Goal: Task Accomplishment & Management: Use online tool/utility

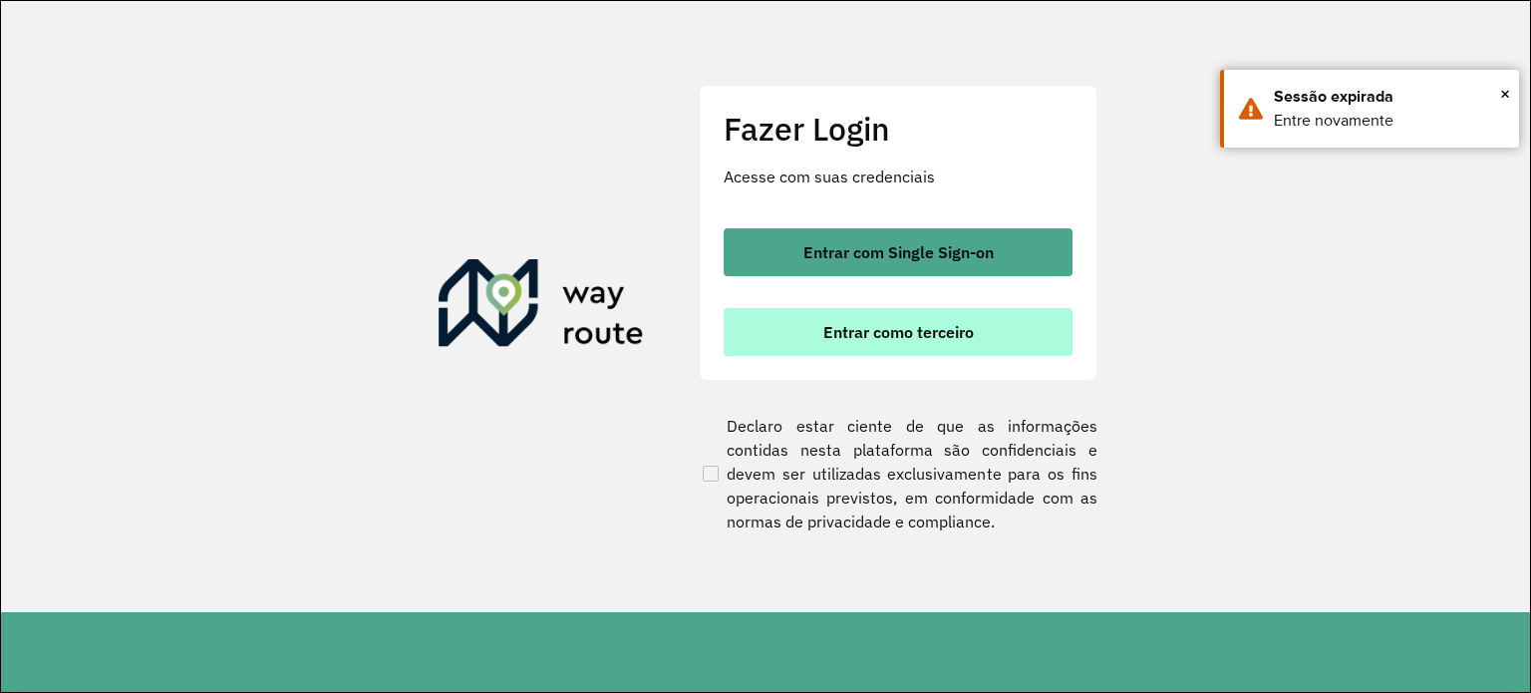
click at [873, 329] on span "Entrar como terceiro" at bounding box center [898, 332] width 150 height 16
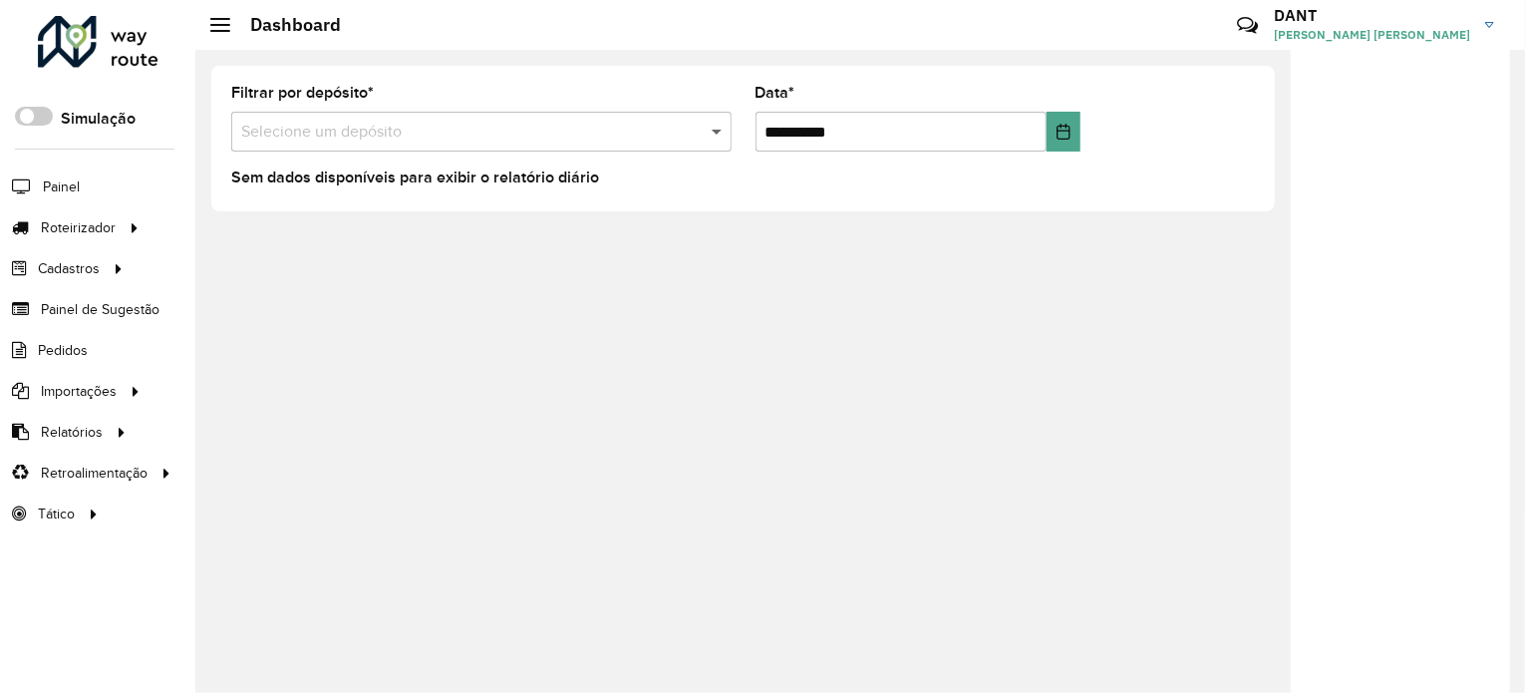
click at [712, 130] on span at bounding box center [719, 132] width 25 height 24
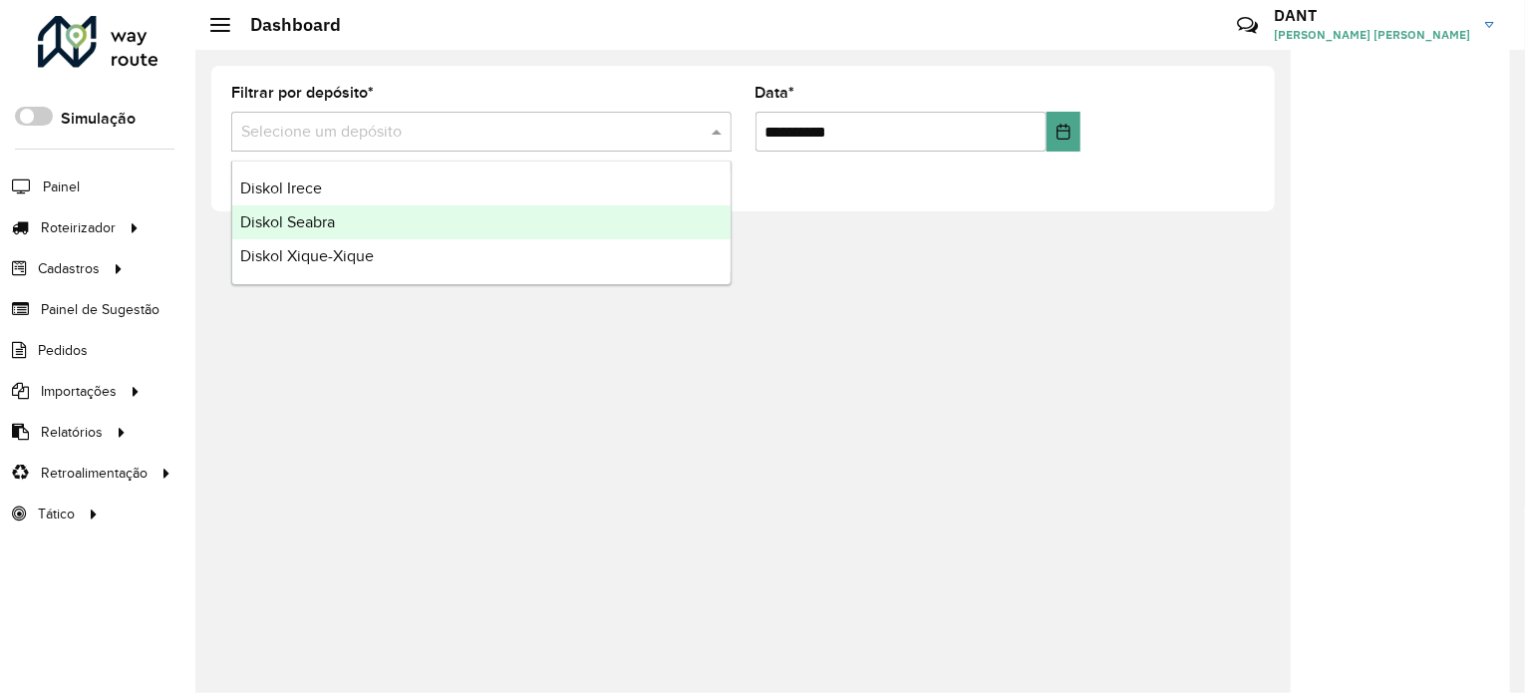
click at [355, 220] on div "Diskol Seabra" at bounding box center [481, 222] width 498 height 34
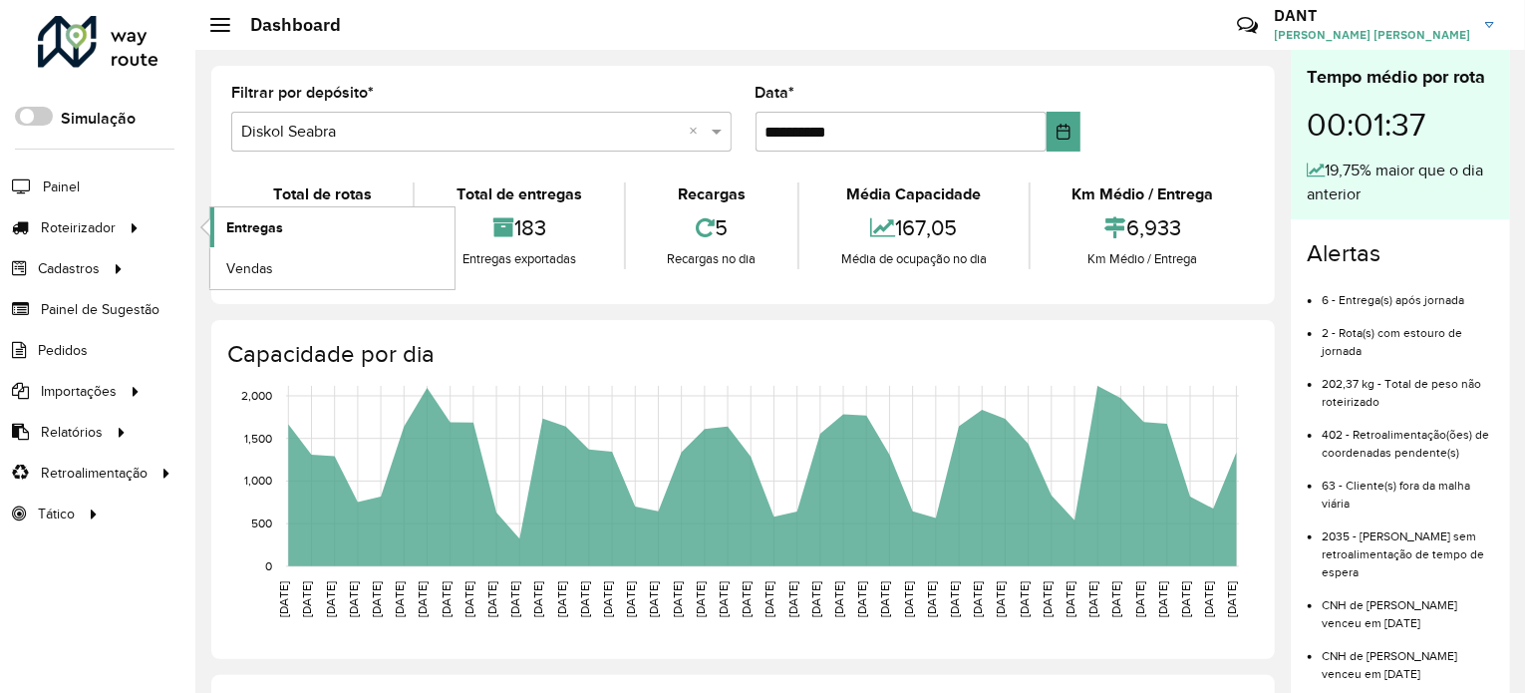
click at [247, 220] on span "Entregas" at bounding box center [254, 227] width 57 height 21
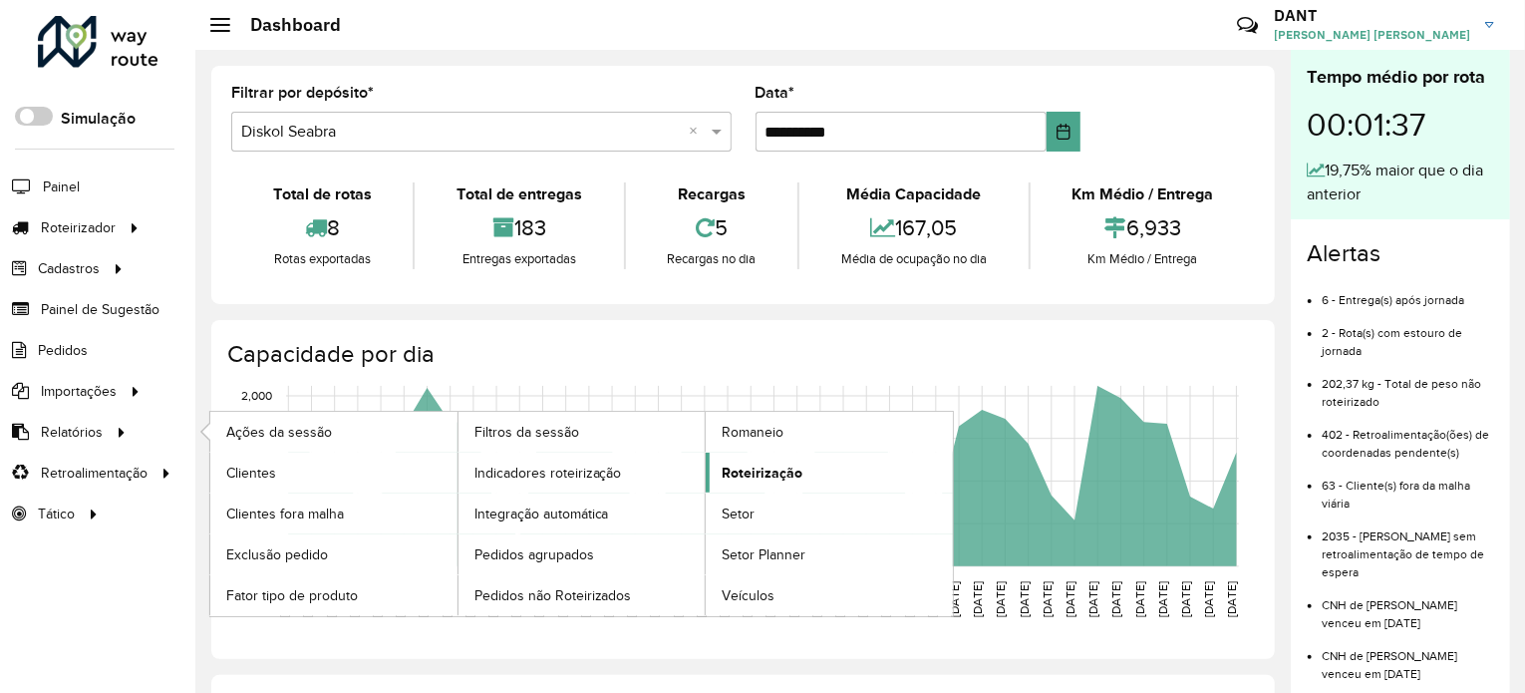
click at [745, 469] on span "Roteirização" at bounding box center [762, 472] width 81 height 21
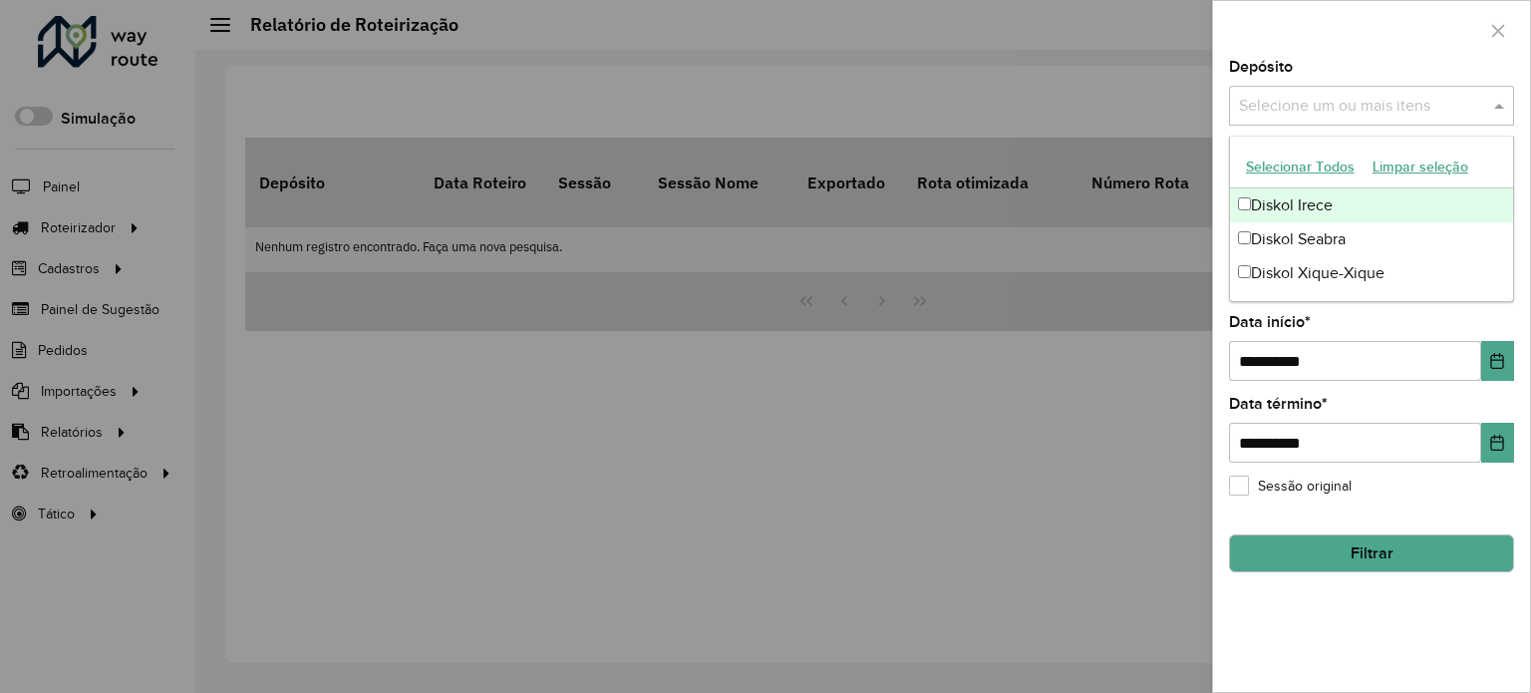
click at [1500, 108] on span at bounding box center [1501, 106] width 25 height 24
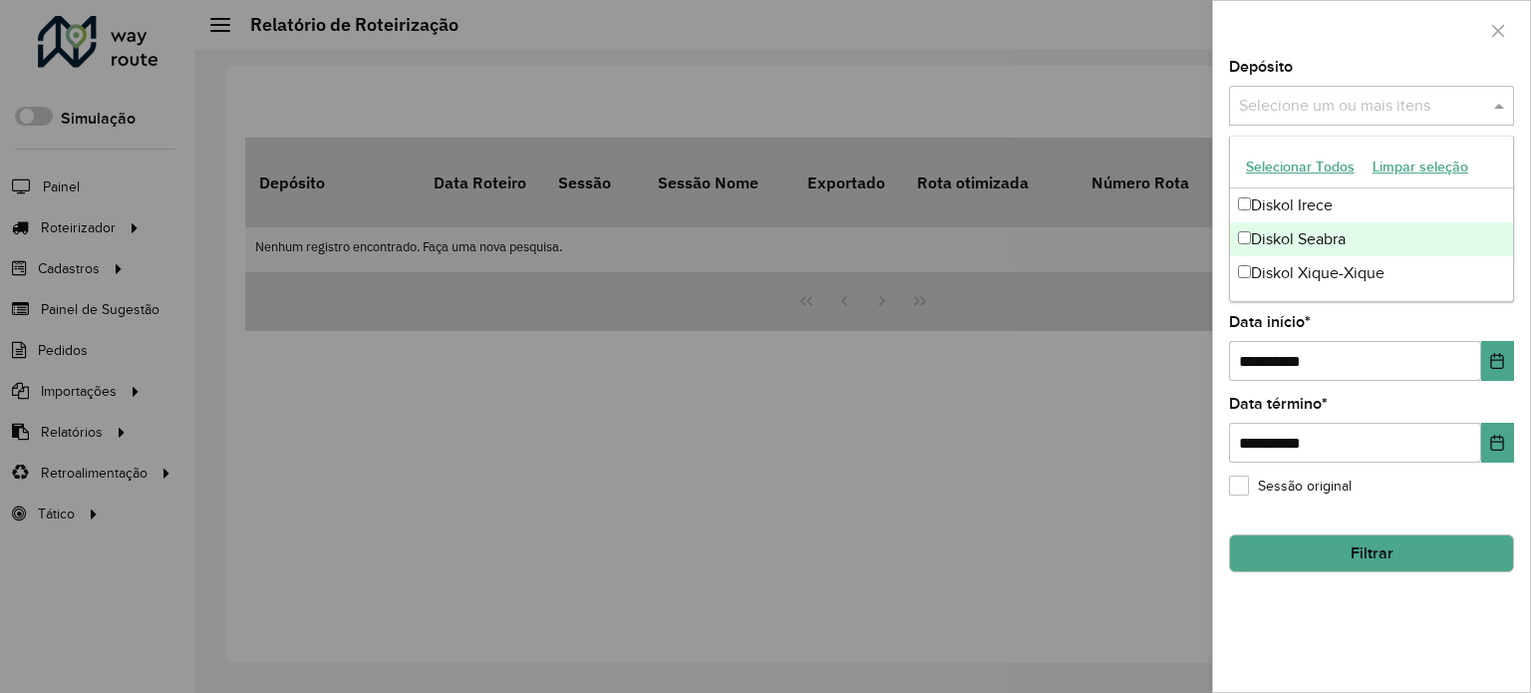
click at [1314, 235] on div "Diskol Seabra" at bounding box center [1371, 239] width 283 height 34
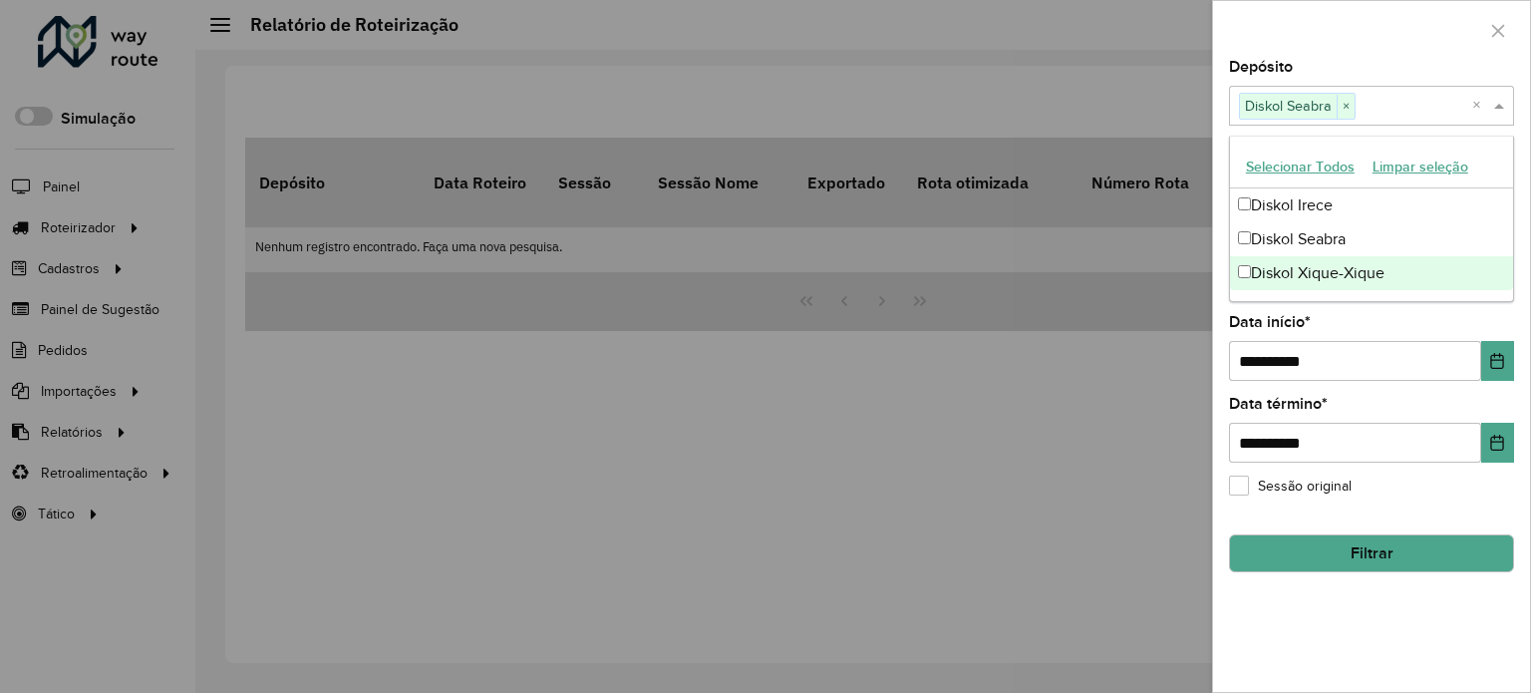
click at [1360, 620] on div "**********" at bounding box center [1371, 376] width 317 height 632
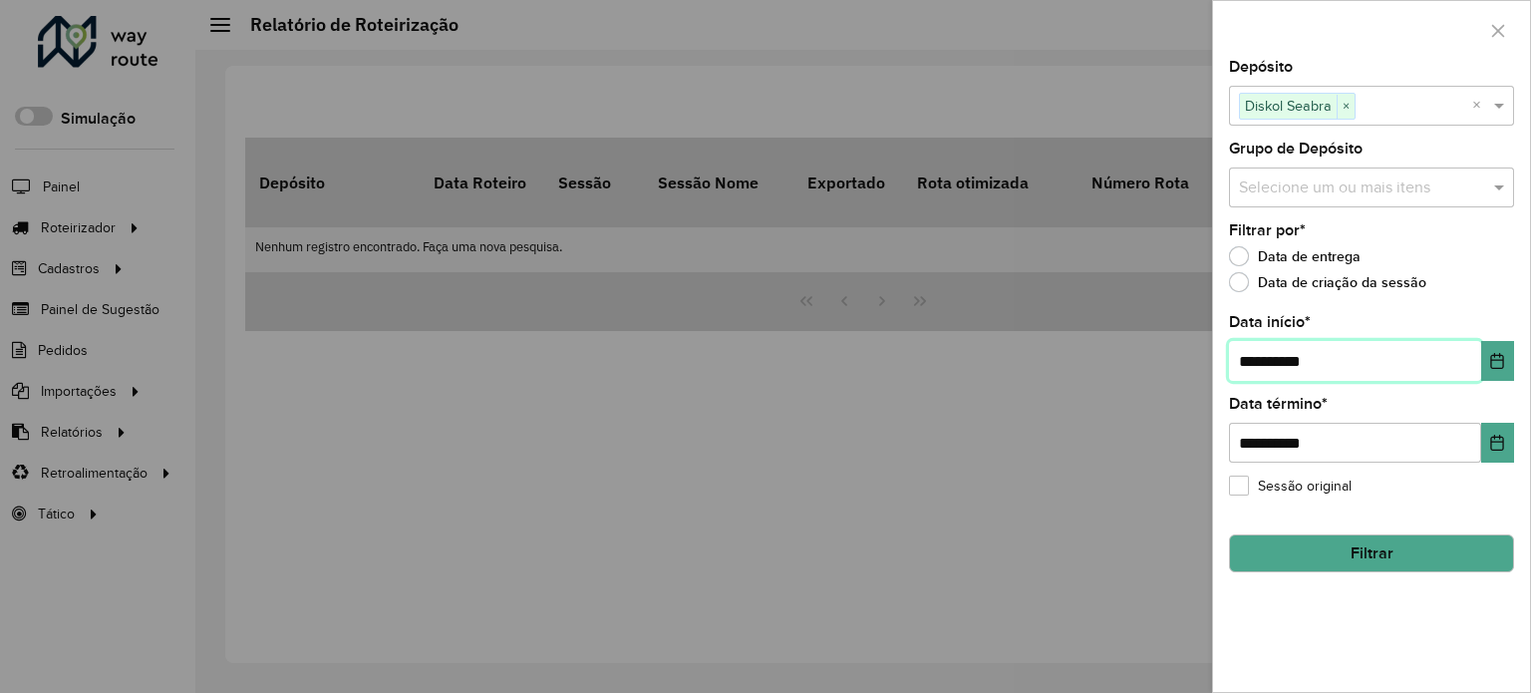
click at [1256, 361] on input "**********" at bounding box center [1355, 361] width 252 height 40
type input "**********"
click at [1374, 553] on button "Filtrar" at bounding box center [1371, 553] width 285 height 38
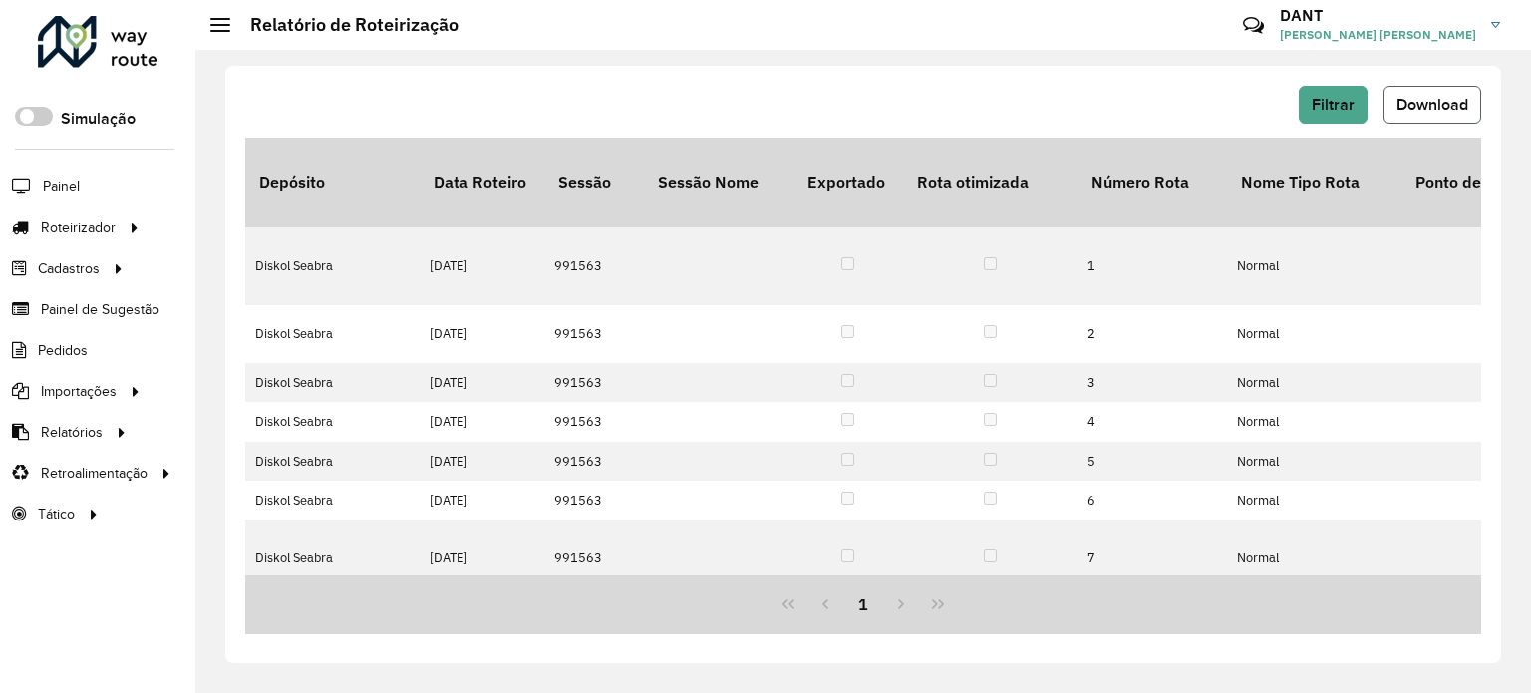
click at [1428, 95] on button "Download" at bounding box center [1432, 105] width 98 height 38
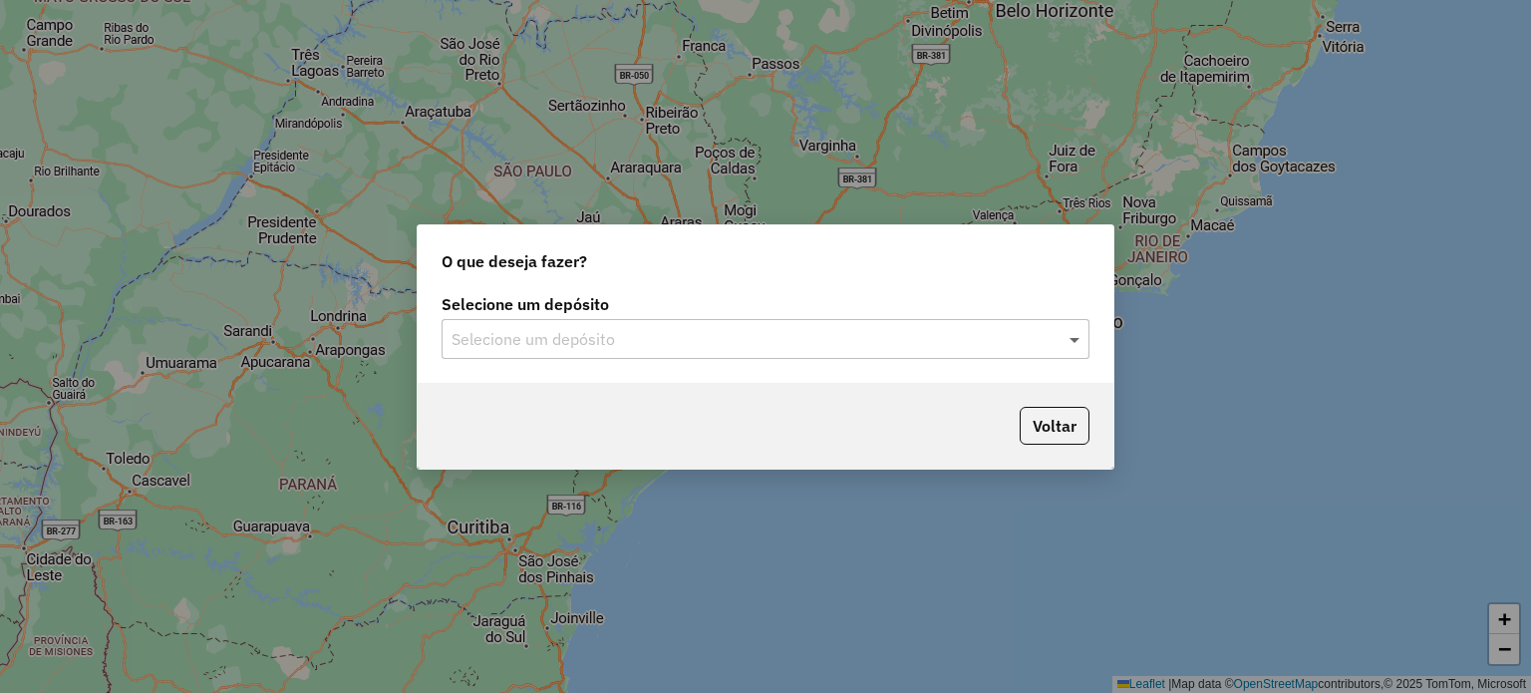
click at [1068, 341] on span at bounding box center [1076, 339] width 25 height 24
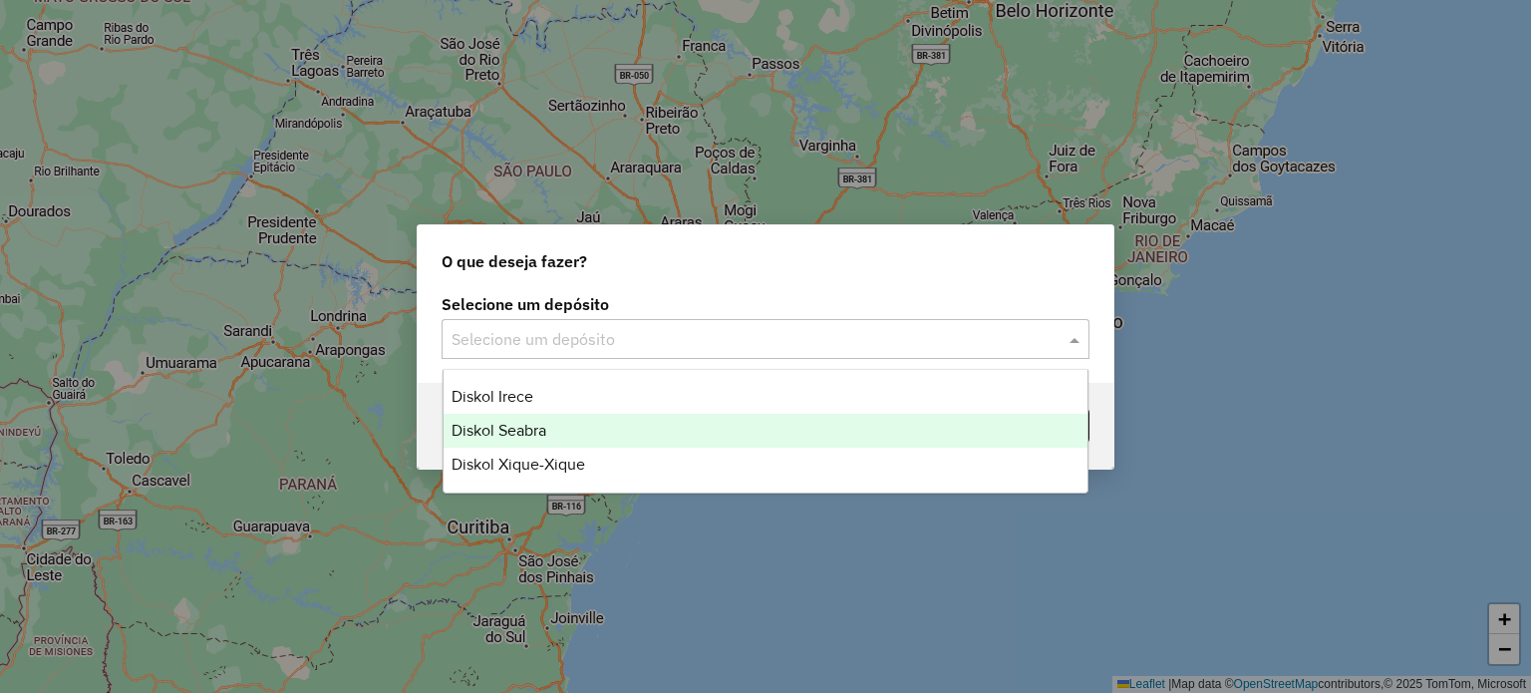
click at [586, 438] on div "Diskol Seabra" at bounding box center [765, 431] width 645 height 34
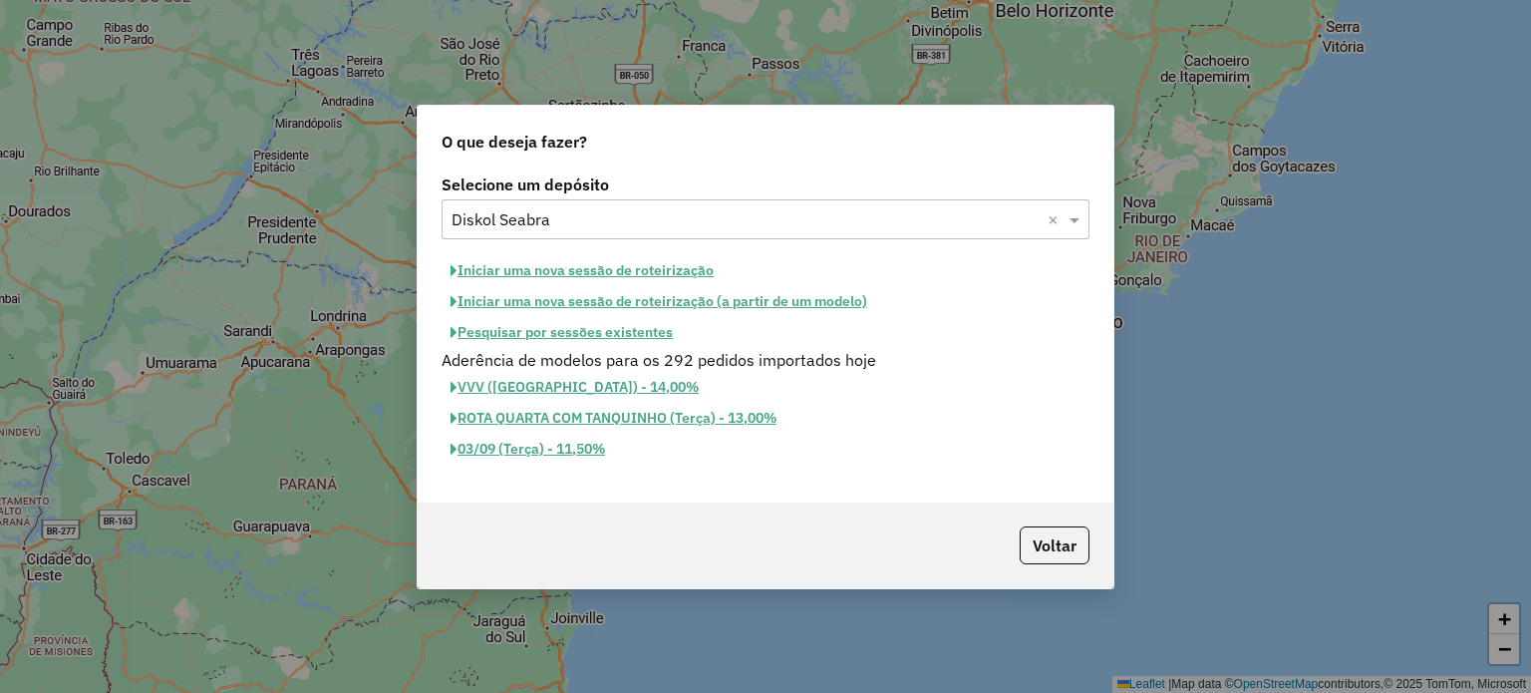
click at [601, 270] on button "Iniciar uma nova sessão de roteirização" at bounding box center [581, 270] width 281 height 31
select select "*"
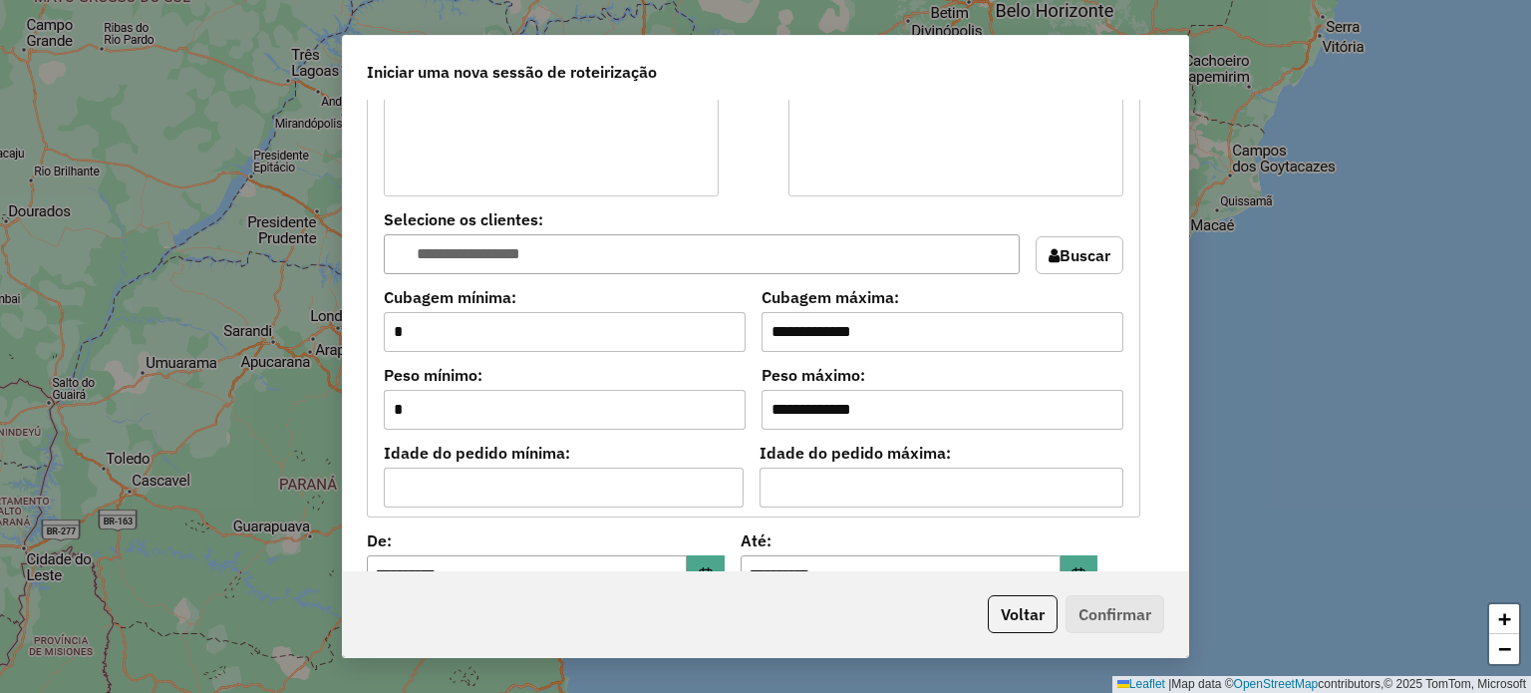
scroll to position [1794, 0]
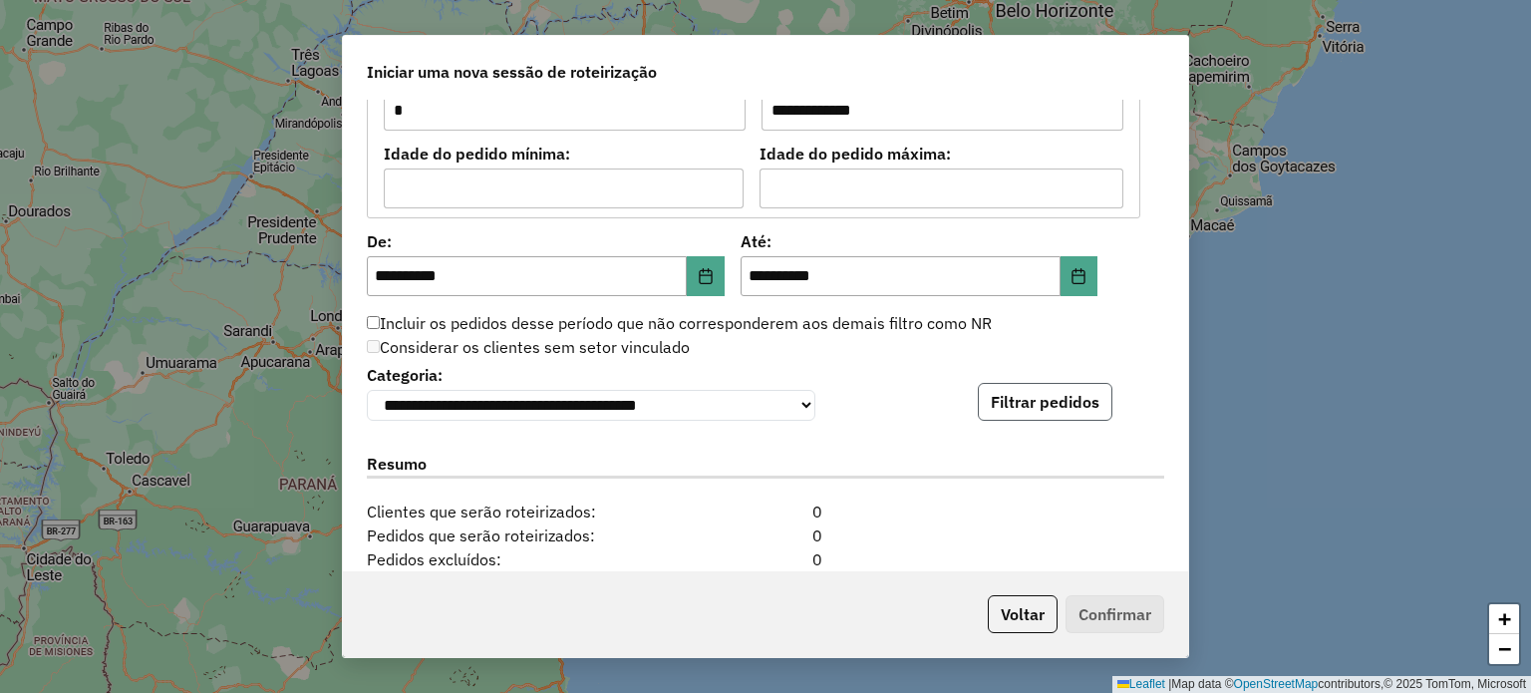
click at [1065, 406] on button "Filtrar pedidos" at bounding box center [1045, 402] width 135 height 38
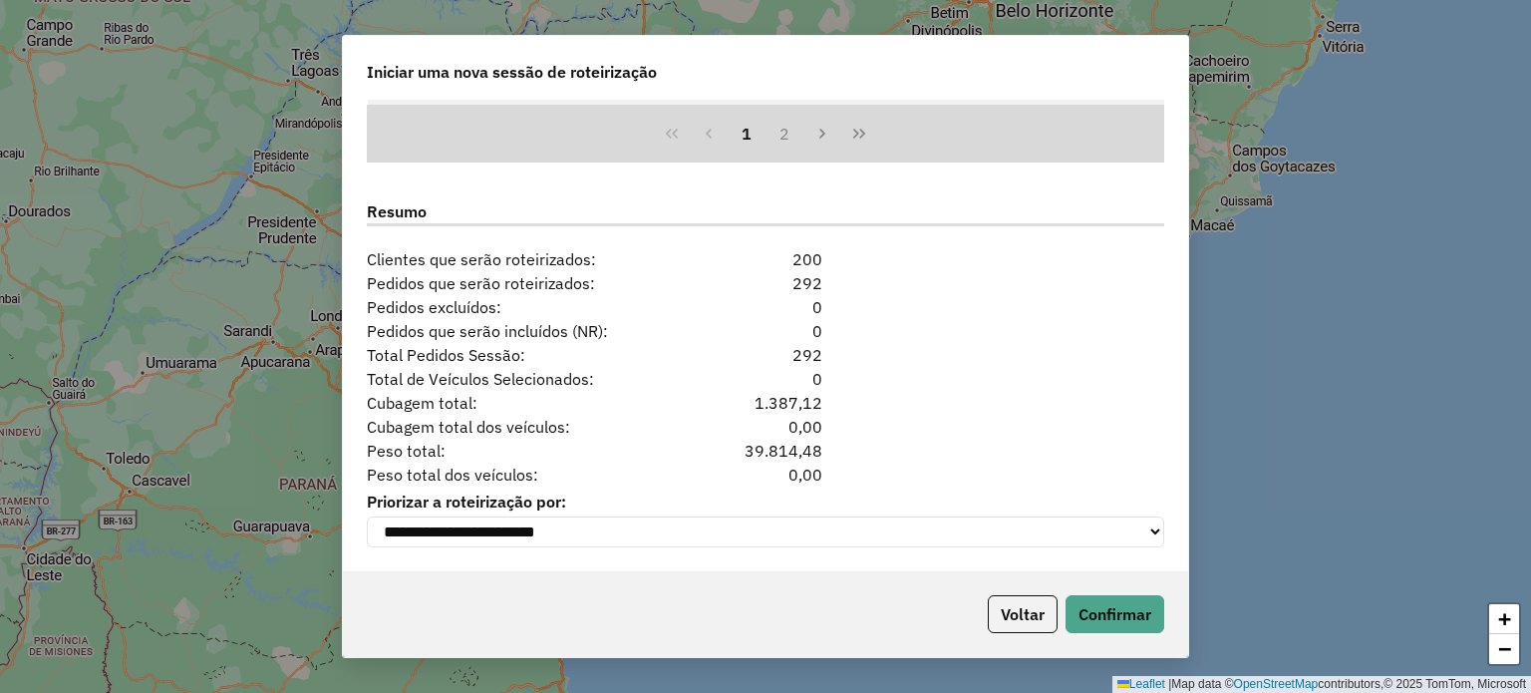
scroll to position [2464, 0]
click at [1112, 617] on button "Confirmar" at bounding box center [1114, 614] width 99 height 38
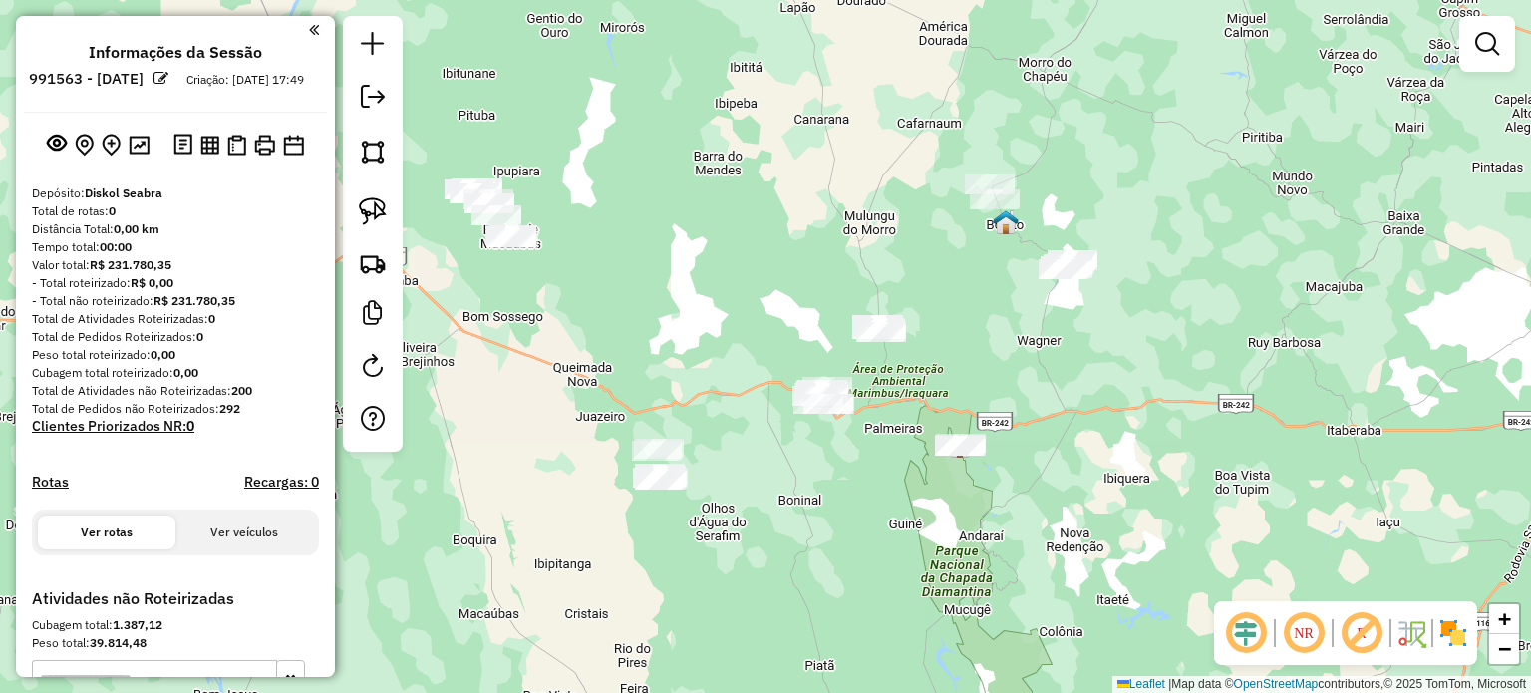
drag, startPoint x: 635, startPoint y: 330, endPoint x: 719, endPoint y: 337, distance: 84.0
click at [719, 337] on div "Janela de atendimento Grade de atendimento Capacidade Transportadoras Veículos …" at bounding box center [765, 346] width 1531 height 693
click at [375, 214] on img at bounding box center [373, 211] width 28 height 28
drag, startPoint x: 909, startPoint y: 429, endPoint x: 938, endPoint y: 486, distance: 64.6
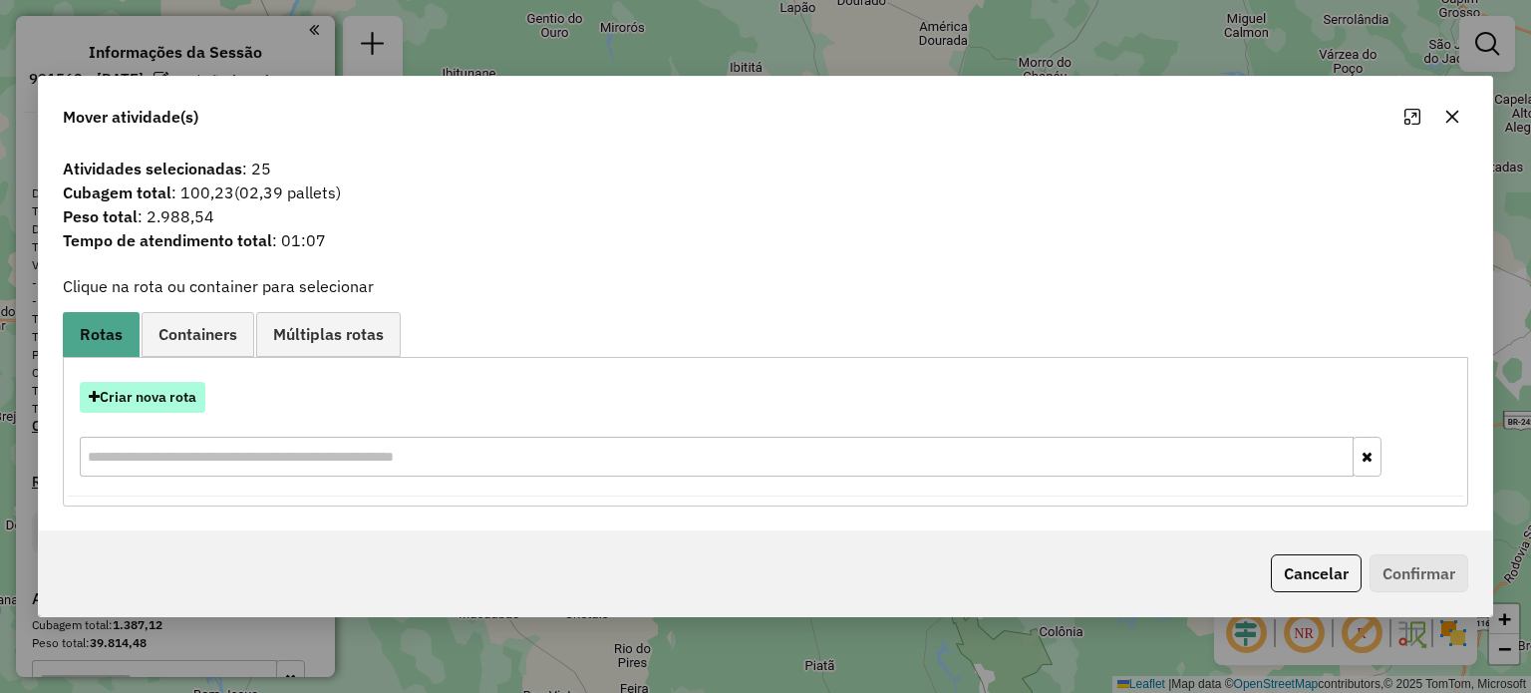
click at [159, 398] on button "Criar nova rota" at bounding box center [143, 397] width 126 height 31
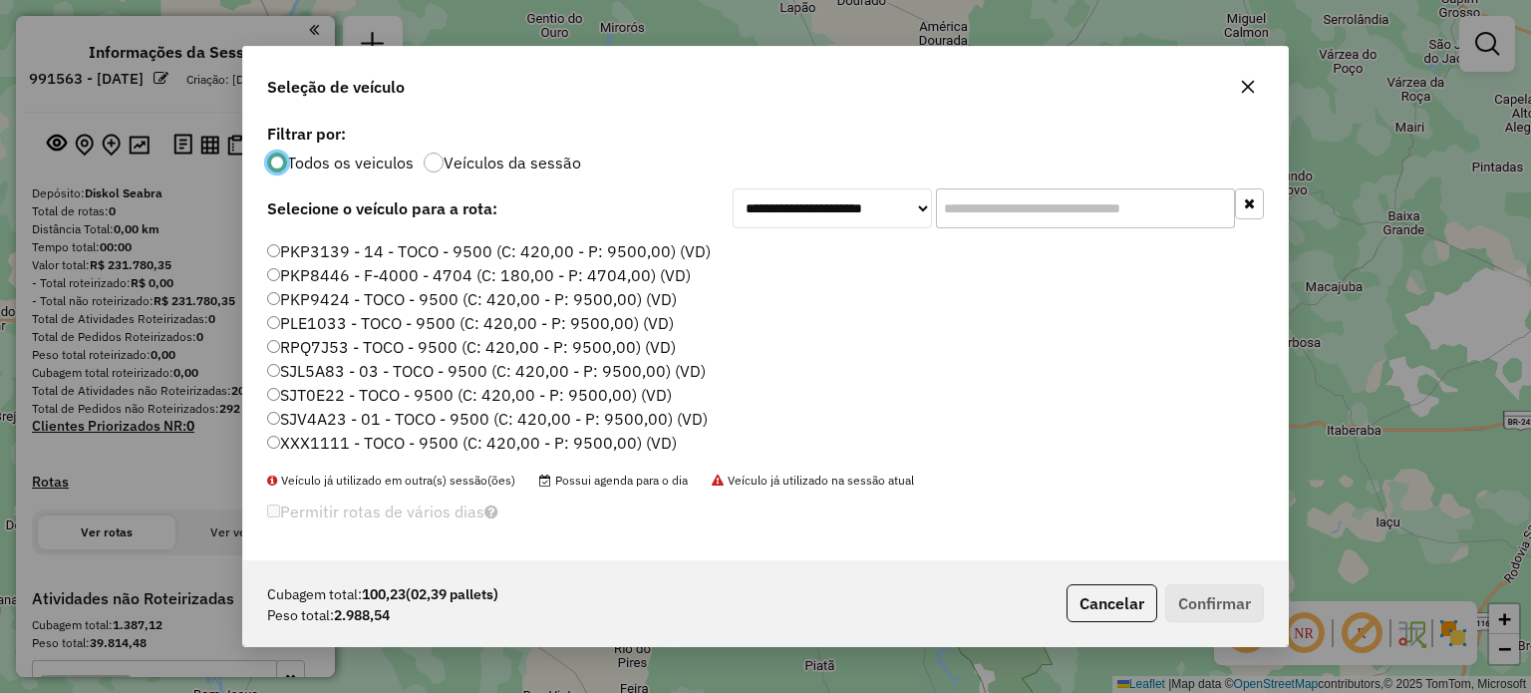
scroll to position [88, 0]
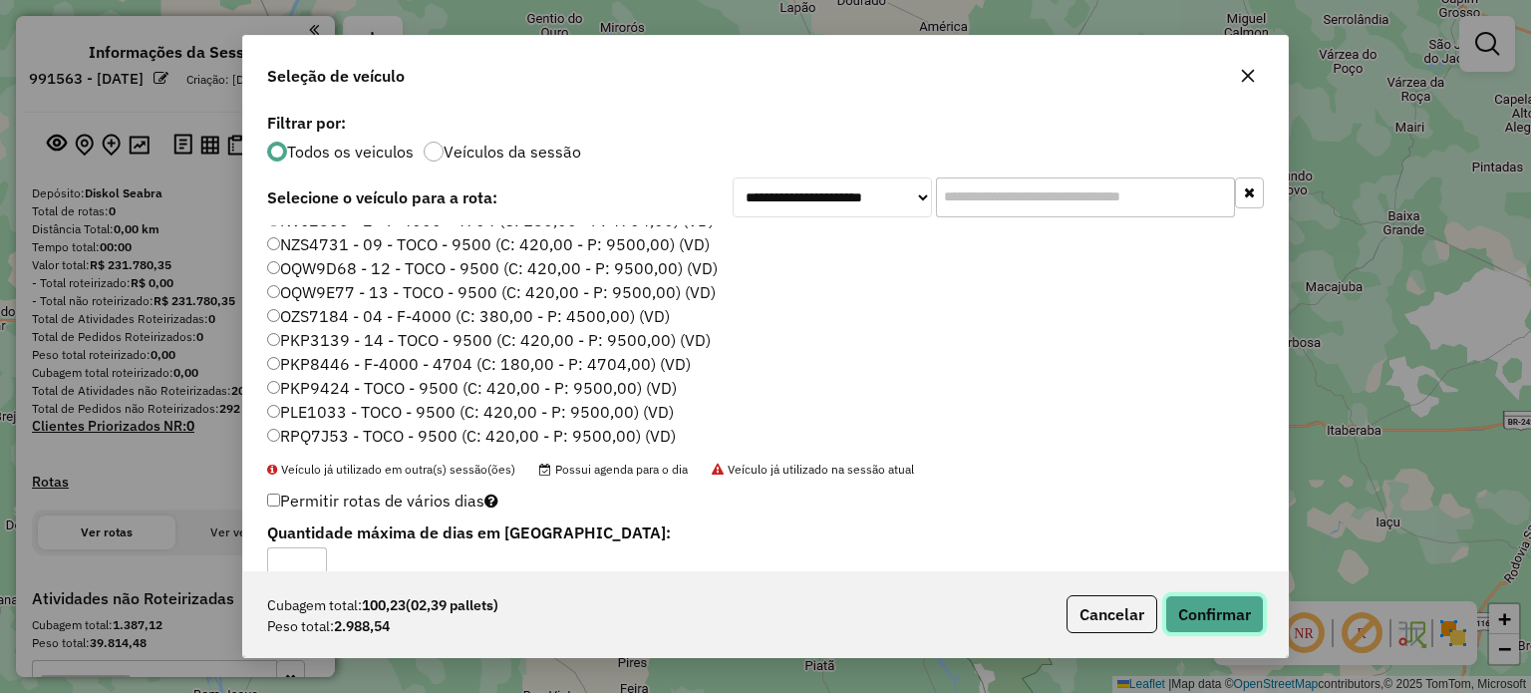
click at [1219, 617] on button "Confirmar" at bounding box center [1214, 614] width 99 height 38
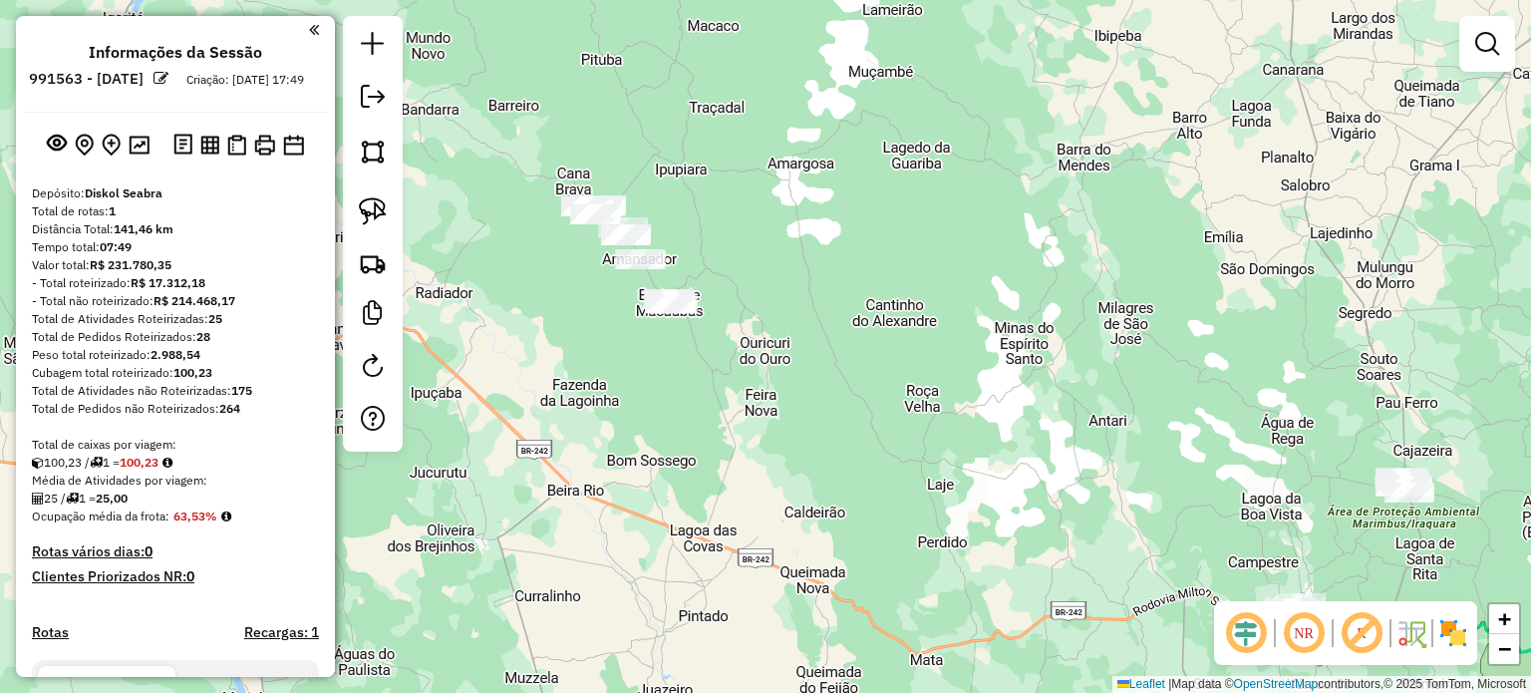
drag, startPoint x: 633, startPoint y: 311, endPoint x: 801, endPoint y: 381, distance: 182.3
click at [801, 381] on div "Janela de atendimento Grade de atendimento Capacidade Transportadoras Veículos …" at bounding box center [765, 346] width 1531 height 693
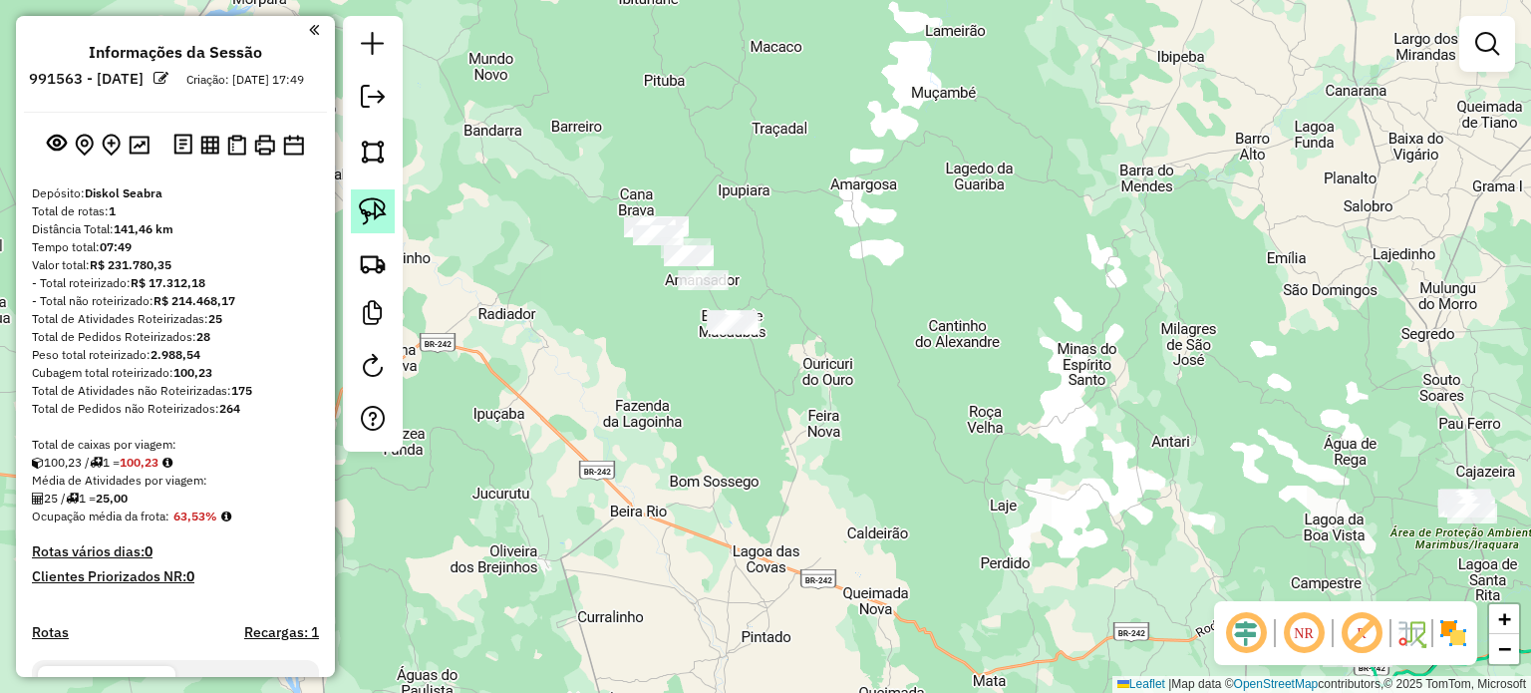
click at [368, 205] on img at bounding box center [373, 211] width 28 height 28
drag, startPoint x: 682, startPoint y: 344, endPoint x: 590, endPoint y: 242, distance: 136.9
click at [383, 210] on img at bounding box center [373, 211] width 28 height 28
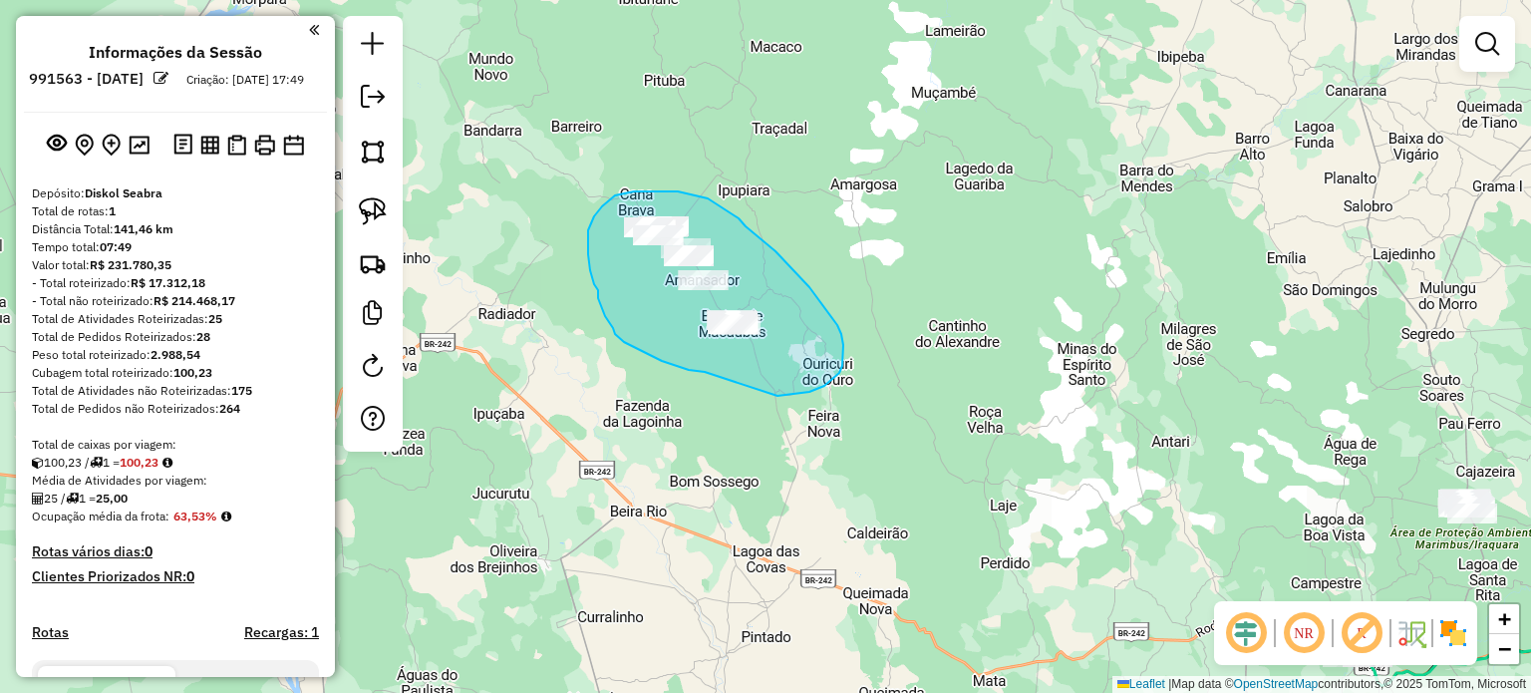
drag, startPoint x: 646, startPoint y: 353, endPoint x: 711, endPoint y: 388, distance: 73.6
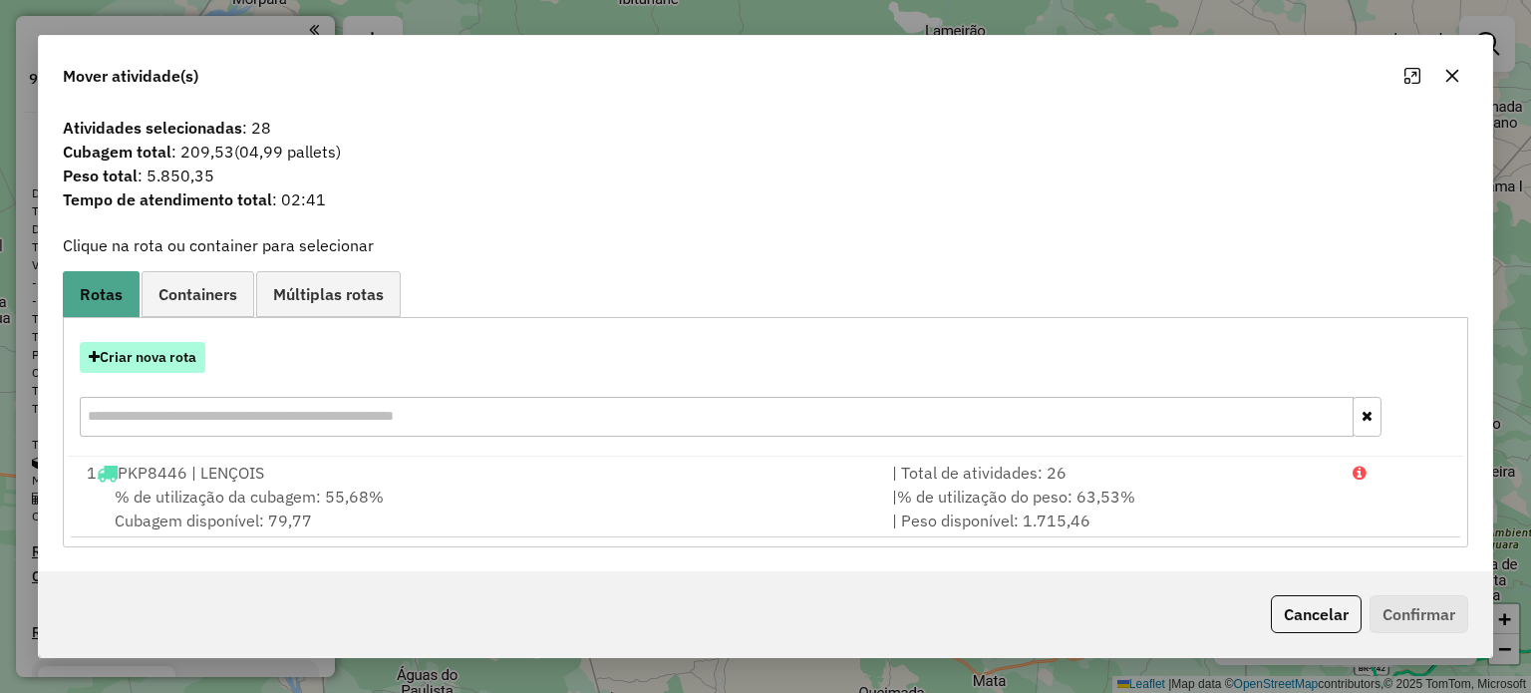
click at [171, 357] on button "Criar nova rota" at bounding box center [143, 357] width 126 height 31
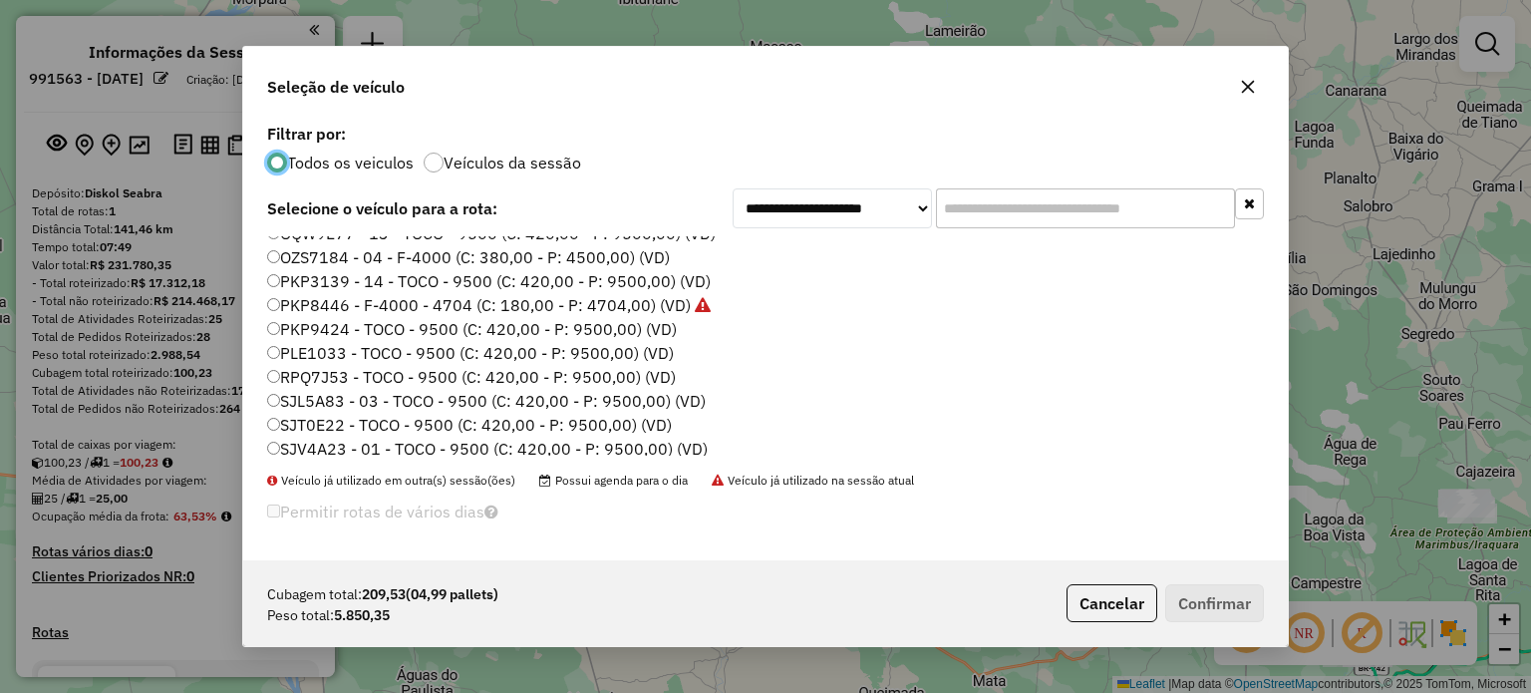
scroll to position [187, 0]
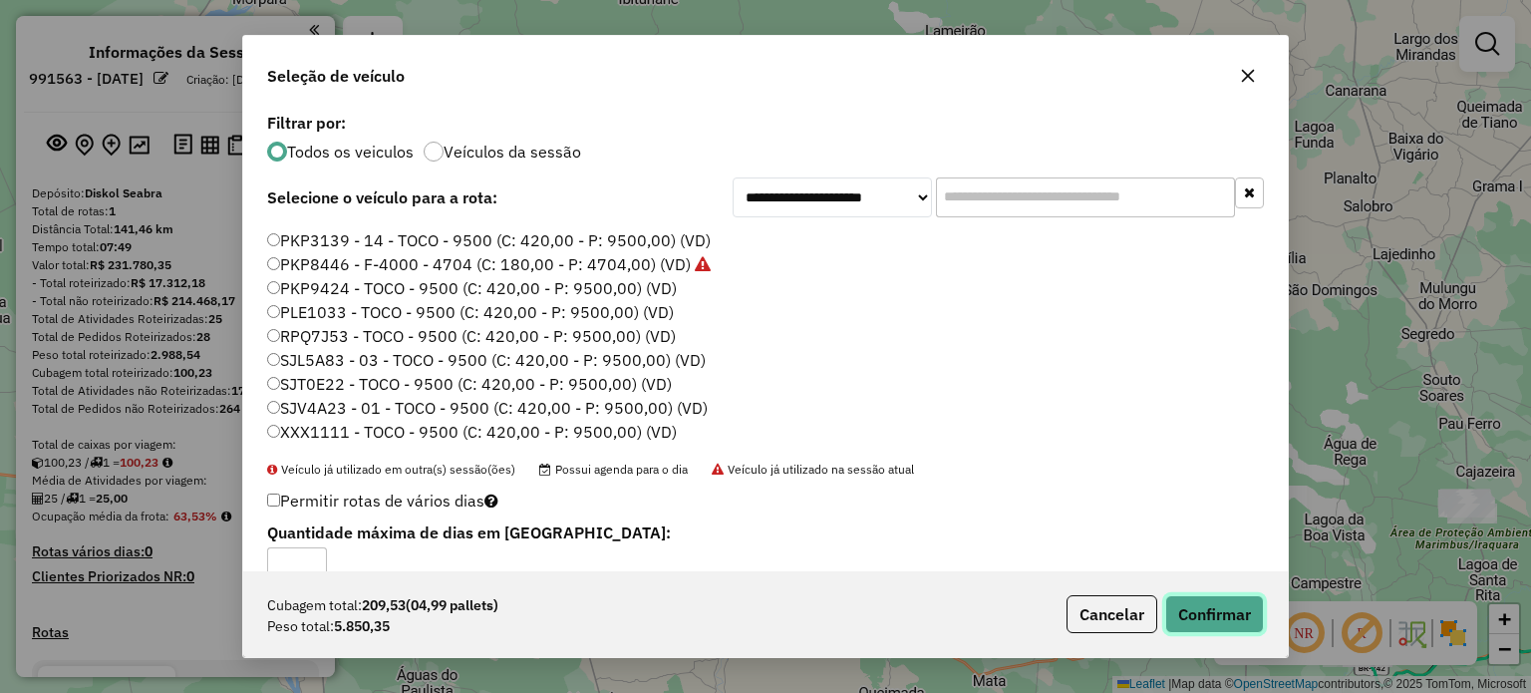
click at [1228, 616] on button "Confirmar" at bounding box center [1214, 614] width 99 height 38
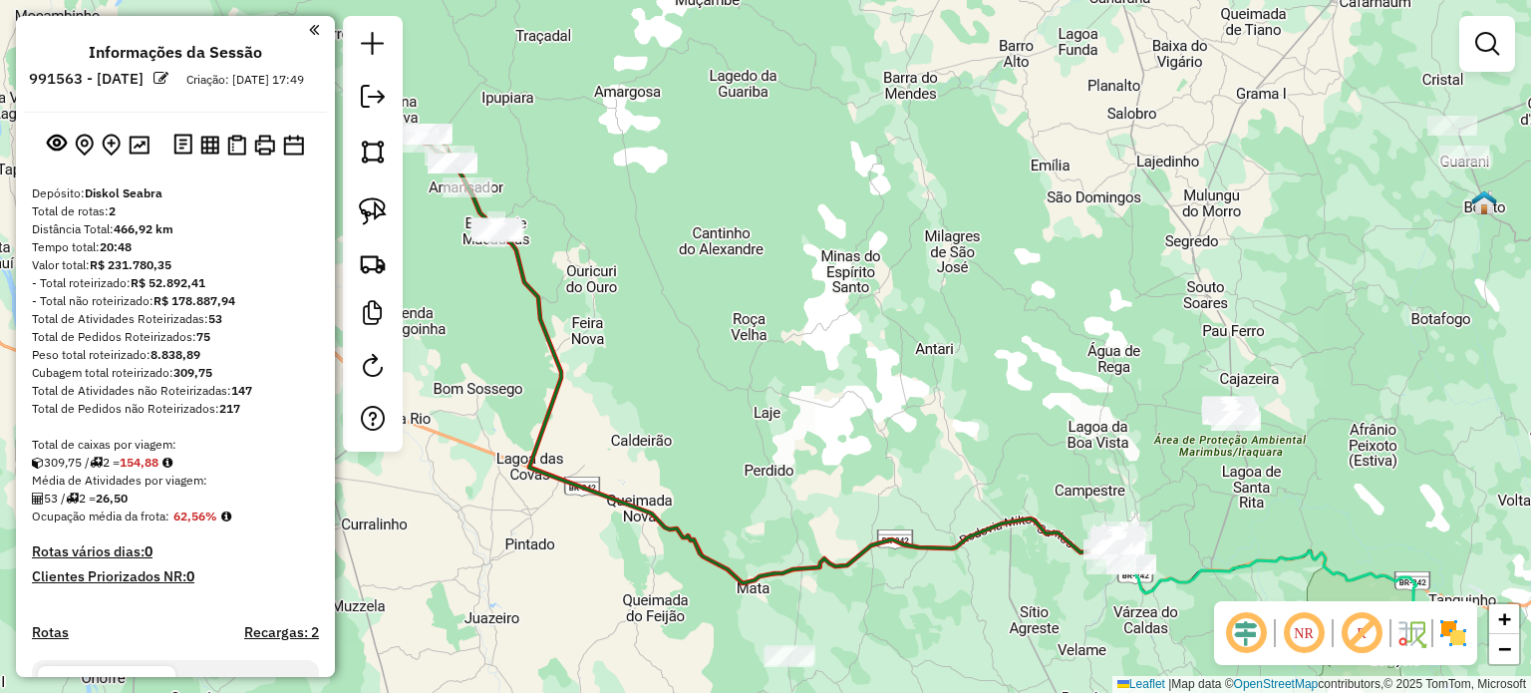
drag, startPoint x: 1163, startPoint y: 445, endPoint x: 927, endPoint y: 353, distance: 253.7
click at [927, 353] on div "Janela de atendimento Grade de atendimento Capacidade Transportadoras Veículos …" at bounding box center [765, 346] width 1531 height 693
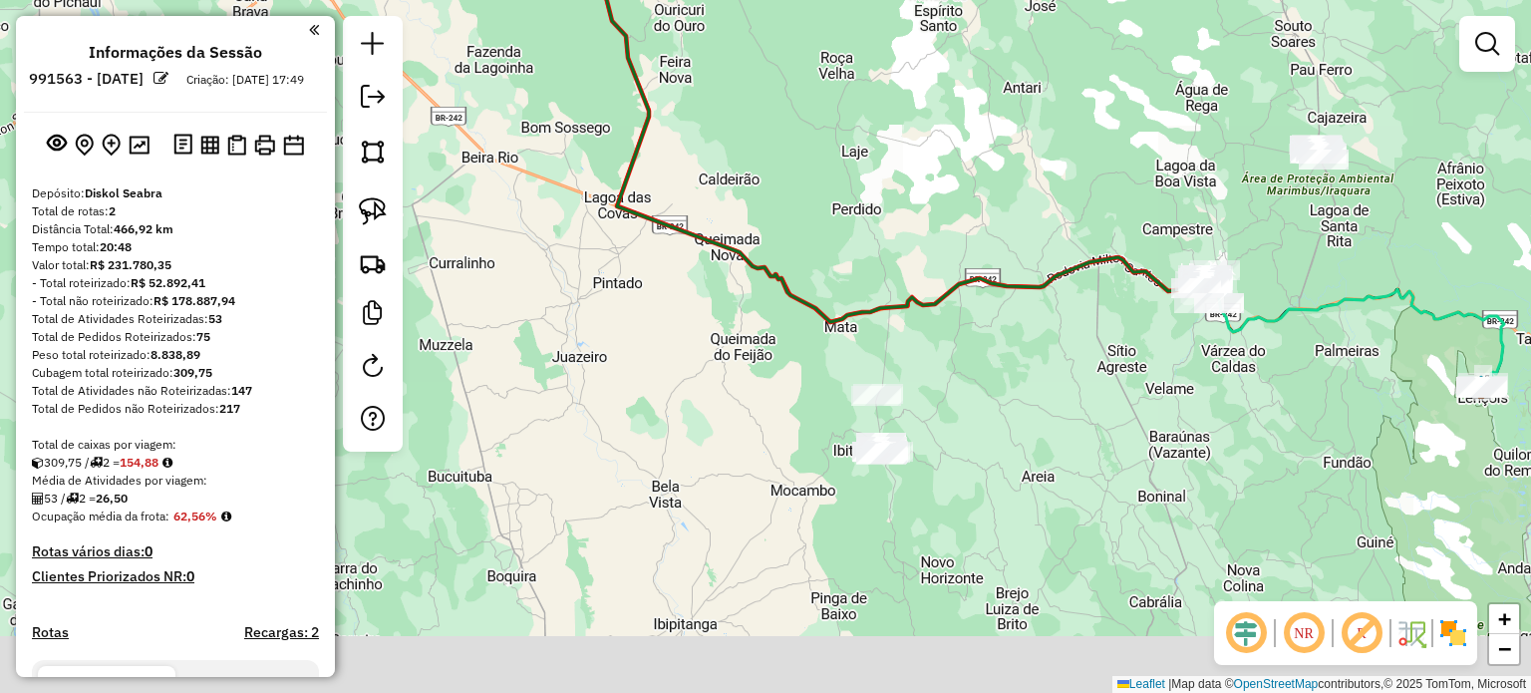
drag, startPoint x: 1030, startPoint y: 545, endPoint x: 986, endPoint y: 399, distance: 153.2
click at [986, 399] on div "Janela de atendimento Grade de atendimento Capacidade Transportadoras Veículos …" at bounding box center [765, 346] width 1531 height 693
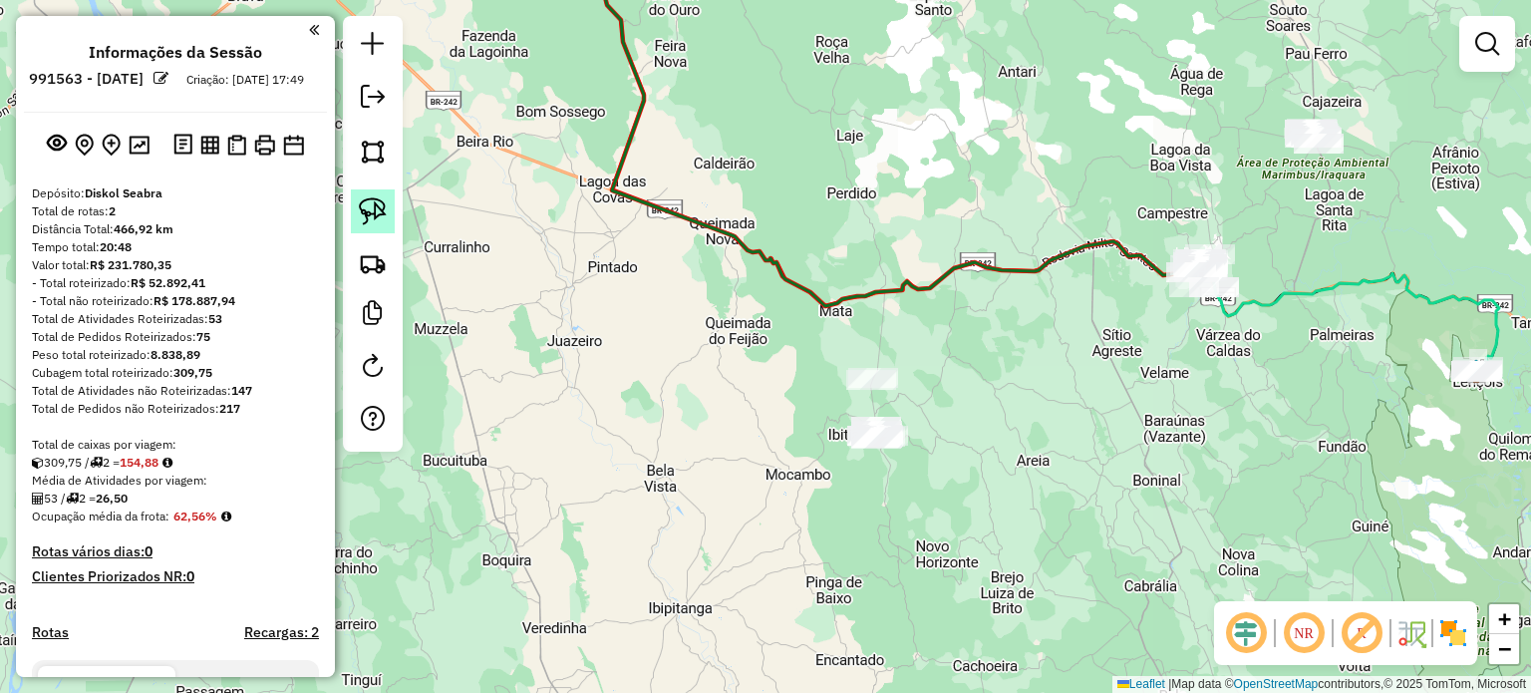
click at [382, 210] on img at bounding box center [373, 211] width 28 height 28
drag, startPoint x: 903, startPoint y: 449, endPoint x: 891, endPoint y: 468, distance: 22.4
click at [891, 465] on div at bounding box center [868, 455] width 50 height 20
drag, startPoint x: 378, startPoint y: 223, endPoint x: 501, endPoint y: 286, distance: 138.6
click at [379, 222] on img at bounding box center [373, 211] width 28 height 28
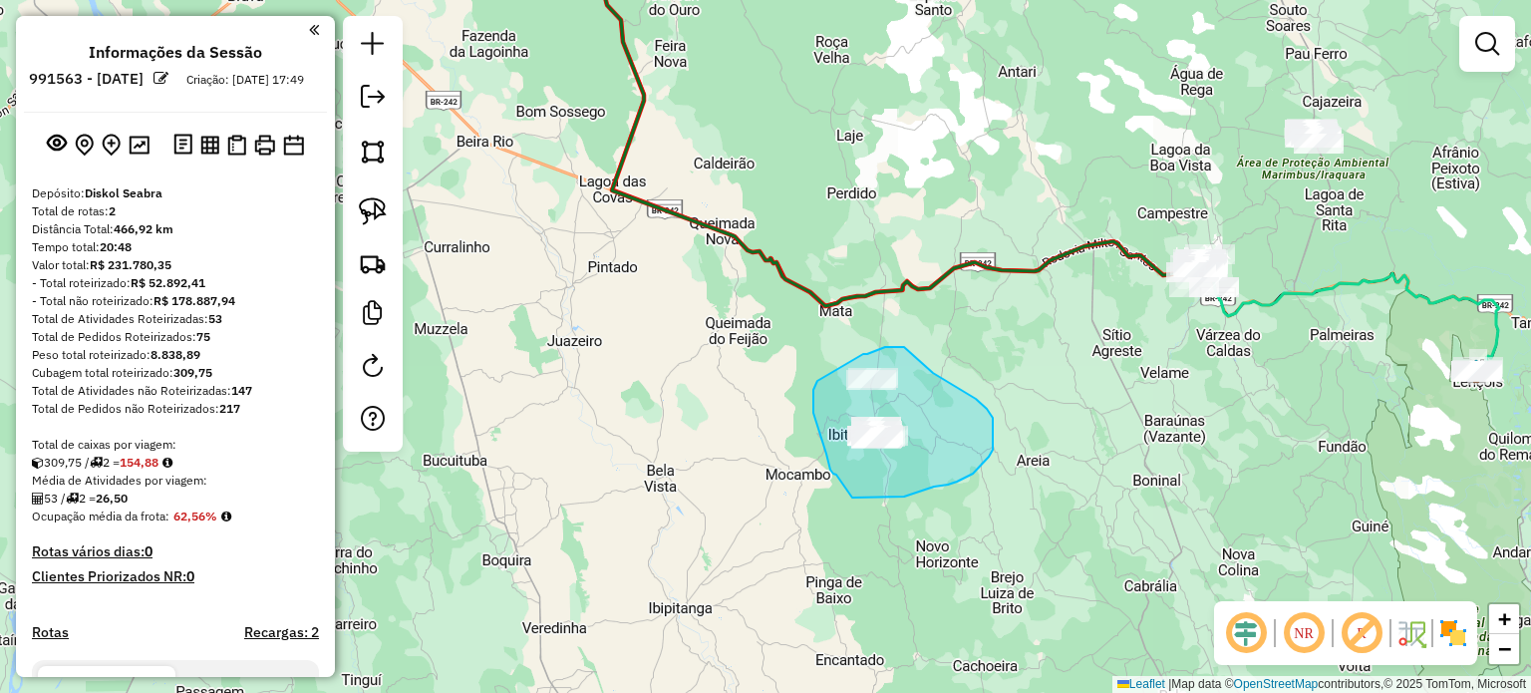
drag, startPoint x: 813, startPoint y: 413, endPoint x: 826, endPoint y: 446, distance: 36.3
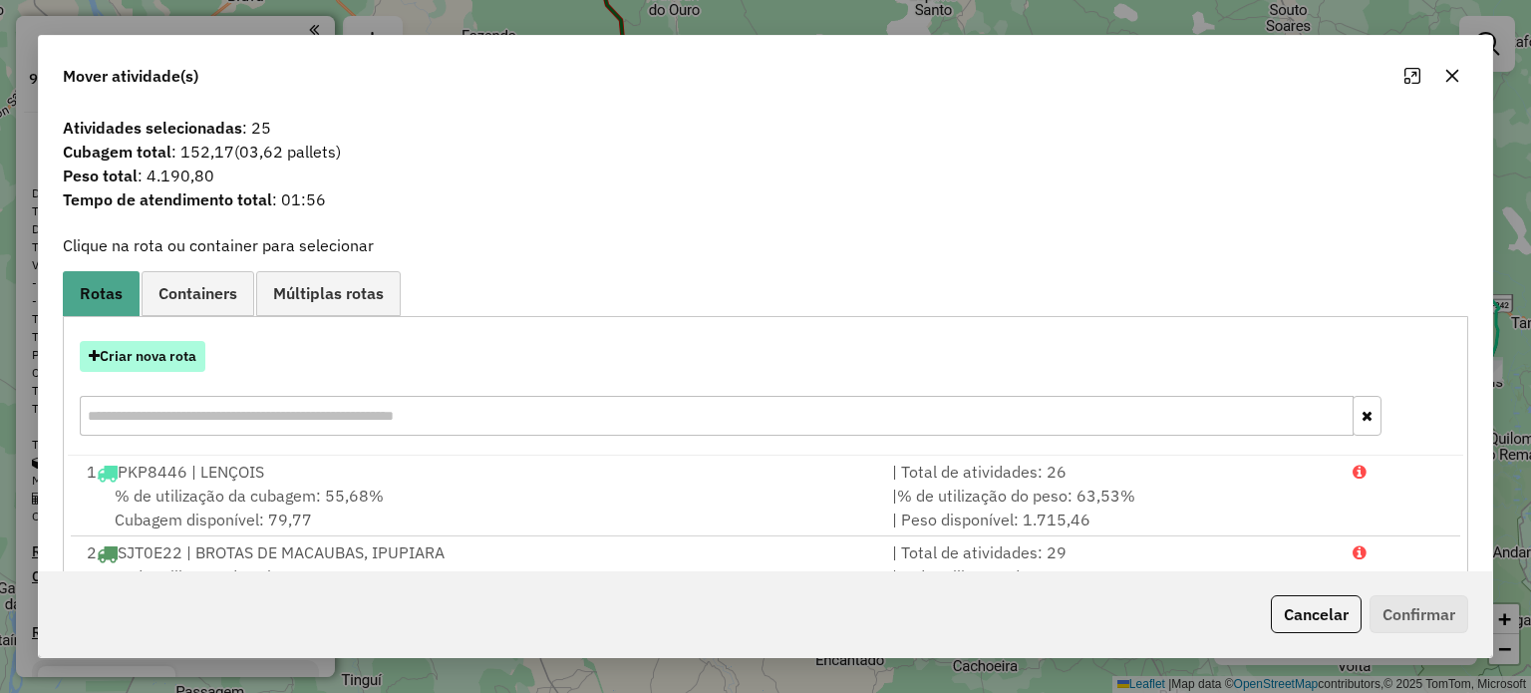
click at [147, 366] on button "Criar nova rota" at bounding box center [143, 356] width 126 height 31
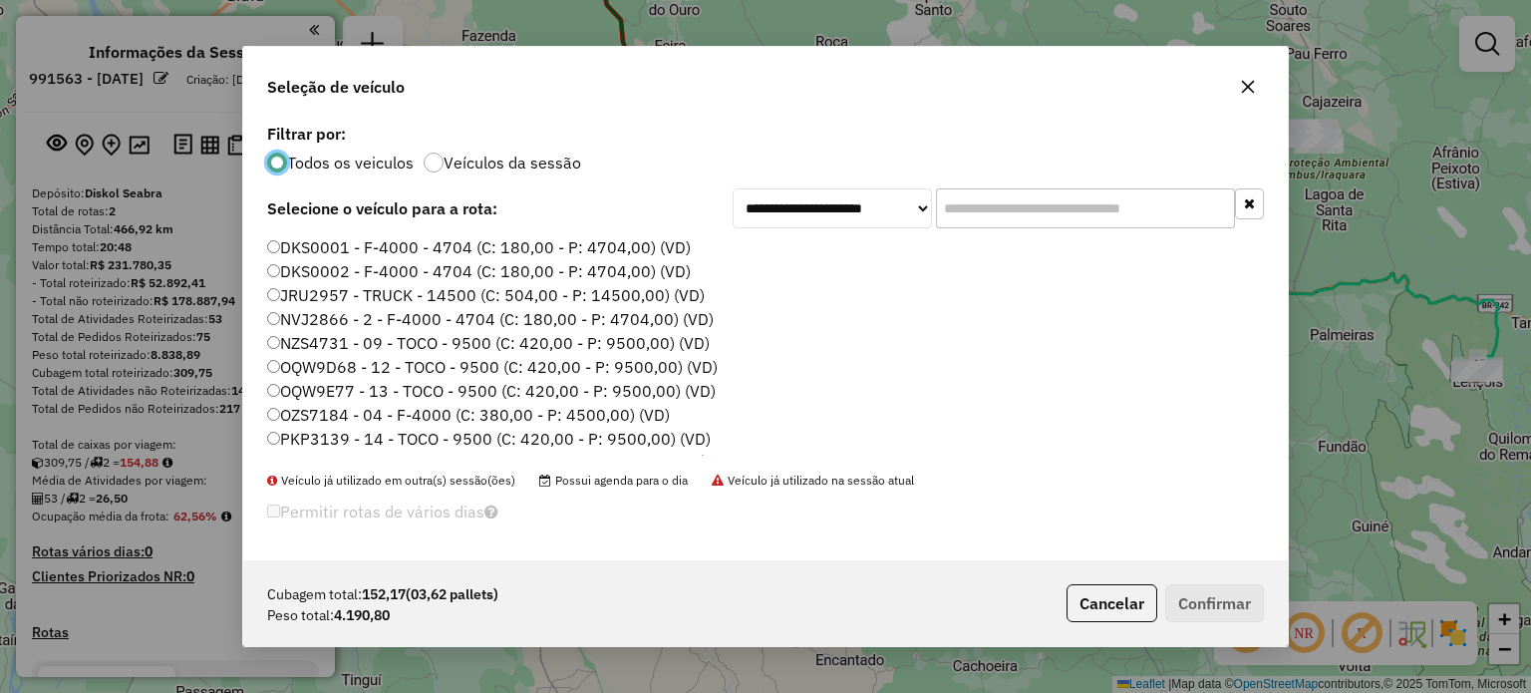
scroll to position [10, 6]
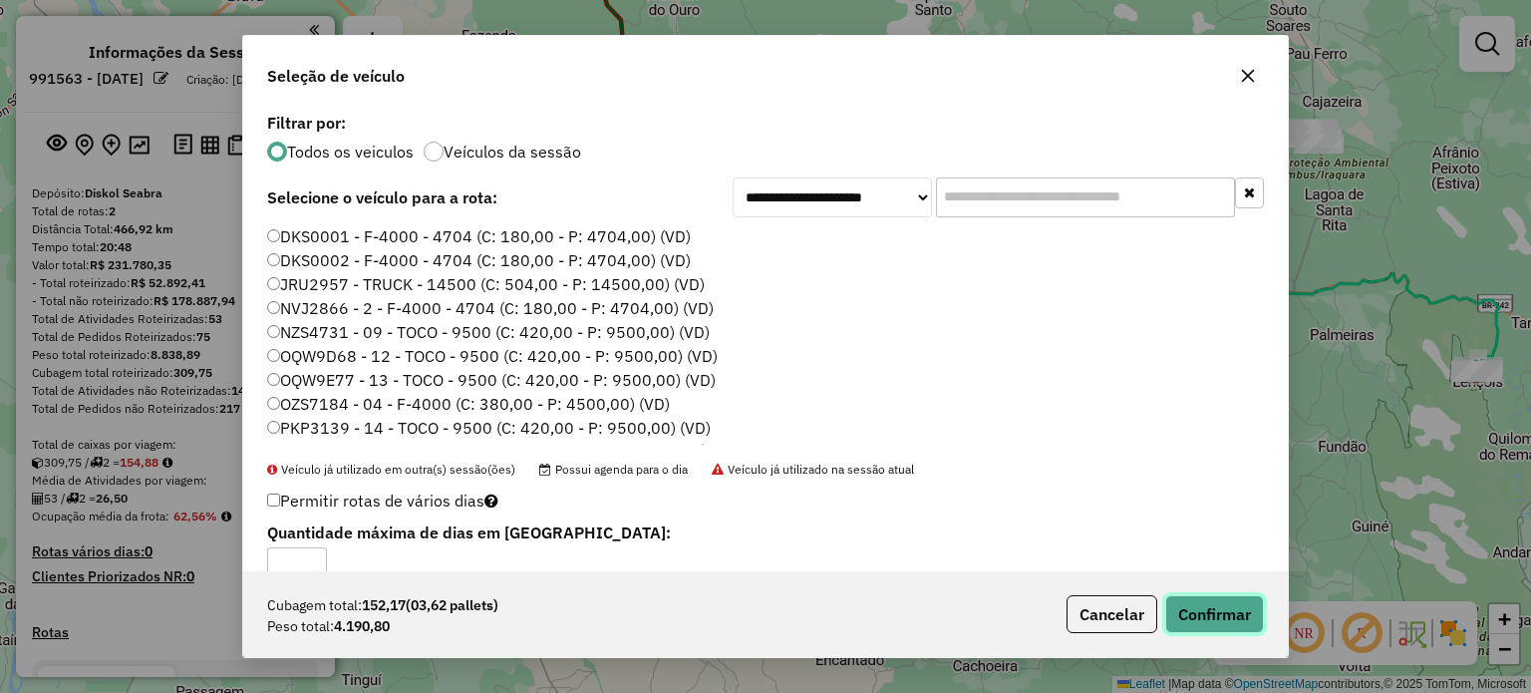
click at [1204, 615] on button "Confirmar" at bounding box center [1214, 614] width 99 height 38
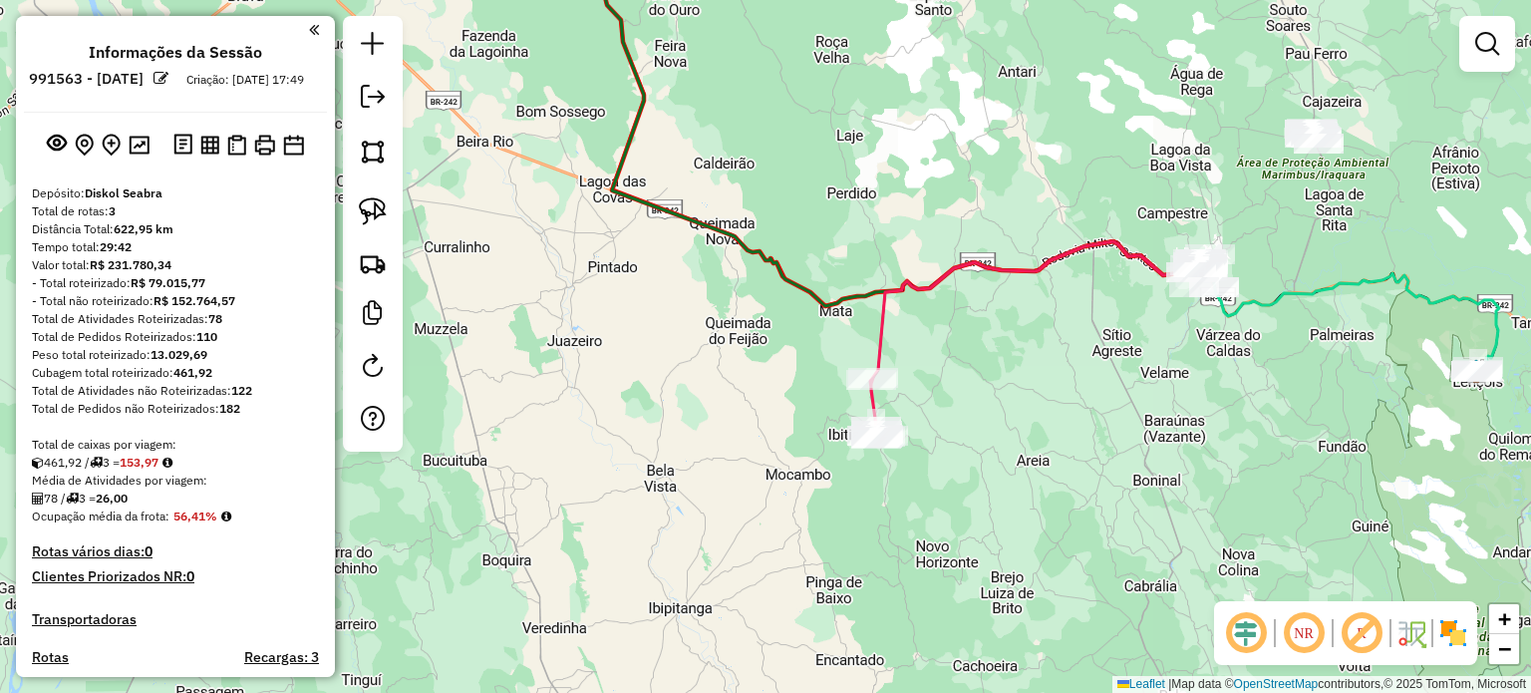
drag, startPoint x: 1275, startPoint y: 466, endPoint x: 1038, endPoint y: 474, distance: 236.3
click at [1048, 474] on div "Janela de atendimento Grade de atendimento Capacidade Transportadoras Veículos …" at bounding box center [765, 346] width 1531 height 693
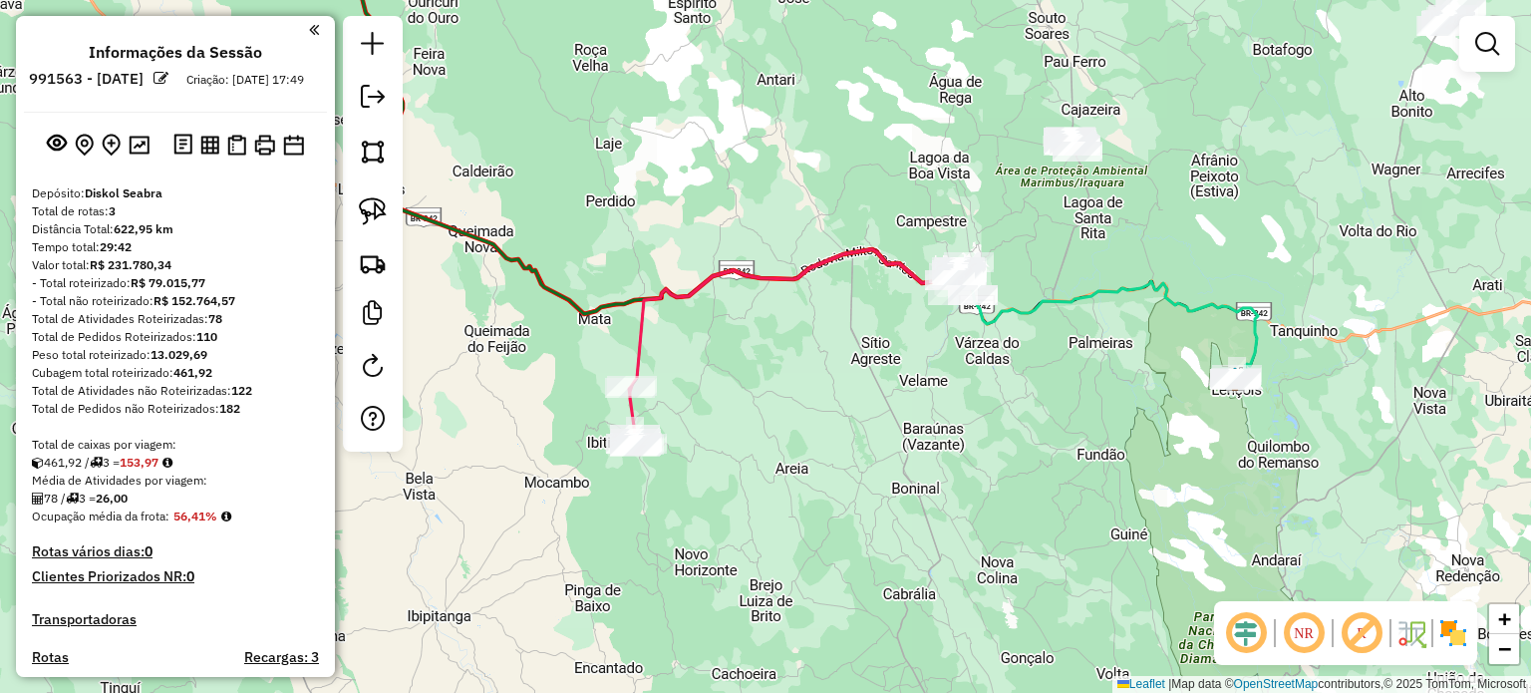
drag, startPoint x: 1125, startPoint y: 440, endPoint x: 928, endPoint y: 507, distance: 208.3
click at [928, 507] on div "Janela de atendimento Grade de atendimento Capacidade Transportadoras Veículos …" at bounding box center [765, 346] width 1531 height 693
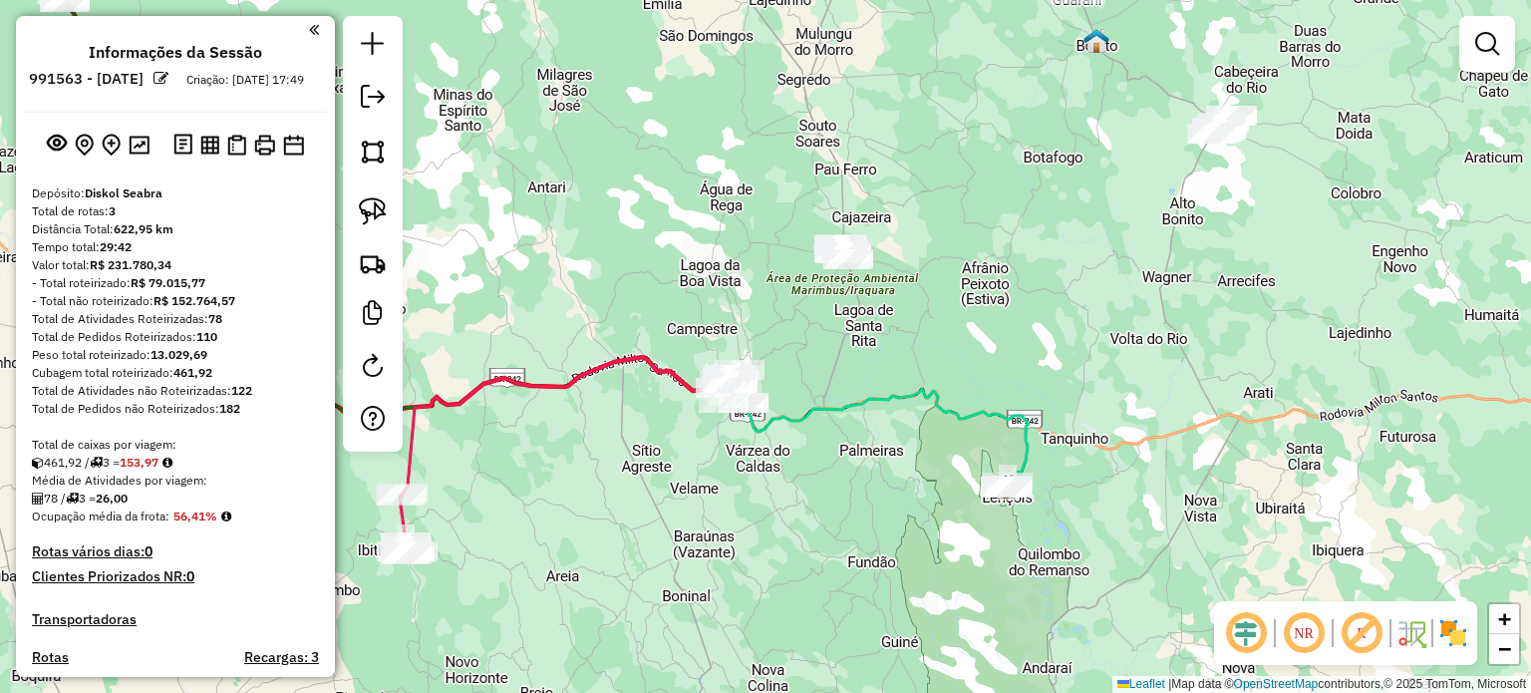
drag, startPoint x: 1113, startPoint y: 286, endPoint x: 1076, endPoint y: 384, distance: 104.4
click at [1036, 426] on div "Janela de atendimento Grade de atendimento Capacidade Transportadoras Veículos …" at bounding box center [765, 346] width 1531 height 693
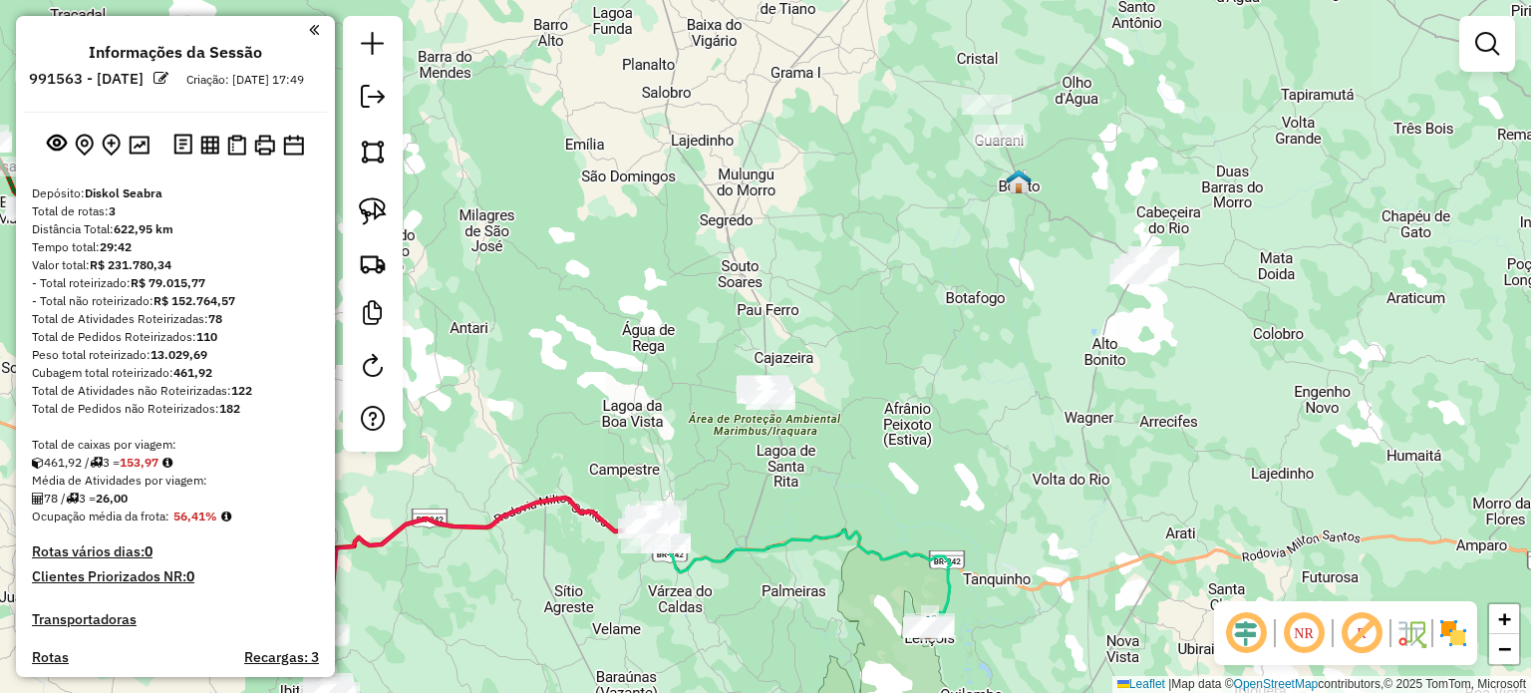
drag, startPoint x: 1179, startPoint y: 328, endPoint x: 1082, endPoint y: 424, distance: 136.0
click at [1082, 424] on div "Janela de atendimento Grade de atendimento Capacidade Transportadoras Veículos …" at bounding box center [765, 346] width 1531 height 693
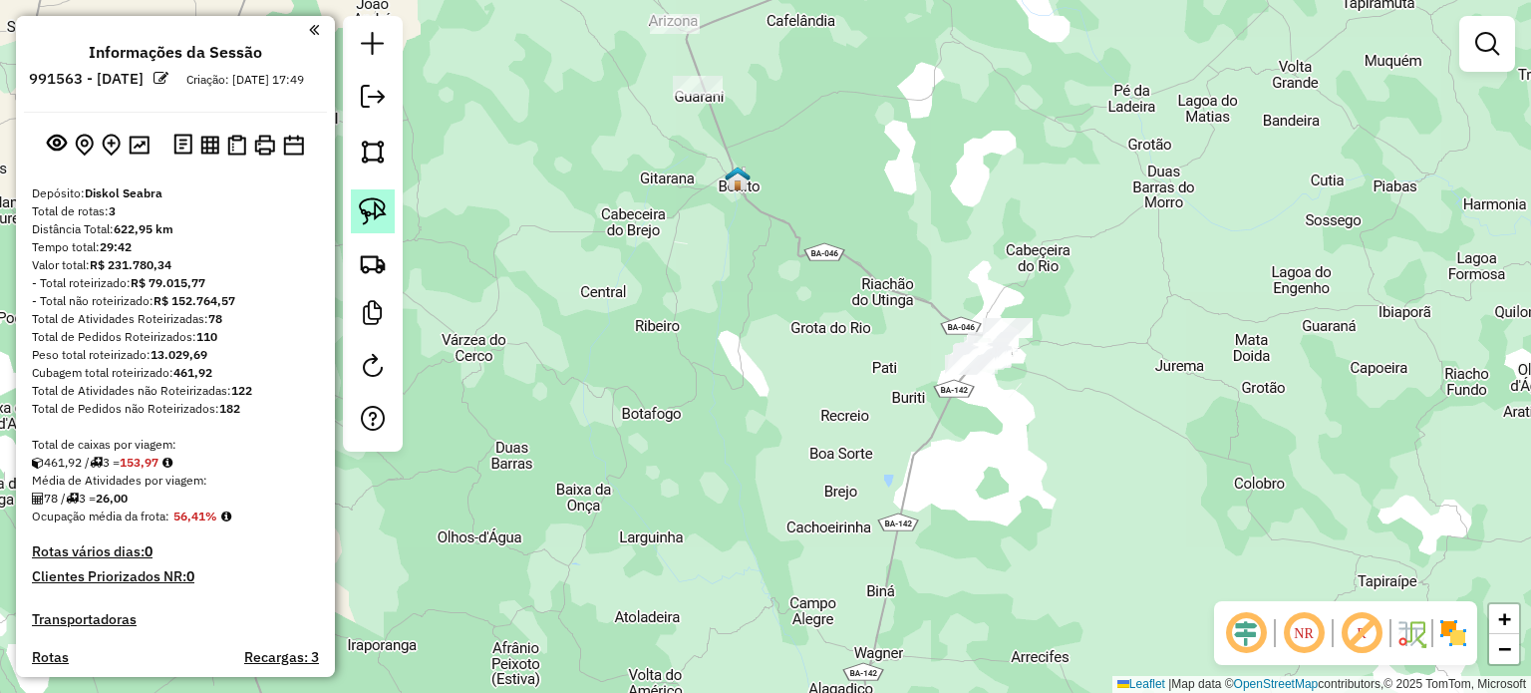
drag, startPoint x: 363, startPoint y: 208, endPoint x: 379, endPoint y: 209, distance: 16.0
click at [363, 208] on img at bounding box center [373, 211] width 28 height 28
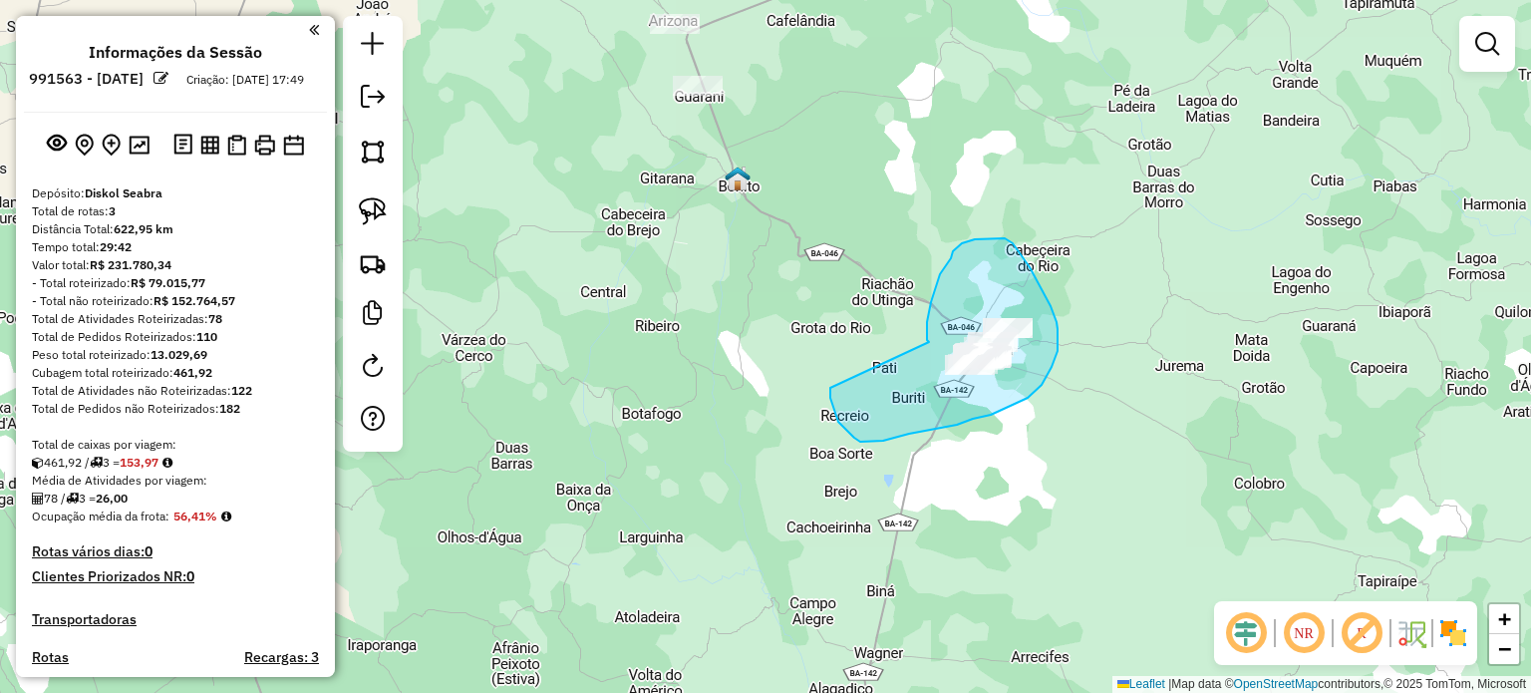
drag, startPoint x: 929, startPoint y: 342, endPoint x: 833, endPoint y: 382, distance: 103.6
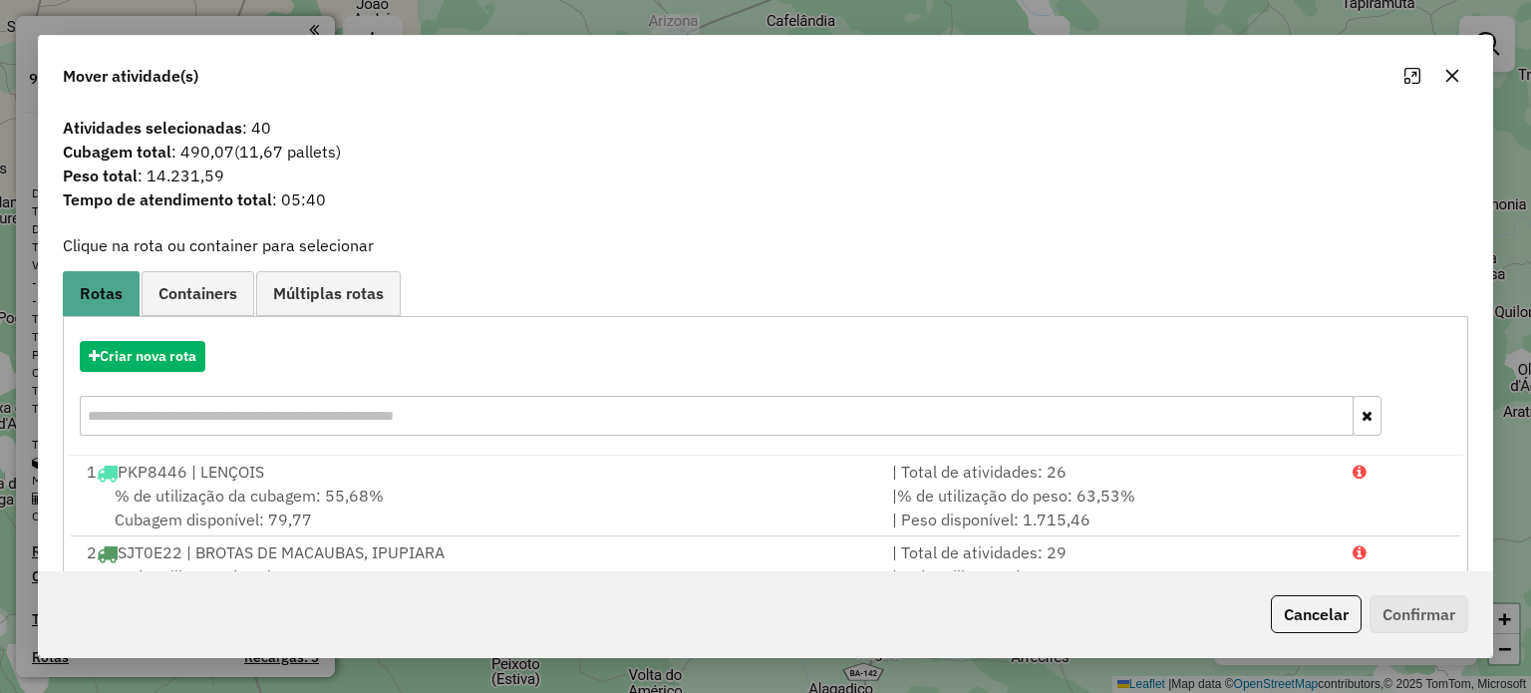
click at [1450, 77] on icon "button" at bounding box center [1451, 75] width 13 height 13
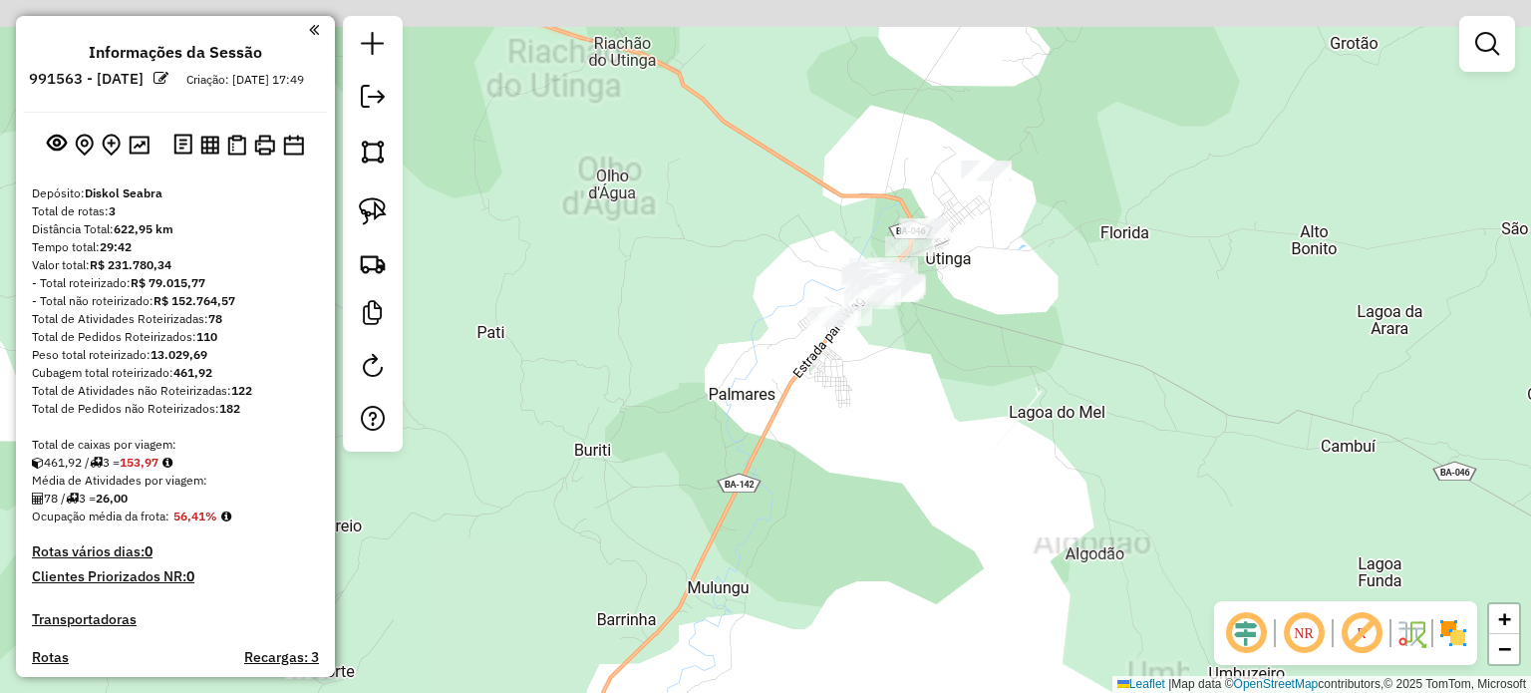
drag, startPoint x: 985, startPoint y: 266, endPoint x: 991, endPoint y: 338, distance: 72.0
click at [989, 337] on div "Janela de atendimento Grade de atendimento Capacidade Transportadoras Veículos …" at bounding box center [765, 346] width 1531 height 693
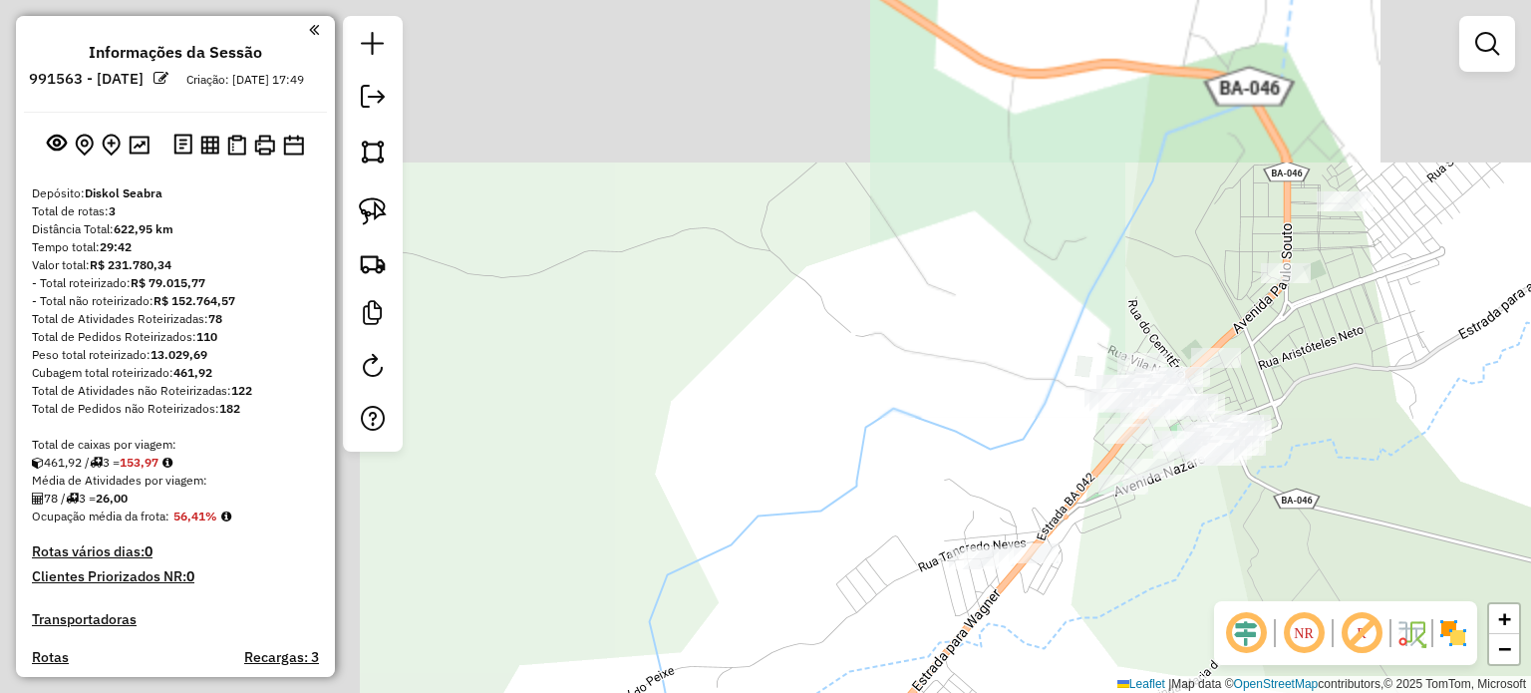
drag, startPoint x: 905, startPoint y: 332, endPoint x: 1430, endPoint y: 541, distance: 565.4
click at [1430, 541] on div "Janela de atendimento Grade de atendimento Capacidade Transportadoras Veículos …" at bounding box center [765, 346] width 1531 height 693
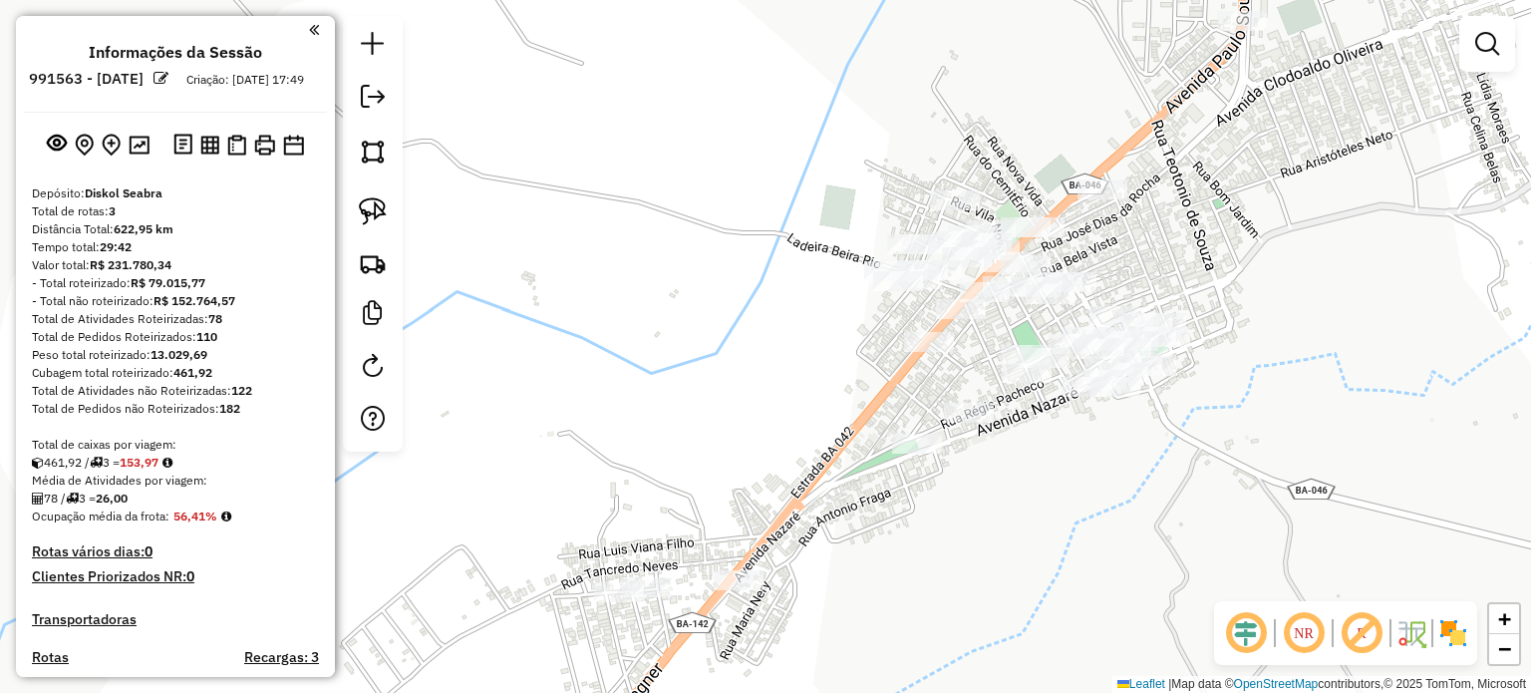
drag, startPoint x: 1327, startPoint y: 473, endPoint x: 1335, endPoint y: 360, distance: 113.9
click at [1335, 360] on div "Janela de atendimento Grade de atendimento Capacidade Transportadoras Veículos …" at bounding box center [765, 346] width 1531 height 693
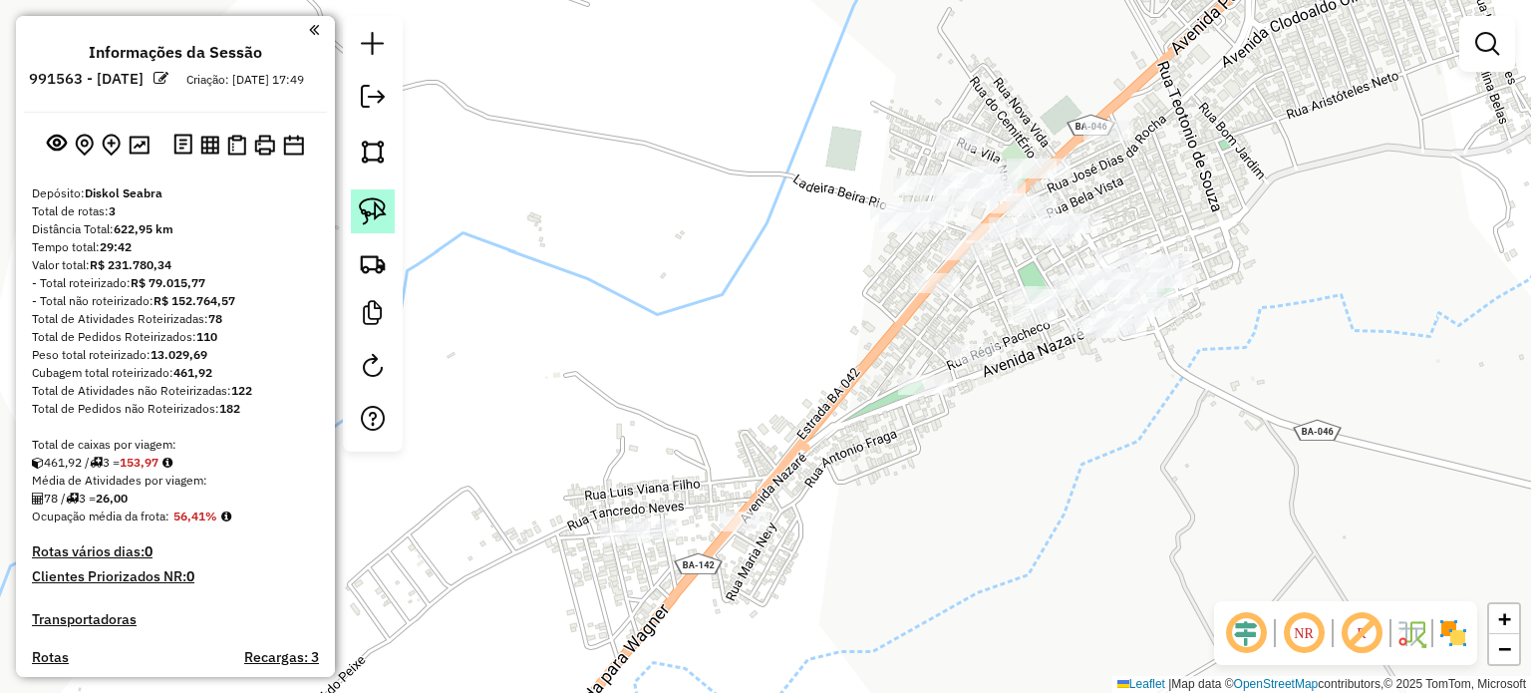
click at [377, 214] on img at bounding box center [373, 211] width 28 height 28
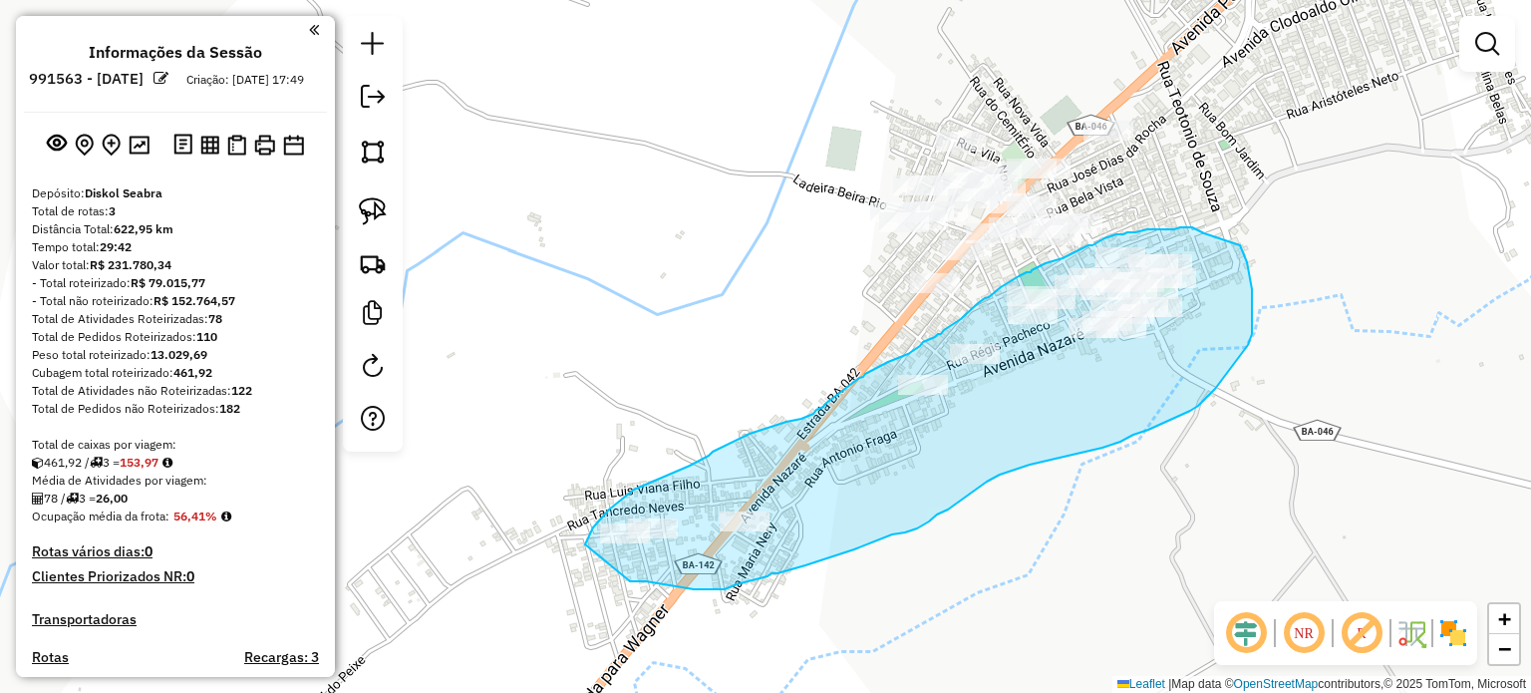
drag, startPoint x: 585, startPoint y: 544, endPoint x: 630, endPoint y: 581, distance: 58.1
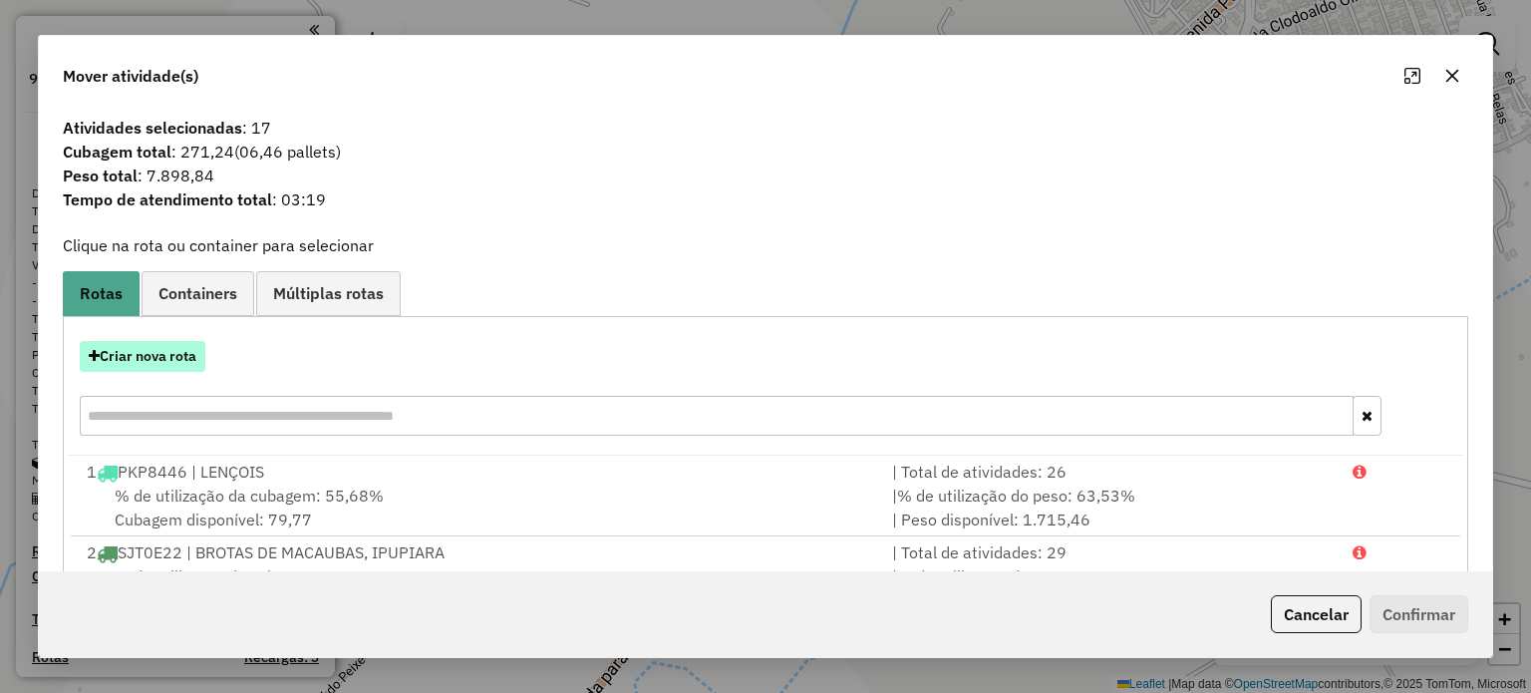
click at [148, 354] on button "Criar nova rota" at bounding box center [143, 356] width 126 height 31
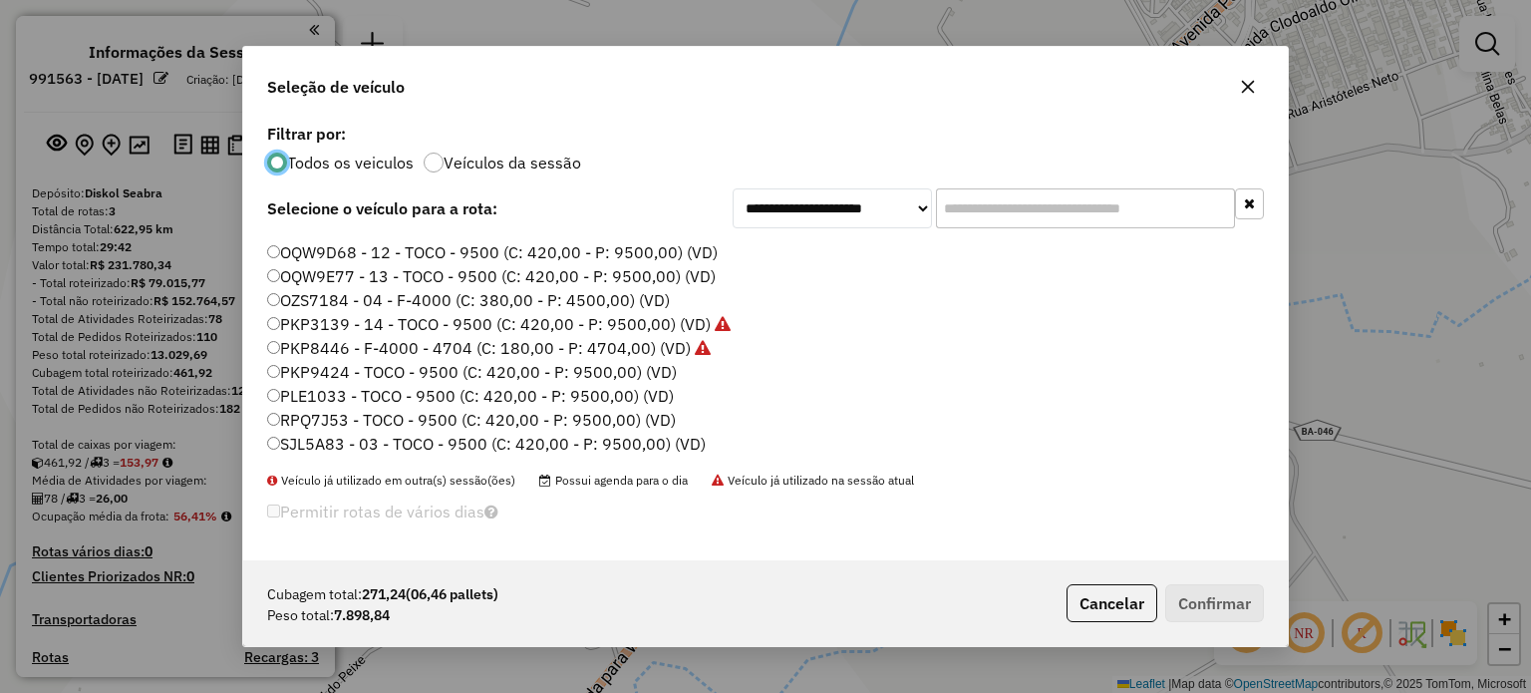
scroll to position [88, 0]
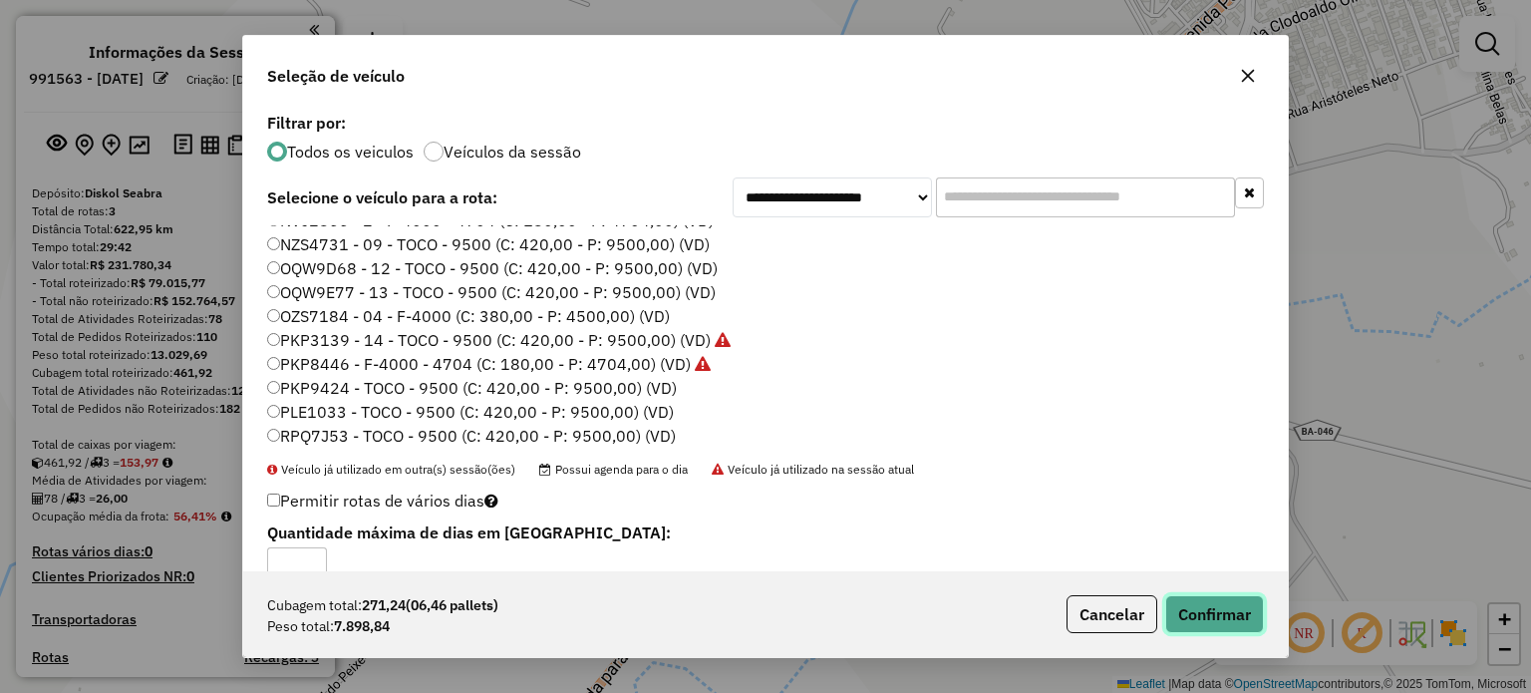
click at [1194, 605] on button "Confirmar" at bounding box center [1214, 614] width 99 height 38
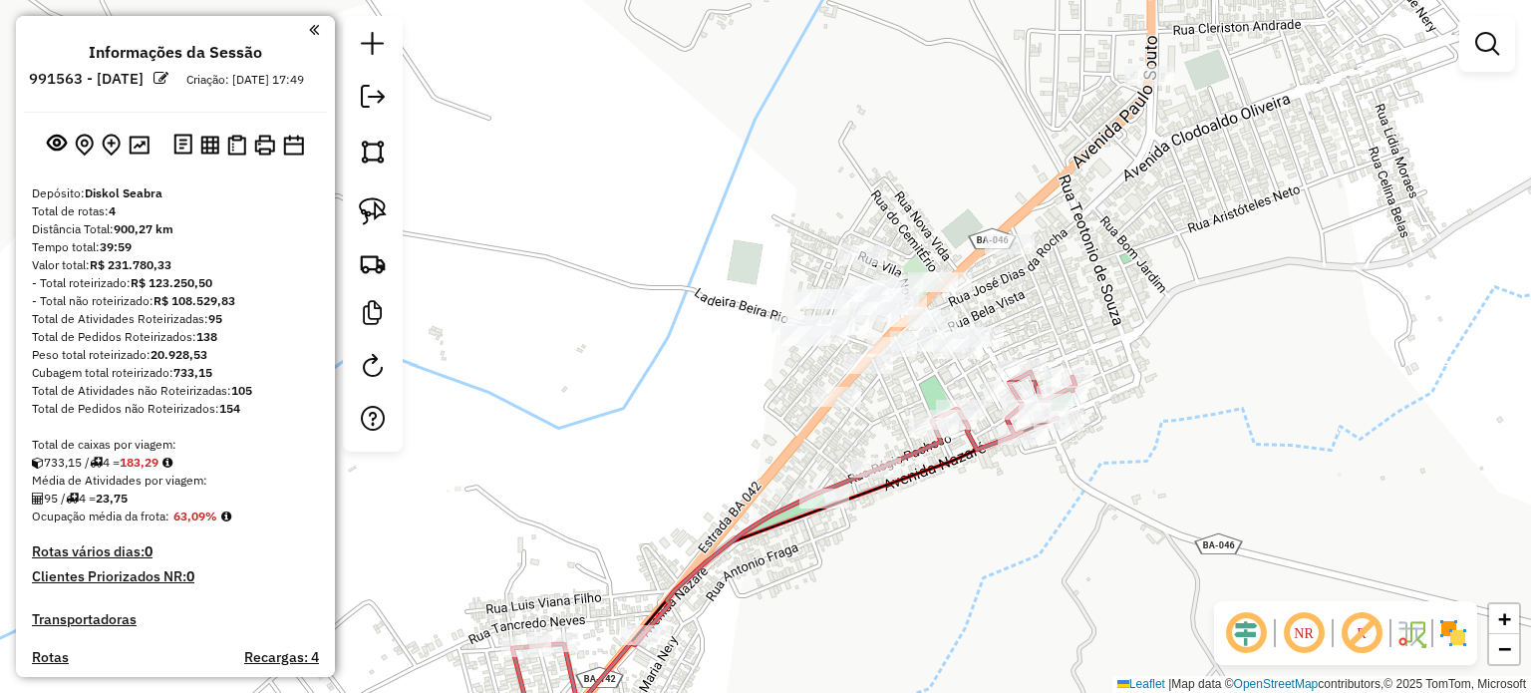
drag, startPoint x: 1070, startPoint y: 451, endPoint x: 958, endPoint y: 558, distance: 155.1
click at [971, 565] on div "Janela de atendimento Grade de atendimento Capacidade Transportadoras Veículos …" at bounding box center [765, 346] width 1531 height 693
click at [372, 206] on img at bounding box center [373, 211] width 28 height 28
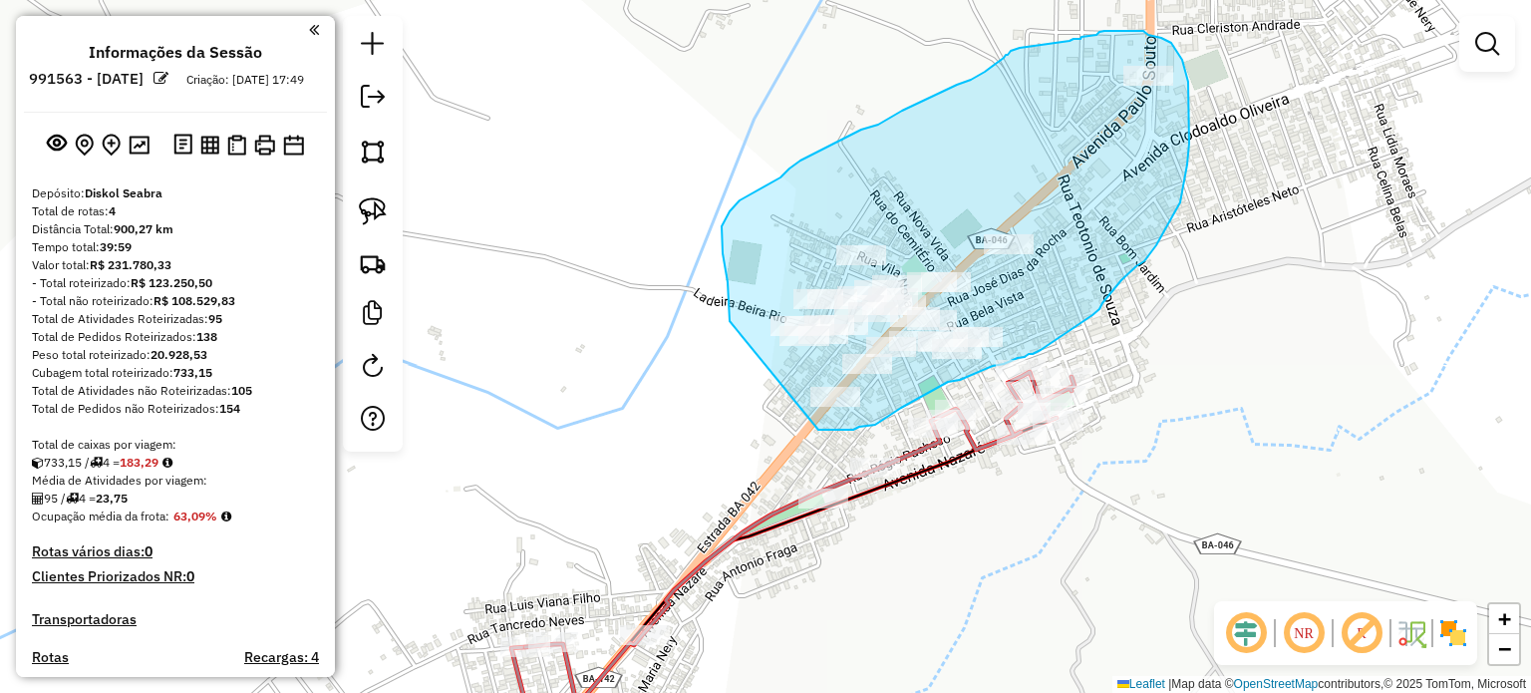
drag, startPoint x: 730, startPoint y: 321, endPoint x: 782, endPoint y: 400, distance: 94.8
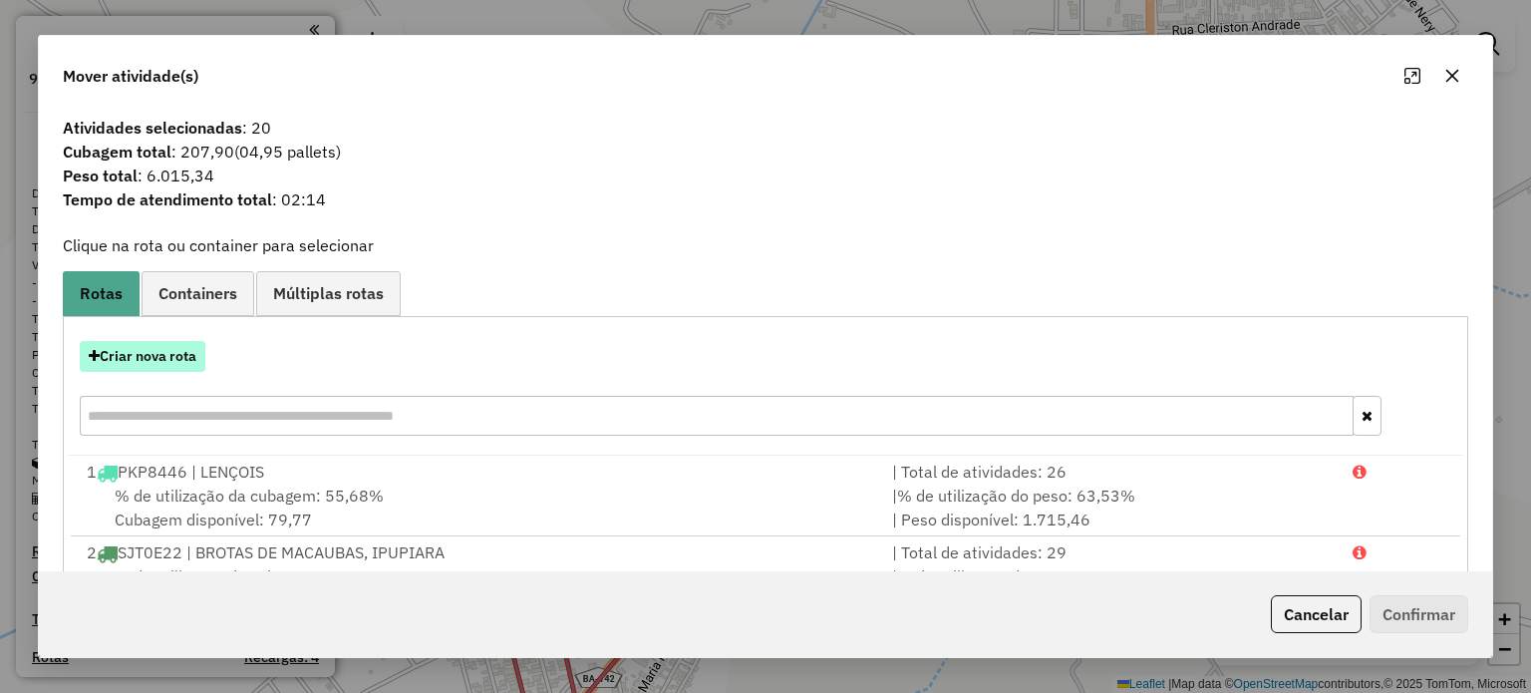
click at [152, 352] on button "Criar nova rota" at bounding box center [143, 356] width 126 height 31
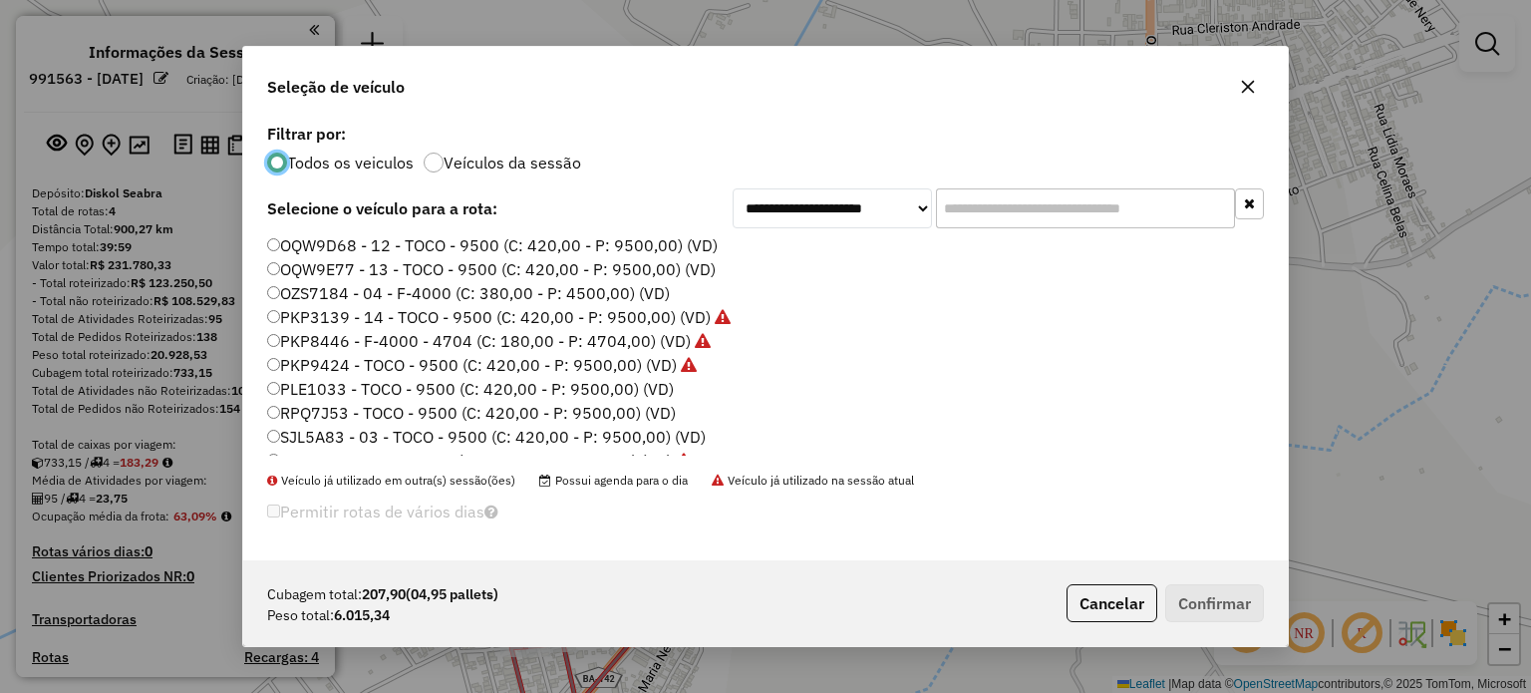
scroll to position [187, 0]
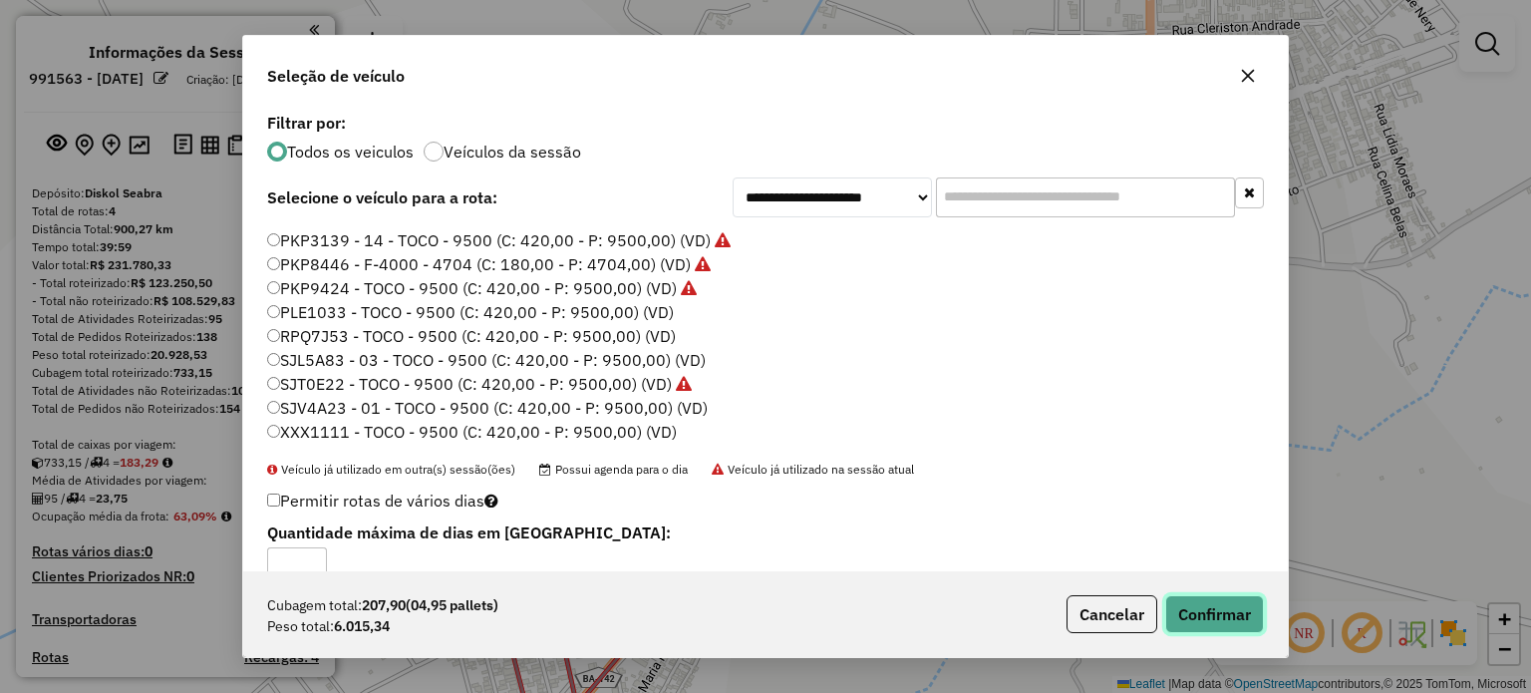
click at [1209, 629] on button "Confirmar" at bounding box center [1214, 614] width 99 height 38
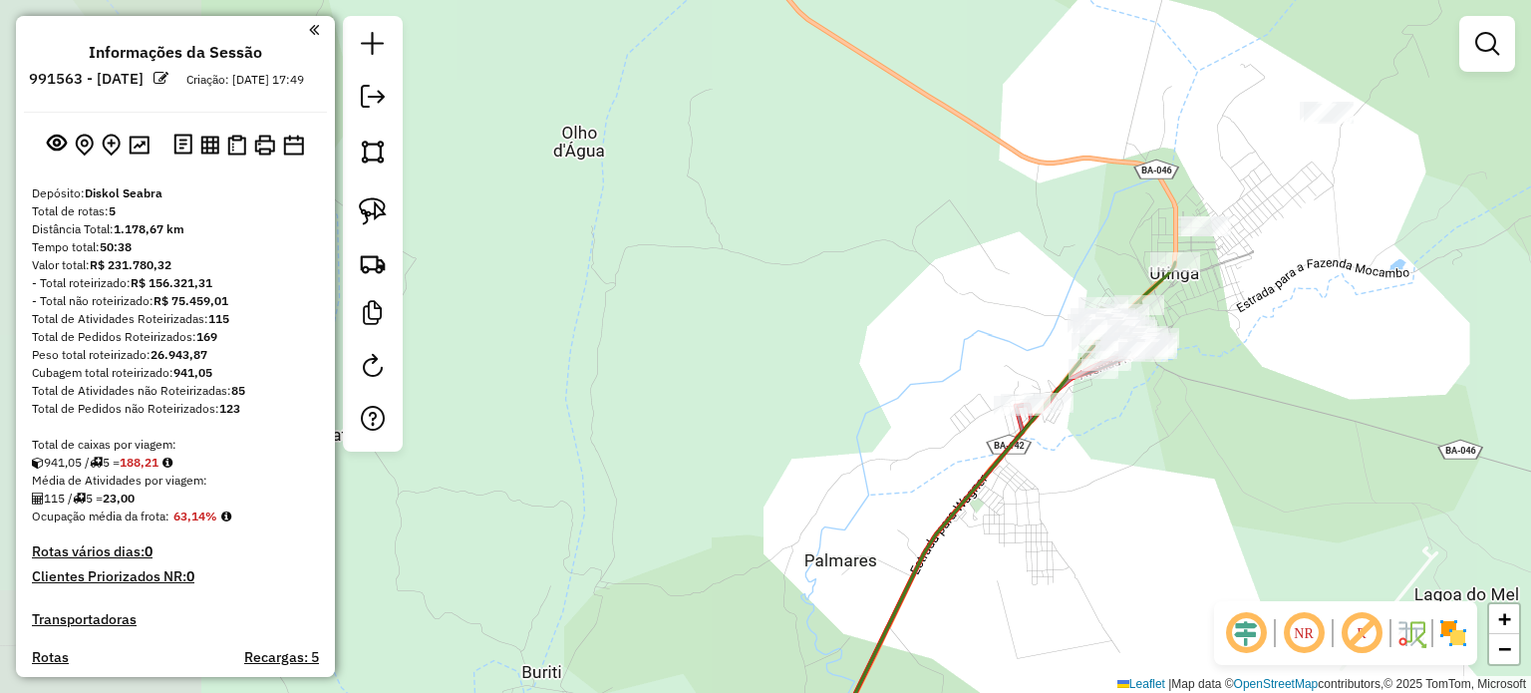
drag, startPoint x: 1230, startPoint y: 339, endPoint x: 724, endPoint y: 445, distance: 517.4
click at [724, 445] on div "Janela de atendimento Grade de atendimento Capacidade Transportadoras Veículos …" at bounding box center [765, 346] width 1531 height 693
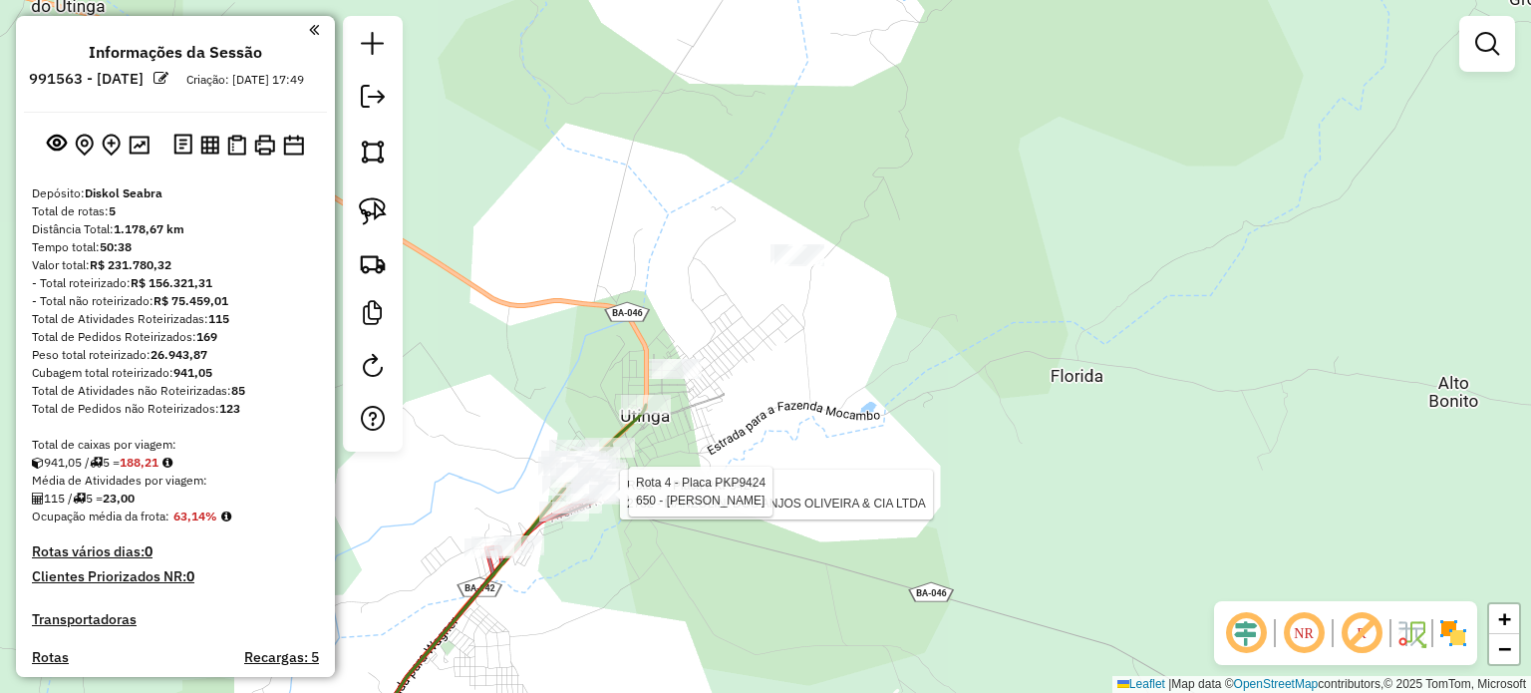
drag, startPoint x: 782, startPoint y: 354, endPoint x: 853, endPoint y: 353, distance: 70.8
click at [853, 353] on div "Rota 4 - Placa PKP9424 2732 - MANZOLINI DOS ANJOS OLIVEIRA & CIA LTDA Rota 4 - …" at bounding box center [765, 346] width 1531 height 693
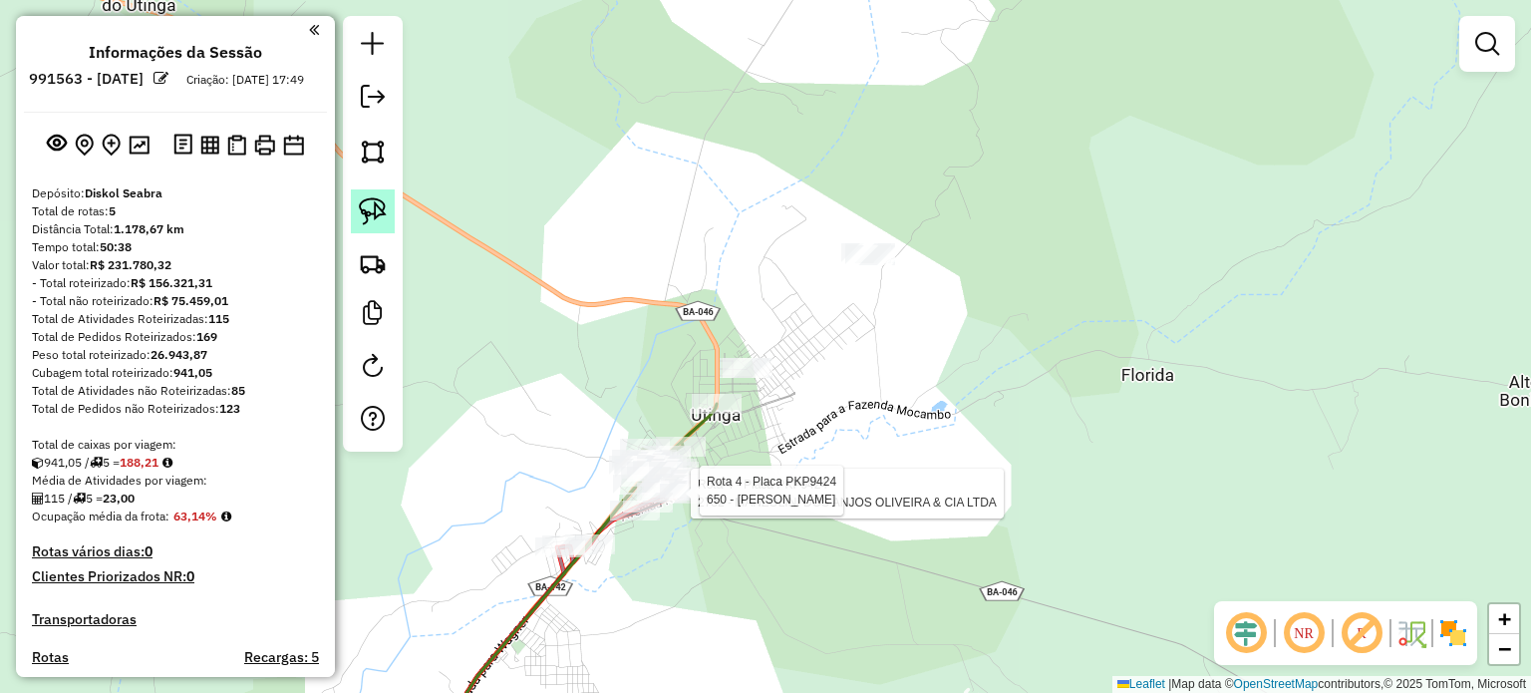
click at [381, 216] on img at bounding box center [373, 211] width 28 height 28
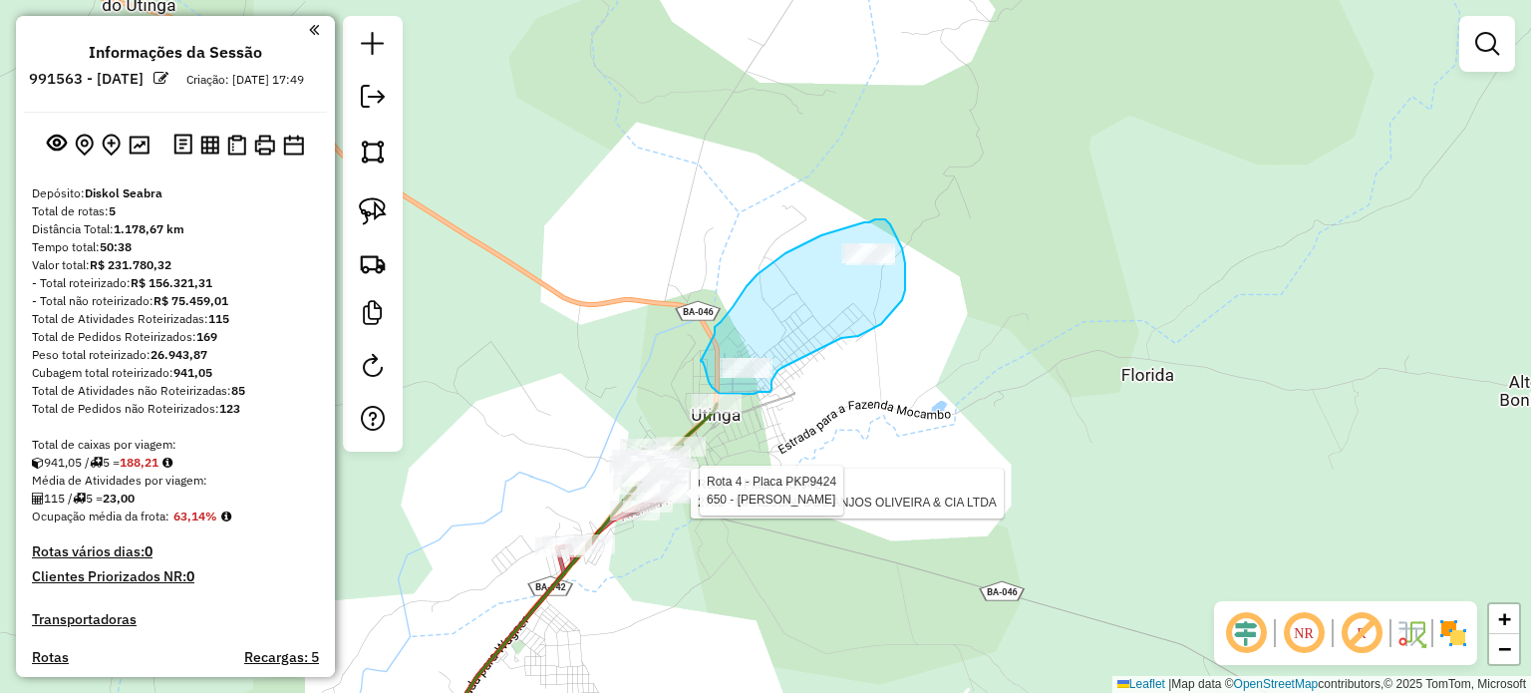
drag, startPoint x: 715, startPoint y: 334, endPoint x: 701, endPoint y: 360, distance: 29.4
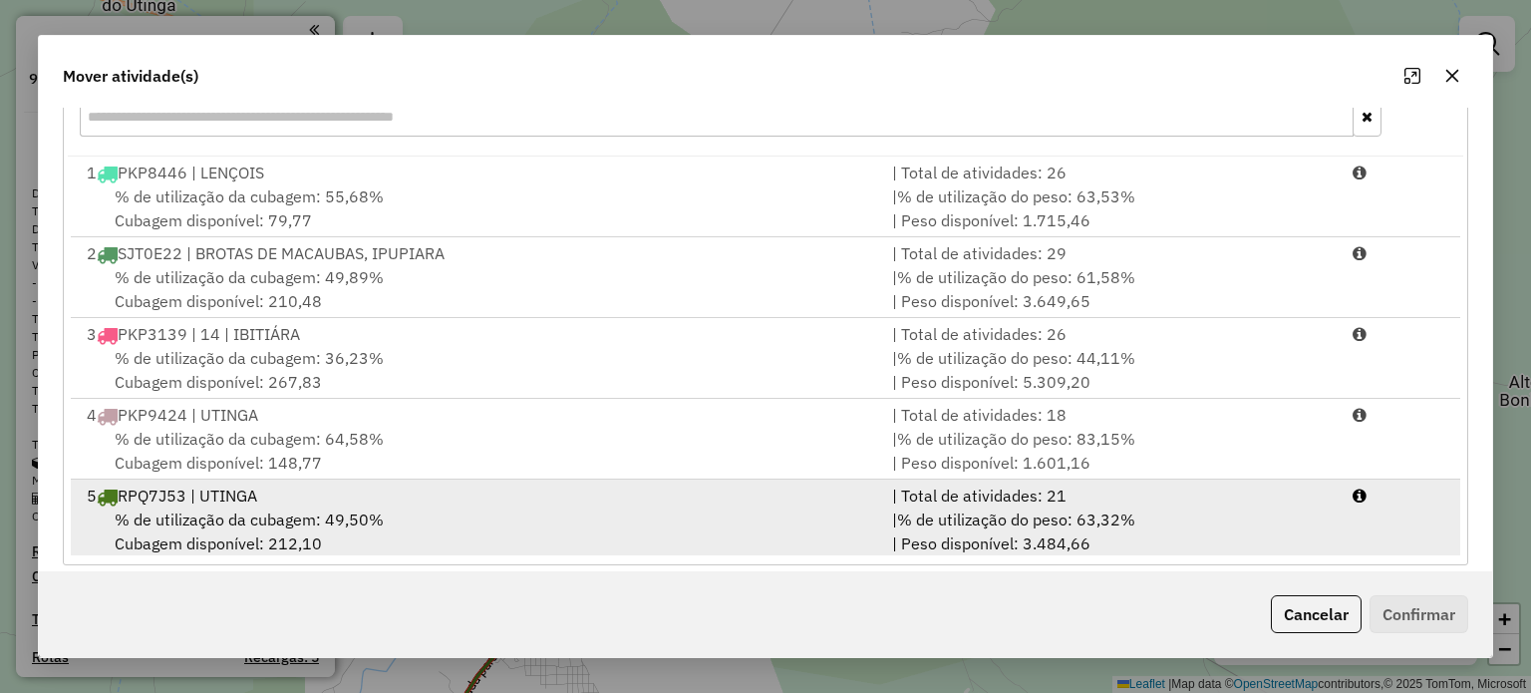
scroll to position [4, 0]
click at [450, 507] on div "% de utilização da cubagem: 49,50% Cubagem disponível: 212,10" at bounding box center [477, 527] width 805 height 48
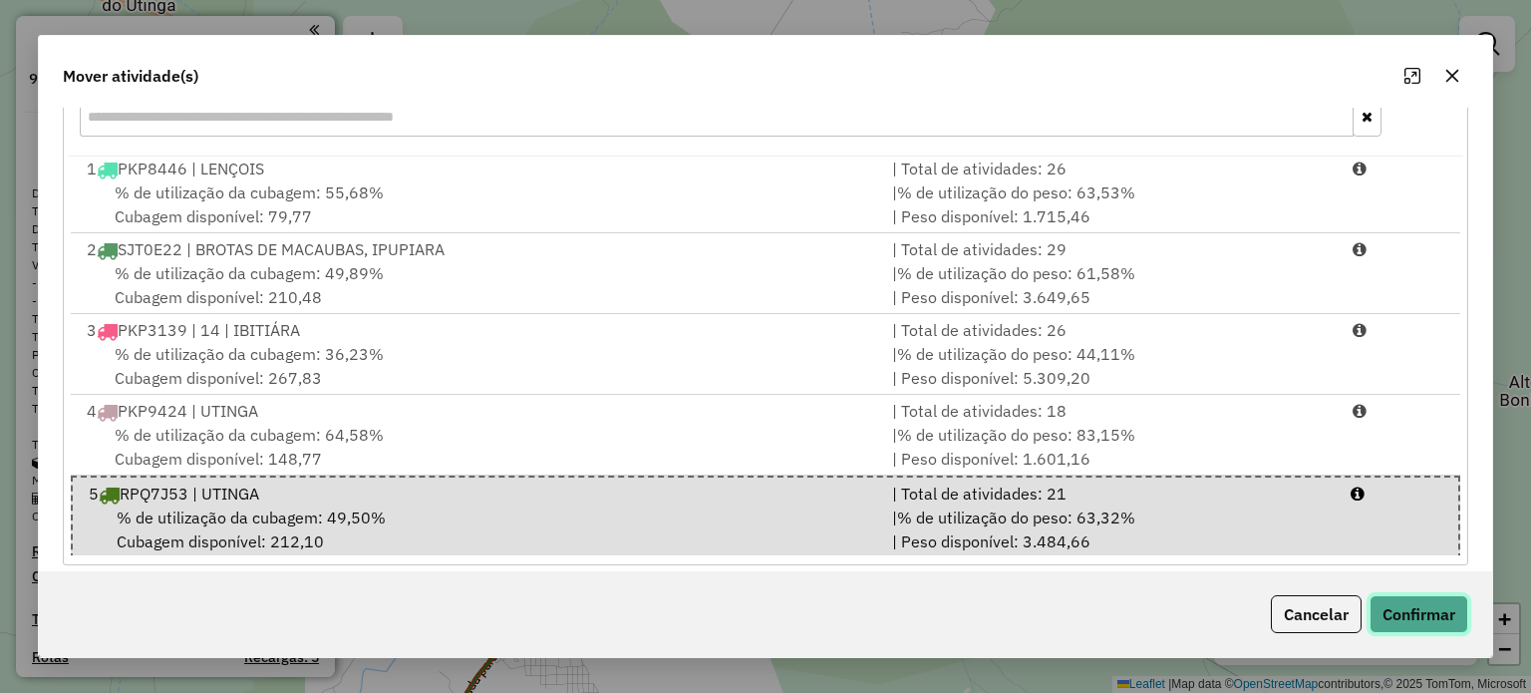
click at [1430, 614] on button "Confirmar" at bounding box center [1418, 614] width 99 height 38
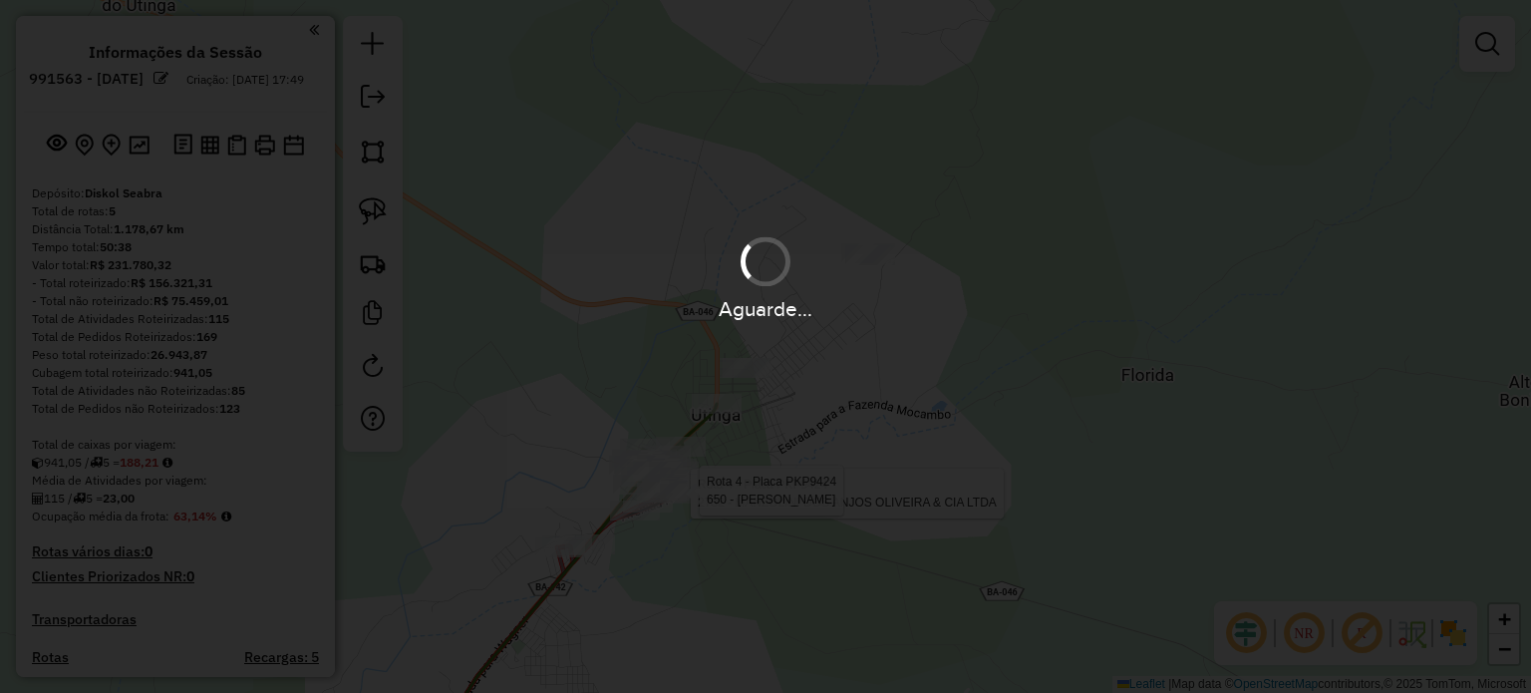
scroll to position [0, 0]
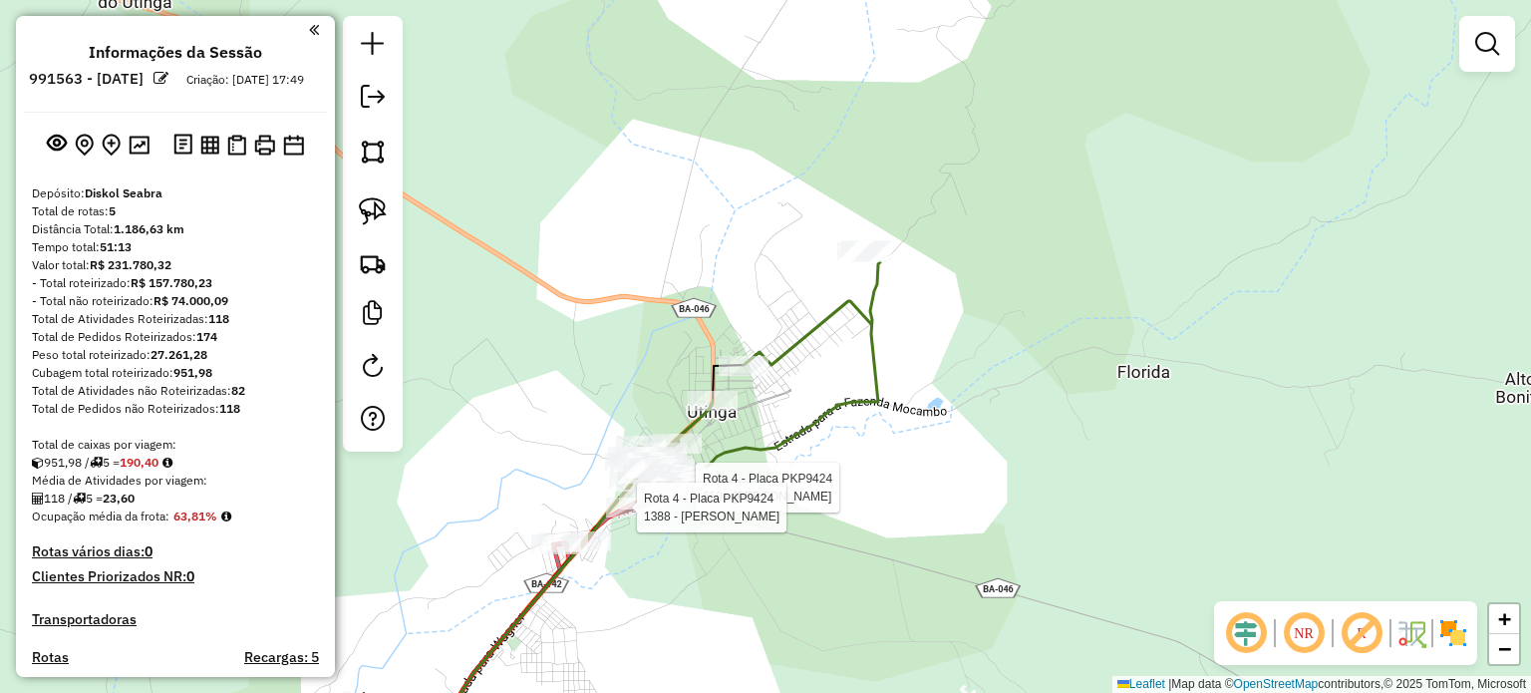
select select "**********"
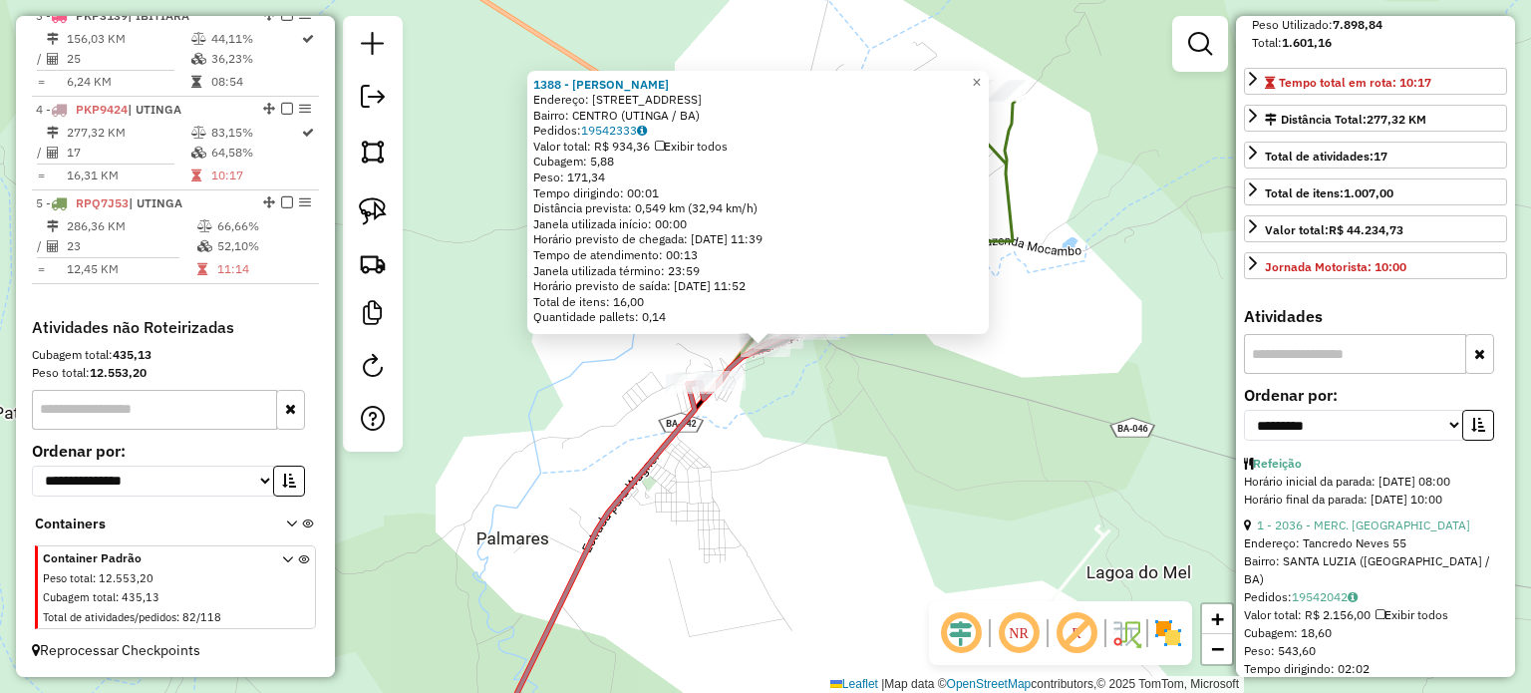
scroll to position [399, 0]
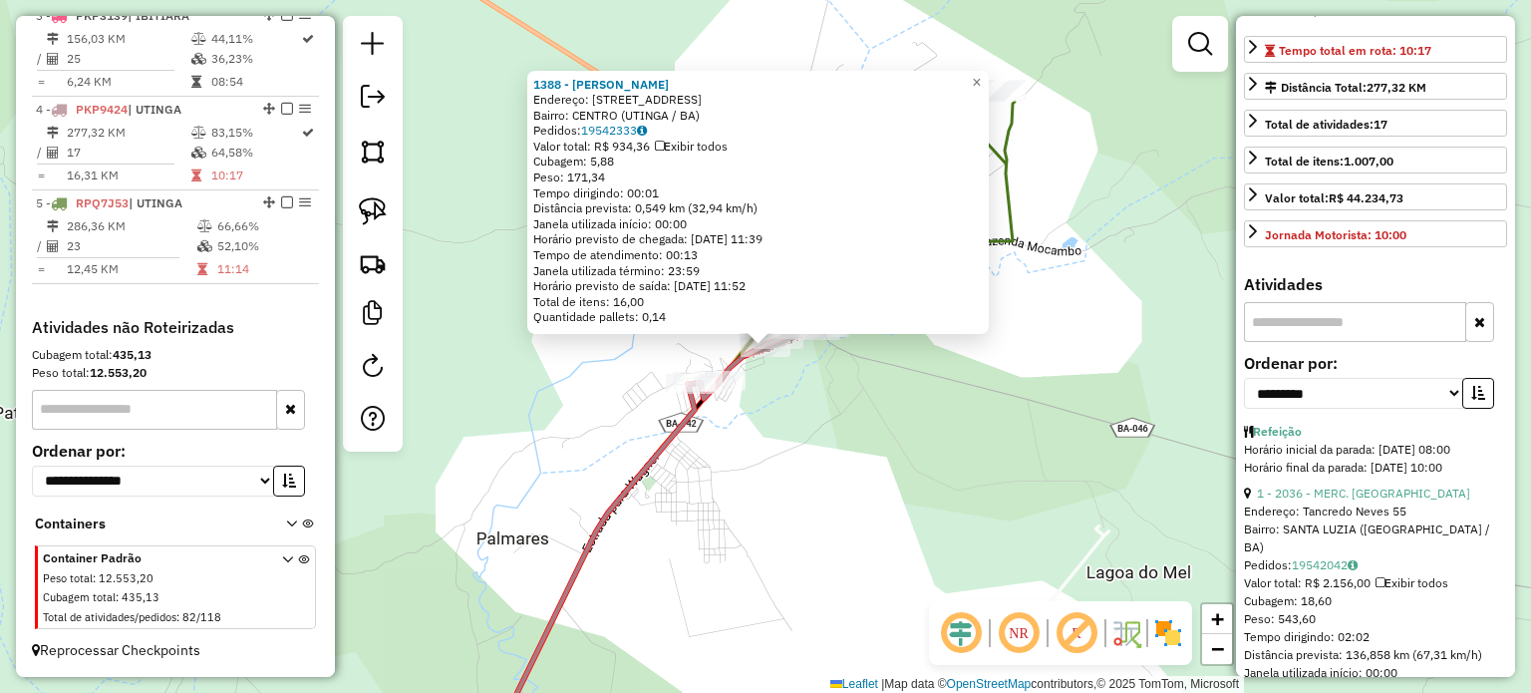
click at [1355, 342] on input "text" at bounding box center [1355, 322] width 222 height 40
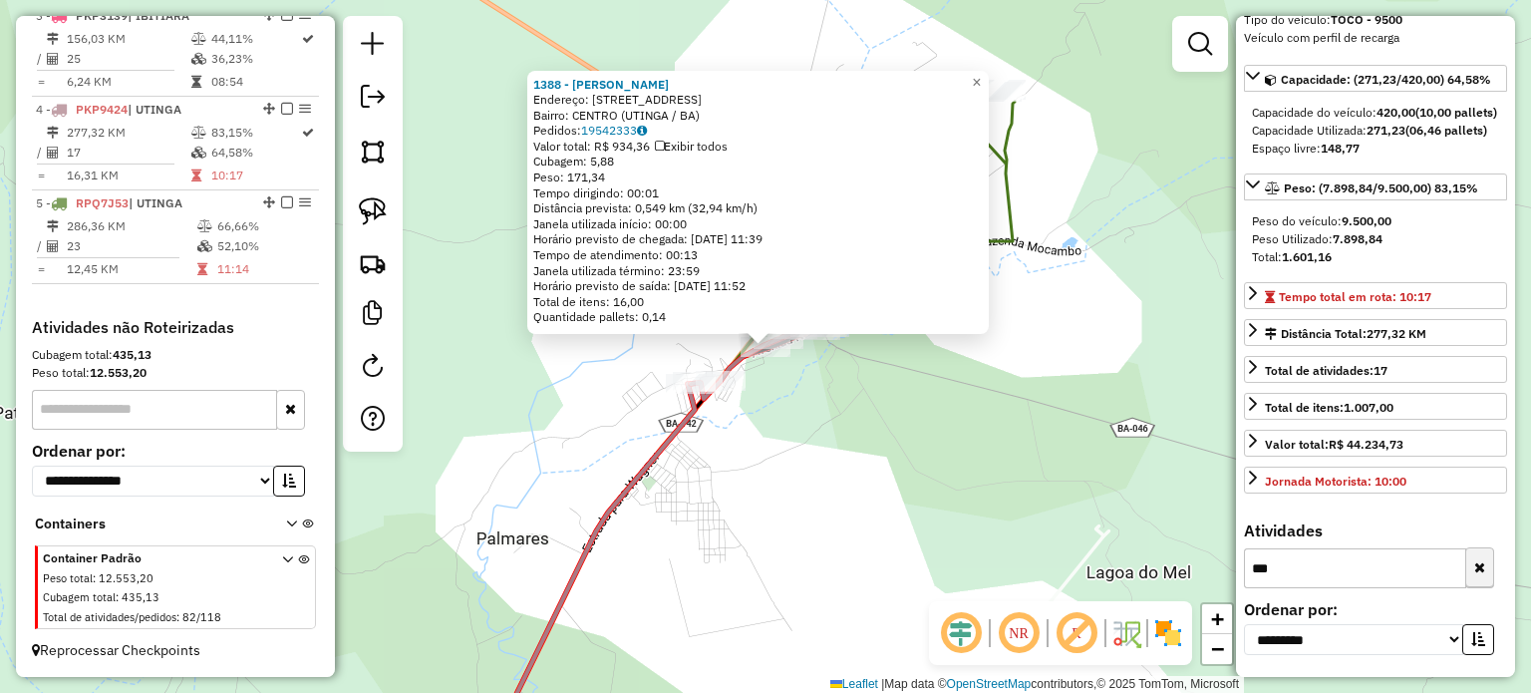
type input "***"
click at [1474, 563] on icon "button" at bounding box center [1479, 568] width 11 height 14
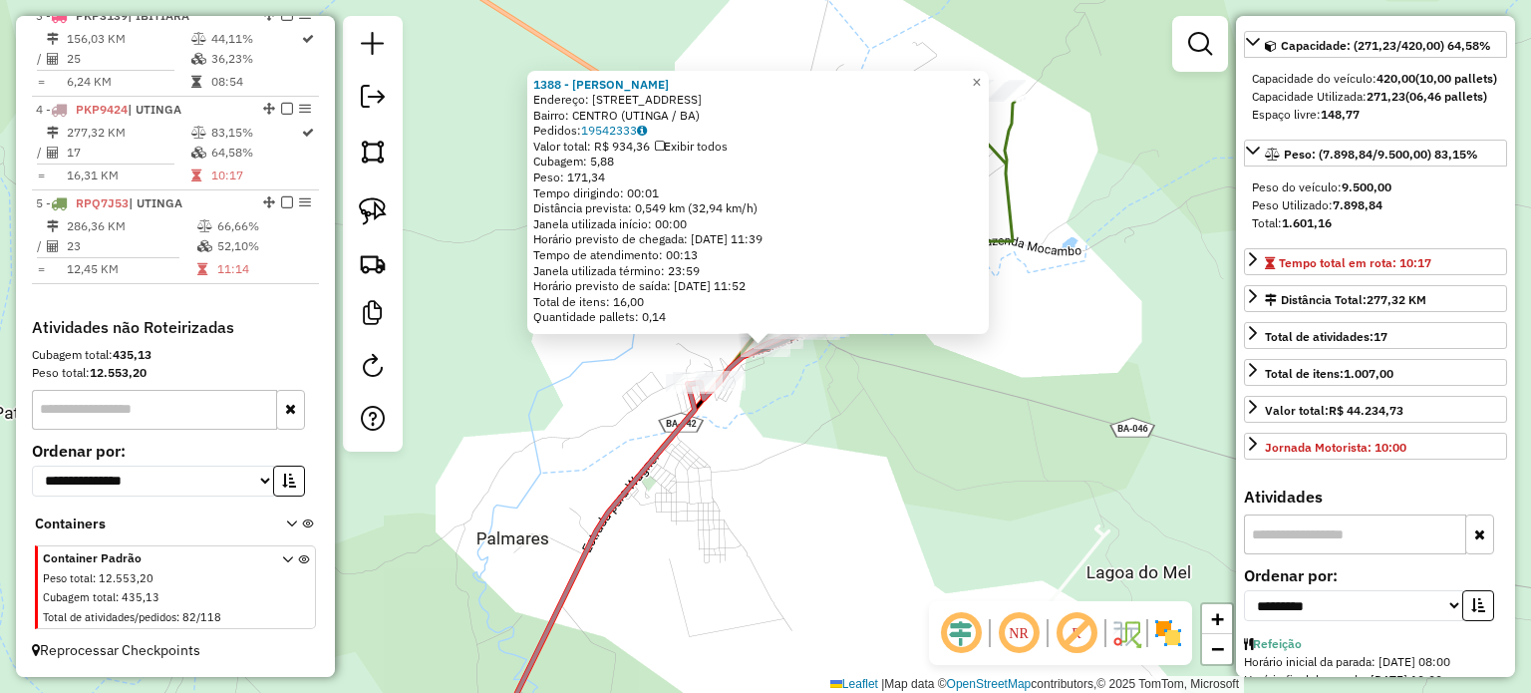
click at [858, 457] on div "1388 - [PERSON_NAME] MUNIZ NUNES Endereço: [STREET_ADDRESS] Bairro: [GEOGRAPHIC…" at bounding box center [765, 346] width 1531 height 693
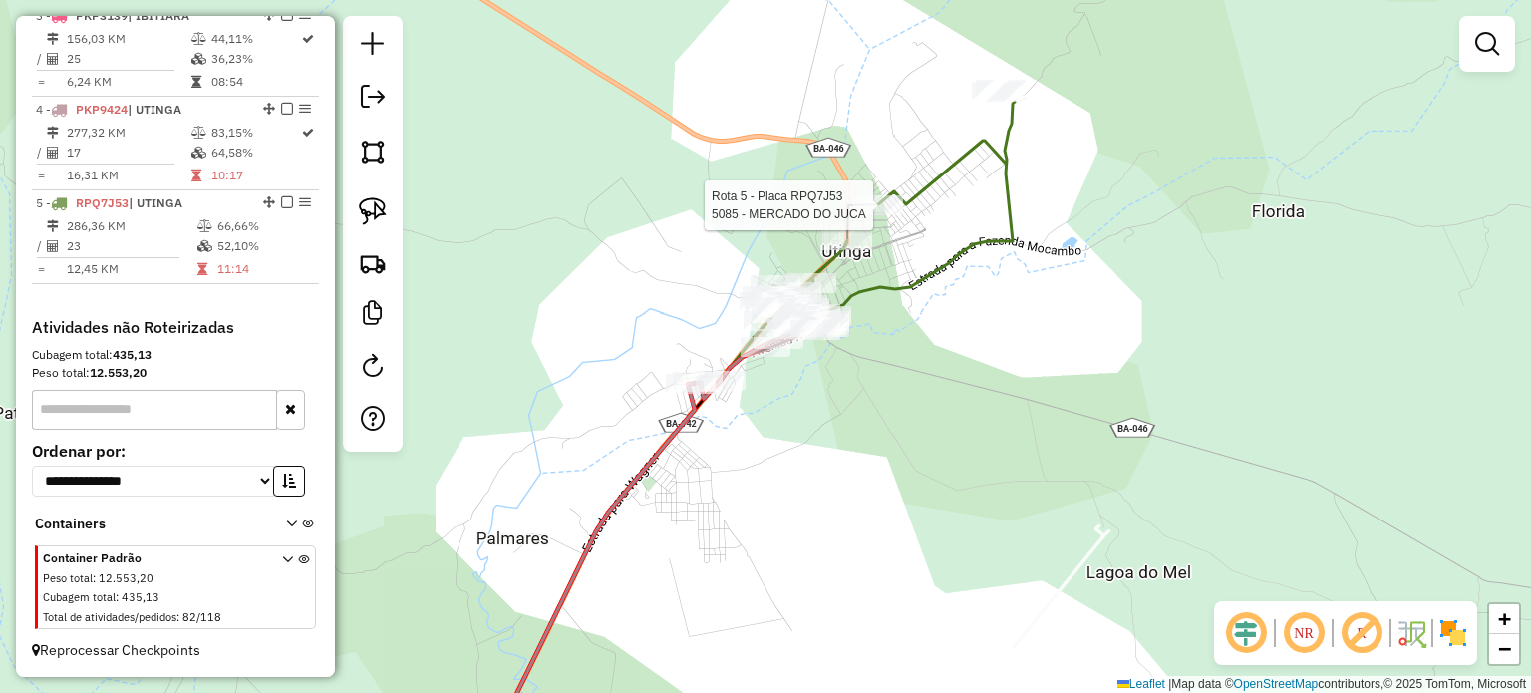
select select "**********"
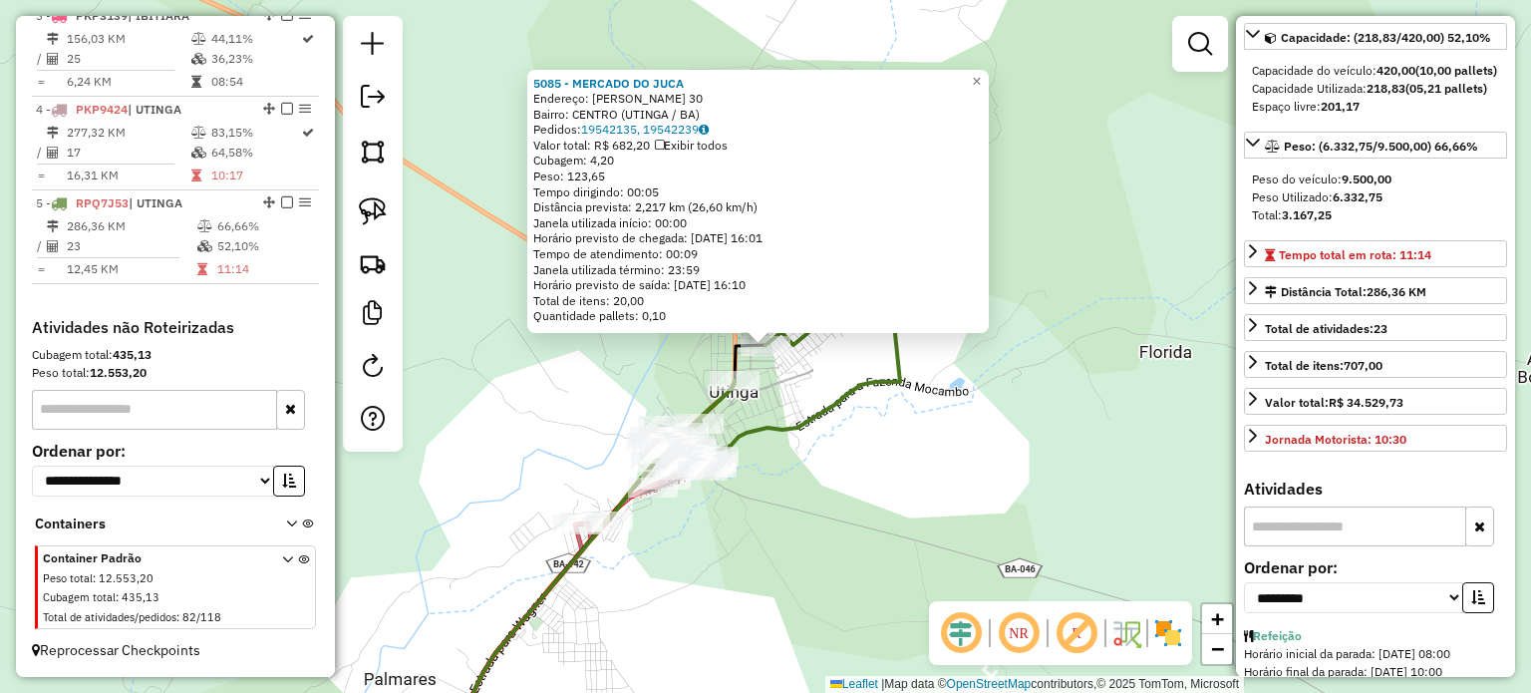
scroll to position [199, 0]
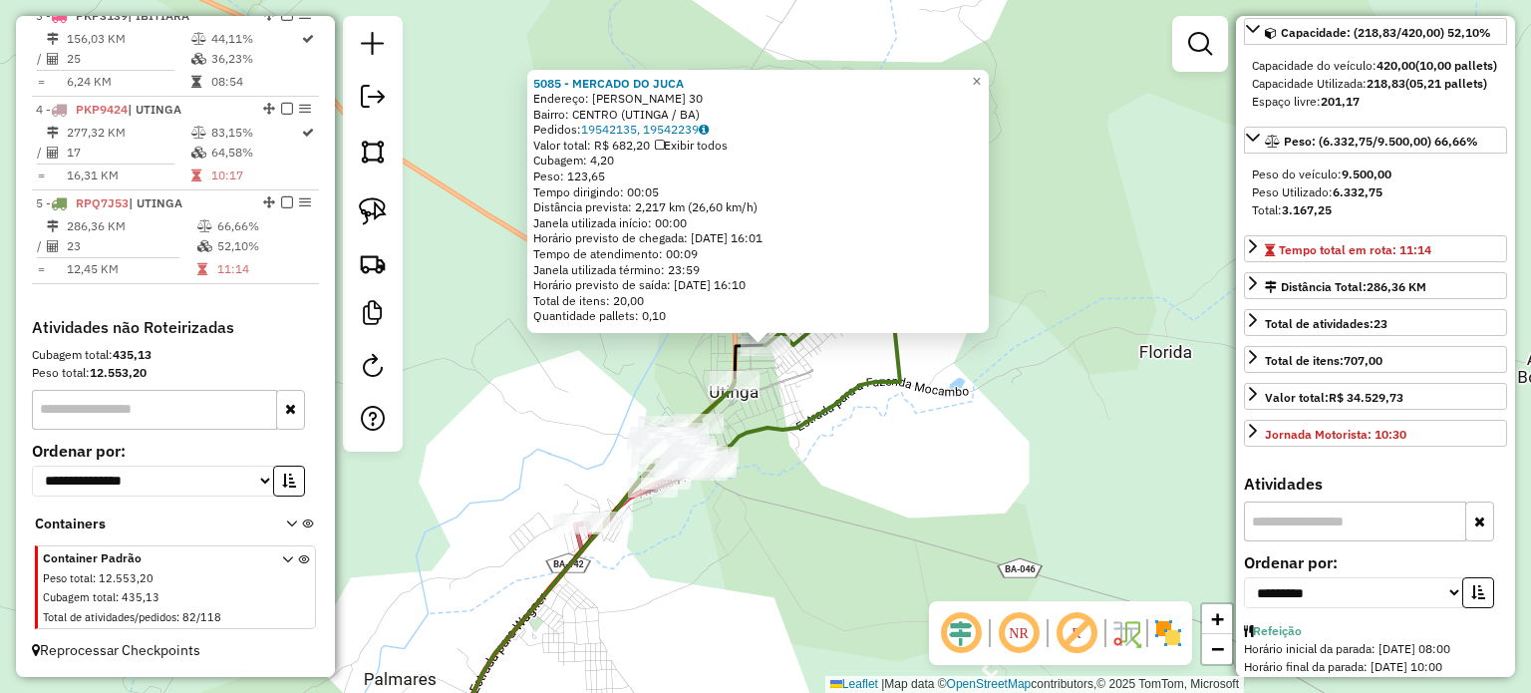
click at [1365, 541] on input "text" at bounding box center [1355, 521] width 222 height 40
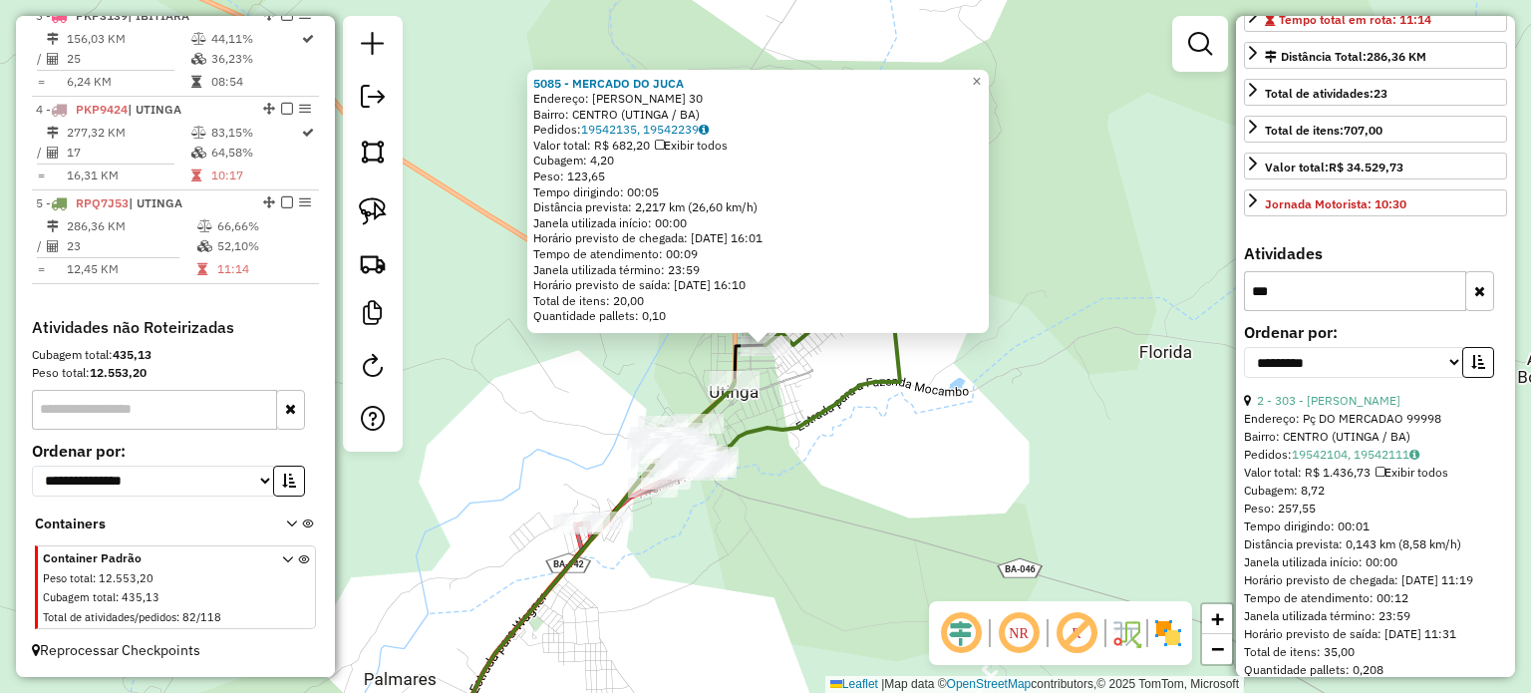
scroll to position [498, 0]
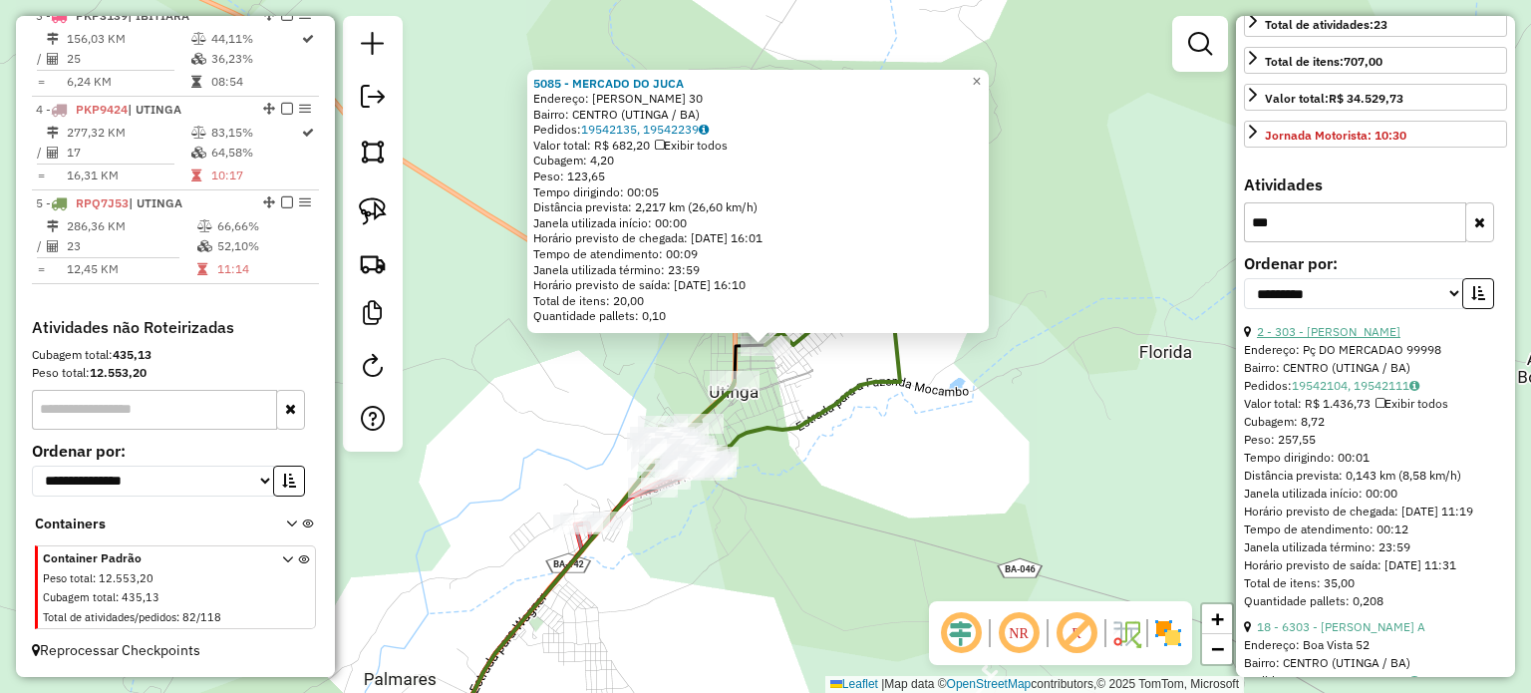
type input "***"
click at [1369, 339] on link "2 - 303 - [PERSON_NAME]" at bounding box center [1329, 331] width 144 height 15
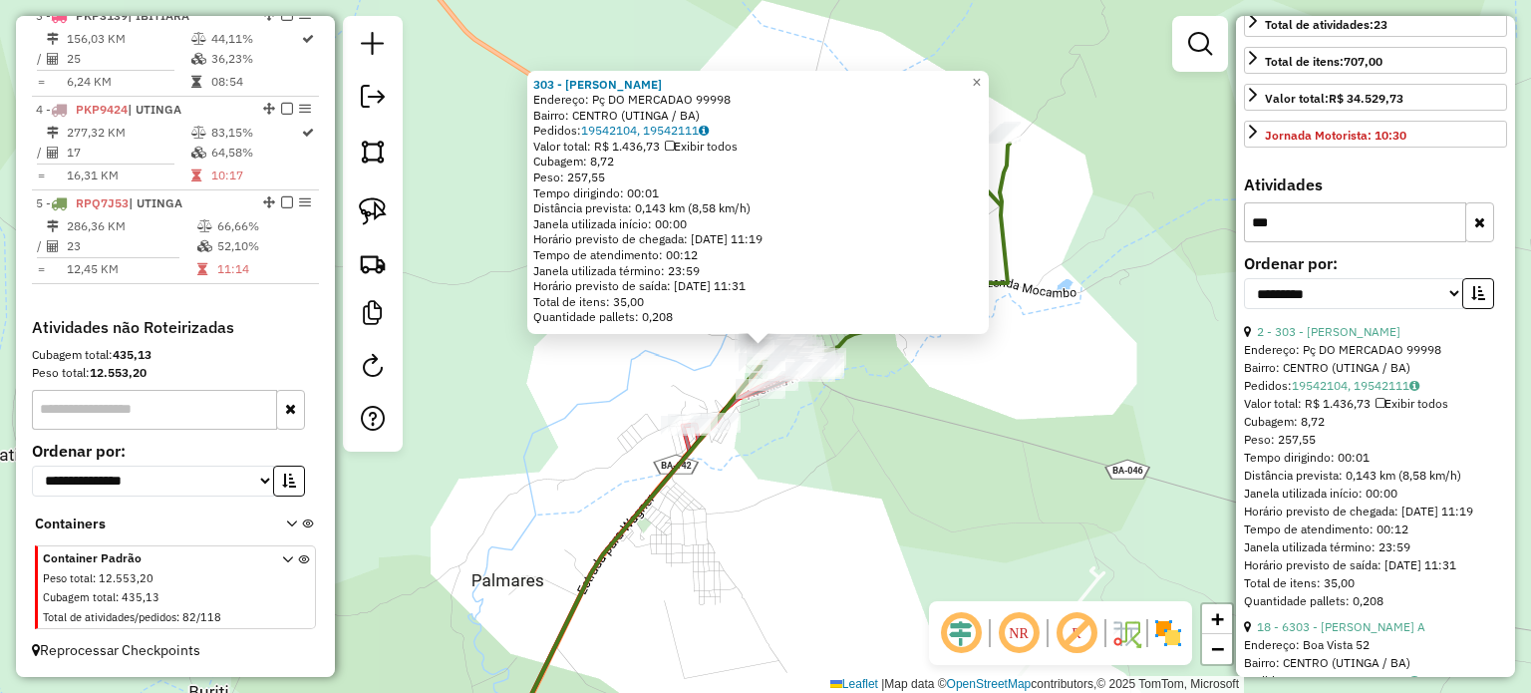
click at [987, 420] on div "303 - [PERSON_NAME]: Pç DO MERCADAO 99998 Bairro: CENTRO (UTINGA / BA) Pedidos:…" at bounding box center [765, 346] width 1531 height 693
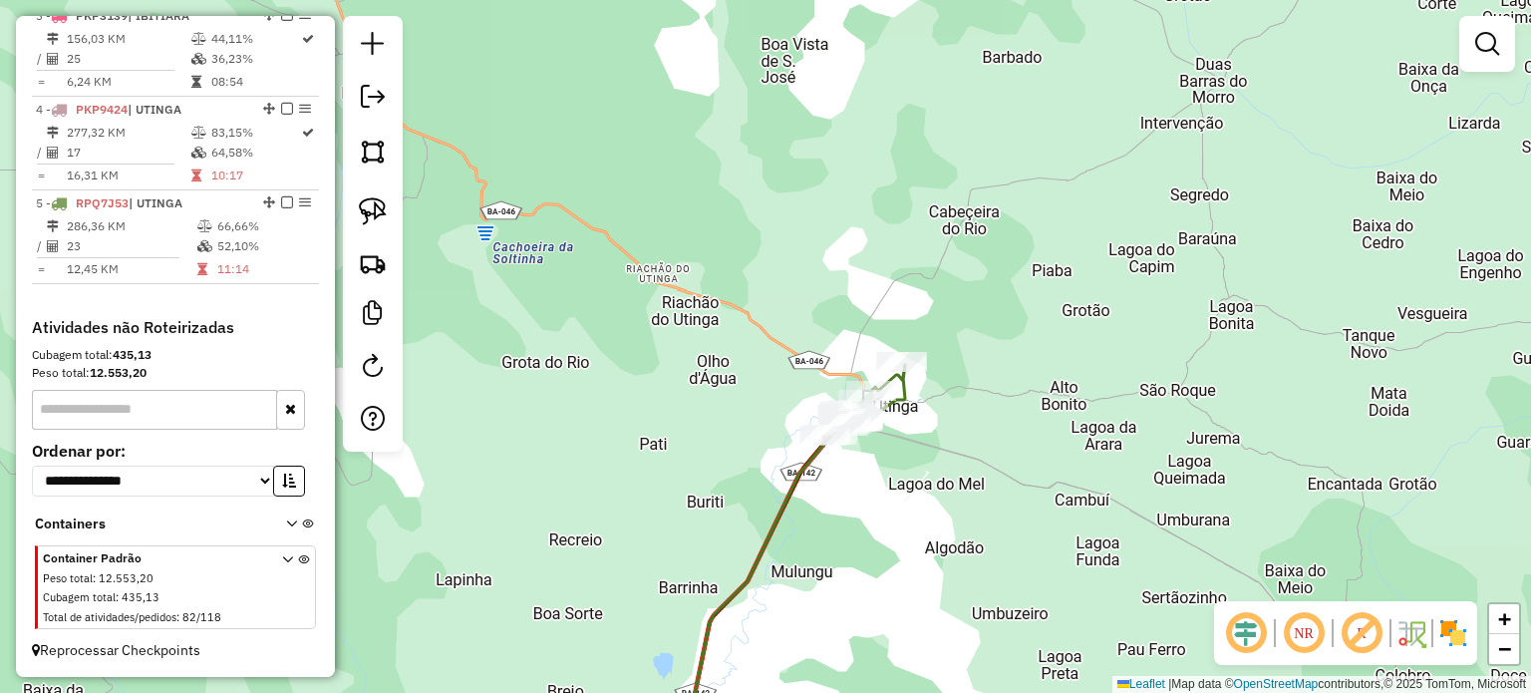
drag, startPoint x: 570, startPoint y: 501, endPoint x: 833, endPoint y: 395, distance: 283.9
click at [833, 395] on div "Janela de atendimento Grade de atendimento Capacidade Transportadoras Veículos …" at bounding box center [765, 346] width 1531 height 693
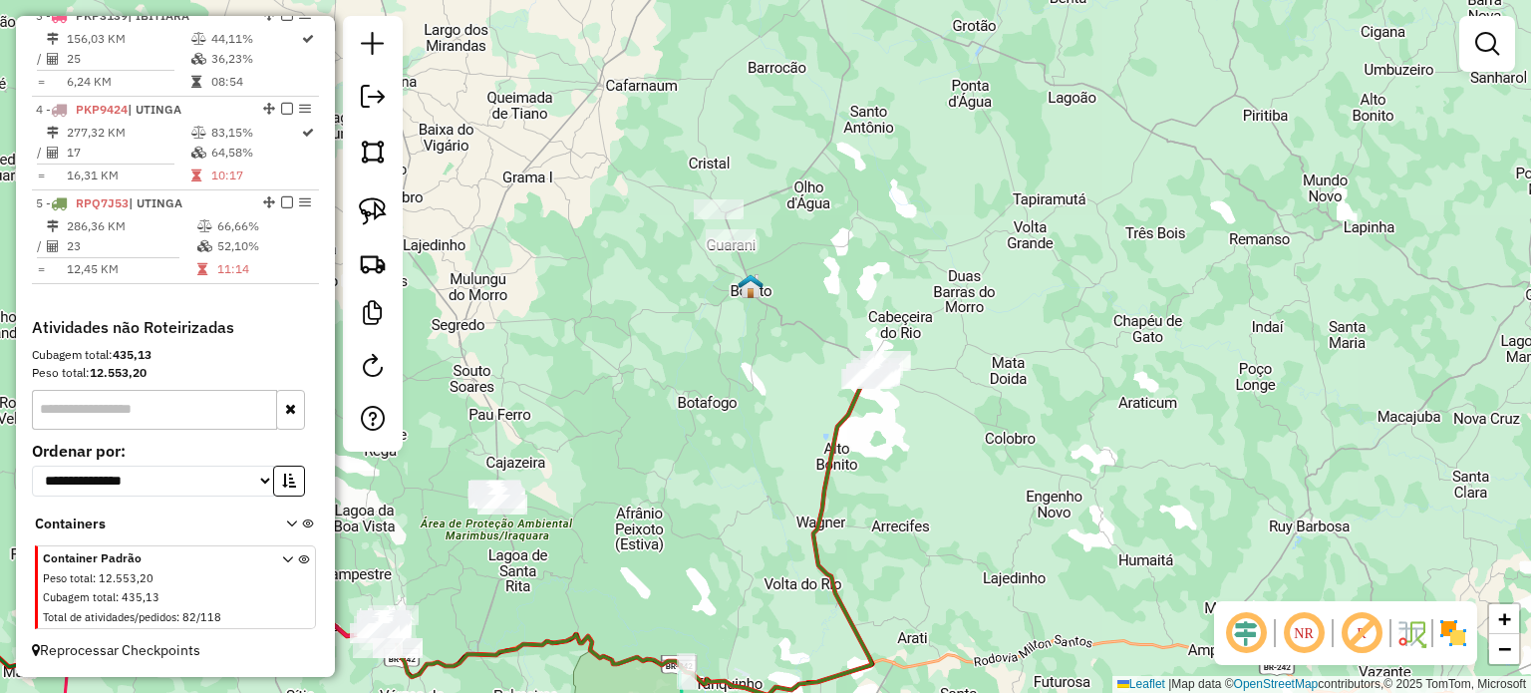
drag, startPoint x: 749, startPoint y: 428, endPoint x: 892, endPoint y: 379, distance: 150.6
click at [891, 379] on div "Janela de atendimento Grade de atendimento Capacidade Transportadoras Veículos …" at bounding box center [765, 346] width 1531 height 693
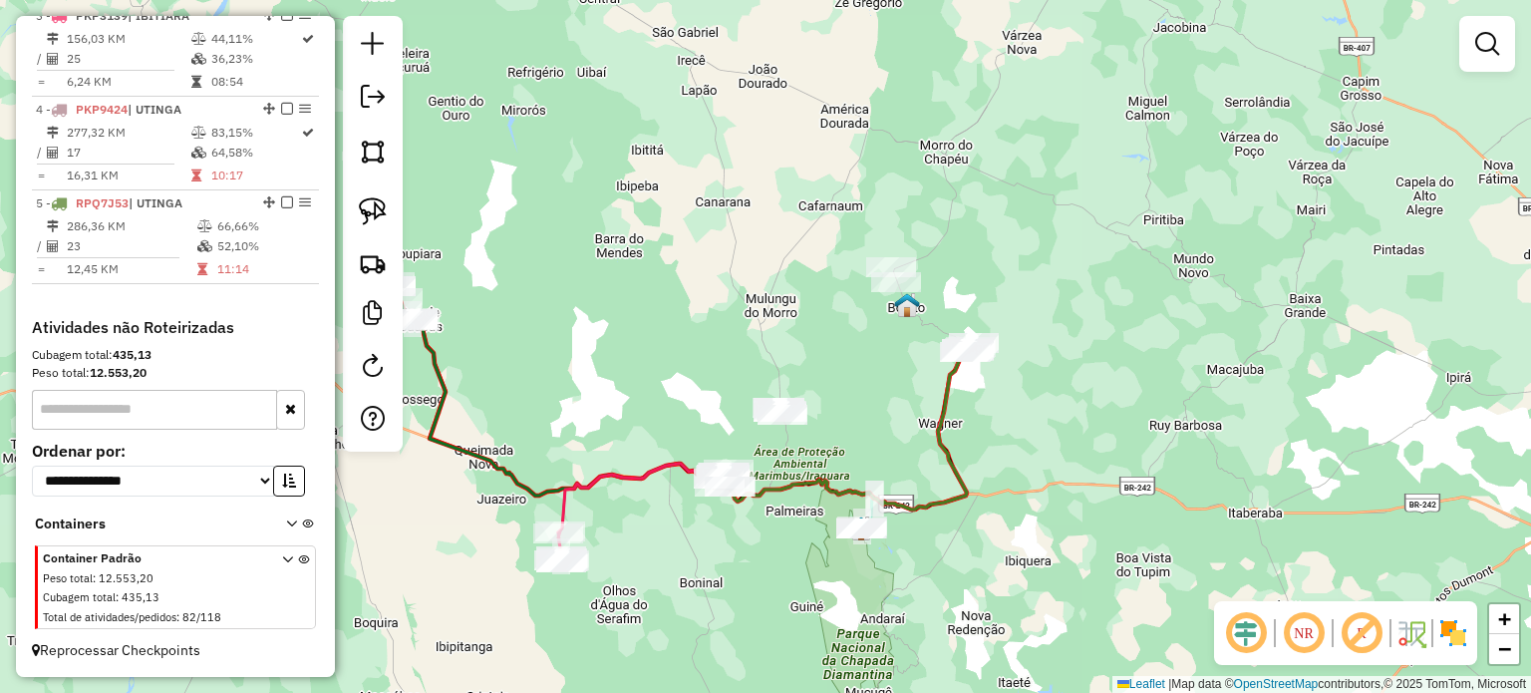
drag, startPoint x: 848, startPoint y: 445, endPoint x: 1200, endPoint y: 437, distance: 351.9
click at [1112, 437] on div "Janela de atendimento Grade de atendimento Capacidade Transportadoras Veículos …" at bounding box center [765, 346] width 1531 height 693
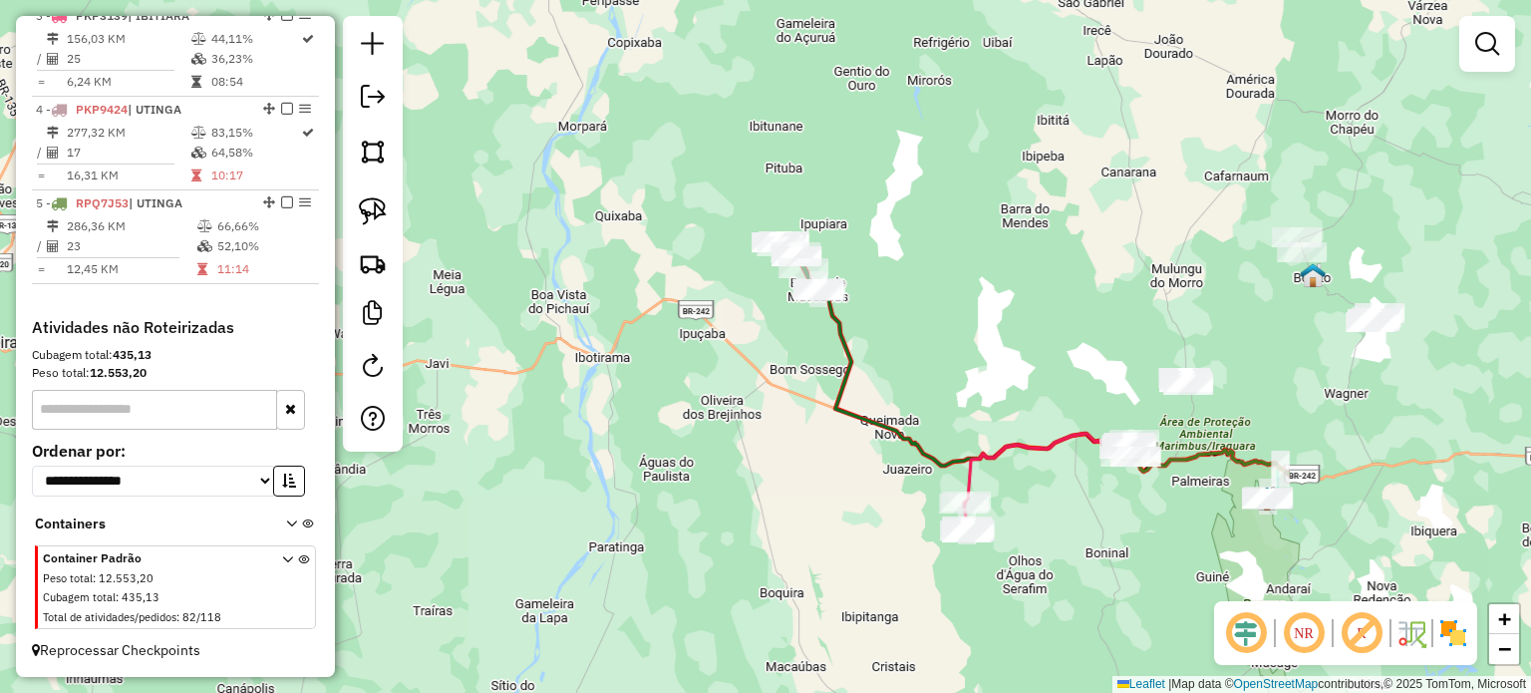
drag, startPoint x: 1200, startPoint y: 413, endPoint x: 720, endPoint y: 379, distance: 481.5
click at [777, 387] on div "Janela de atendimento Grade de atendimento Capacidade Transportadoras Veículos …" at bounding box center [765, 346] width 1531 height 693
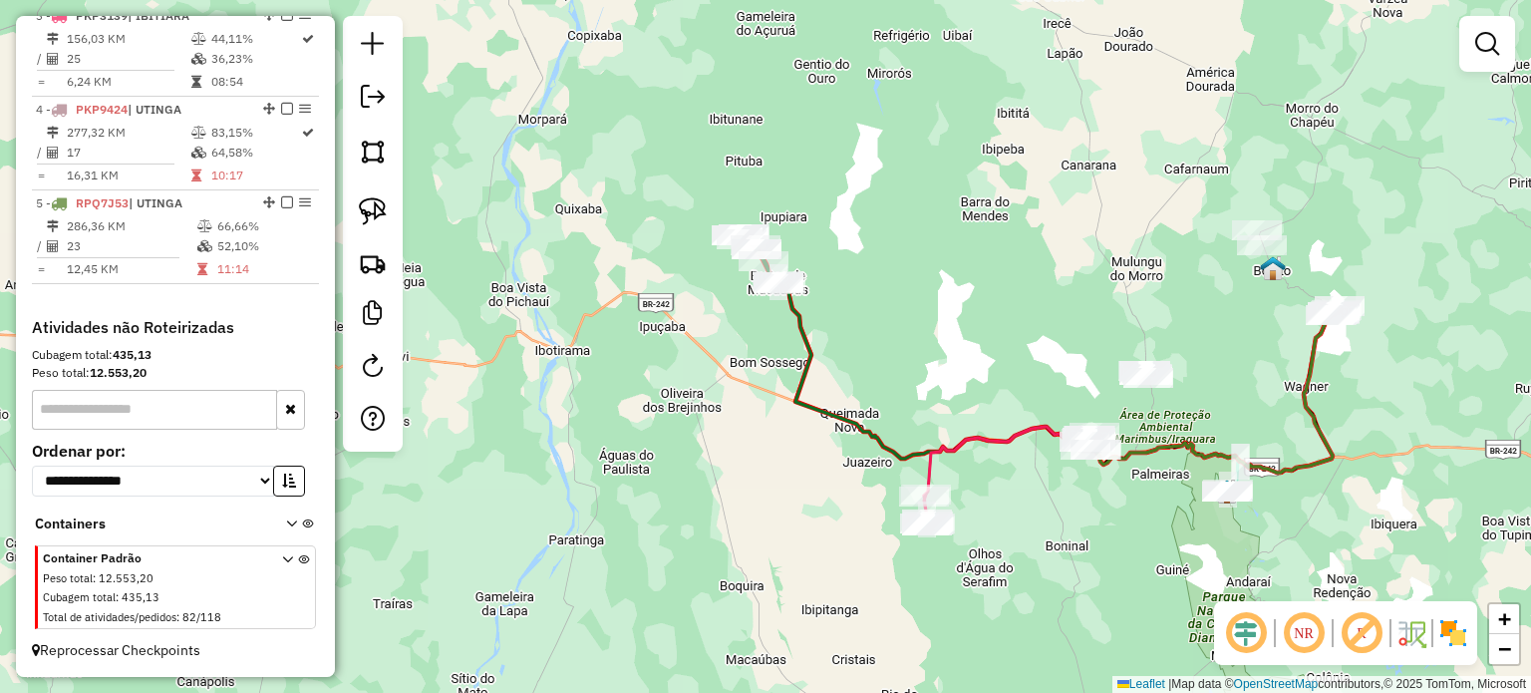
drag, startPoint x: 1028, startPoint y: 354, endPoint x: 1006, endPoint y: 351, distance: 23.1
click at [1013, 353] on div "Janela de atendimento Grade de atendimento Capacidade Transportadoras Veículos …" at bounding box center [765, 346] width 1531 height 693
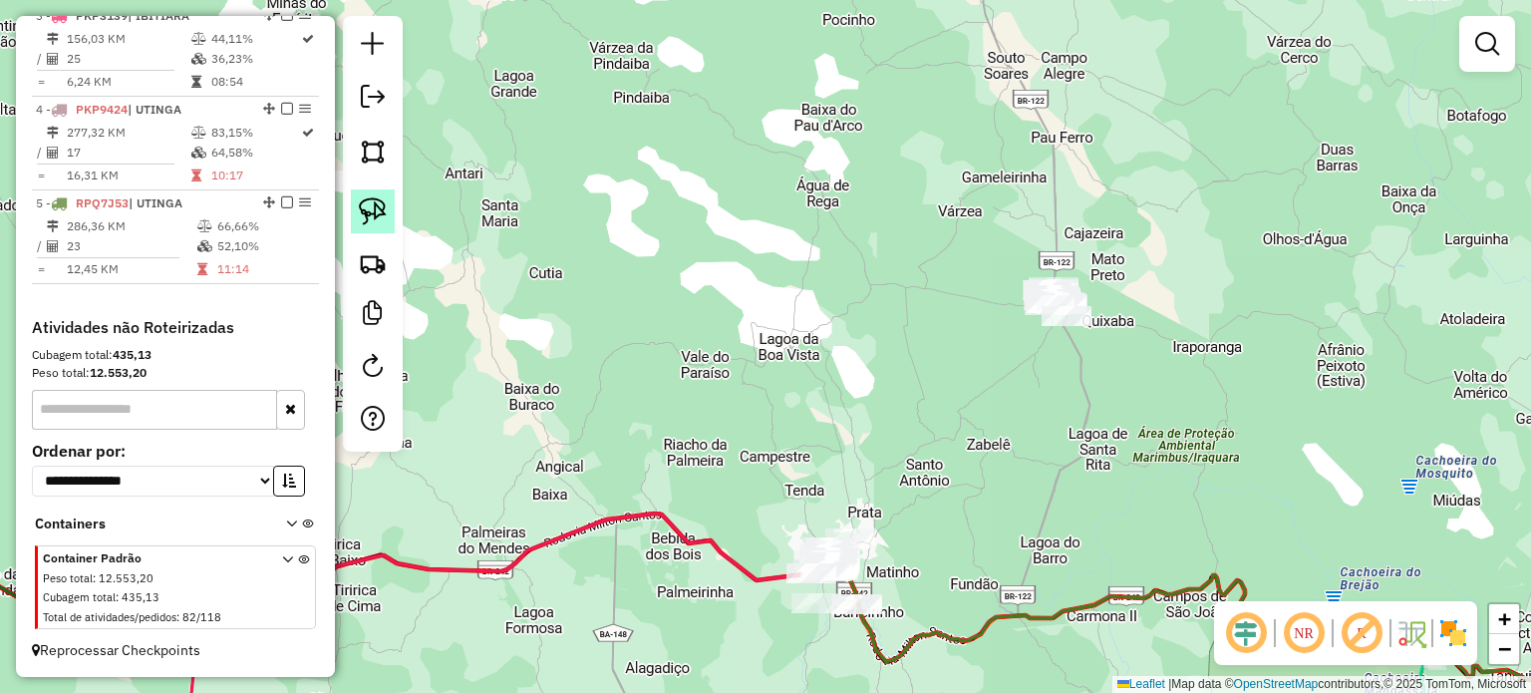
click at [379, 209] on img at bounding box center [373, 211] width 28 height 28
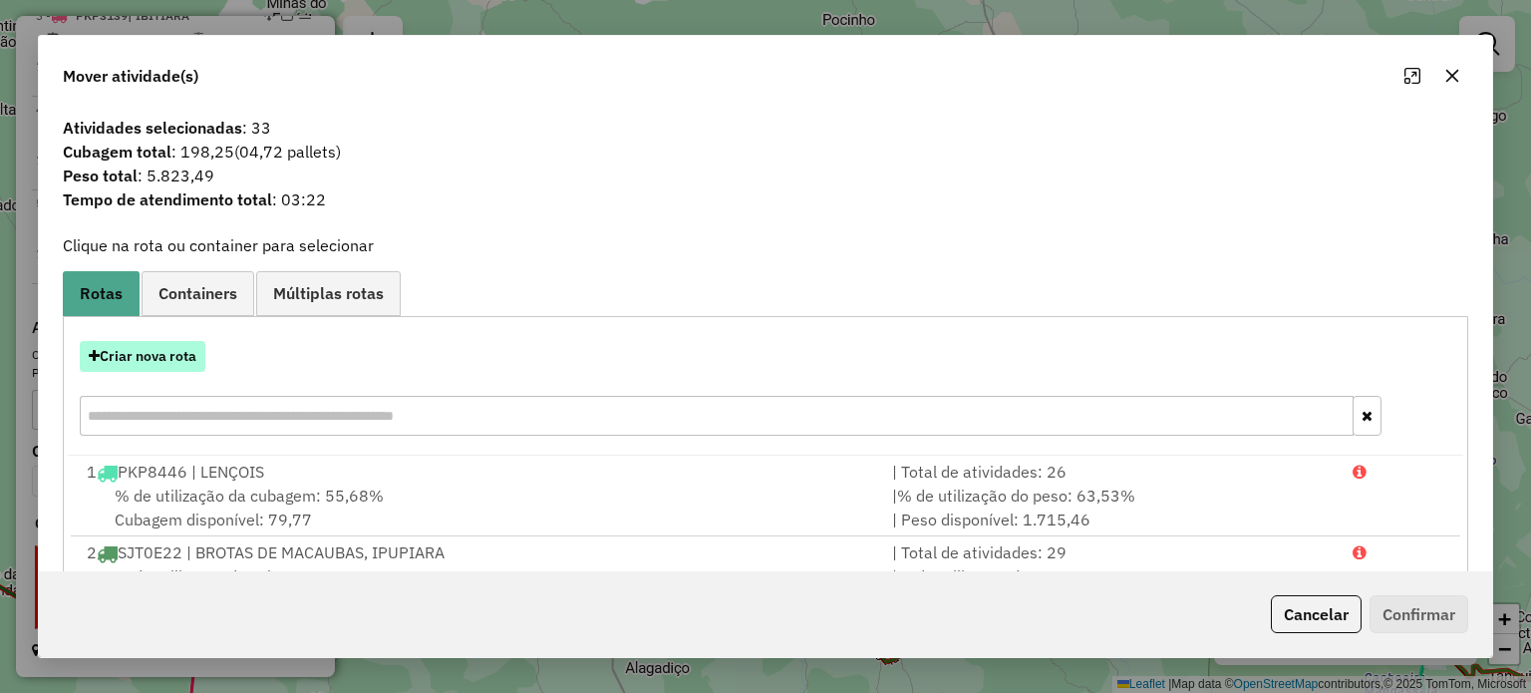
click at [146, 354] on button "Criar nova rota" at bounding box center [143, 356] width 126 height 31
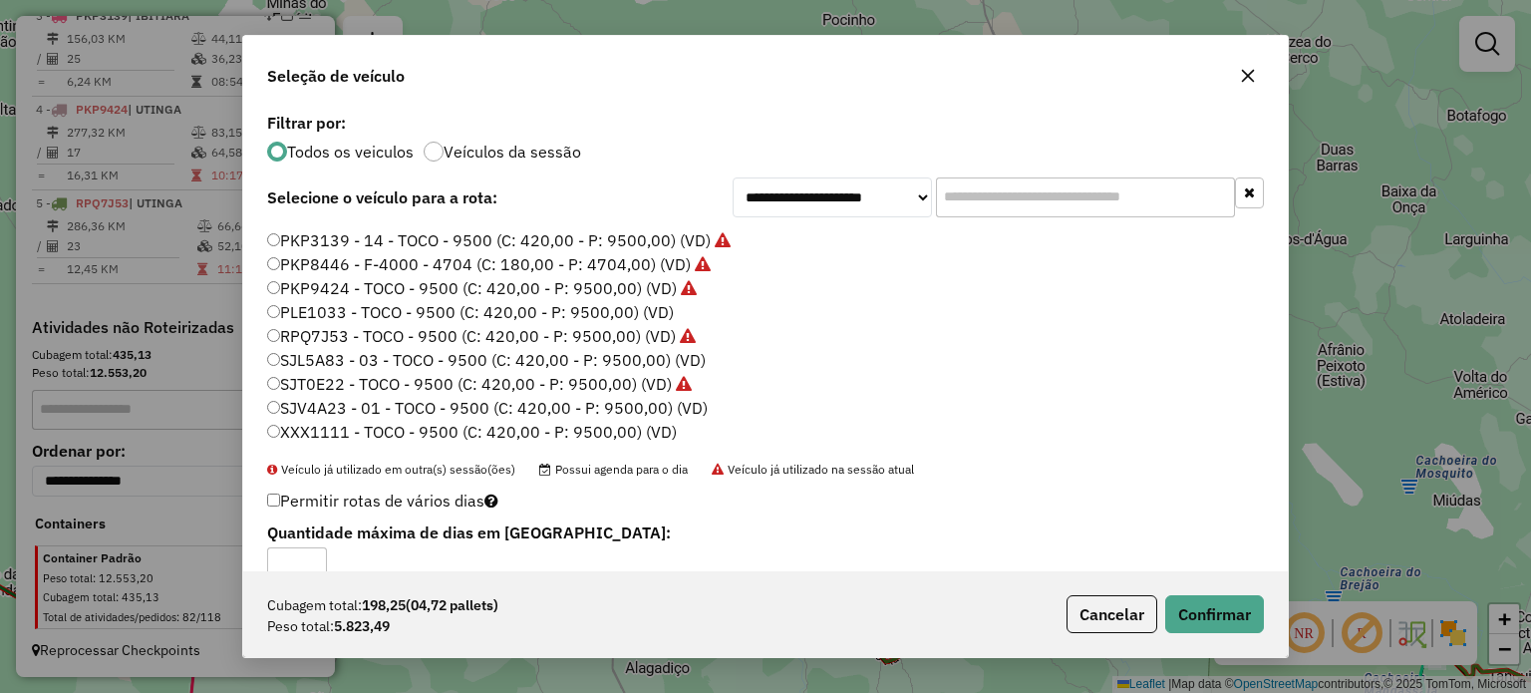
scroll to position [40, 0]
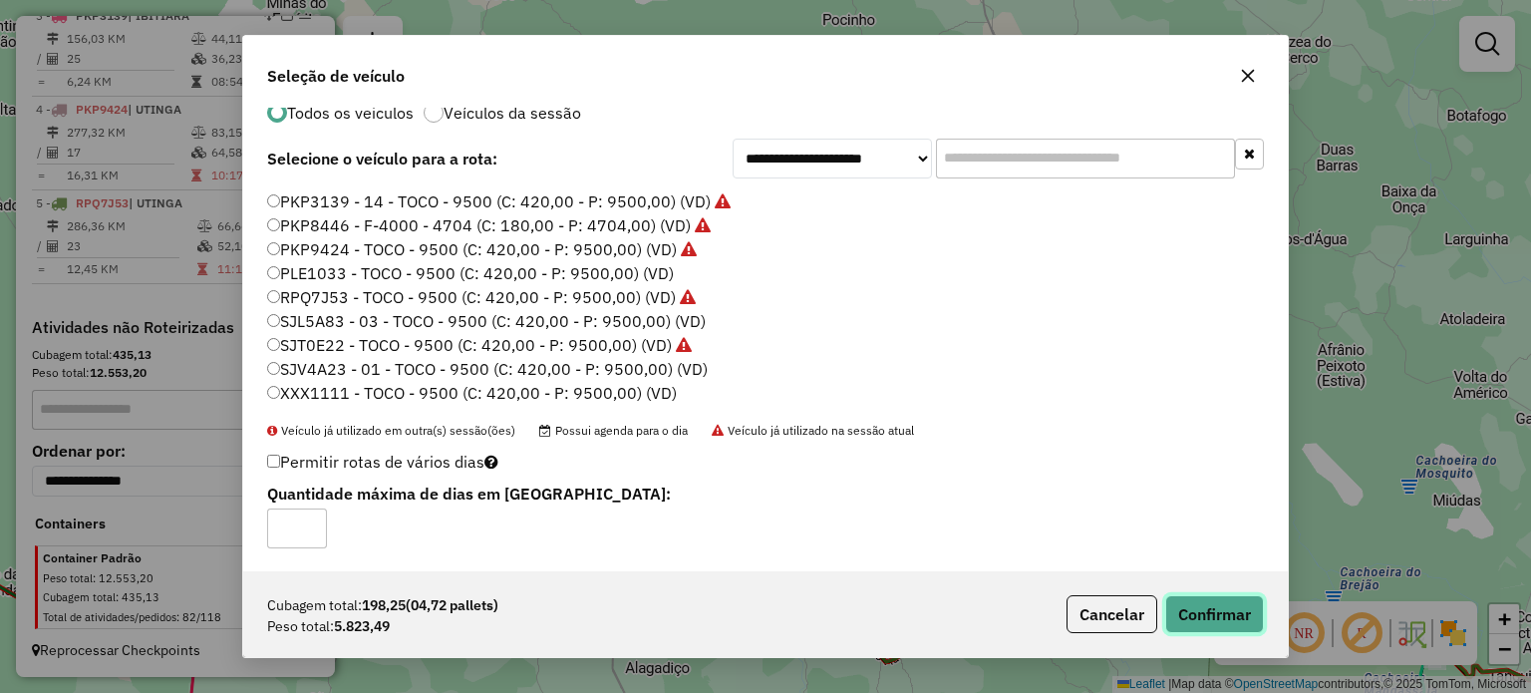
click at [1224, 615] on button "Confirmar" at bounding box center [1214, 614] width 99 height 38
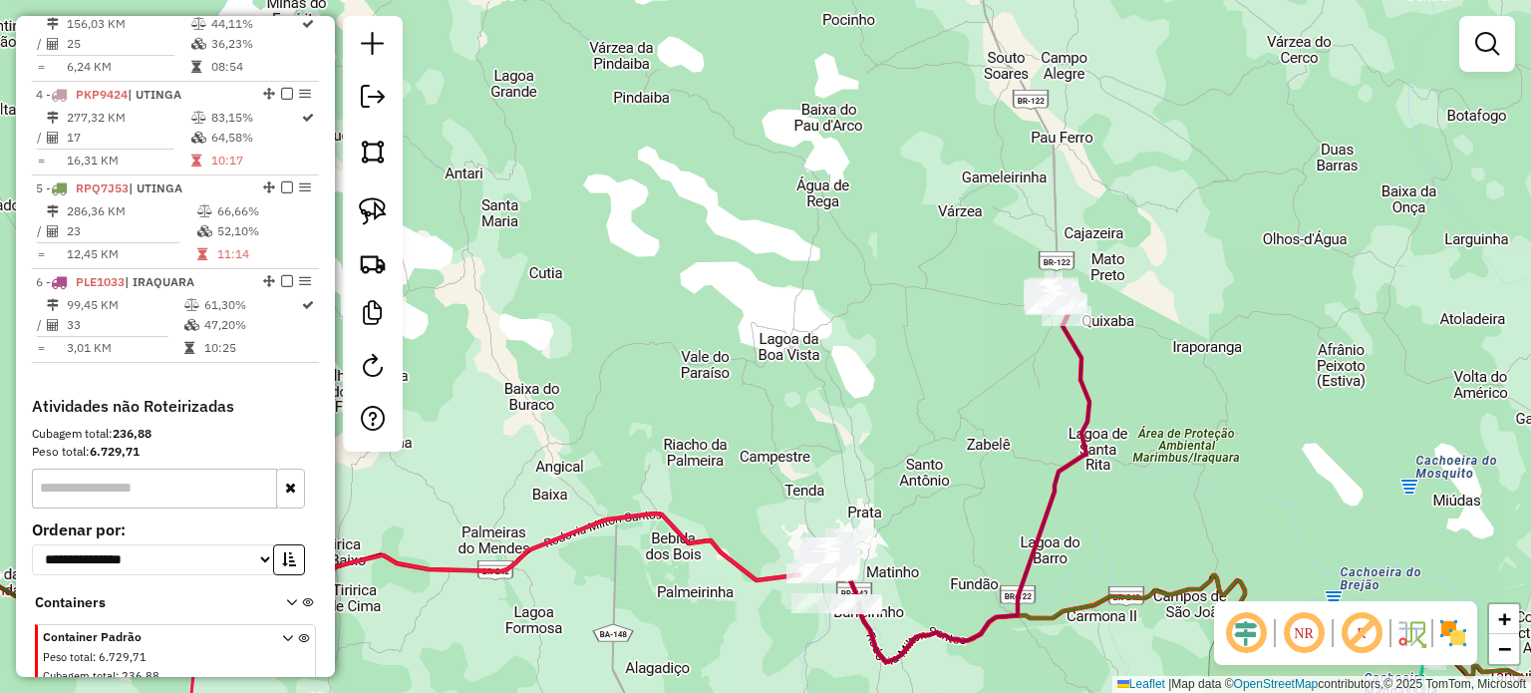
scroll to position [0, 0]
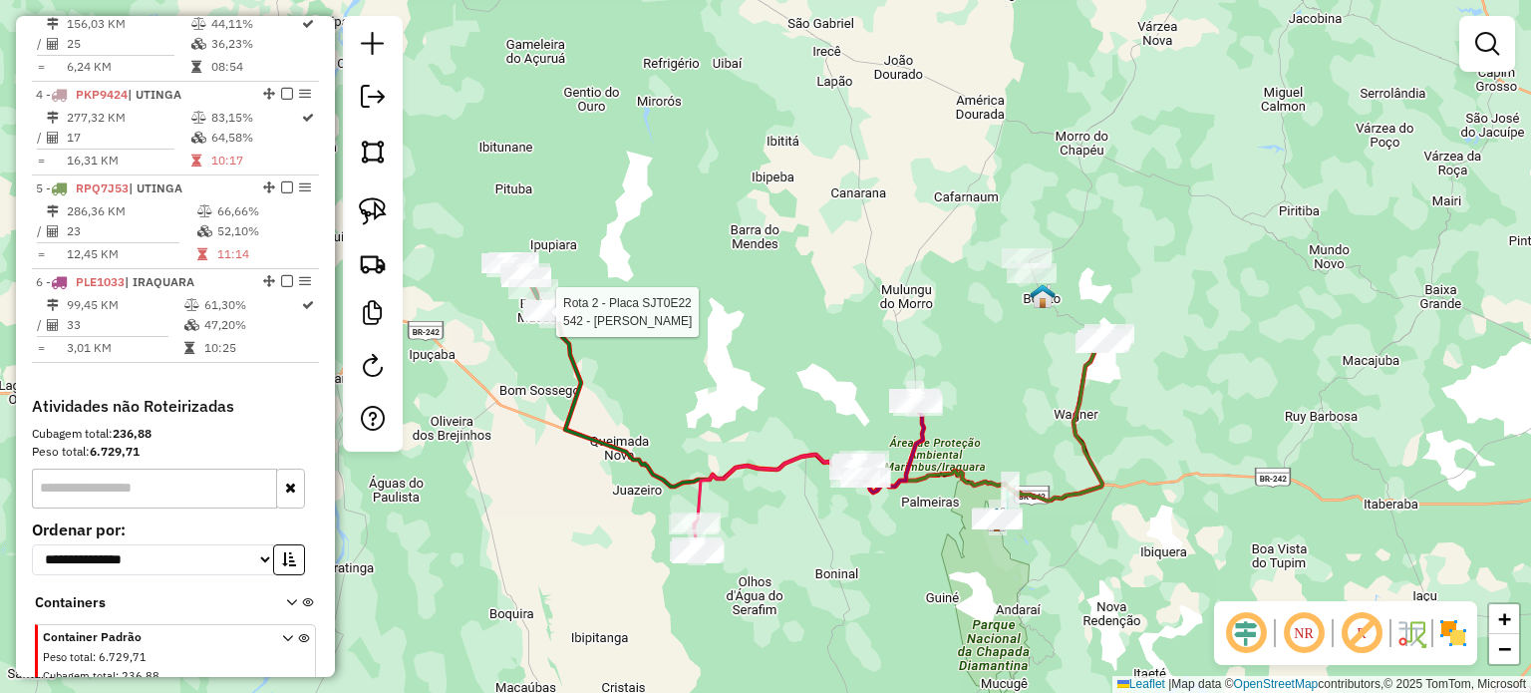
select select "**********"
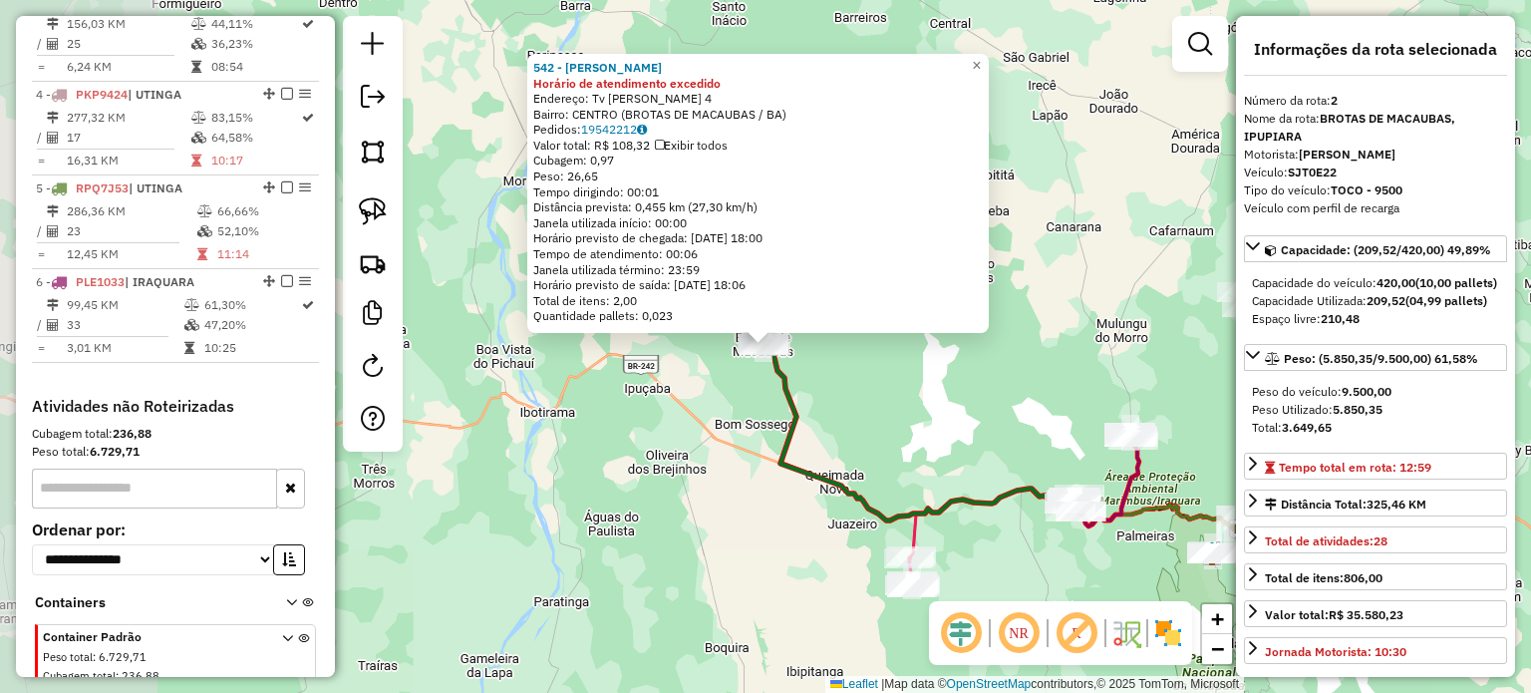
scroll to position [865, 0]
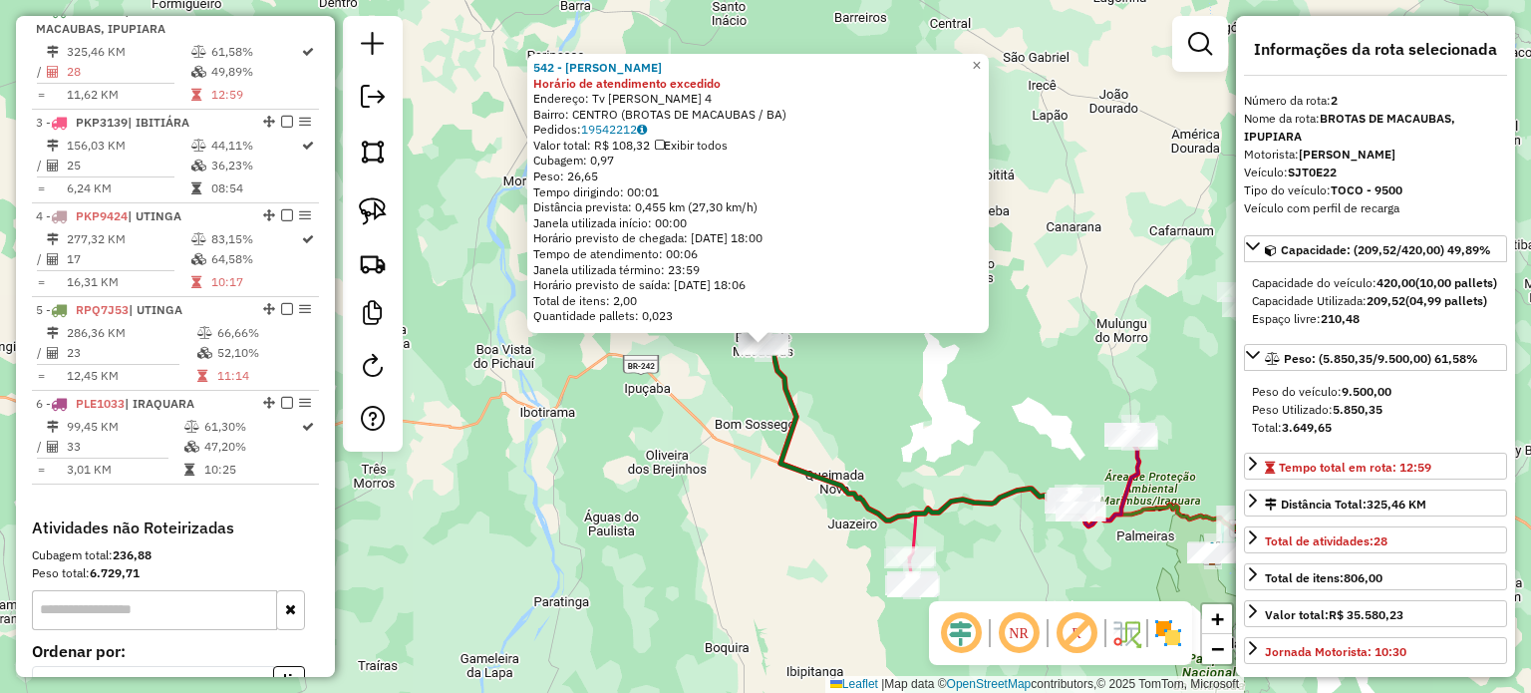
click at [933, 413] on div "542 - VALDSON [PERSON_NAME] Horário de atendimento excedido Endereço: Tv [PERSO…" at bounding box center [765, 346] width 1531 height 693
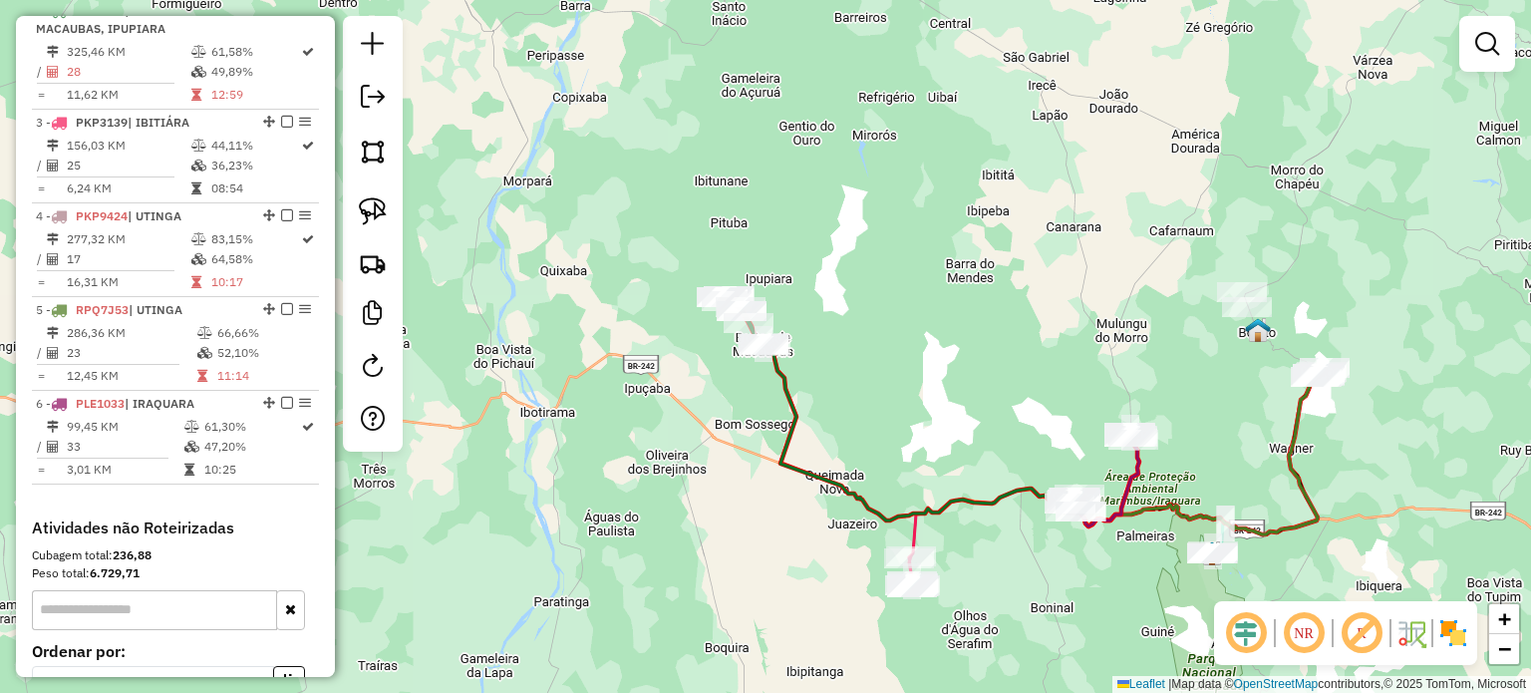
drag, startPoint x: 1022, startPoint y: 433, endPoint x: 777, endPoint y: 358, distance: 255.3
click at [777, 359] on div "Janela de atendimento Grade de atendimento Capacidade Transportadoras Veículos …" at bounding box center [765, 346] width 1531 height 693
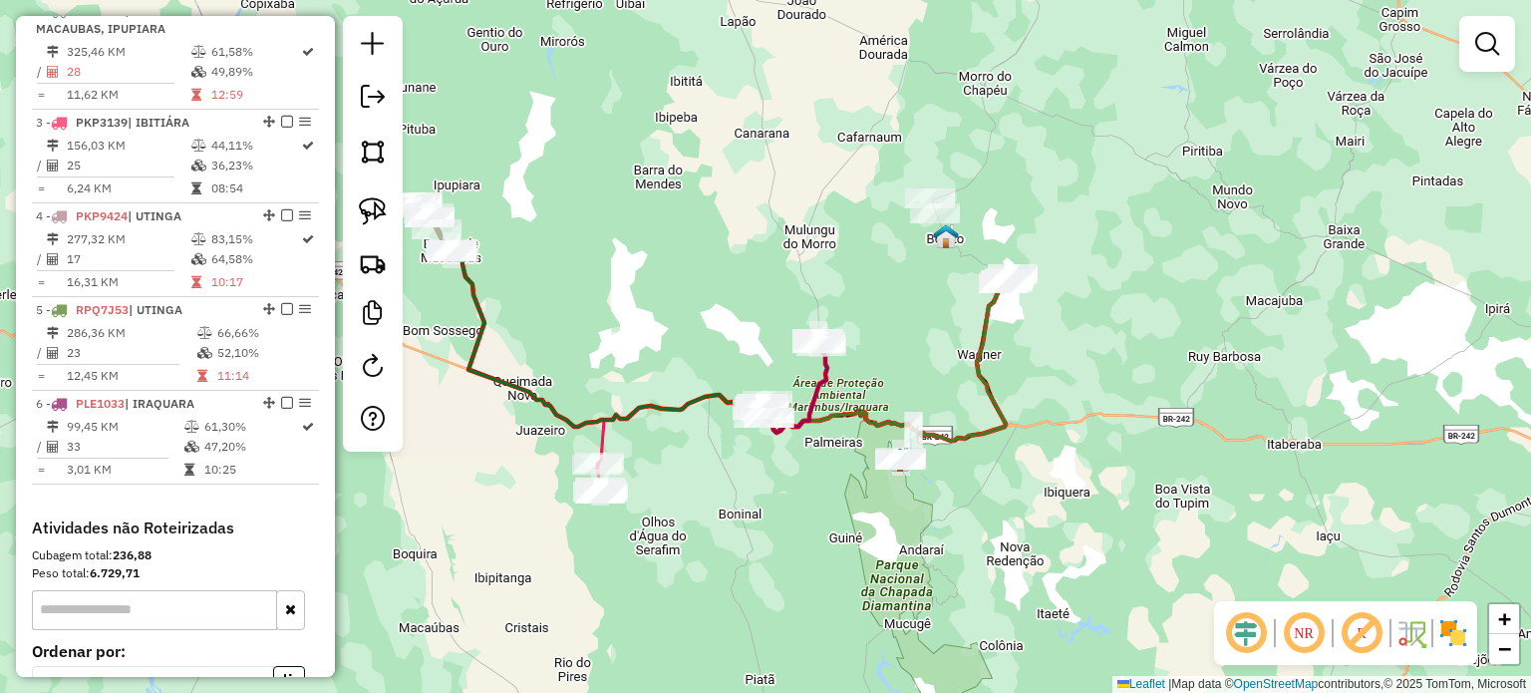
click at [916, 362] on div "Janela de atendimento Grade de atendimento Capacidade Transportadoras Veículos …" at bounding box center [765, 346] width 1531 height 693
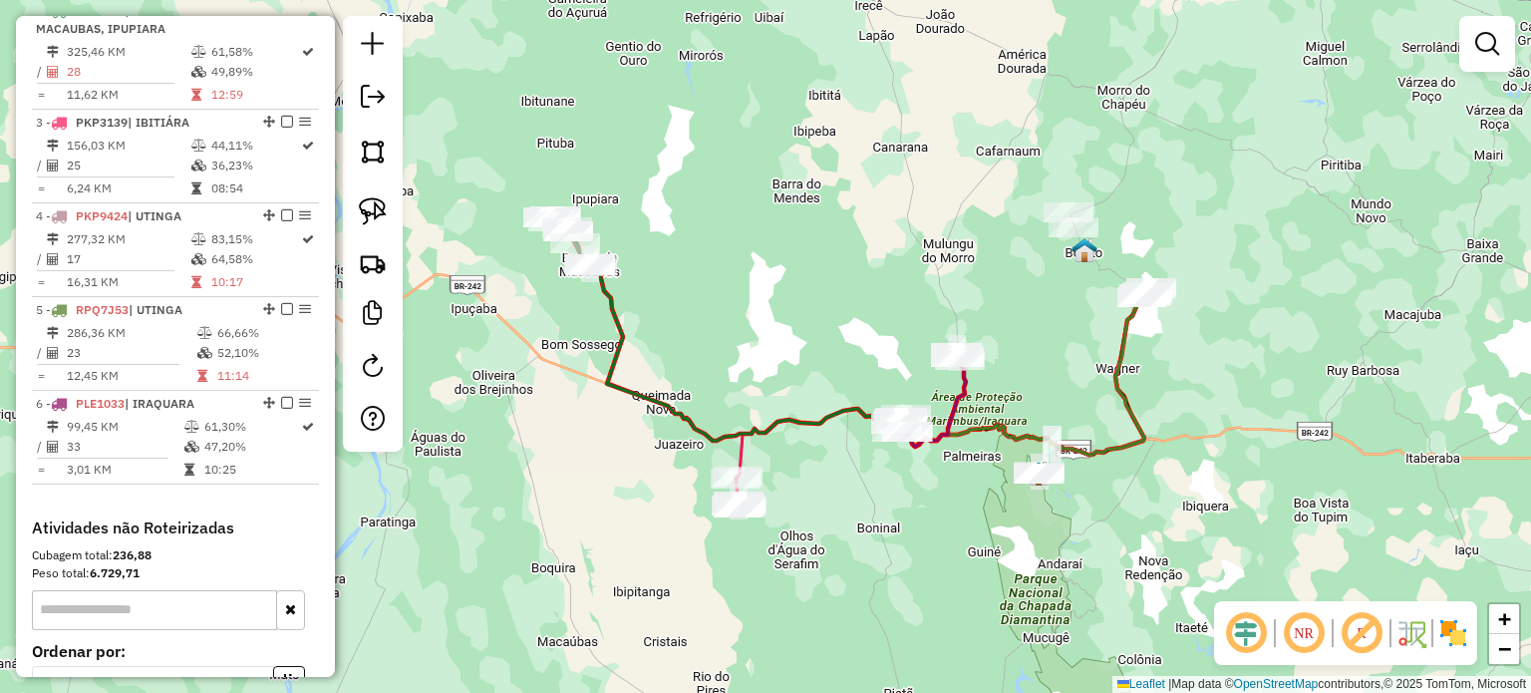
drag, startPoint x: 588, startPoint y: 316, endPoint x: 727, endPoint y: 330, distance: 139.2
click at [727, 330] on div "Janela de atendimento Grade de atendimento Capacidade Transportadoras Veículos …" at bounding box center [765, 346] width 1531 height 693
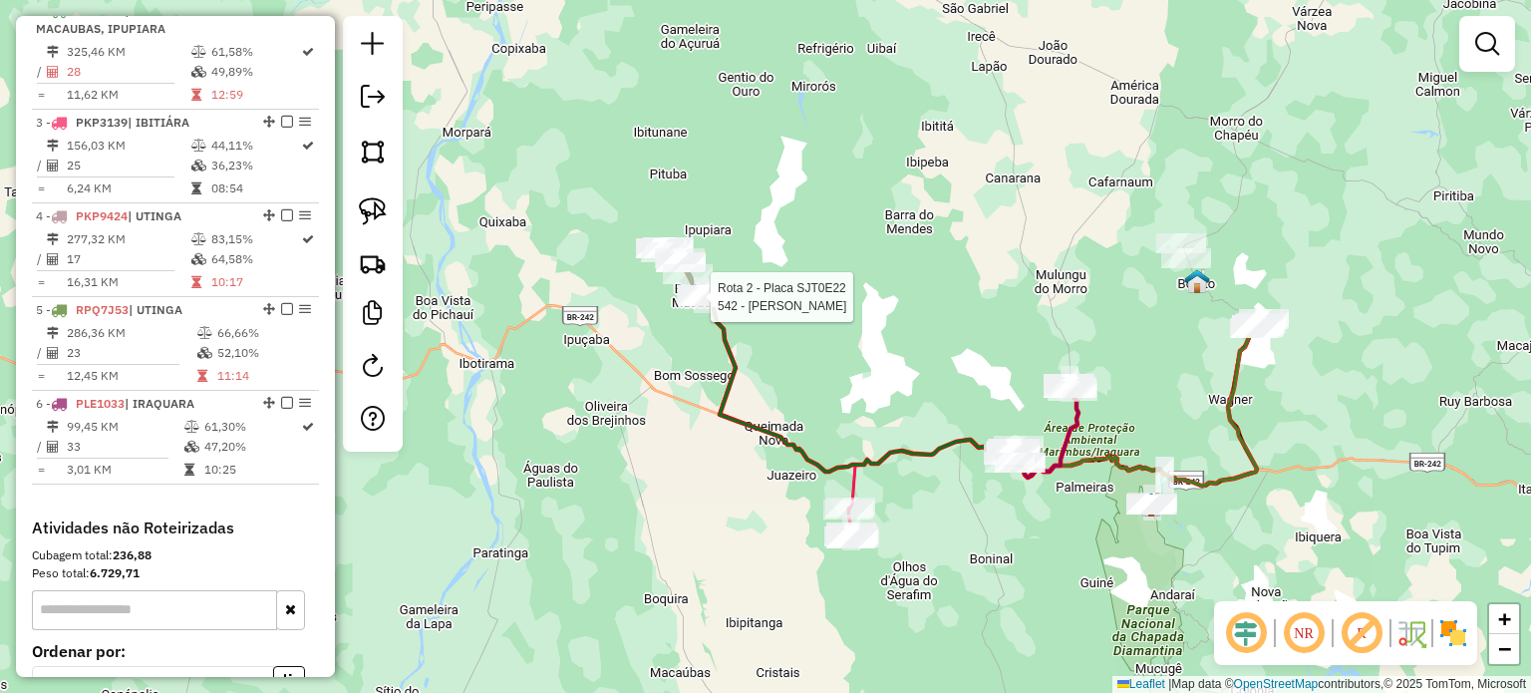
select select "**********"
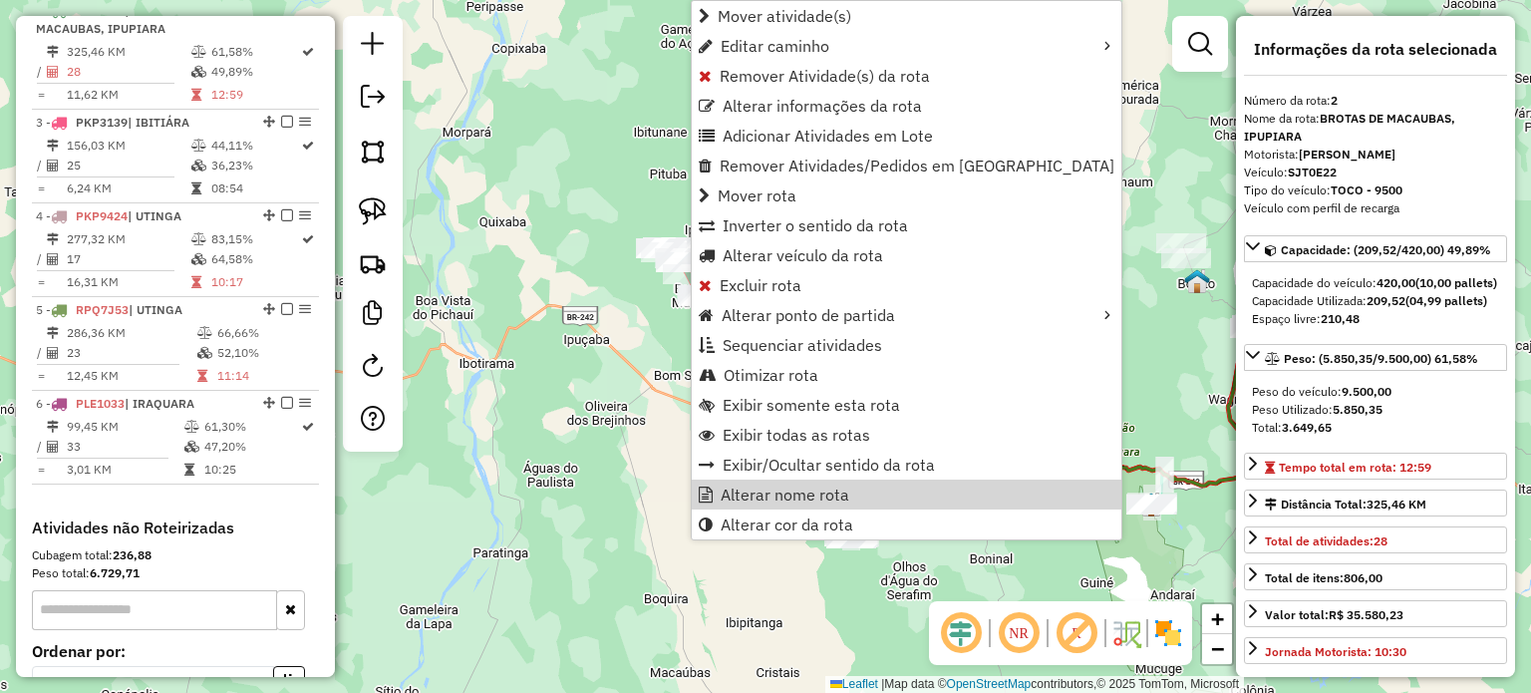
click at [616, 505] on div "Janela de atendimento Grade de atendimento Capacidade Transportadoras Veículos …" at bounding box center [765, 346] width 1531 height 693
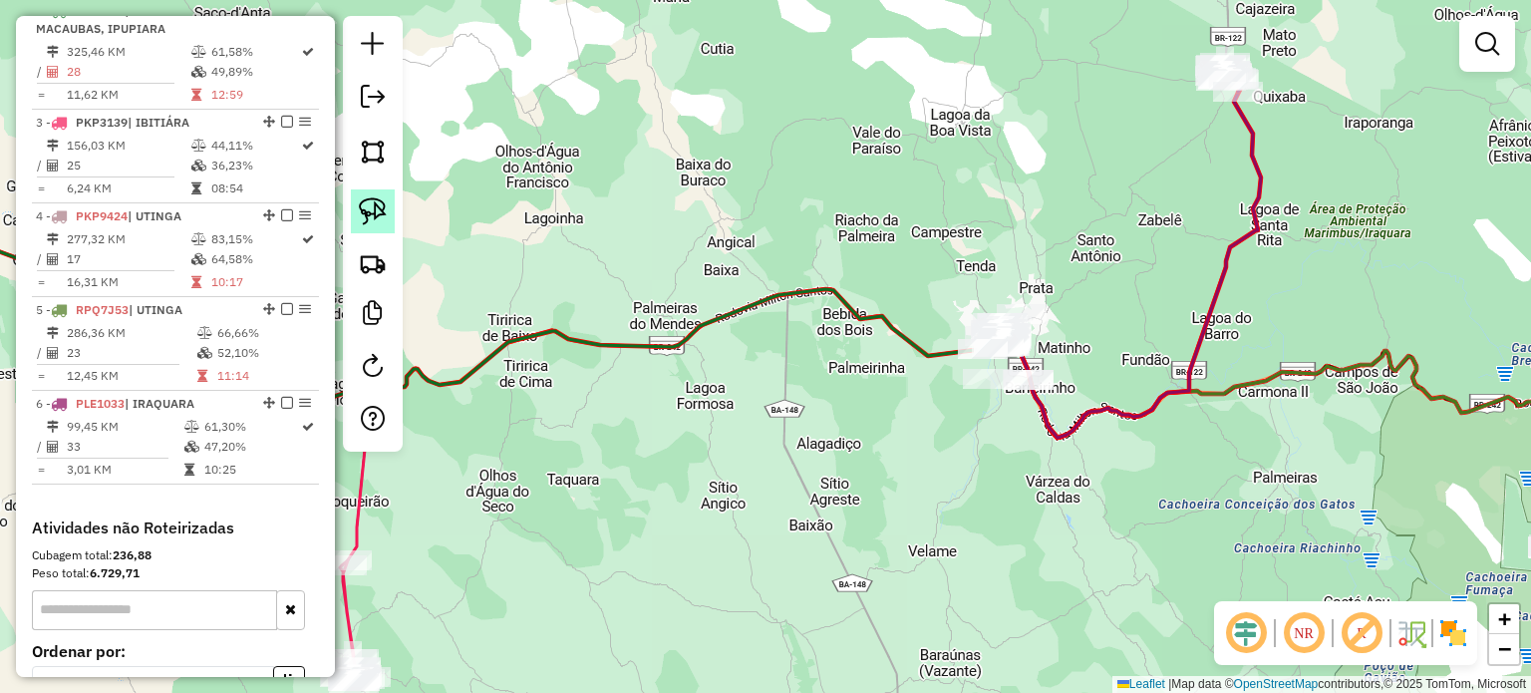
click at [379, 208] on img at bounding box center [373, 211] width 28 height 28
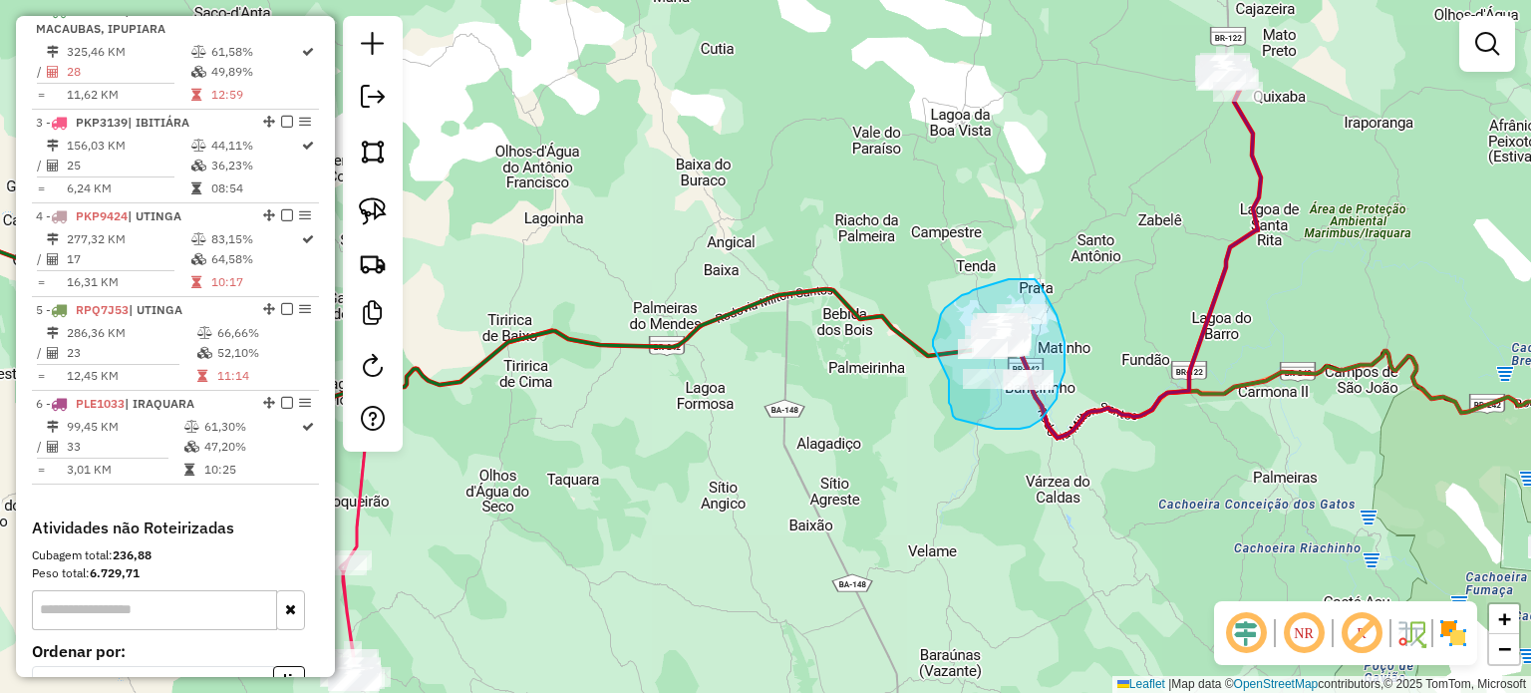
drag, startPoint x: 933, startPoint y: 346, endPoint x: 949, endPoint y: 378, distance: 35.7
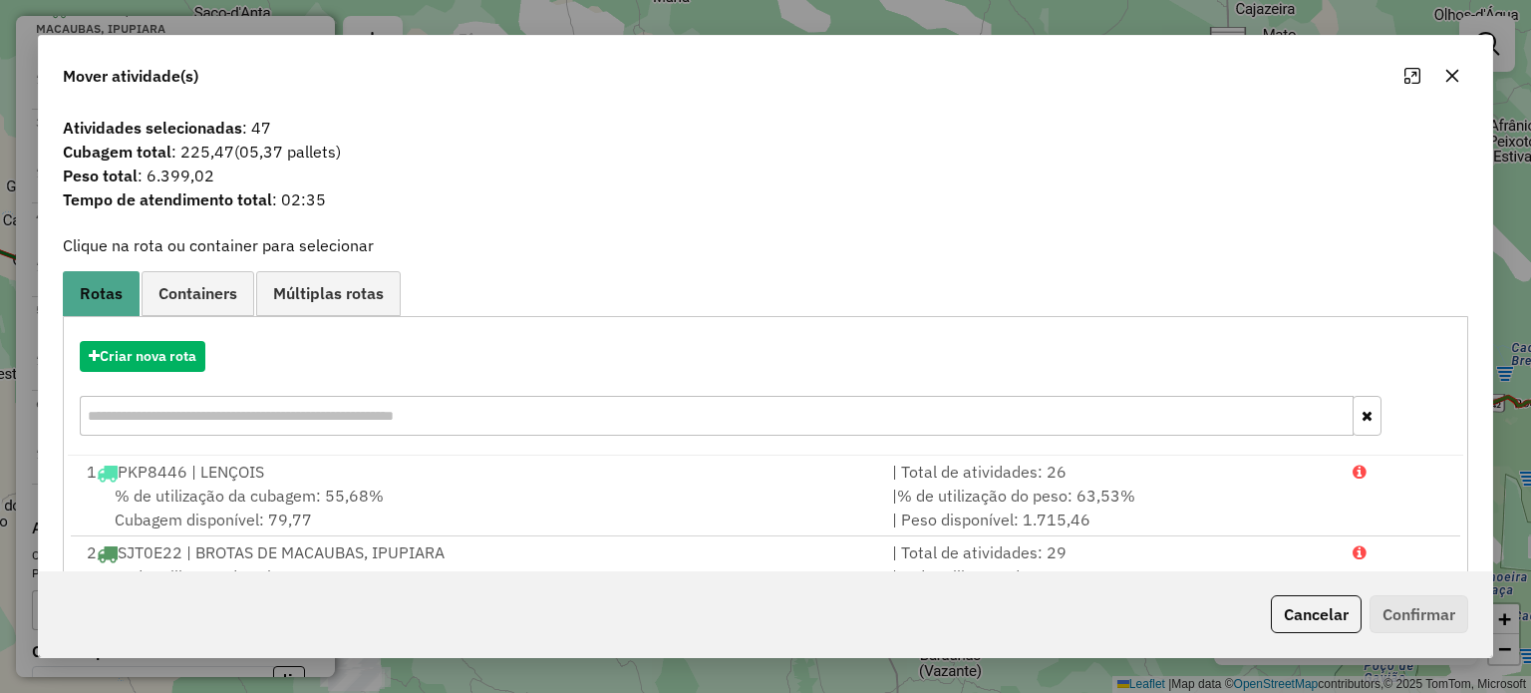
click at [1453, 72] on icon "button" at bounding box center [1452, 76] width 16 height 16
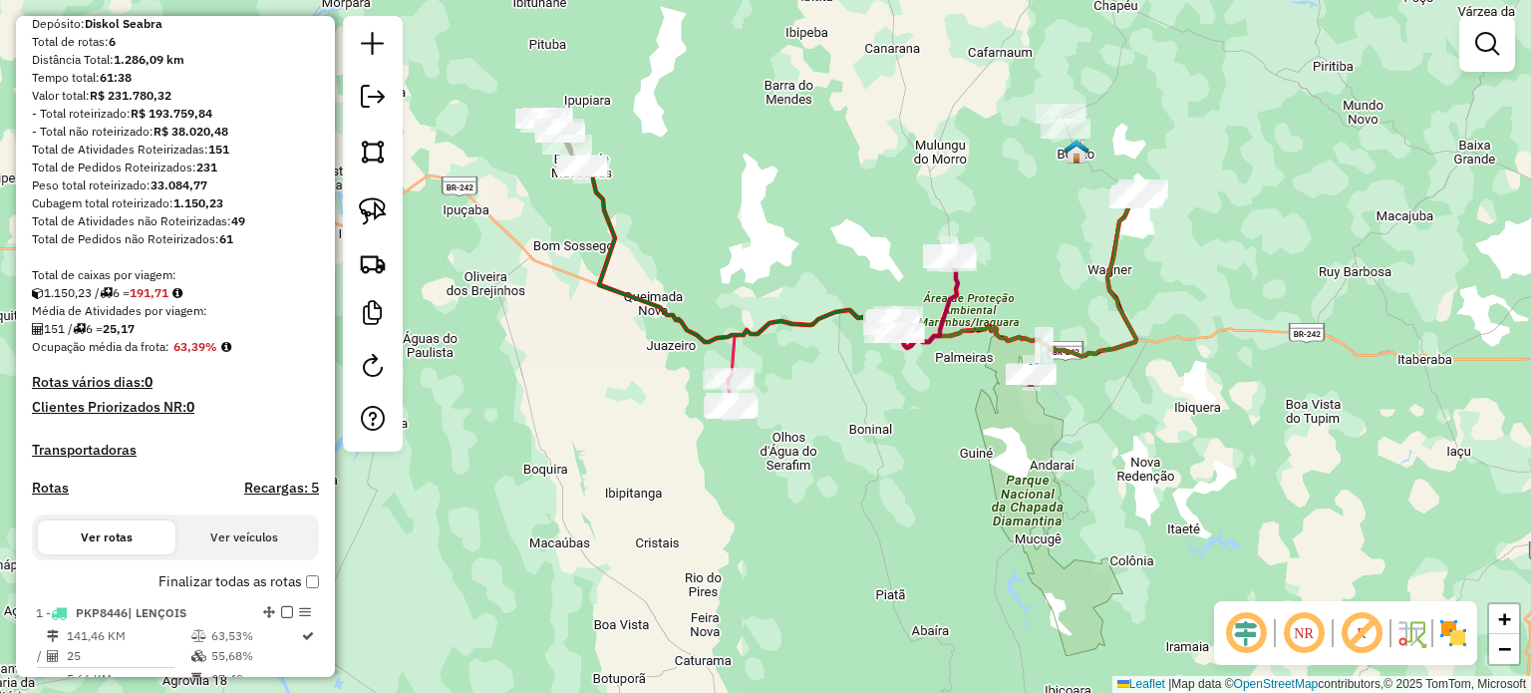
scroll to position [167, 0]
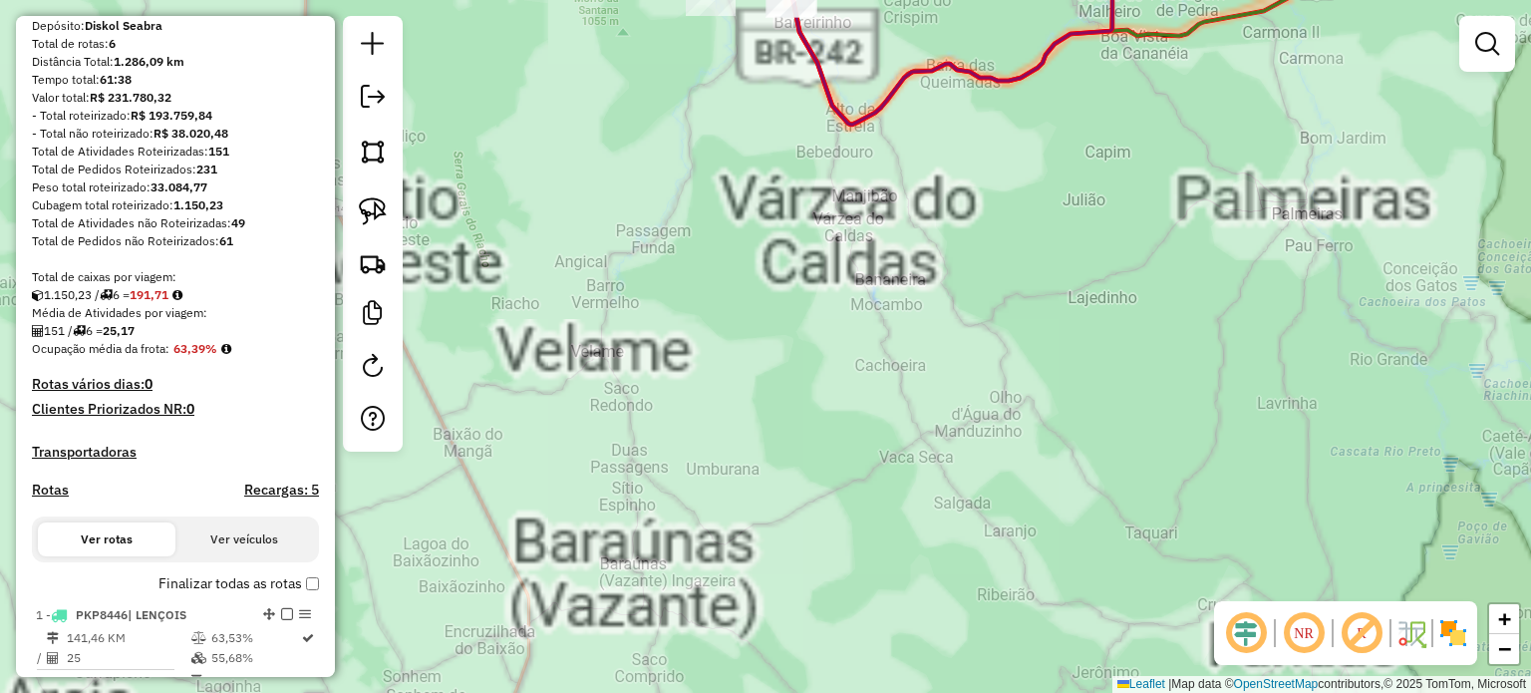
drag, startPoint x: 936, startPoint y: 361, endPoint x: 982, endPoint y: 458, distance: 107.9
click at [982, 458] on div "Janela de atendimento Grade de atendimento Capacidade Transportadoras Veículos …" at bounding box center [765, 346] width 1531 height 693
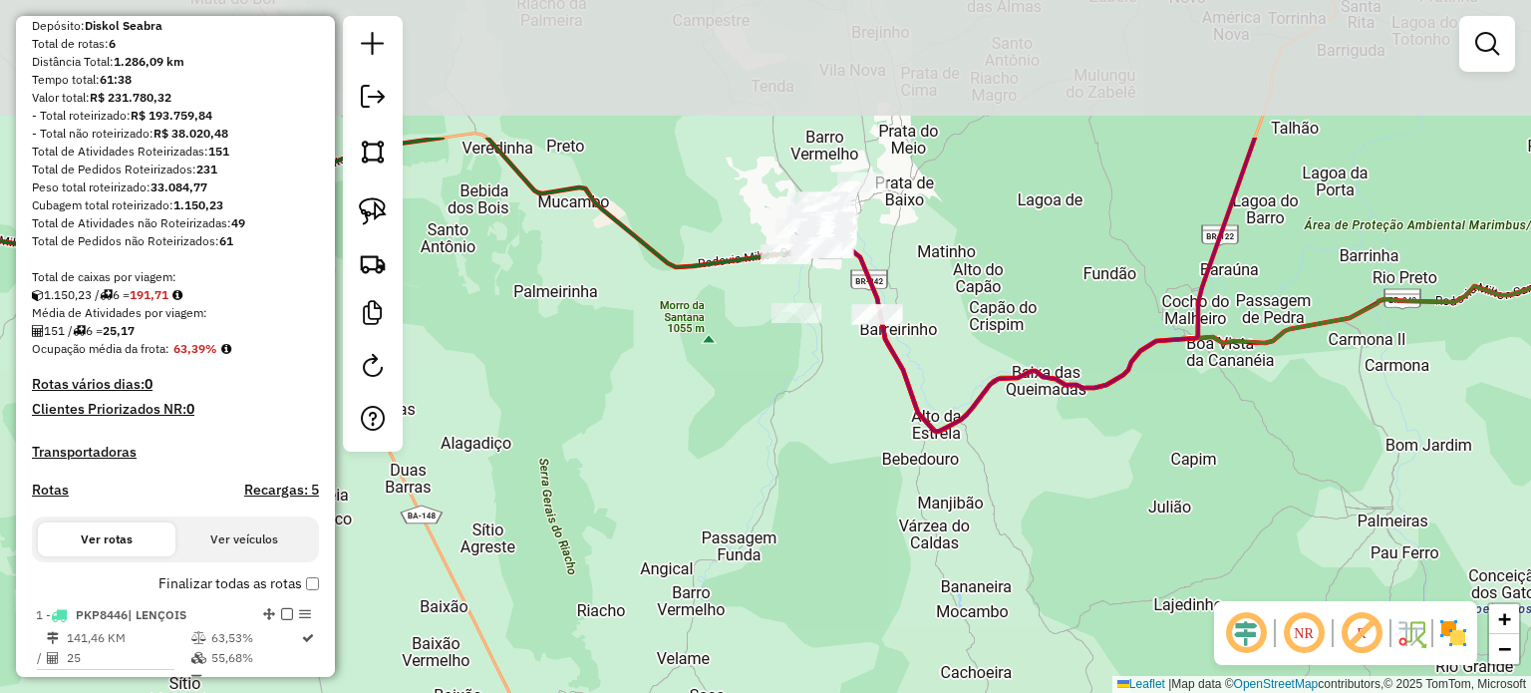
drag, startPoint x: 745, startPoint y: 322, endPoint x: 771, endPoint y: 460, distance: 140.9
click at [771, 460] on div "Janela de atendimento Grade de atendimento Capacidade Transportadoras Veículos …" at bounding box center [765, 346] width 1531 height 693
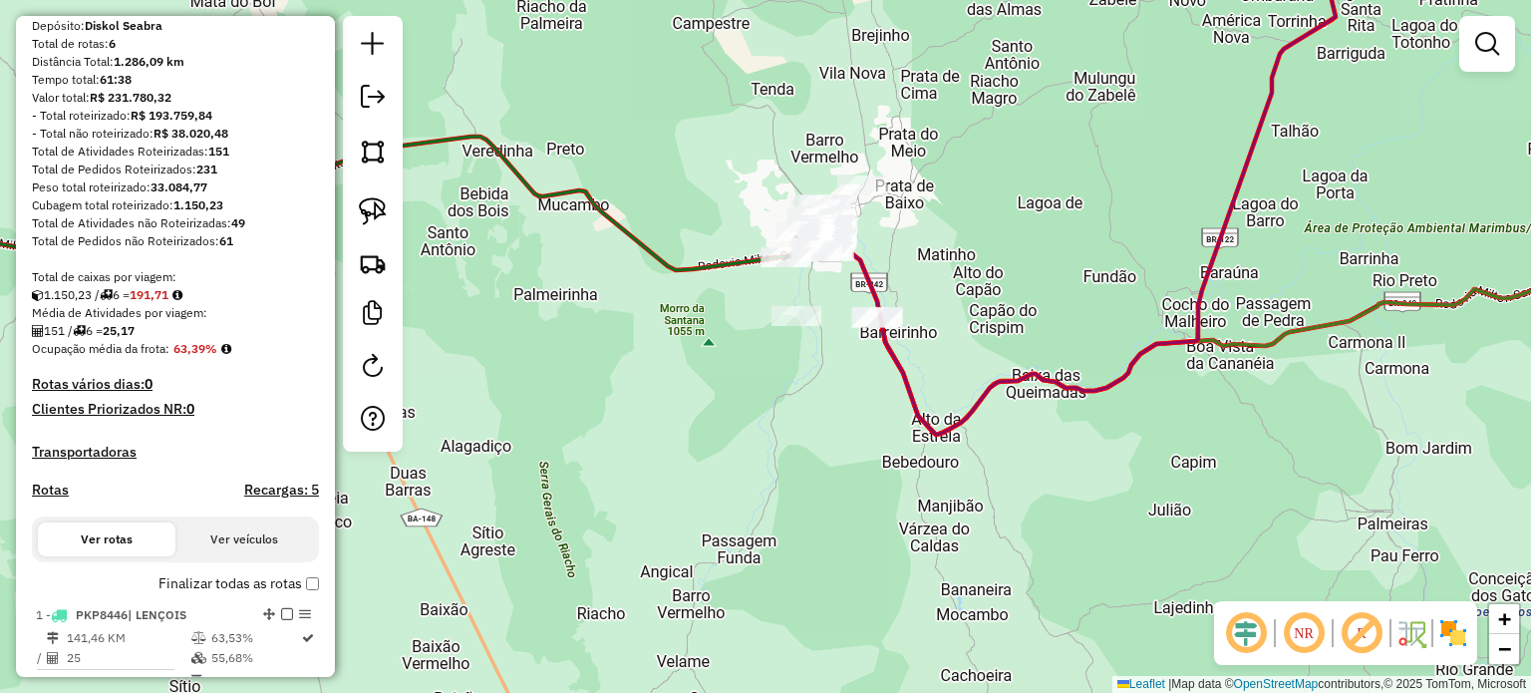
click at [793, 427] on div "Janela de atendimento Grade de atendimento Capacidade Transportadoras Veículos …" at bounding box center [765, 346] width 1531 height 693
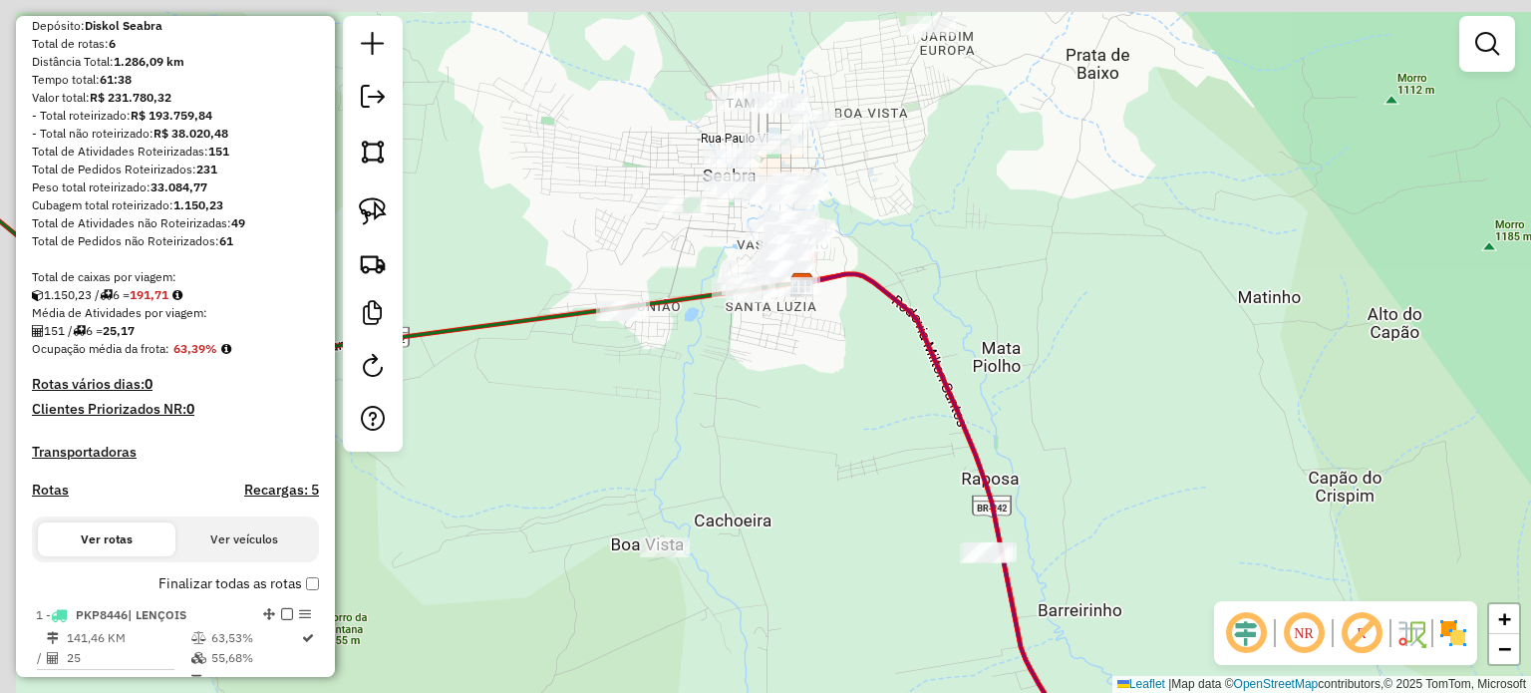
drag, startPoint x: 892, startPoint y: 203, endPoint x: 961, endPoint y: 263, distance: 91.1
click at [961, 264] on div "Janela de atendimento Grade de atendimento Capacidade Transportadoras Veículos …" at bounding box center [765, 346] width 1531 height 693
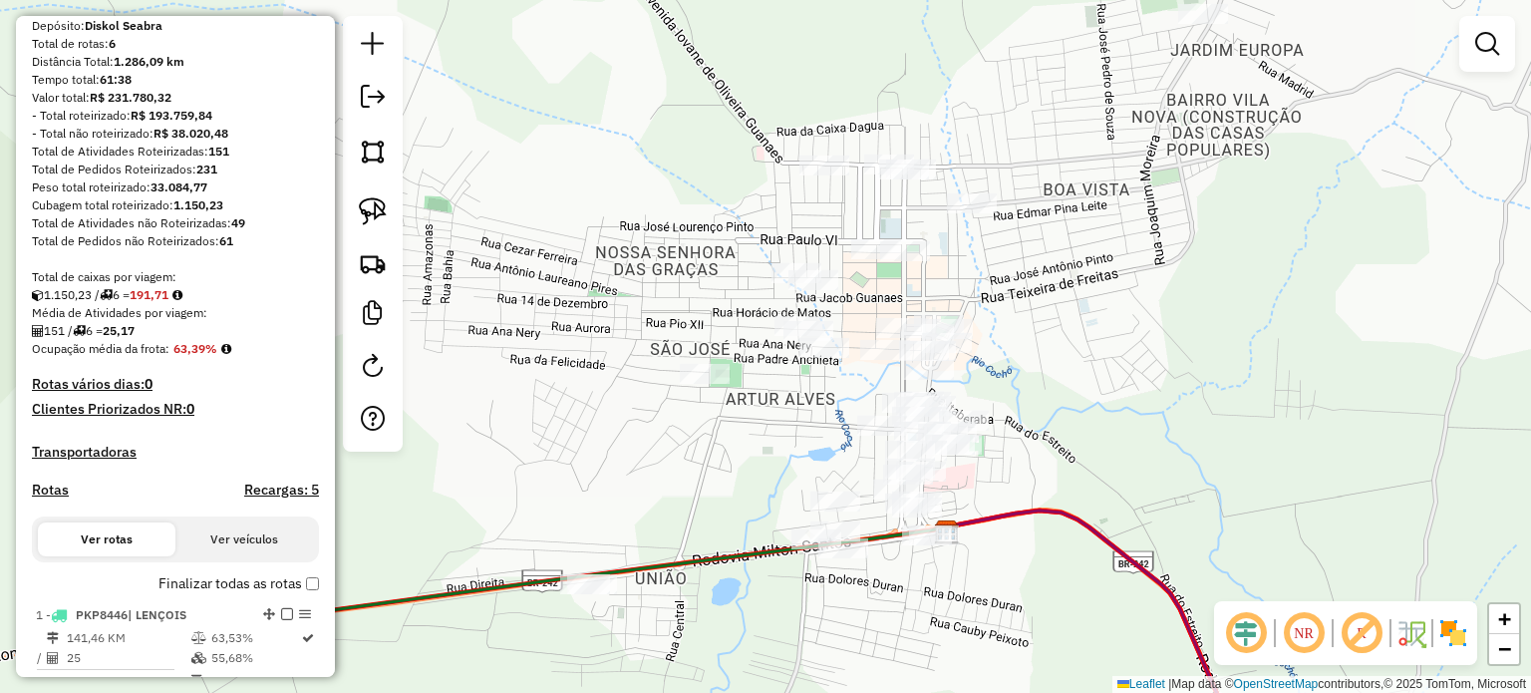
drag, startPoint x: 906, startPoint y: 237, endPoint x: 1084, endPoint y: 390, distance: 234.7
click at [1084, 390] on div "Janela de atendimento Grade de atendimento Capacidade Transportadoras Veículos …" at bounding box center [765, 346] width 1531 height 693
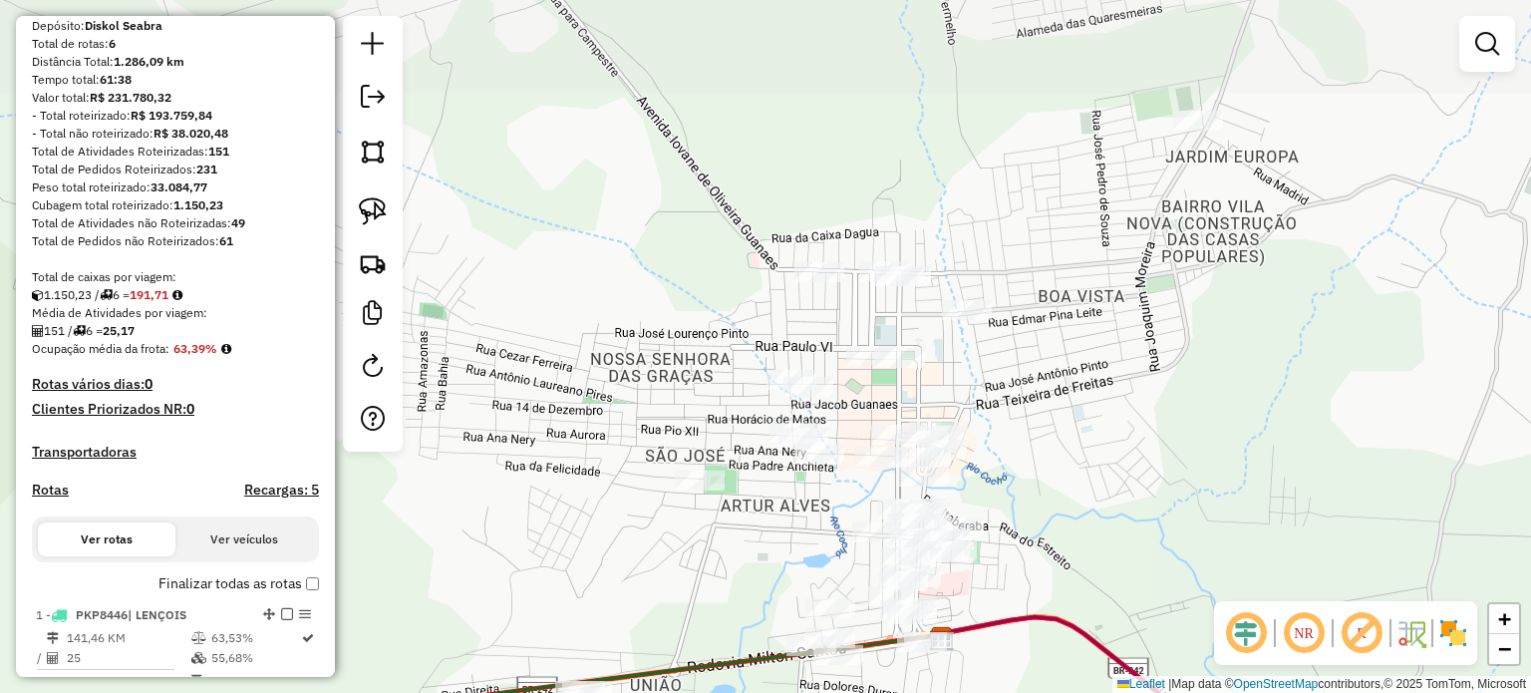
drag, startPoint x: 1110, startPoint y: 323, endPoint x: 1086, endPoint y: 434, distance: 113.2
click at [1086, 434] on div "Janela de atendimento Grade de atendimento Capacidade Transportadoras Veículos …" at bounding box center [765, 346] width 1531 height 693
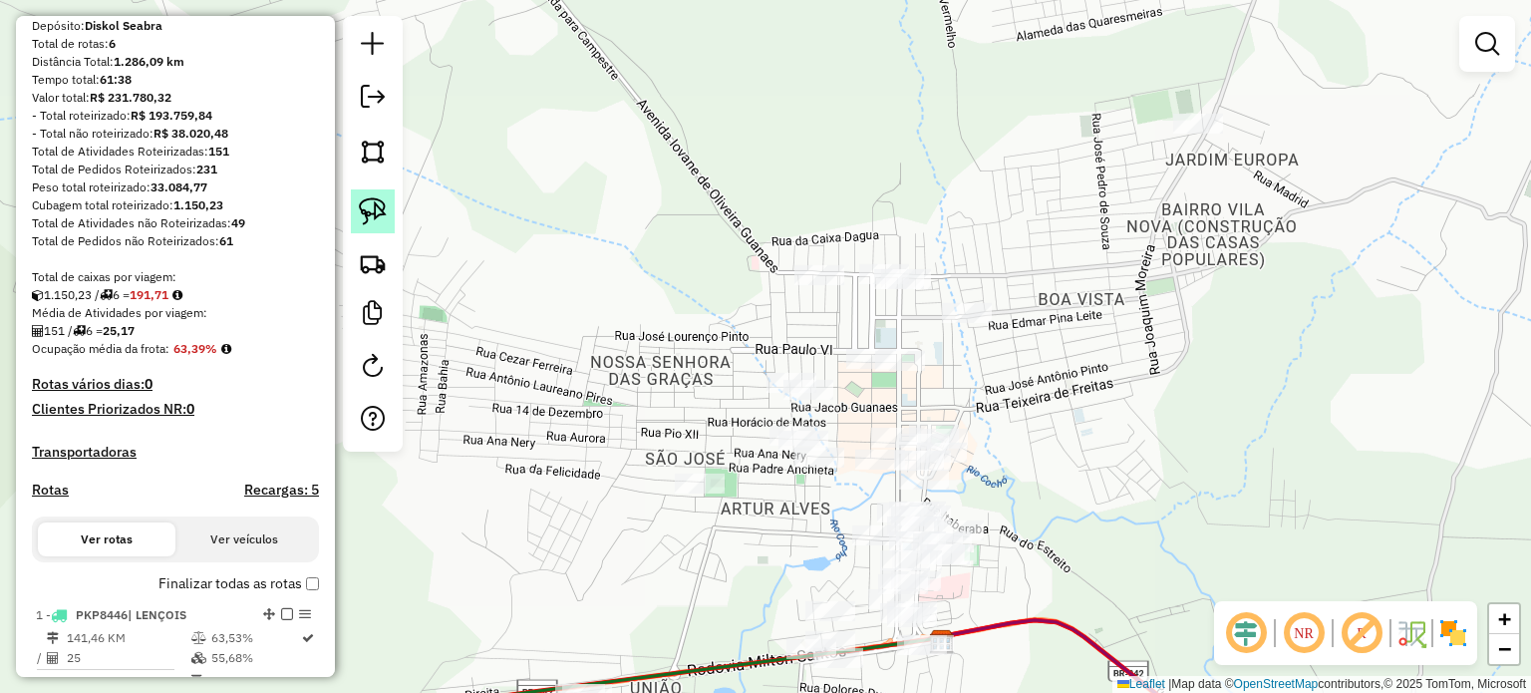
click at [366, 213] on img at bounding box center [373, 211] width 28 height 28
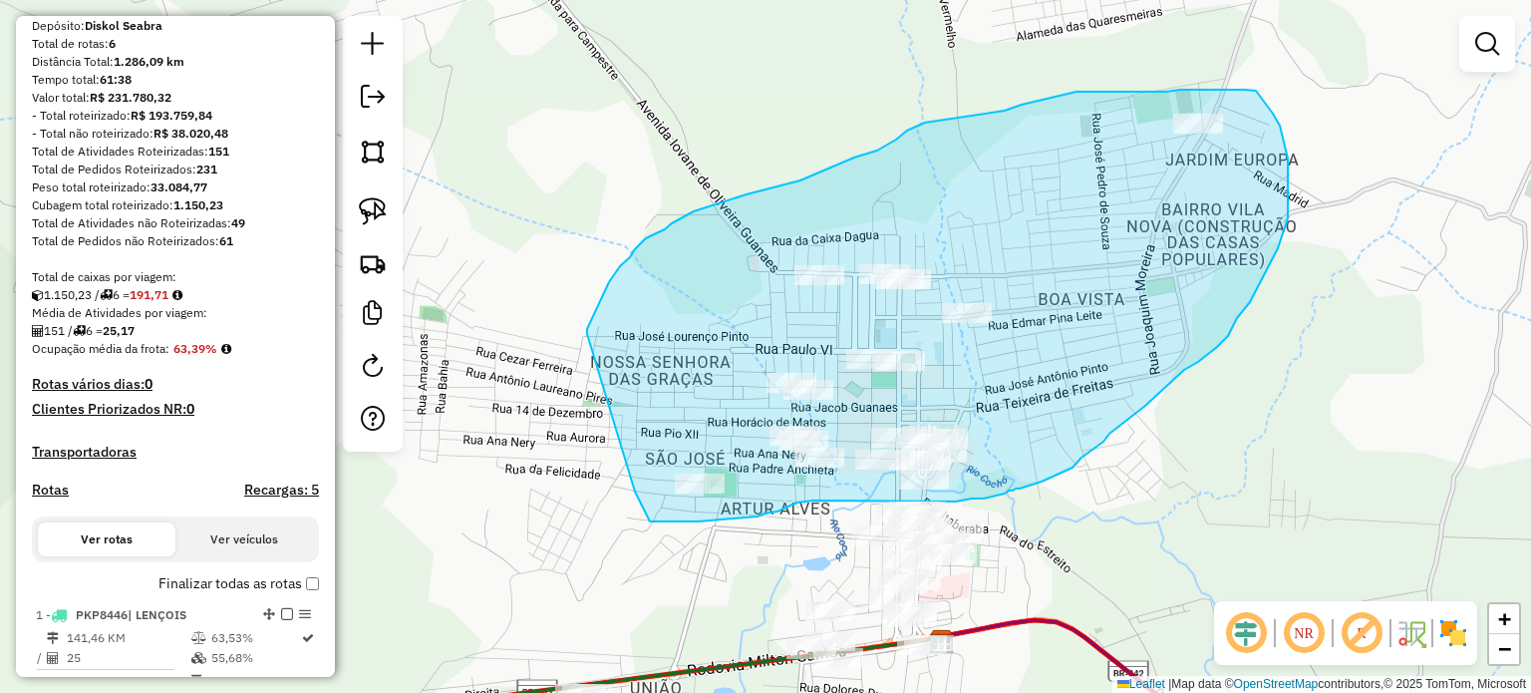
drag, startPoint x: 609, startPoint y: 282, endPoint x: 591, endPoint y: 441, distance: 160.5
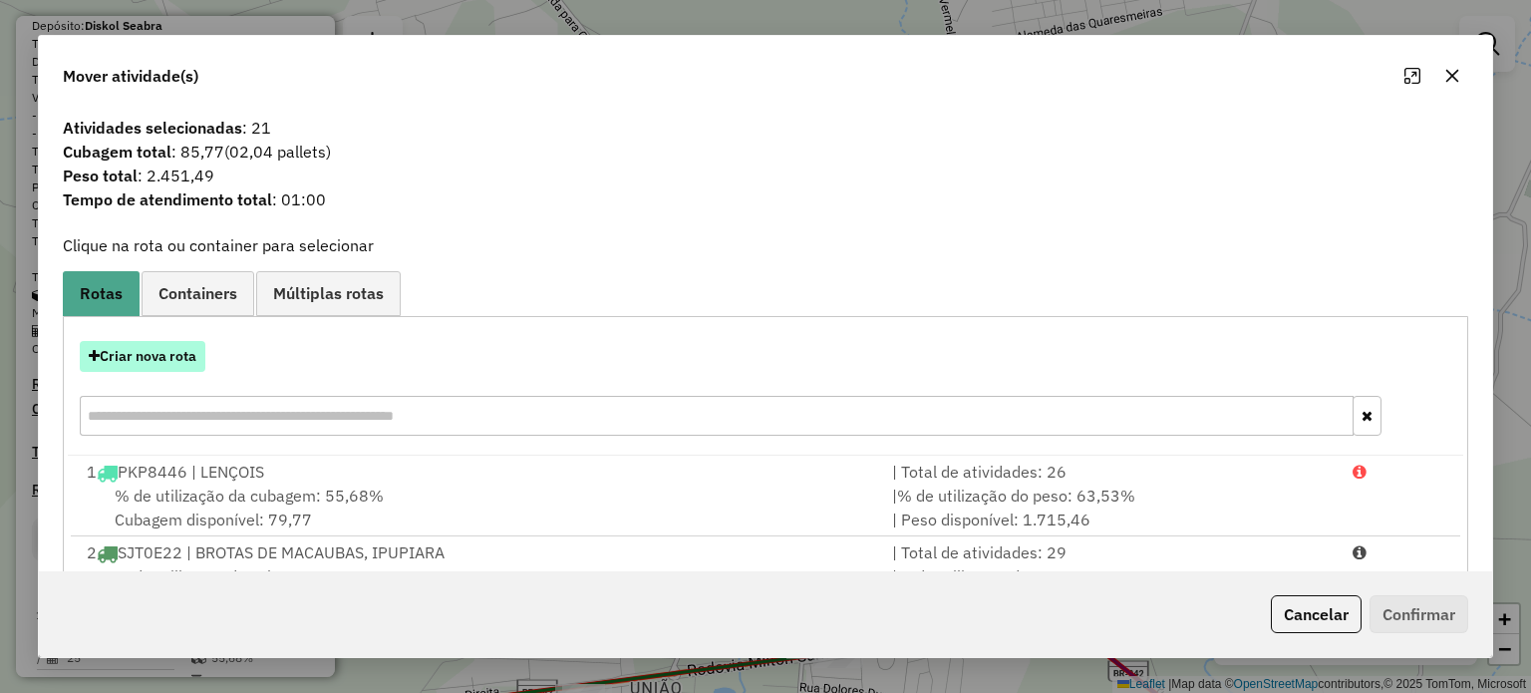
click at [156, 362] on button "Criar nova rota" at bounding box center [143, 356] width 126 height 31
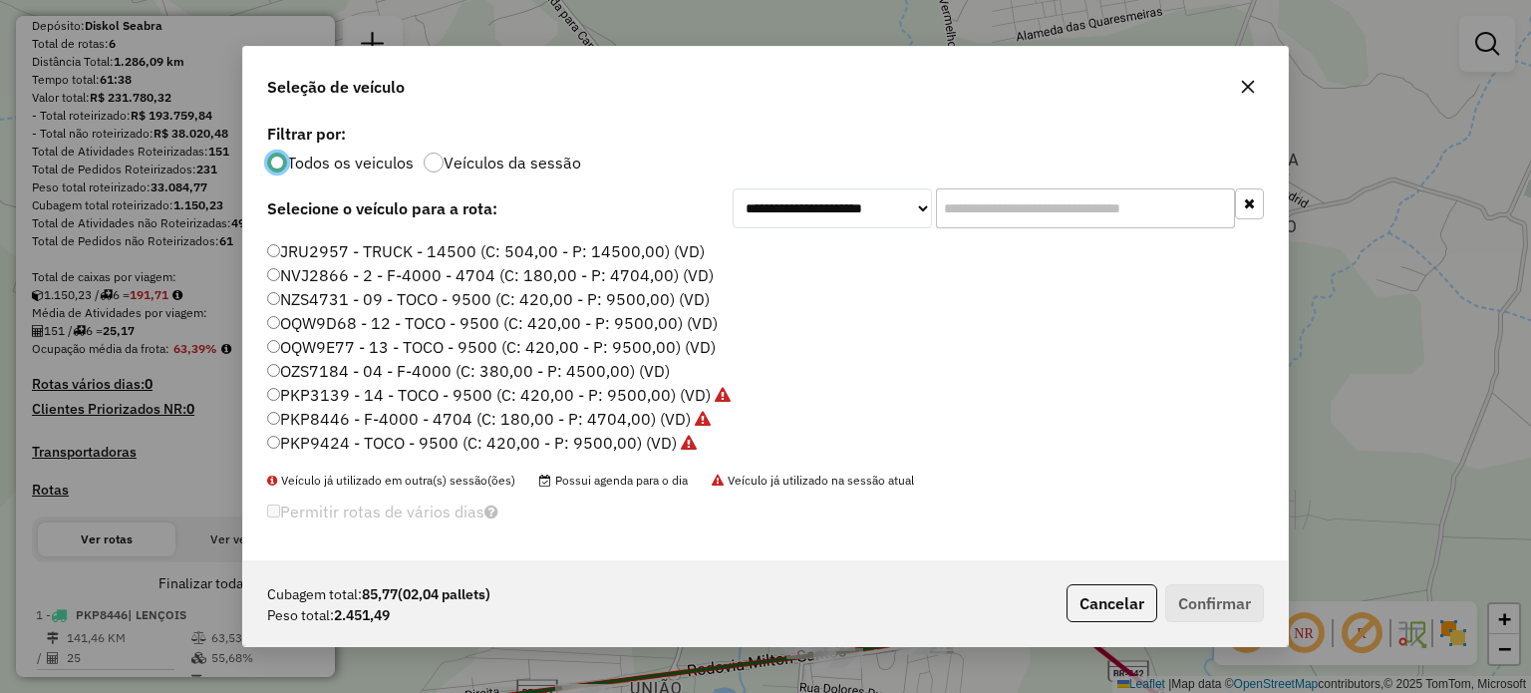
scroll to position [0, 0]
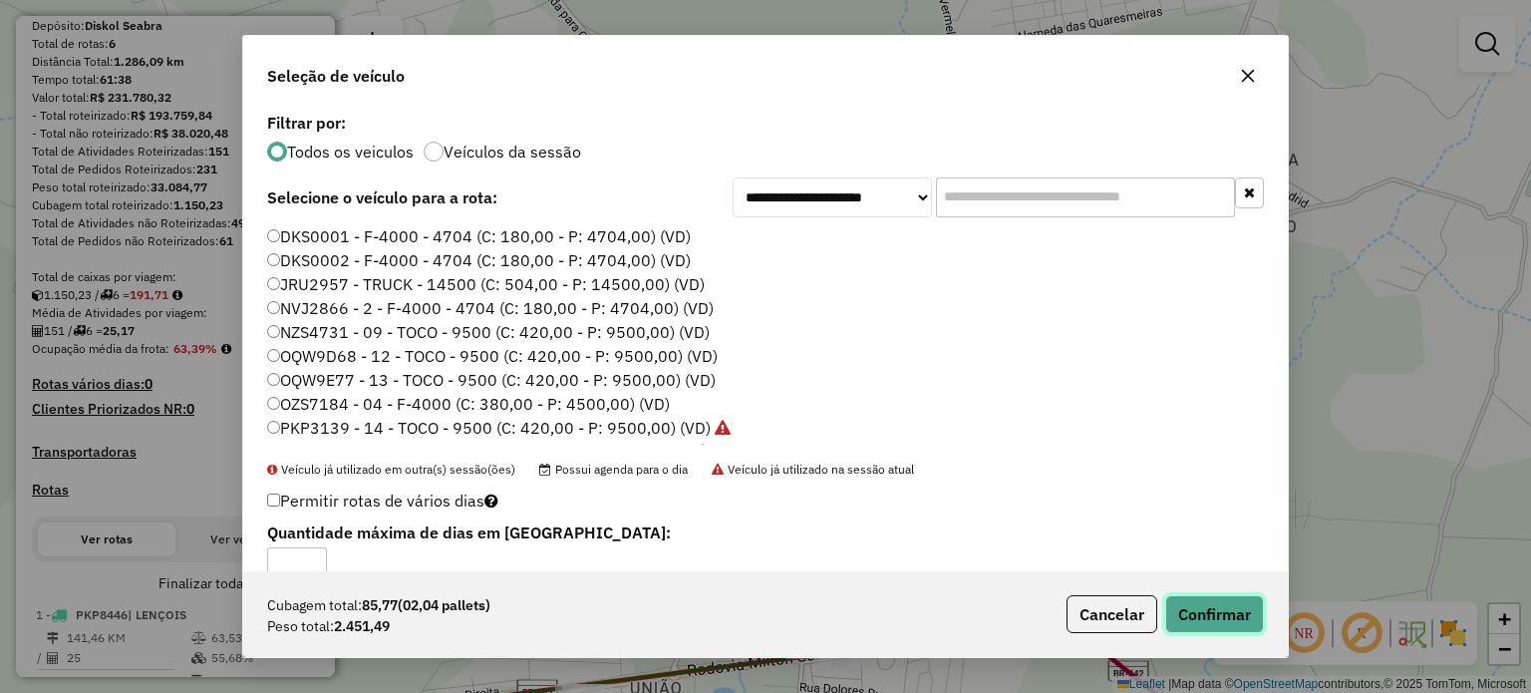
click at [1212, 615] on button "Confirmar" at bounding box center [1214, 614] width 99 height 38
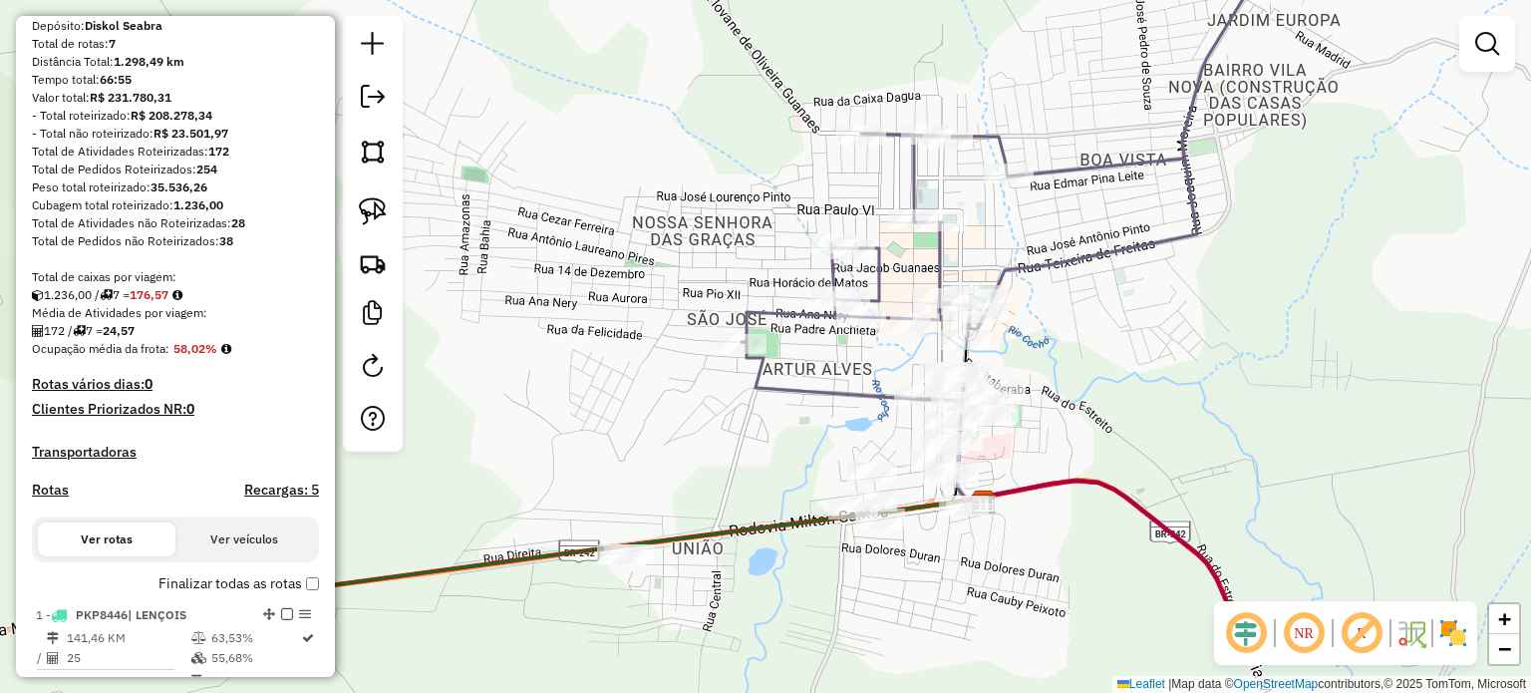
drag, startPoint x: 991, startPoint y: 438, endPoint x: 1009, endPoint y: 359, distance: 80.7
click at [1008, 365] on div "Janela de atendimento Grade de atendimento Capacidade Transportadoras Veículos …" at bounding box center [765, 346] width 1531 height 693
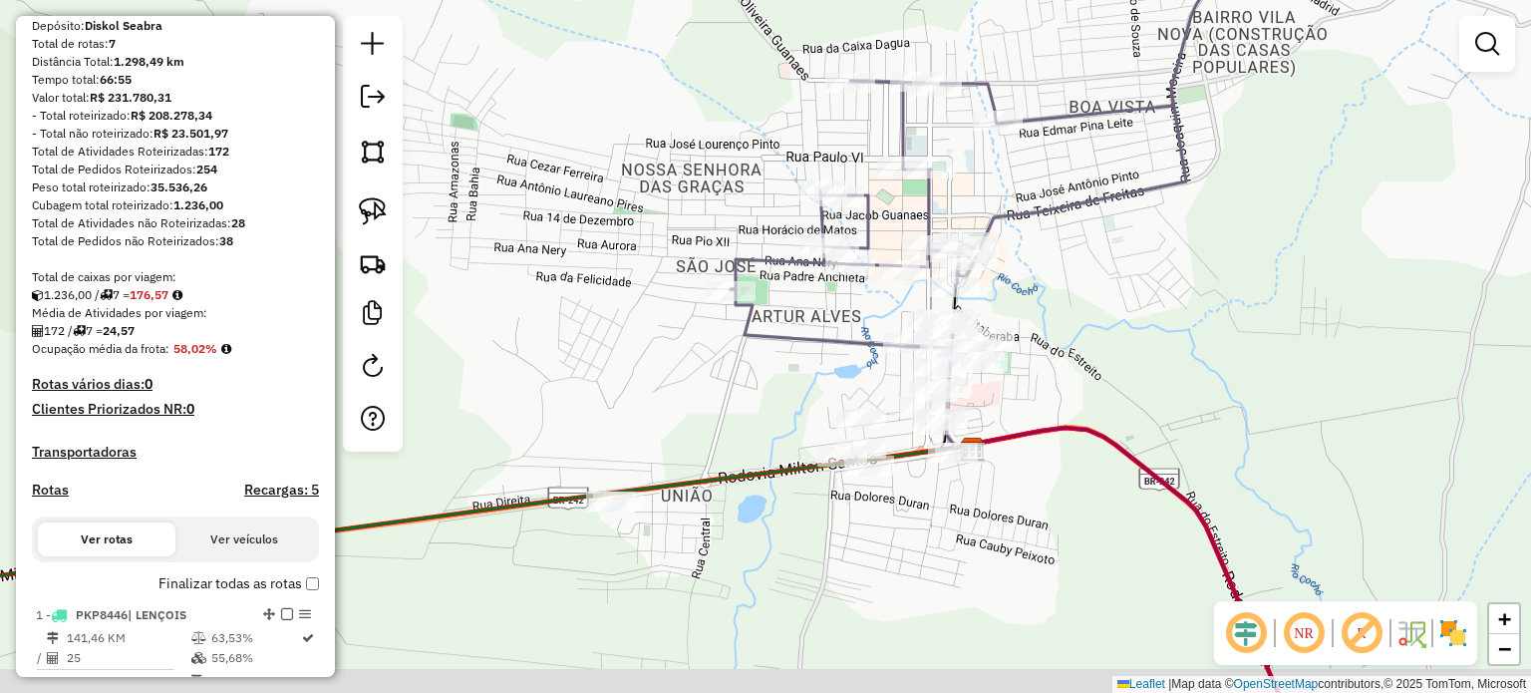
drag, startPoint x: 1087, startPoint y: 434, endPoint x: 1063, endPoint y: 375, distance: 63.5
click at [1063, 375] on div "Janela de atendimento Grade de atendimento Capacidade Transportadoras Veículos …" at bounding box center [765, 346] width 1531 height 693
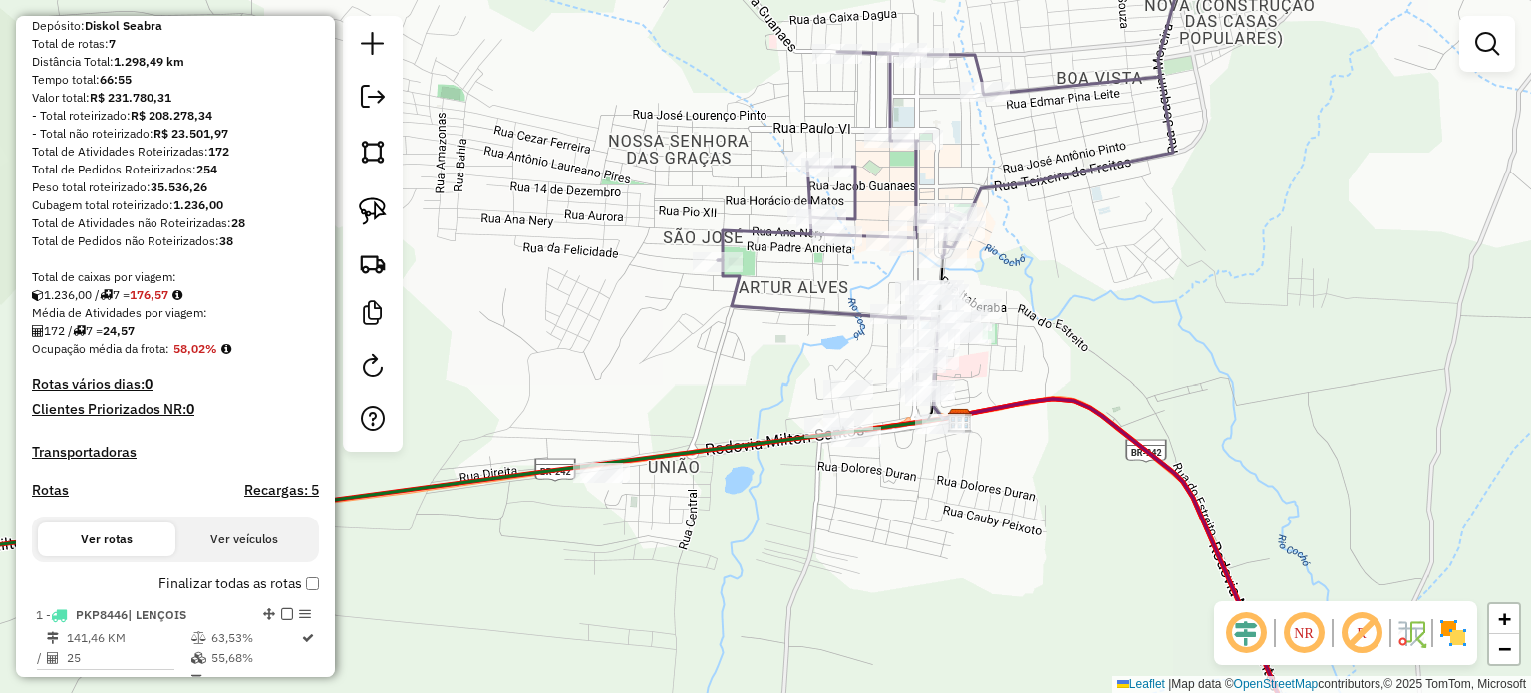
drag, startPoint x: 1146, startPoint y: 395, endPoint x: 1123, endPoint y: 375, distance: 30.4
click at [1126, 379] on div "Janela de atendimento Grade de atendimento Capacidade Transportadoras Veículos …" at bounding box center [765, 346] width 1531 height 693
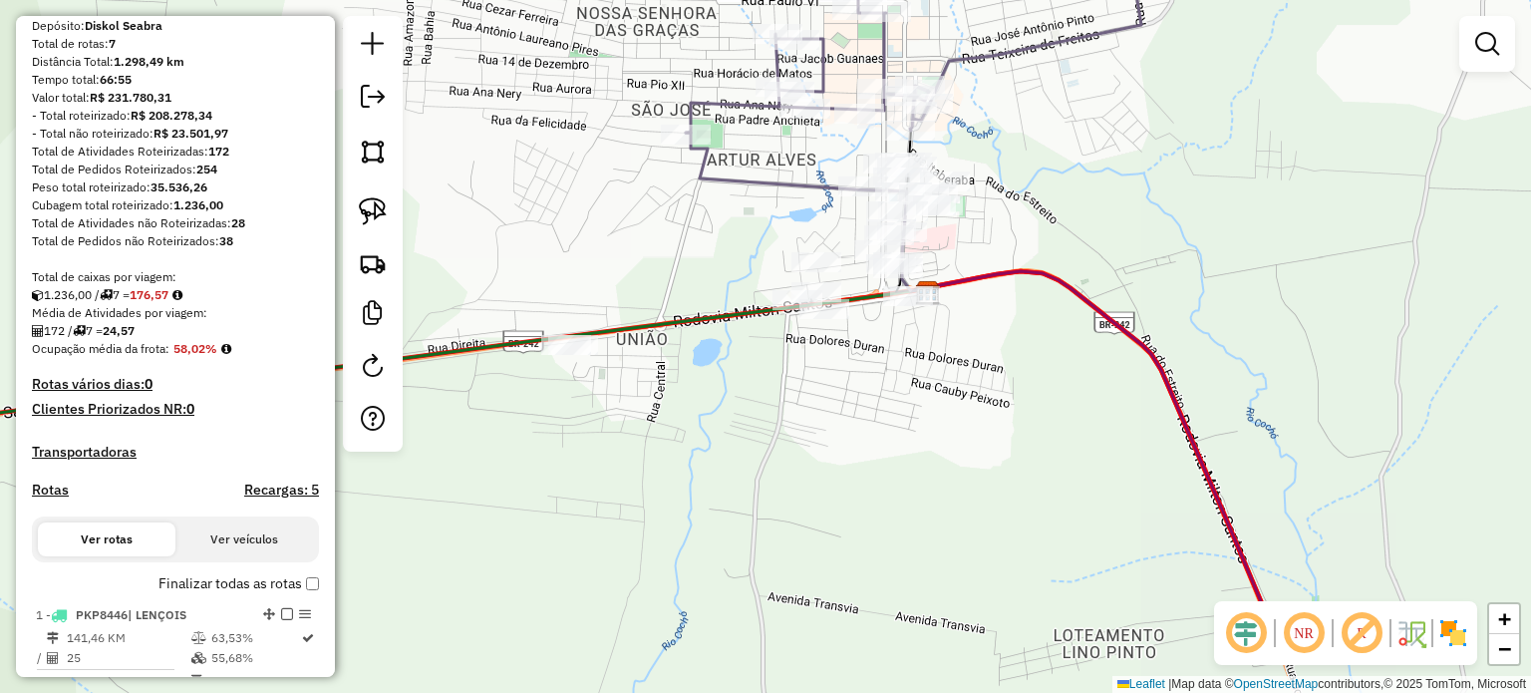
drag, startPoint x: 895, startPoint y: 548, endPoint x: 857, endPoint y: 354, distance: 198.0
click at [857, 354] on div "Janela de atendimento Grade de atendimento Capacidade Transportadoras Veículos …" at bounding box center [765, 346] width 1531 height 693
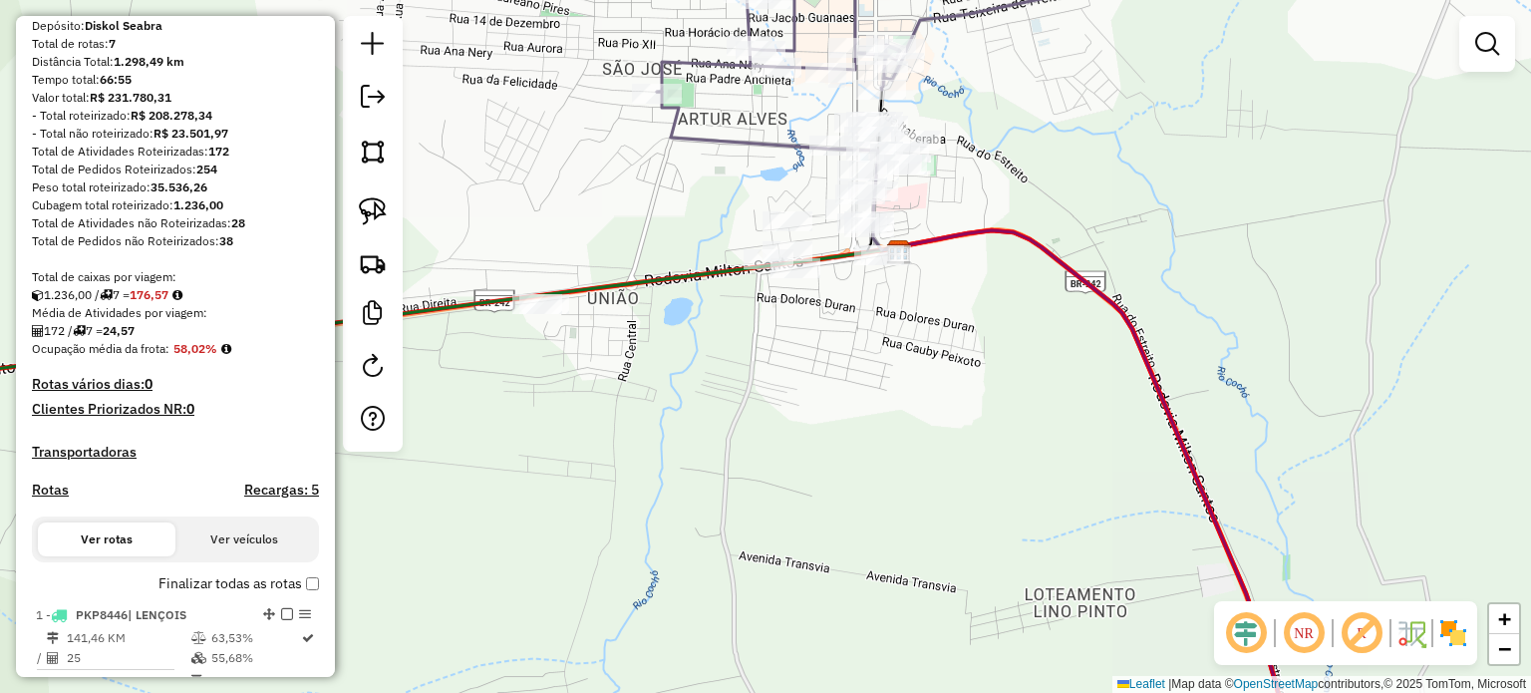
drag, startPoint x: 930, startPoint y: 336, endPoint x: 928, endPoint y: 434, distance: 97.7
click at [965, 445] on div "Janela de atendimento Grade de atendimento Capacidade Transportadoras Veículos …" at bounding box center [765, 346] width 1531 height 693
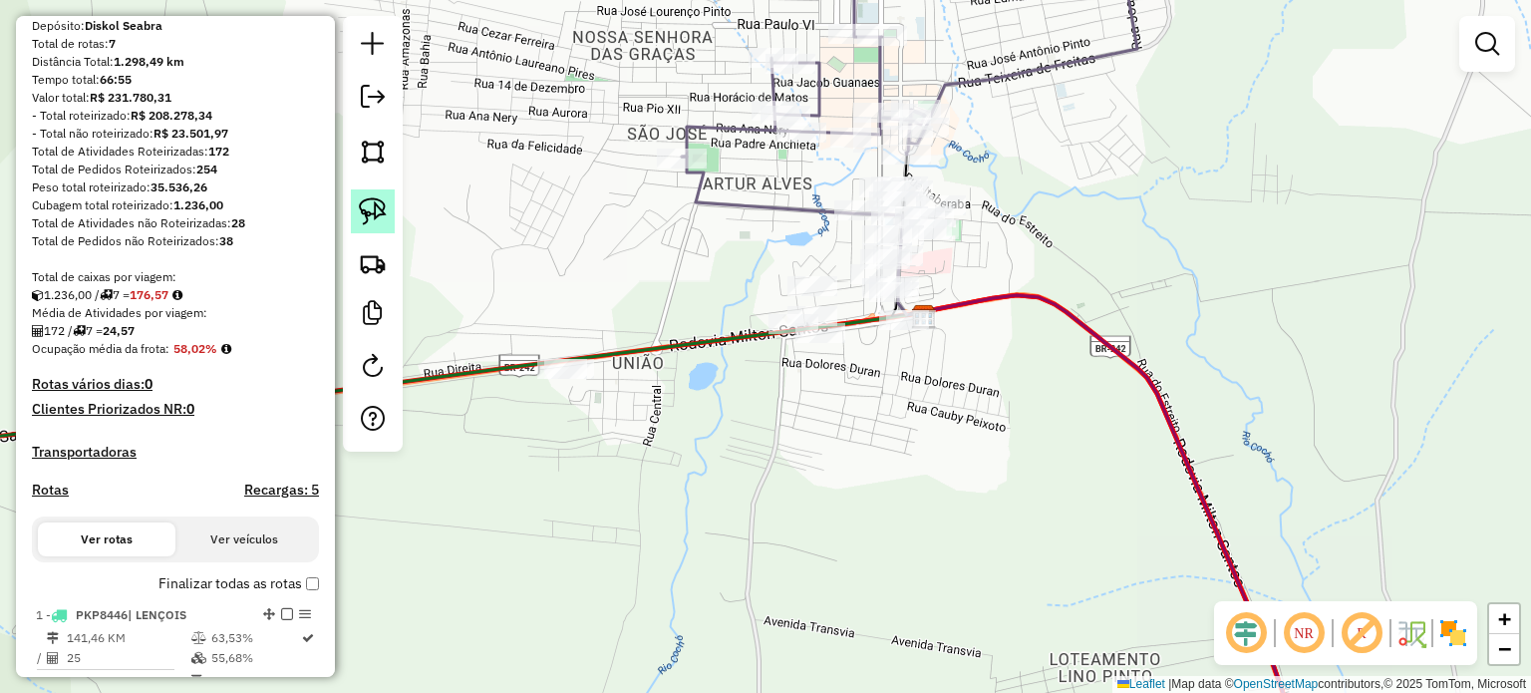
click at [379, 207] on img at bounding box center [373, 211] width 28 height 28
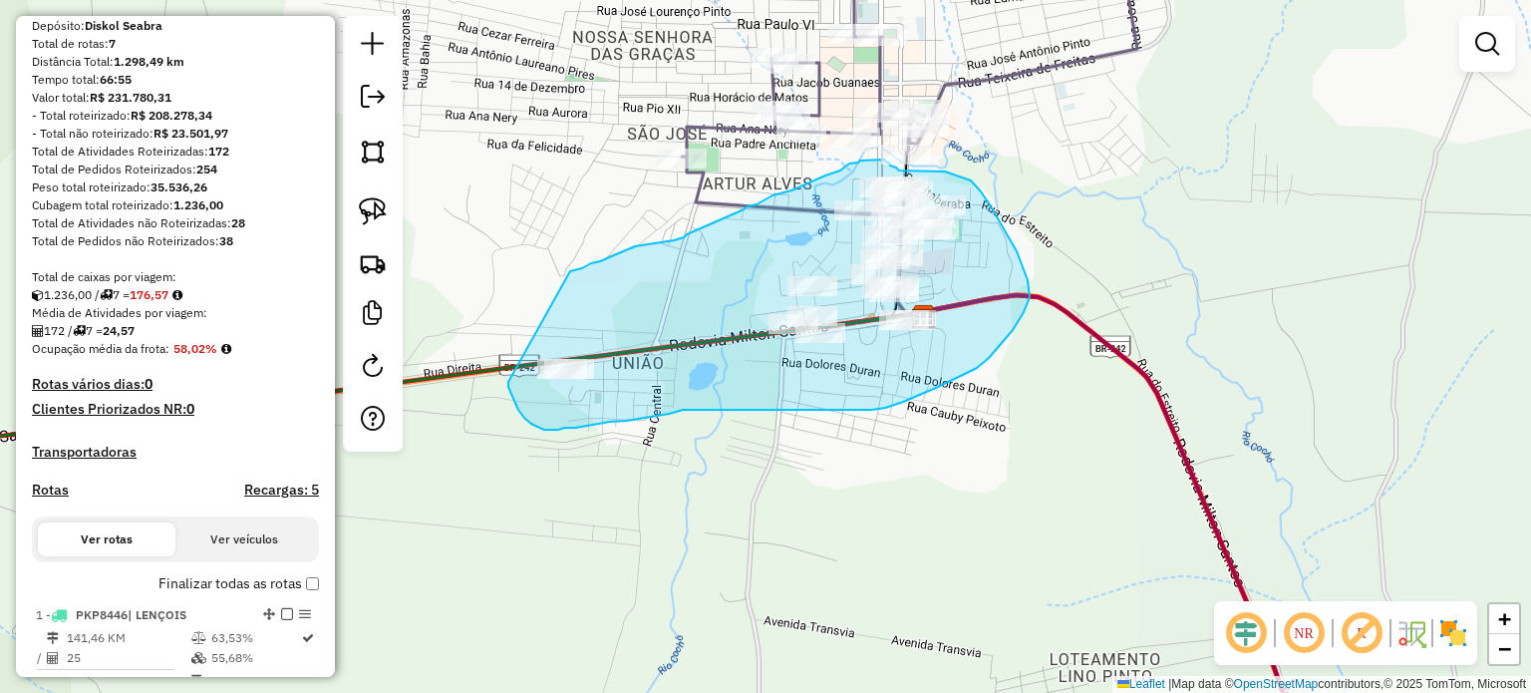
drag, startPoint x: 570, startPoint y: 271, endPoint x: 508, endPoint y: 382, distance: 126.7
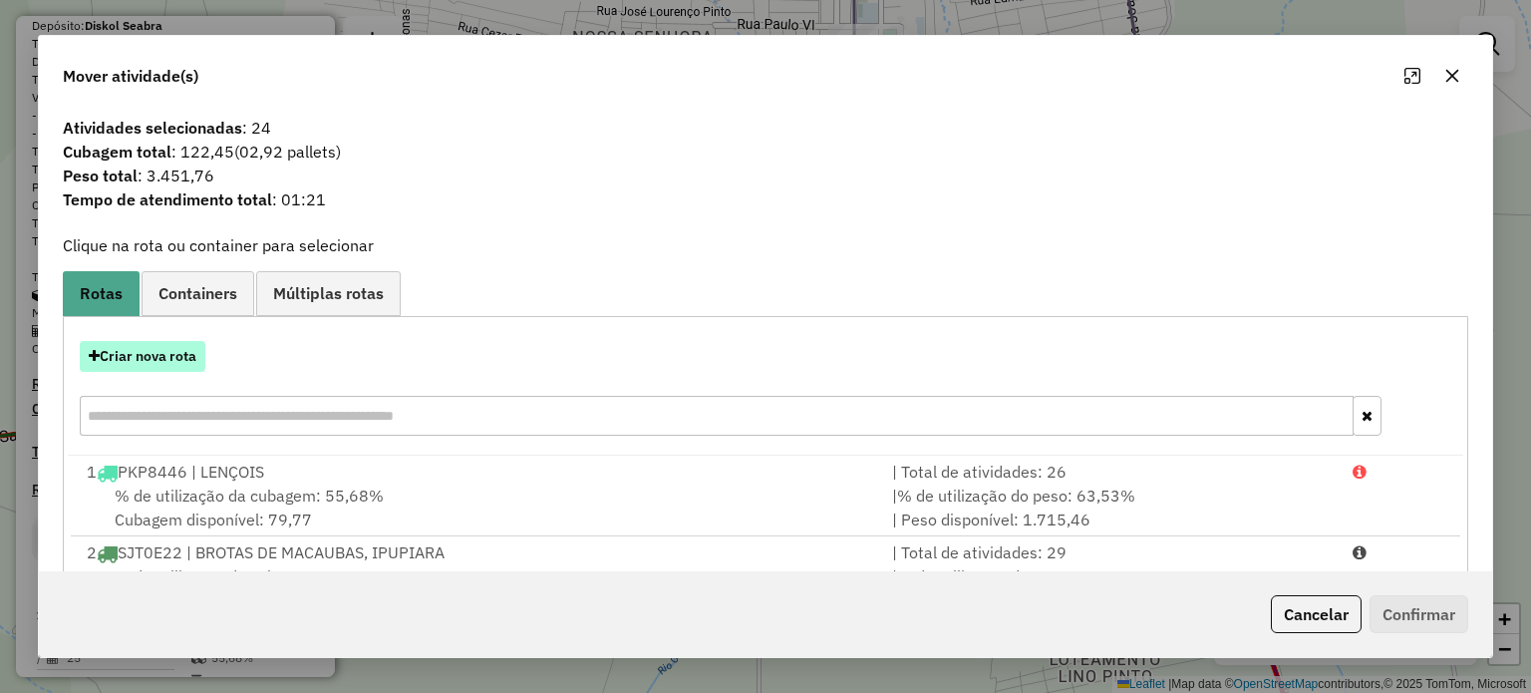
click at [147, 360] on button "Criar nova rota" at bounding box center [143, 356] width 126 height 31
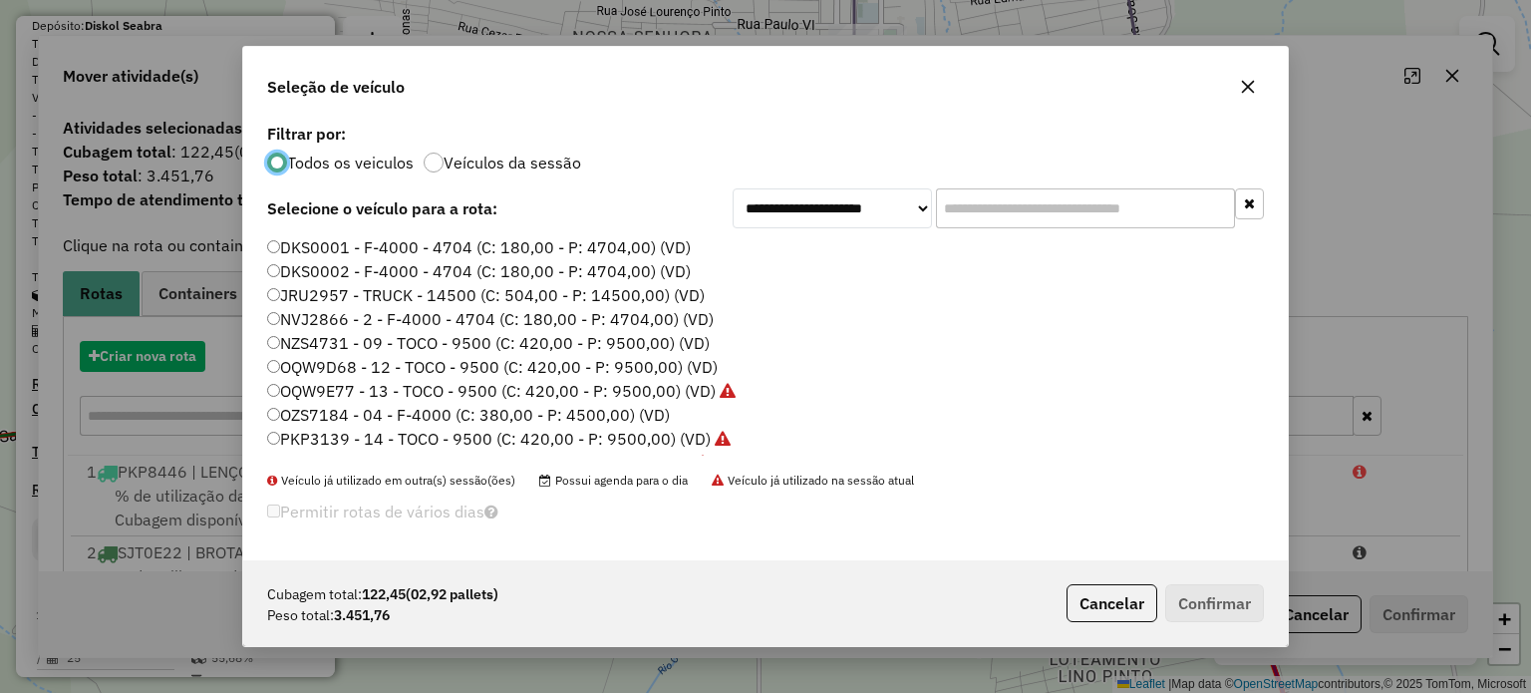
scroll to position [10, 6]
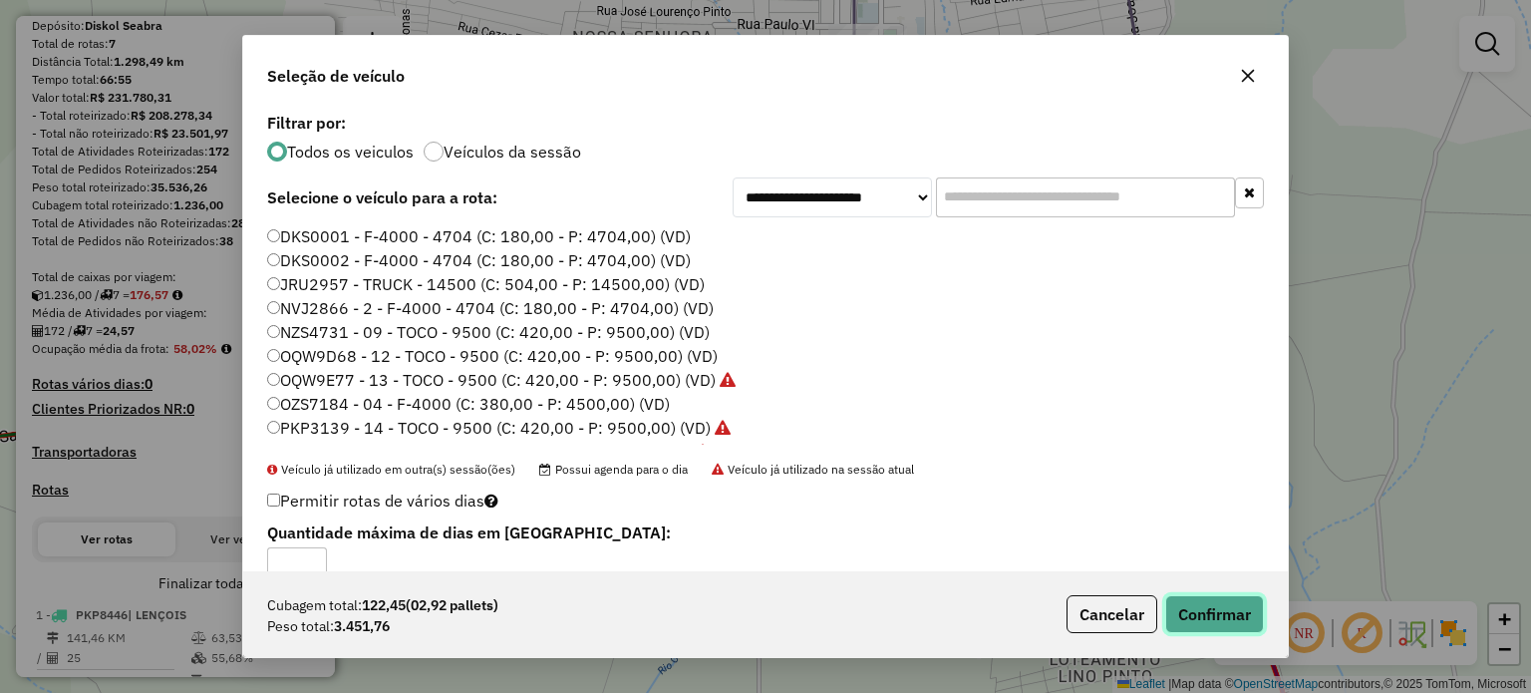
click at [1188, 609] on button "Confirmar" at bounding box center [1214, 614] width 99 height 38
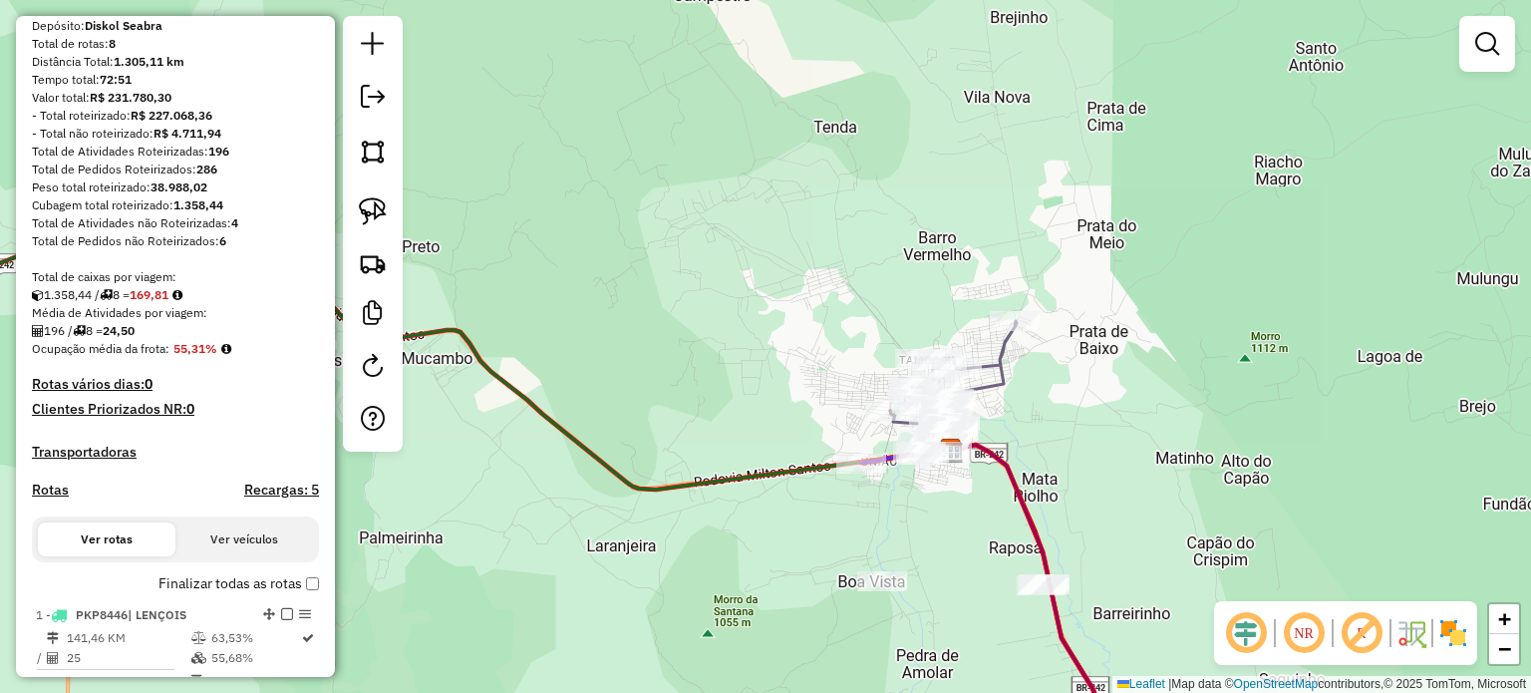
drag, startPoint x: 970, startPoint y: 539, endPoint x: 924, endPoint y: 384, distance: 162.1
click at [924, 384] on div "Janela de atendimento Grade de atendimento Capacidade Transportadoras Veículos …" at bounding box center [765, 346] width 1531 height 693
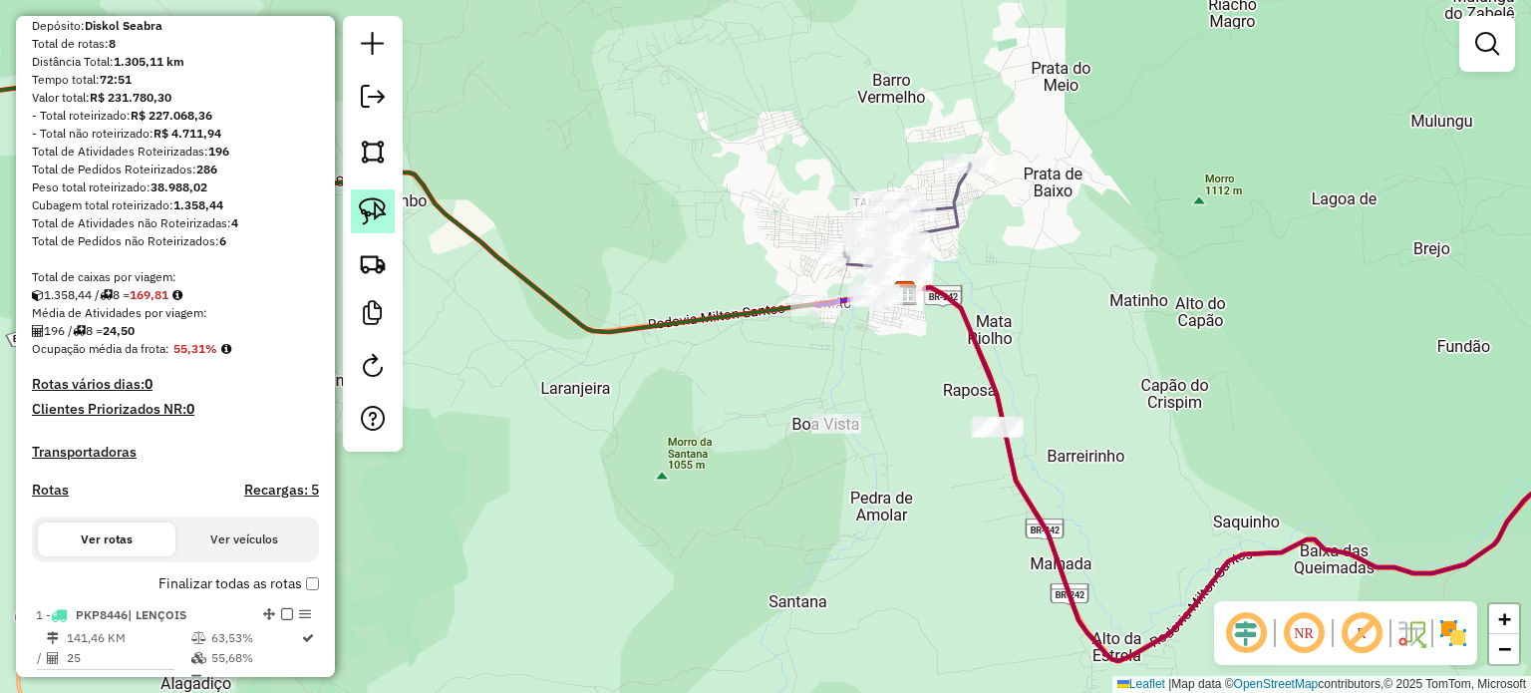
click at [373, 218] on img at bounding box center [373, 211] width 28 height 28
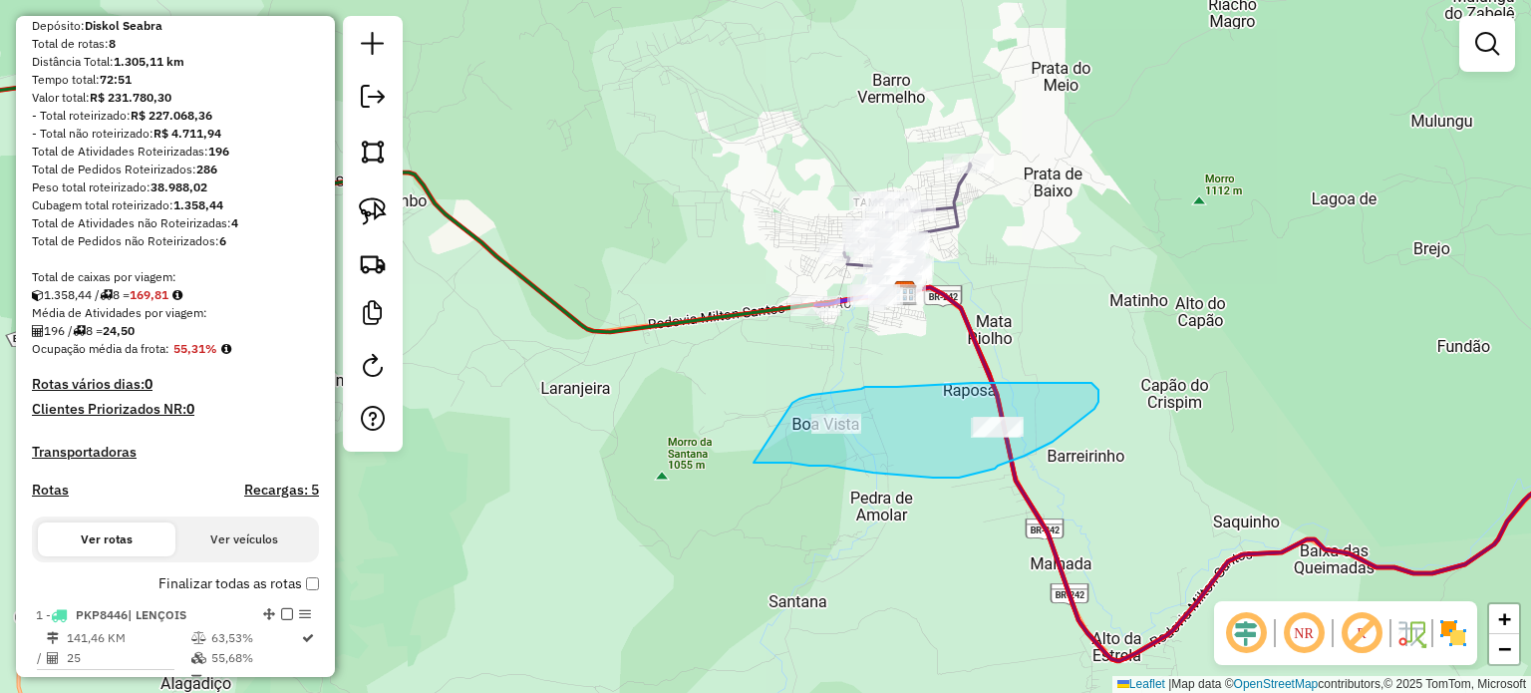
drag, startPoint x: 792, startPoint y: 403, endPoint x: 753, endPoint y: 462, distance: 71.3
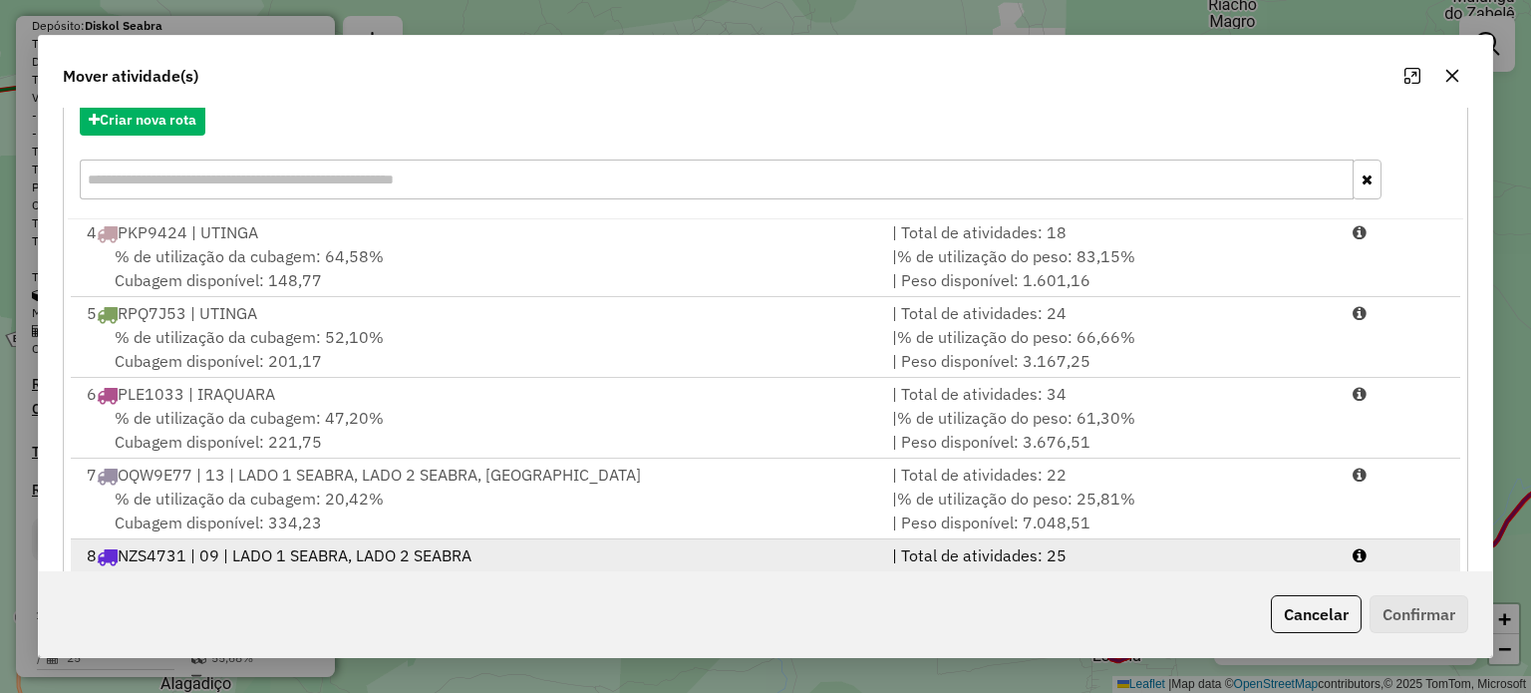
scroll to position [316, 0]
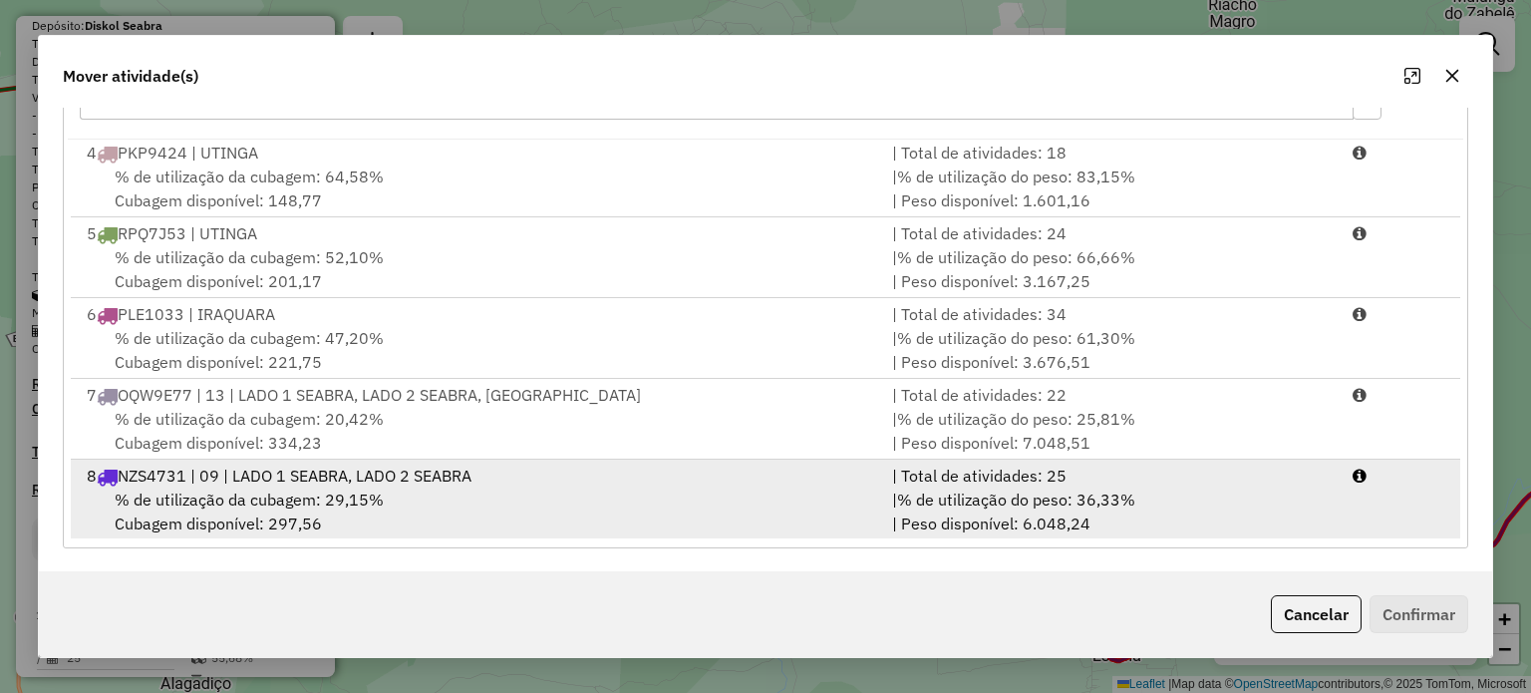
drag, startPoint x: 455, startPoint y: 491, endPoint x: 481, endPoint y: 491, distance: 25.9
click at [456, 491] on div "% de utilização da cubagem: 29,15% Cubagem disponível: 297,56" at bounding box center [477, 511] width 805 height 48
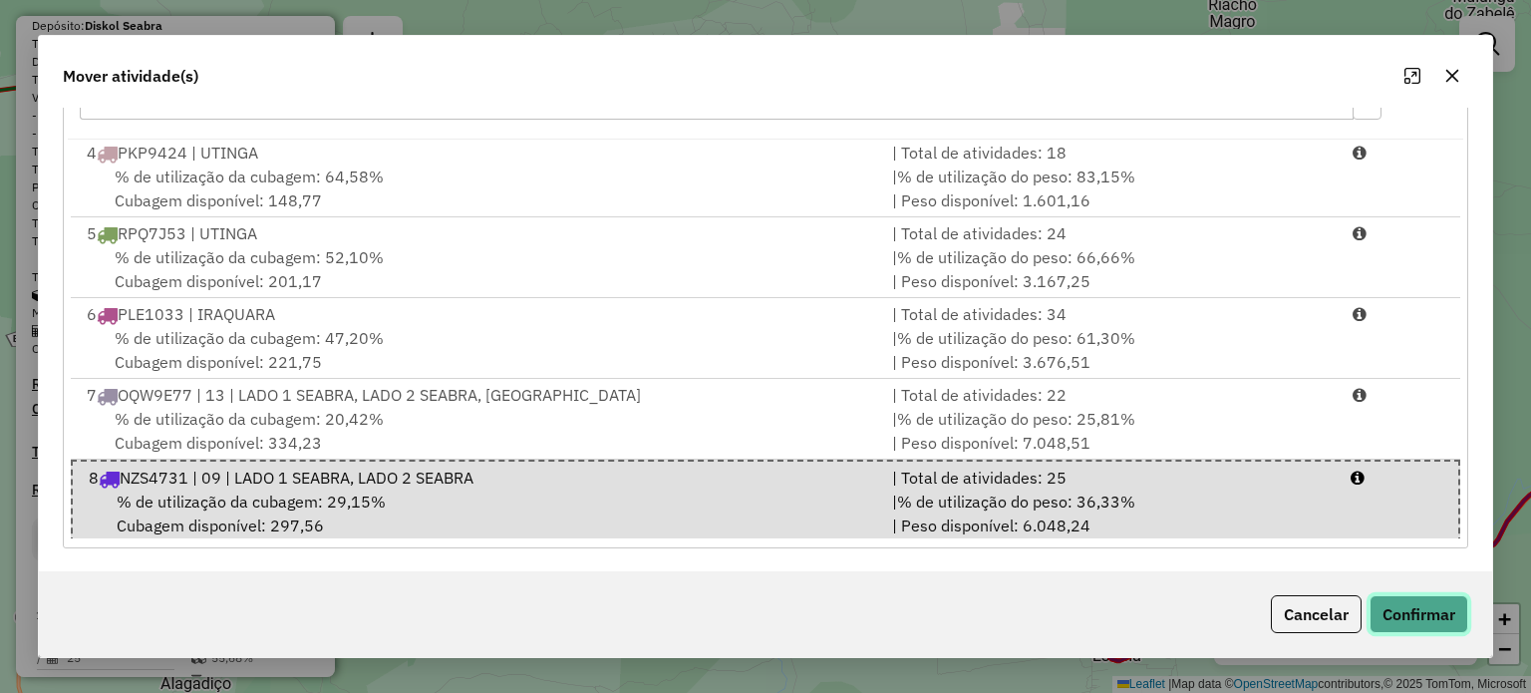
click at [1414, 614] on button "Confirmar" at bounding box center [1418, 614] width 99 height 38
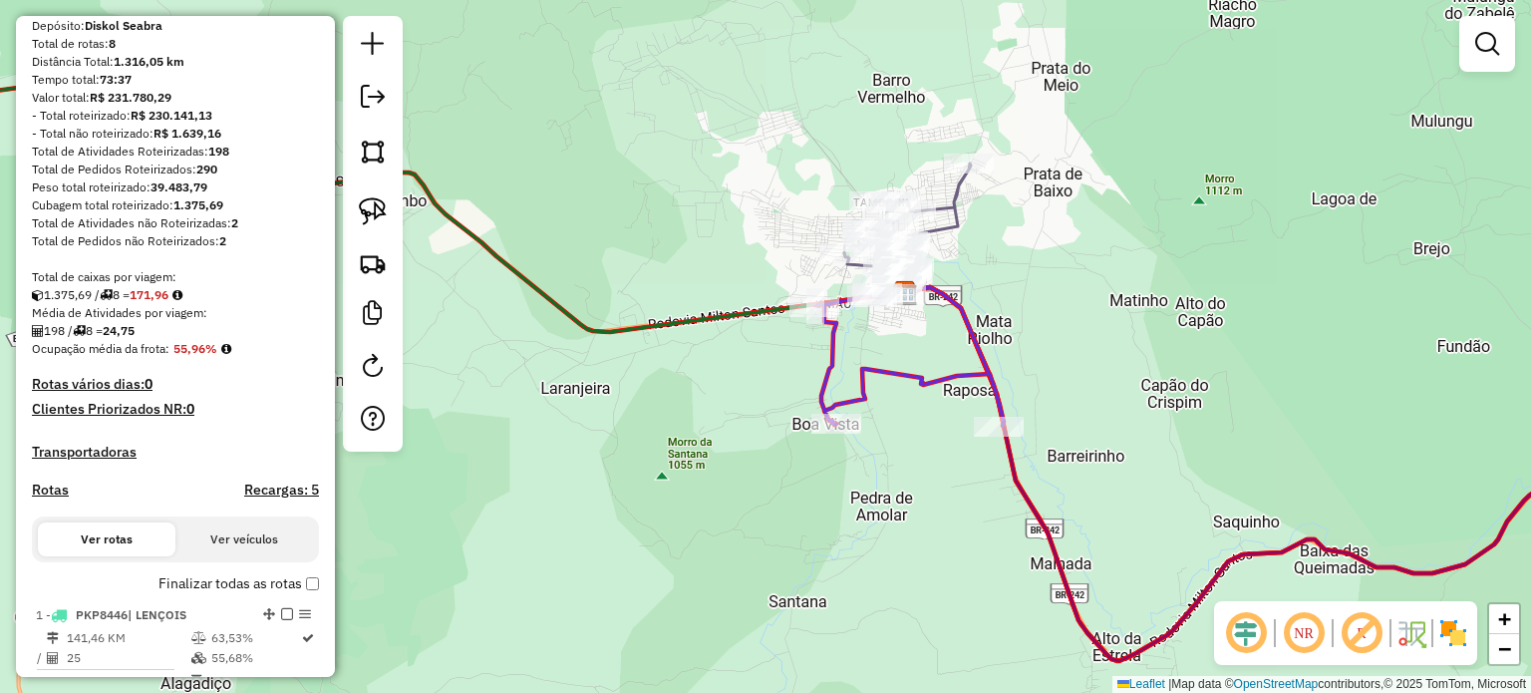
scroll to position [0, 0]
click at [508, 371] on div at bounding box center [508, 371] width 0 height 0
select select "**********"
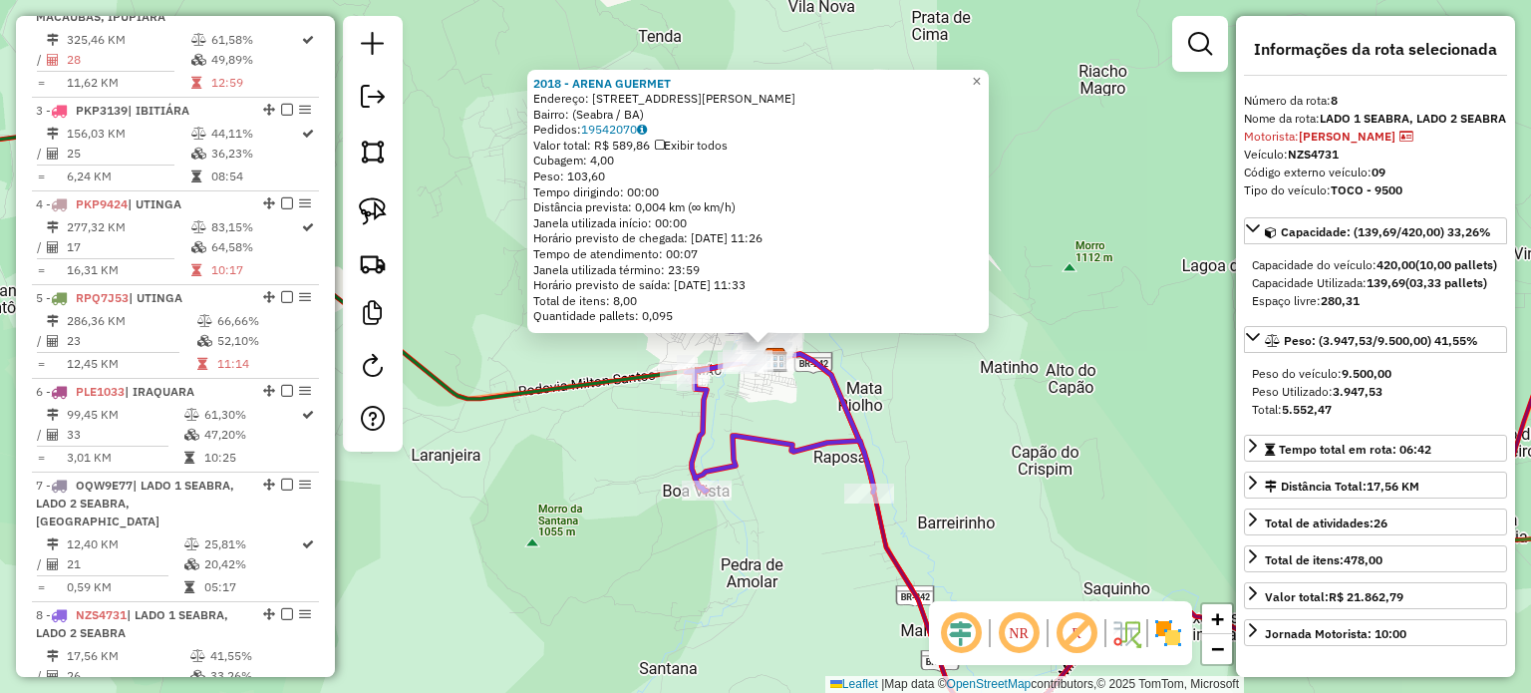
scroll to position [1304, 0]
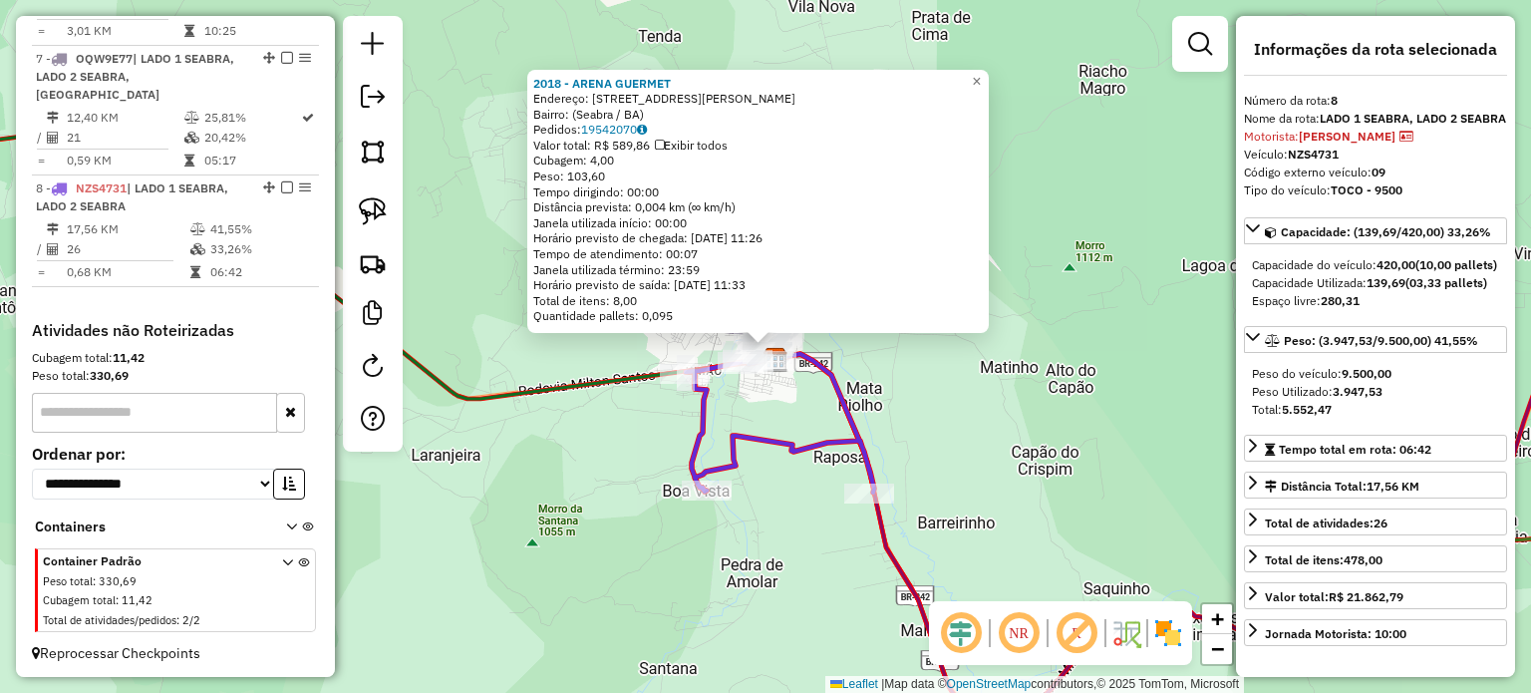
click at [922, 394] on div "2018 - ARENA GUERMET Endereço: [STREET_ADDRESS][PERSON_NAME]) Pedidos: 19542070…" at bounding box center [765, 346] width 1531 height 693
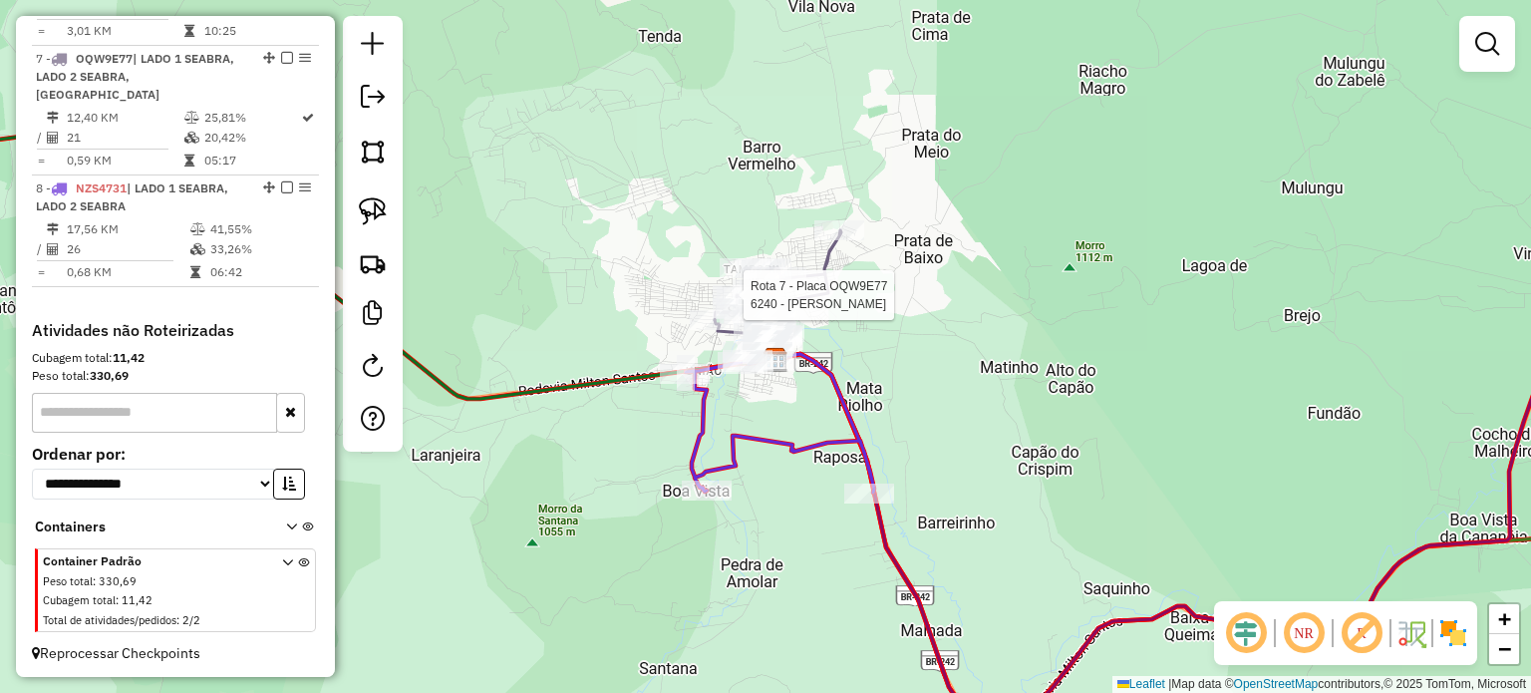
select select "**********"
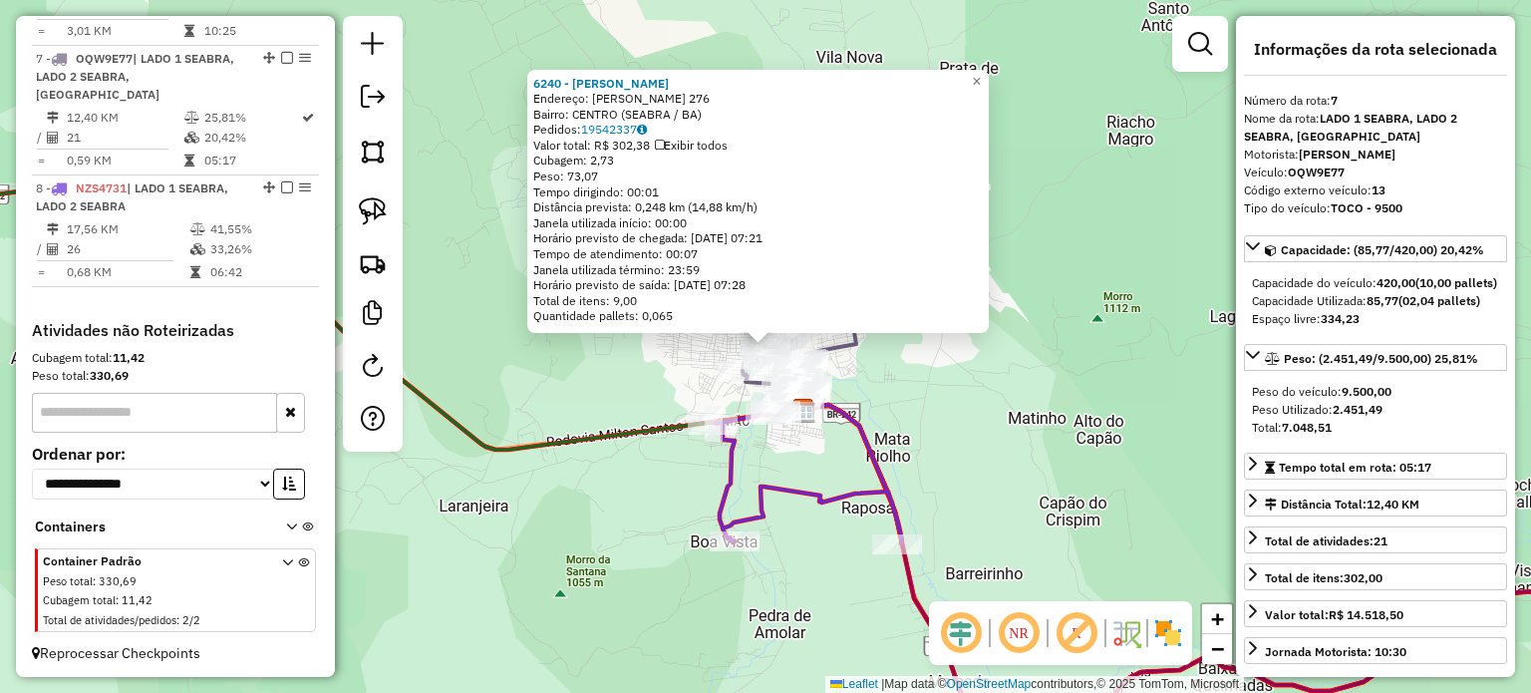
click at [929, 389] on div "6240 - ACOUGUE ALIANCA Endereço: HELEODORO DE [PERSON_NAME] 276 Bairro: CENTRO …" at bounding box center [765, 346] width 1531 height 693
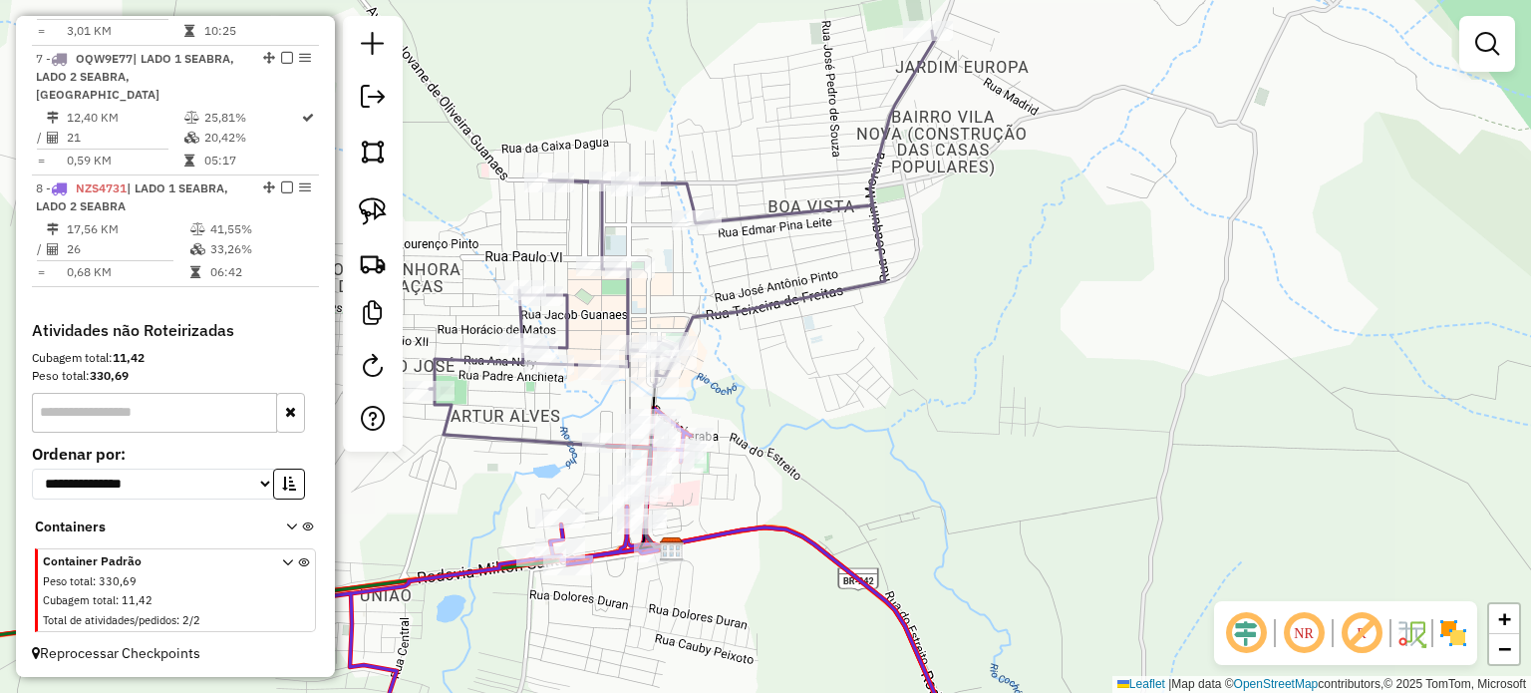
drag, startPoint x: 832, startPoint y: 408, endPoint x: 941, endPoint y: 361, distance: 118.3
click at [941, 362] on div "Janela de atendimento Grade de atendimento Capacidade Transportadoras Veículos …" at bounding box center [765, 346] width 1531 height 693
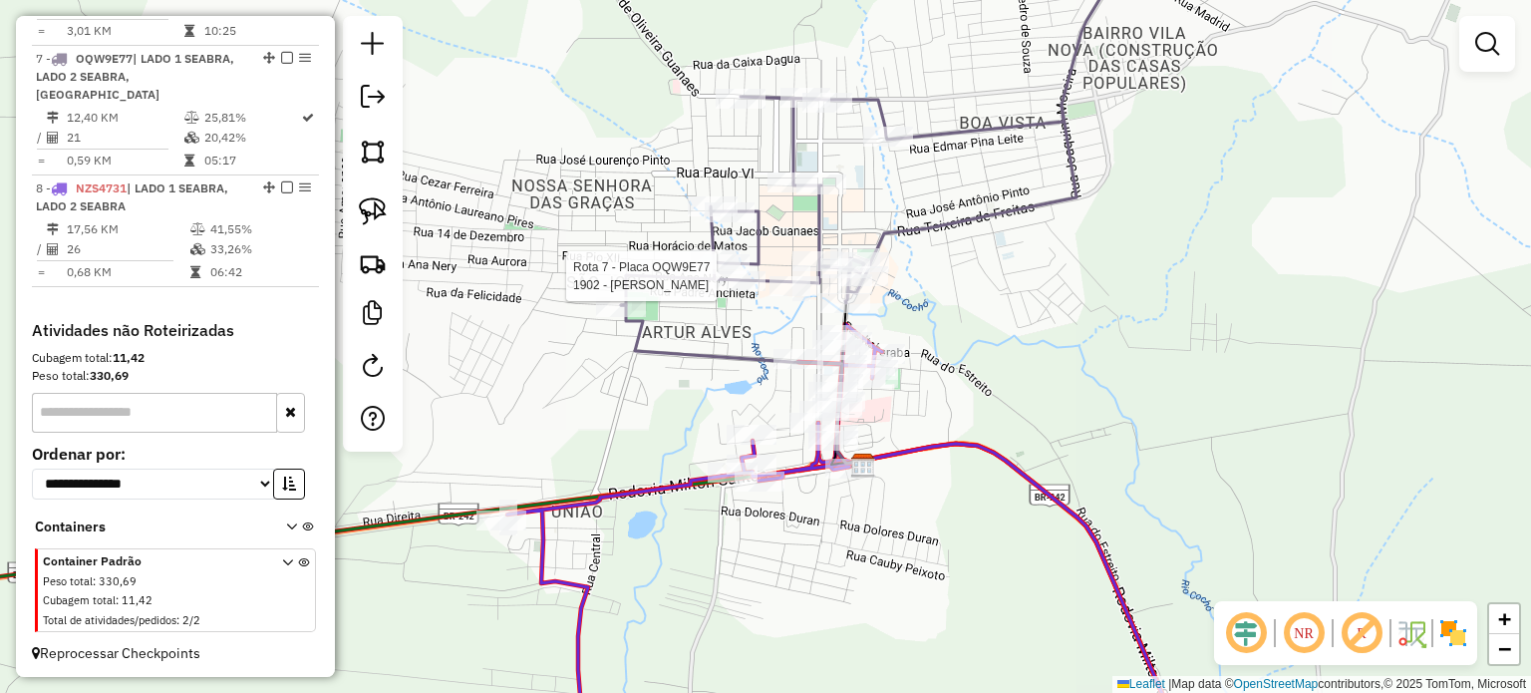
select select "**********"
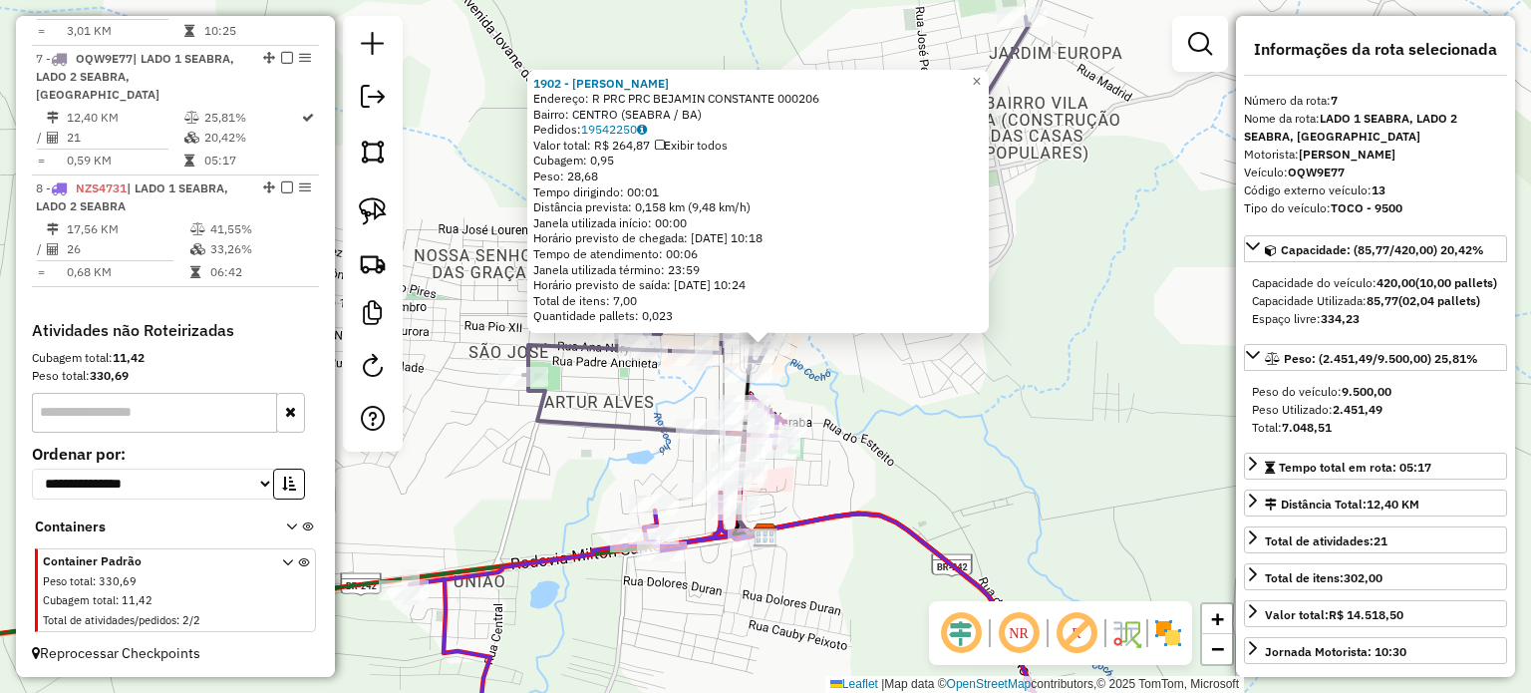
click at [843, 469] on div "1902 - [PERSON_NAME]: R PRC PRC BEJAMIN CONSTANTE 000206 Bairro: CENTRO (SEABRA…" at bounding box center [765, 346] width 1531 height 693
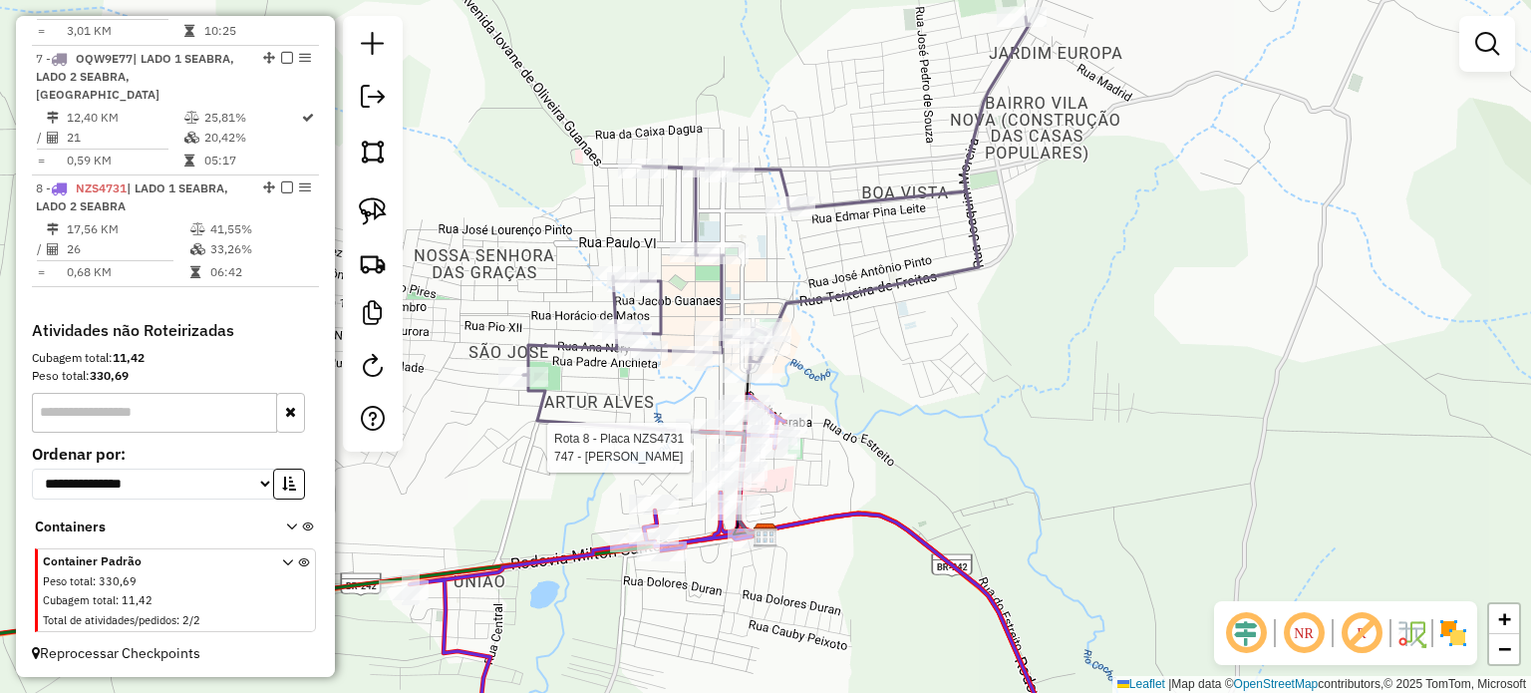
select select "**********"
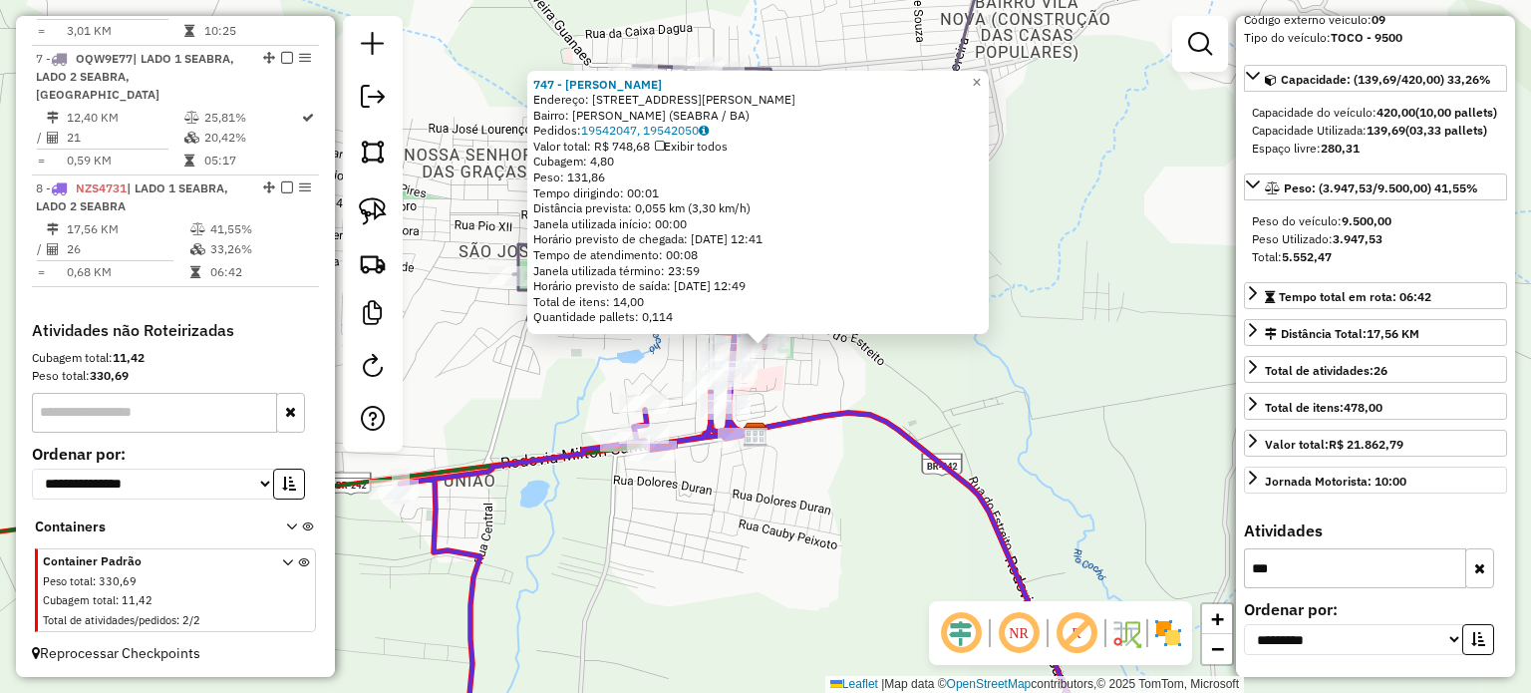
scroll to position [203, 0]
click at [1474, 569] on icon "button" at bounding box center [1479, 568] width 11 height 14
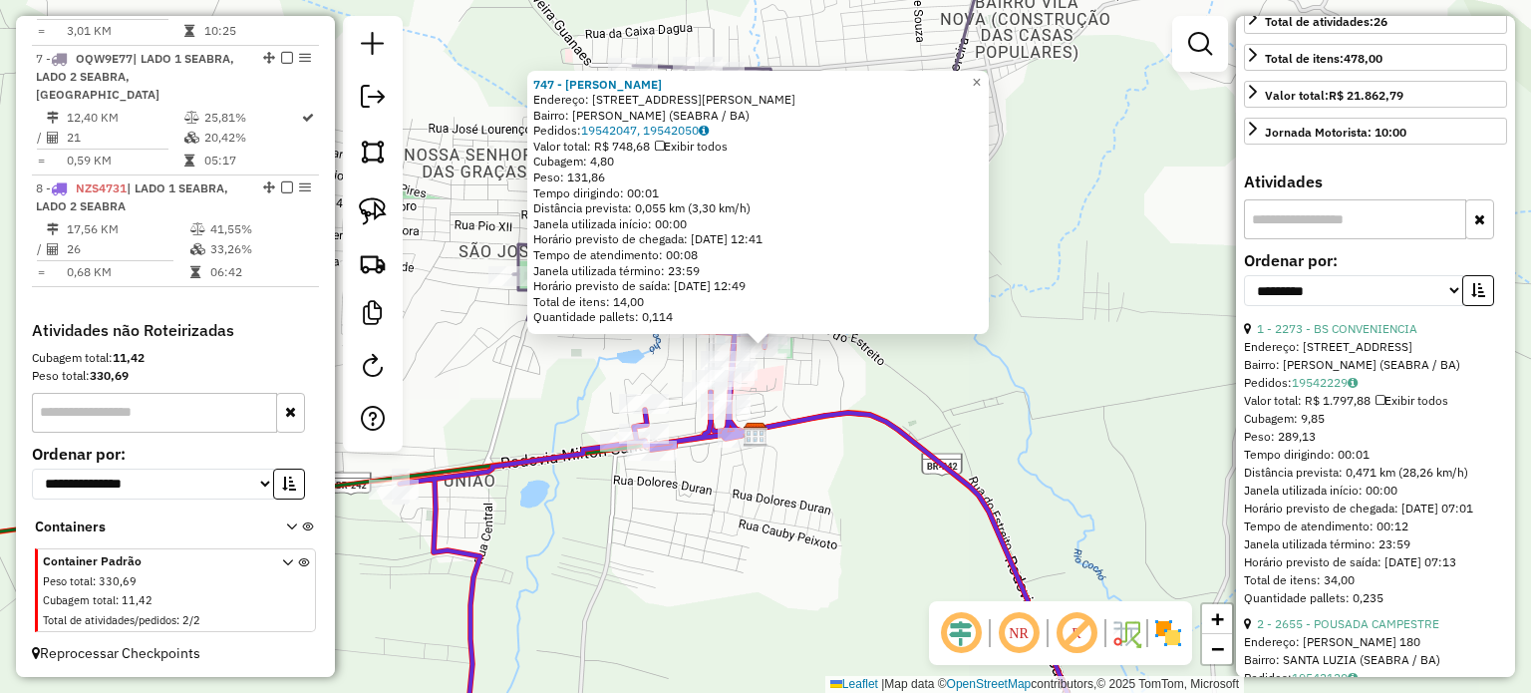
scroll to position [502, 0]
click at [1450, 305] on select "**********" at bounding box center [1353, 289] width 219 height 31
select select "*********"
click at [1244, 305] on select "**********" at bounding box center [1353, 289] width 219 height 31
click at [1473, 296] on icon "button" at bounding box center [1478, 289] width 14 height 14
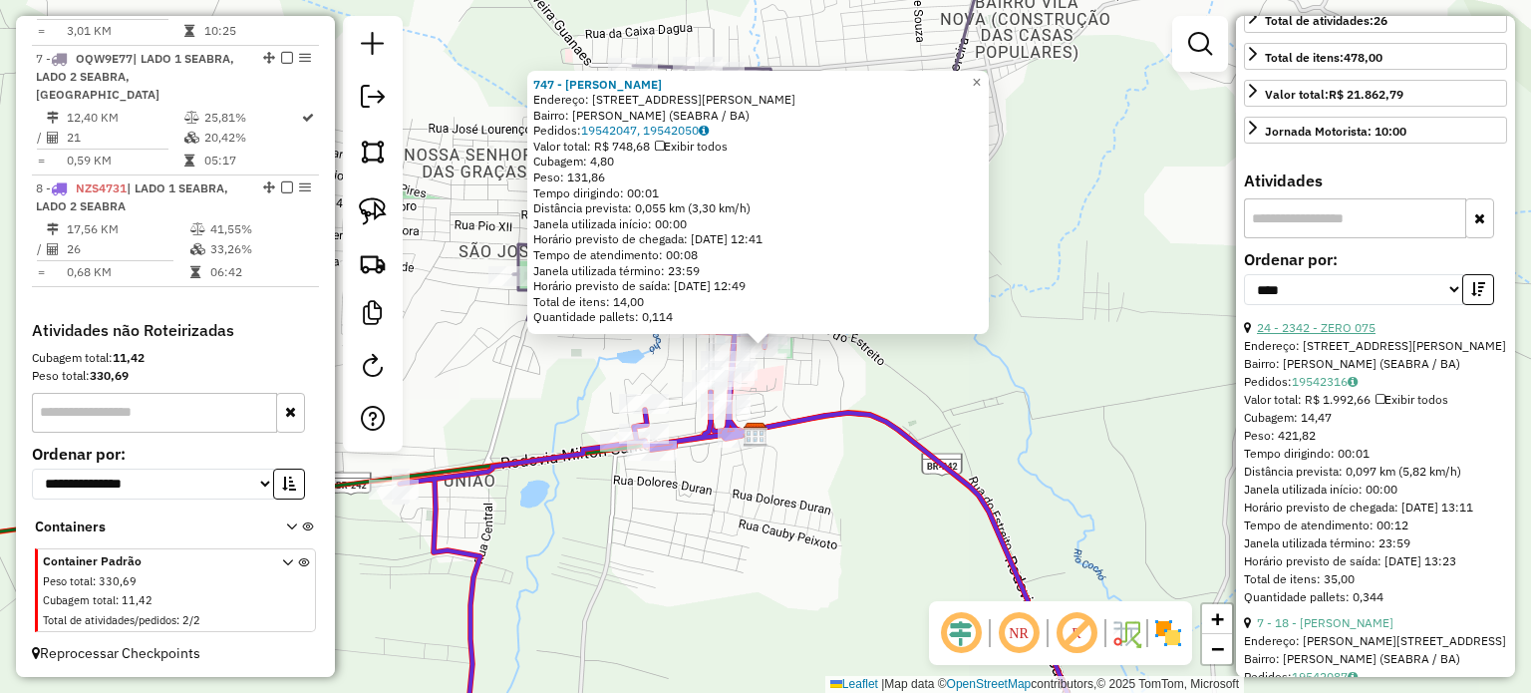
click at [1351, 335] on link "24 - 2342 - ZERO 075" at bounding box center [1316, 327] width 119 height 15
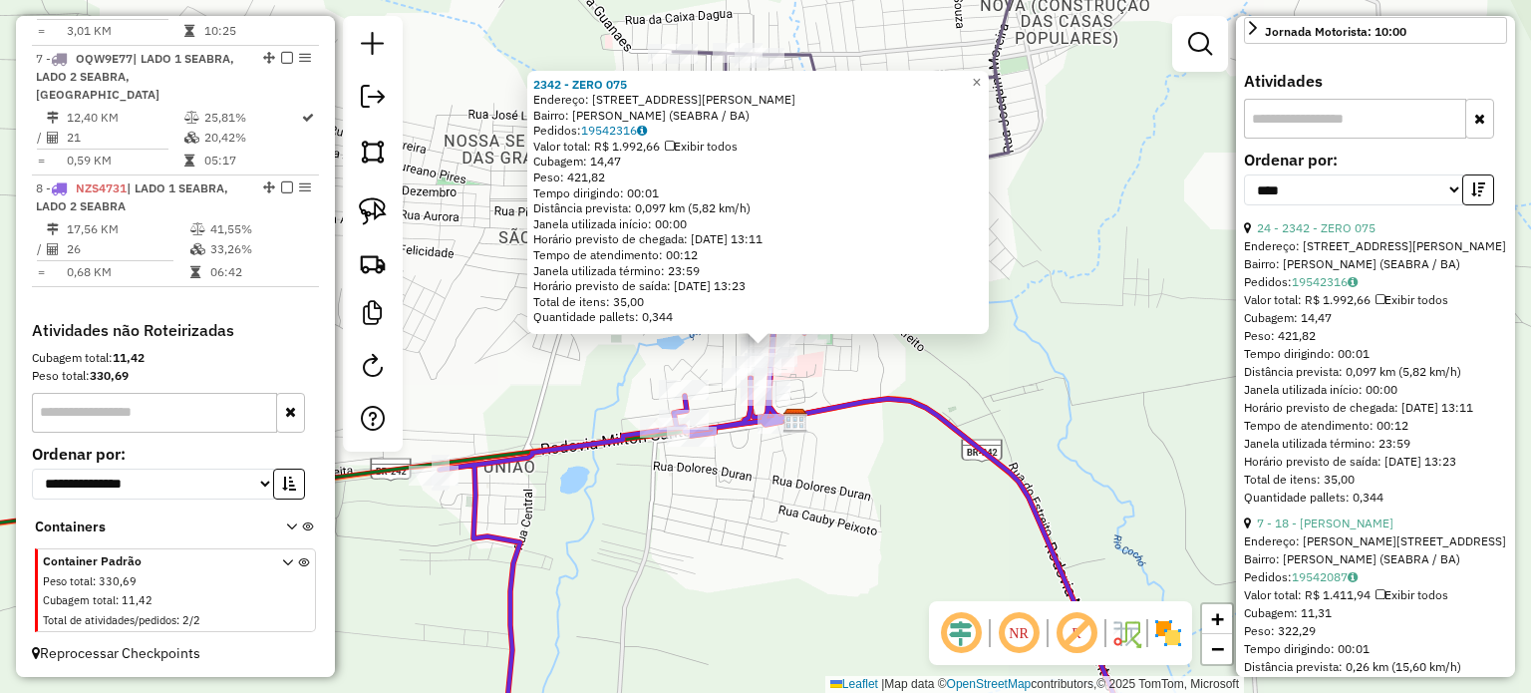
scroll to position [702, 0]
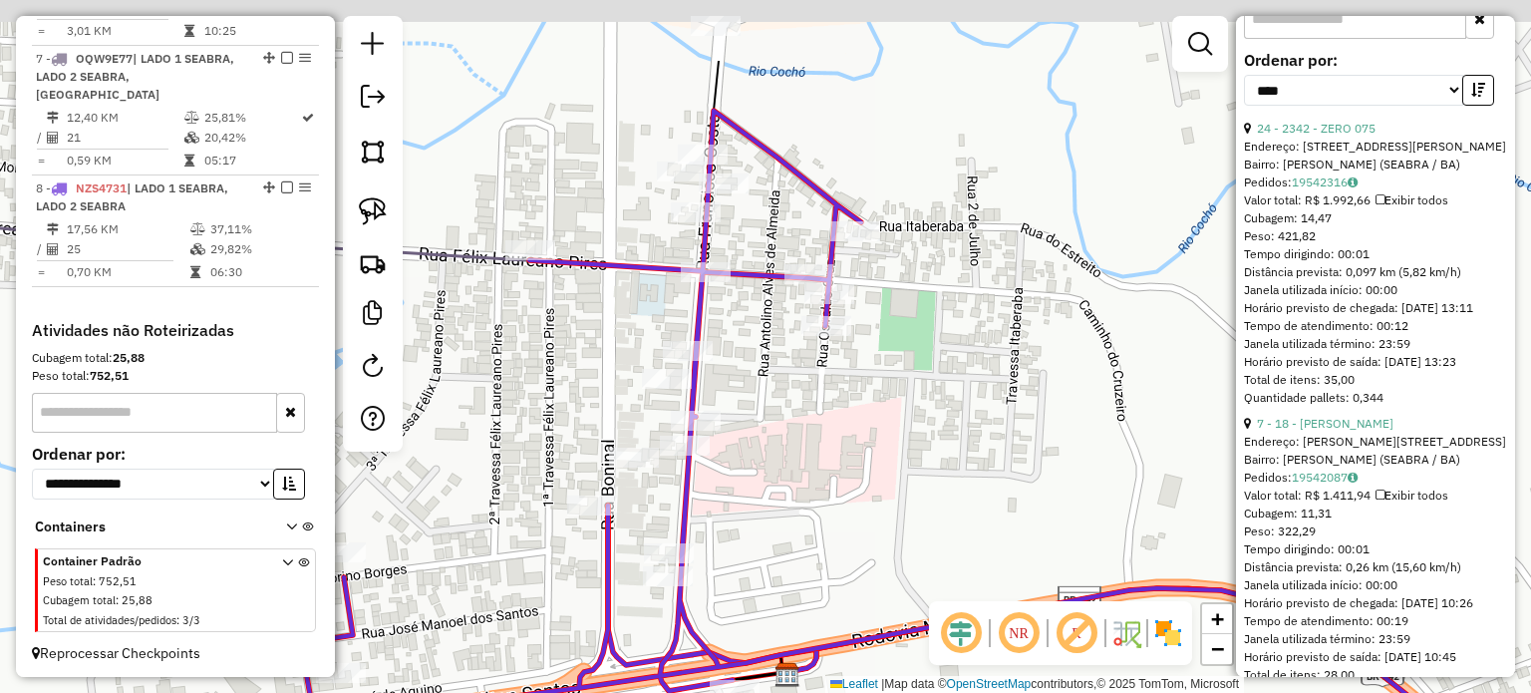
drag, startPoint x: 800, startPoint y: 306, endPoint x: 875, endPoint y: 433, distance: 147.0
click at [877, 438] on div "Janela de atendimento Grade de atendimento Capacidade Transportadoras Veículos …" at bounding box center [765, 346] width 1531 height 693
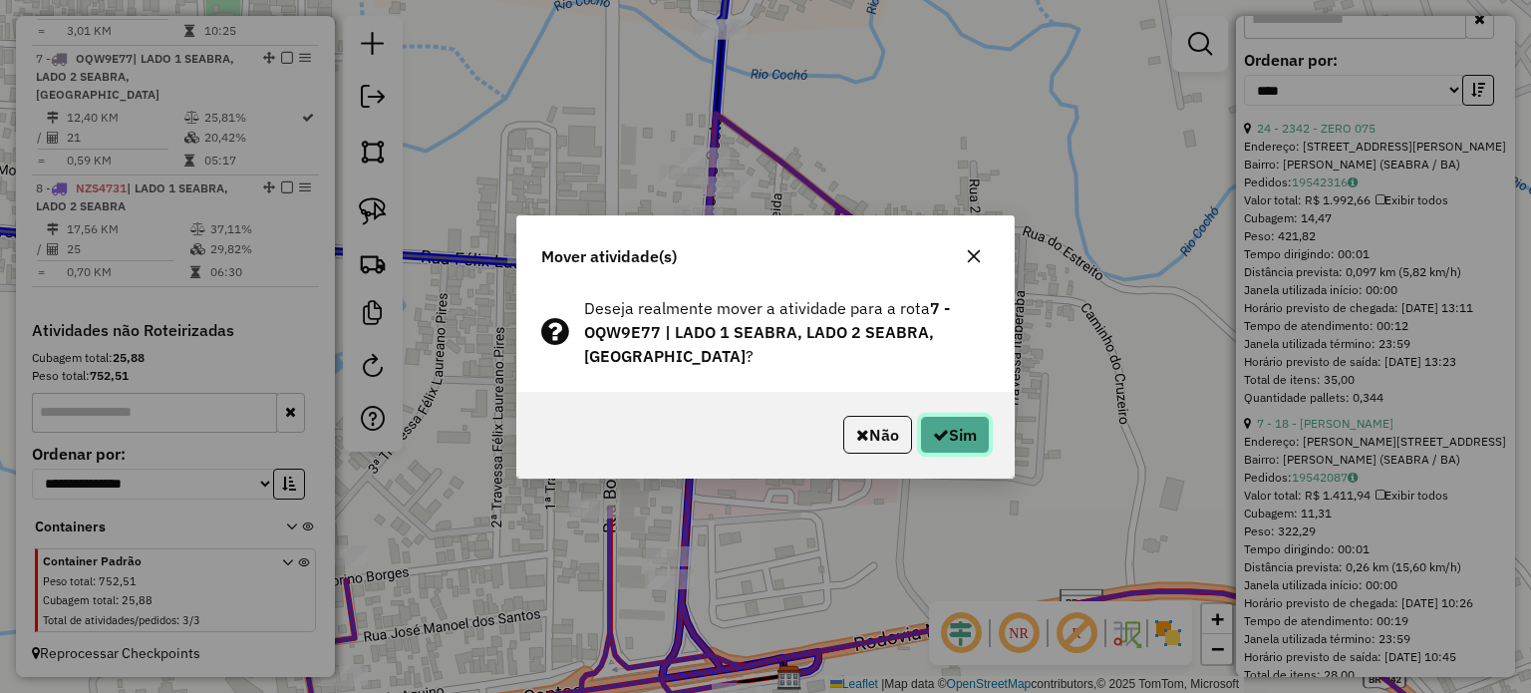
click at [979, 442] on button "Sim" at bounding box center [955, 435] width 70 height 38
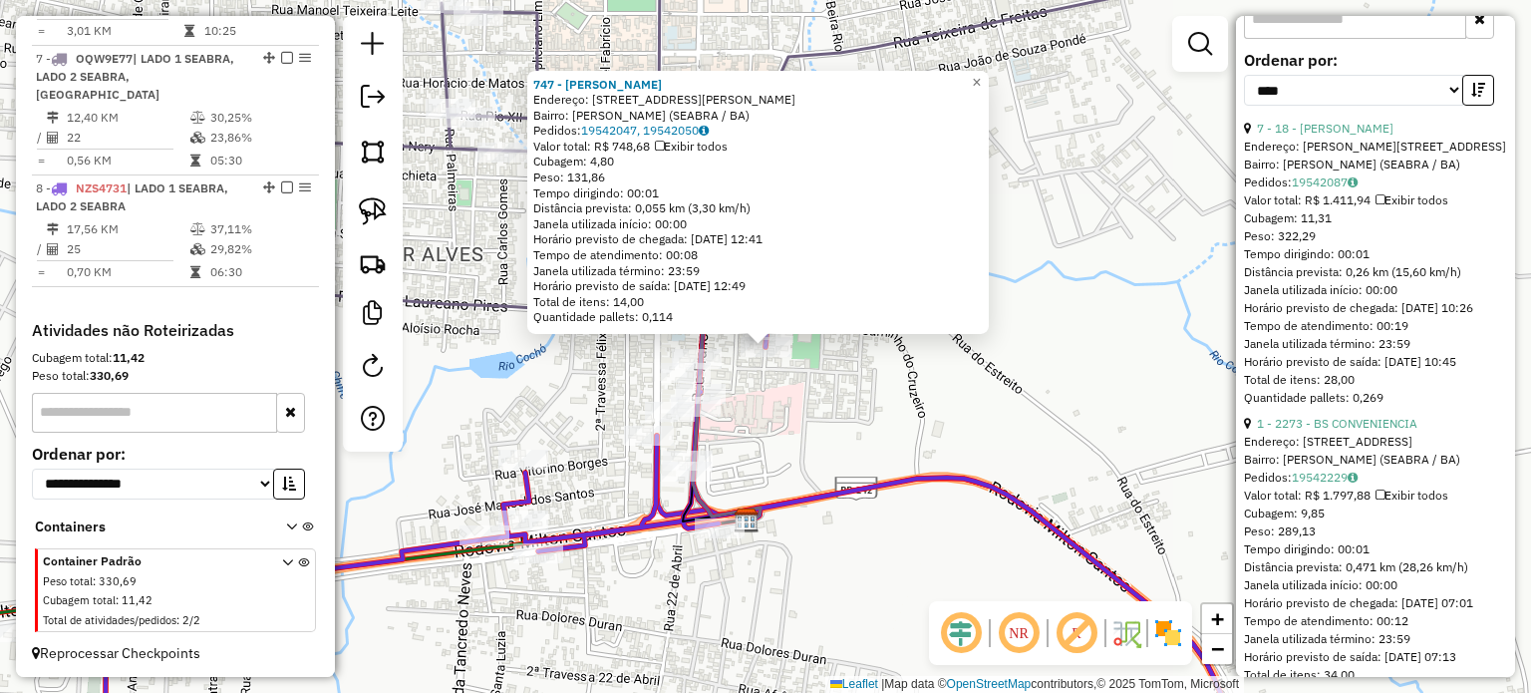
drag, startPoint x: 908, startPoint y: 402, endPoint x: 895, endPoint y: 397, distance: 13.9
click at [906, 401] on div "747 - [PERSON_NAME]: [STREET_ADDRESS][PERSON_NAME] Bairro: [PERSON_NAME] (SEABR…" at bounding box center [765, 346] width 1531 height 693
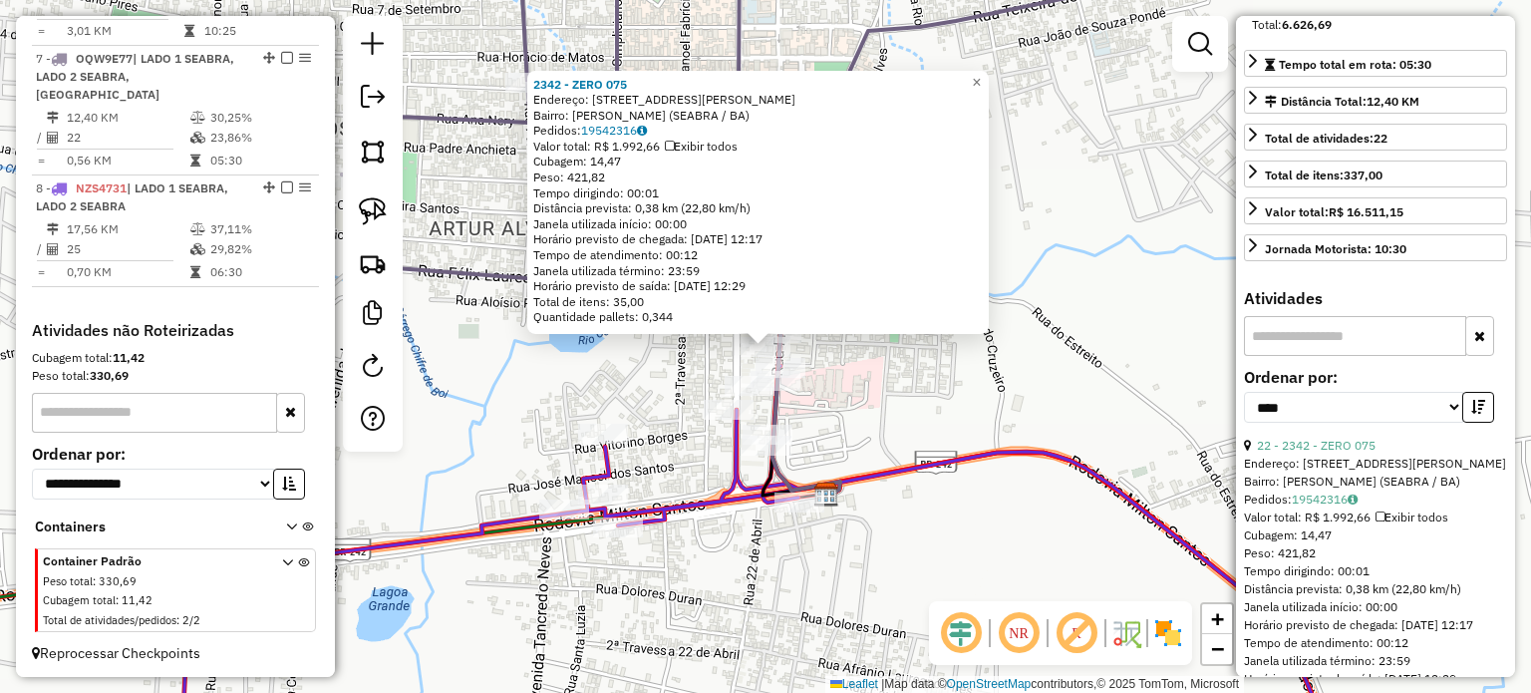
scroll to position [203, 0]
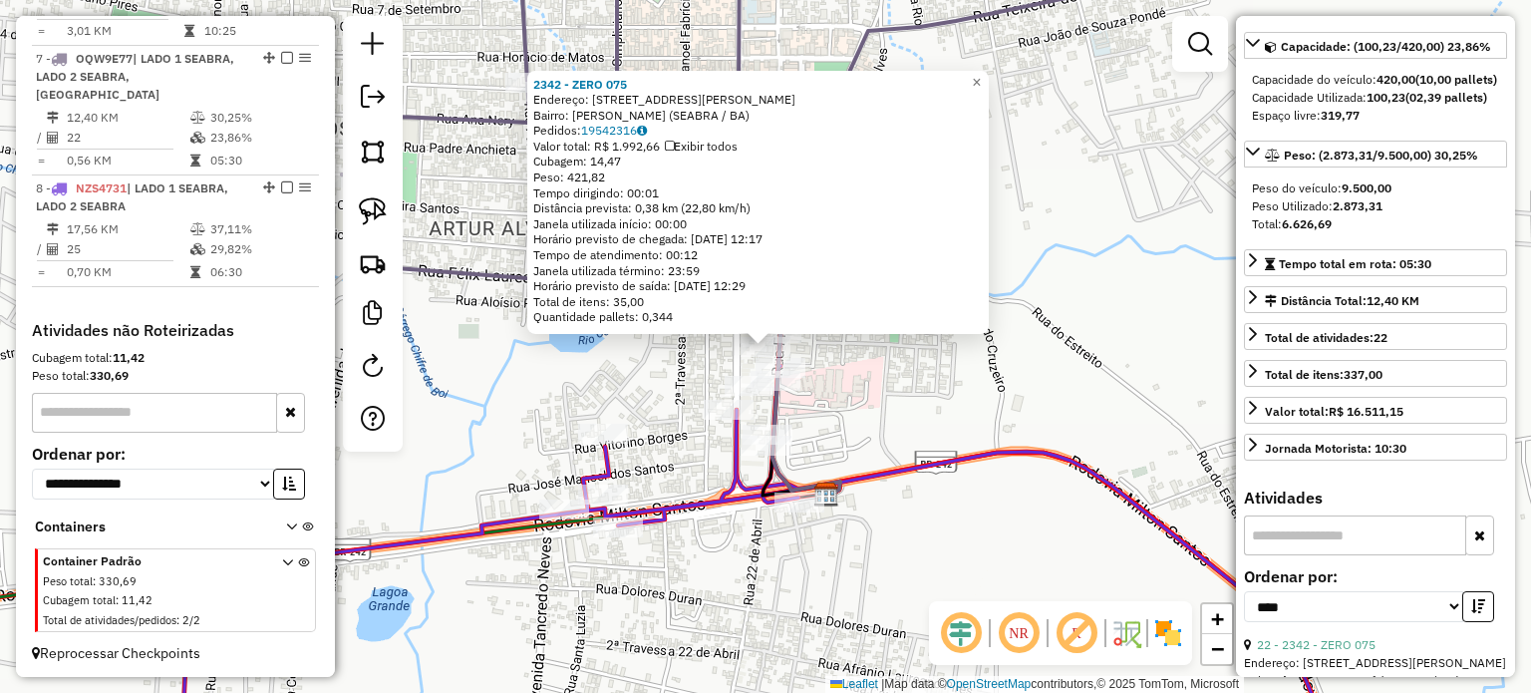
click at [998, 380] on div "2342 - ZERO 075 Endereço: [STREET_ADDRESS] Bairro: [PERSON_NAME] (SEABRA / BA) …" at bounding box center [765, 346] width 1531 height 693
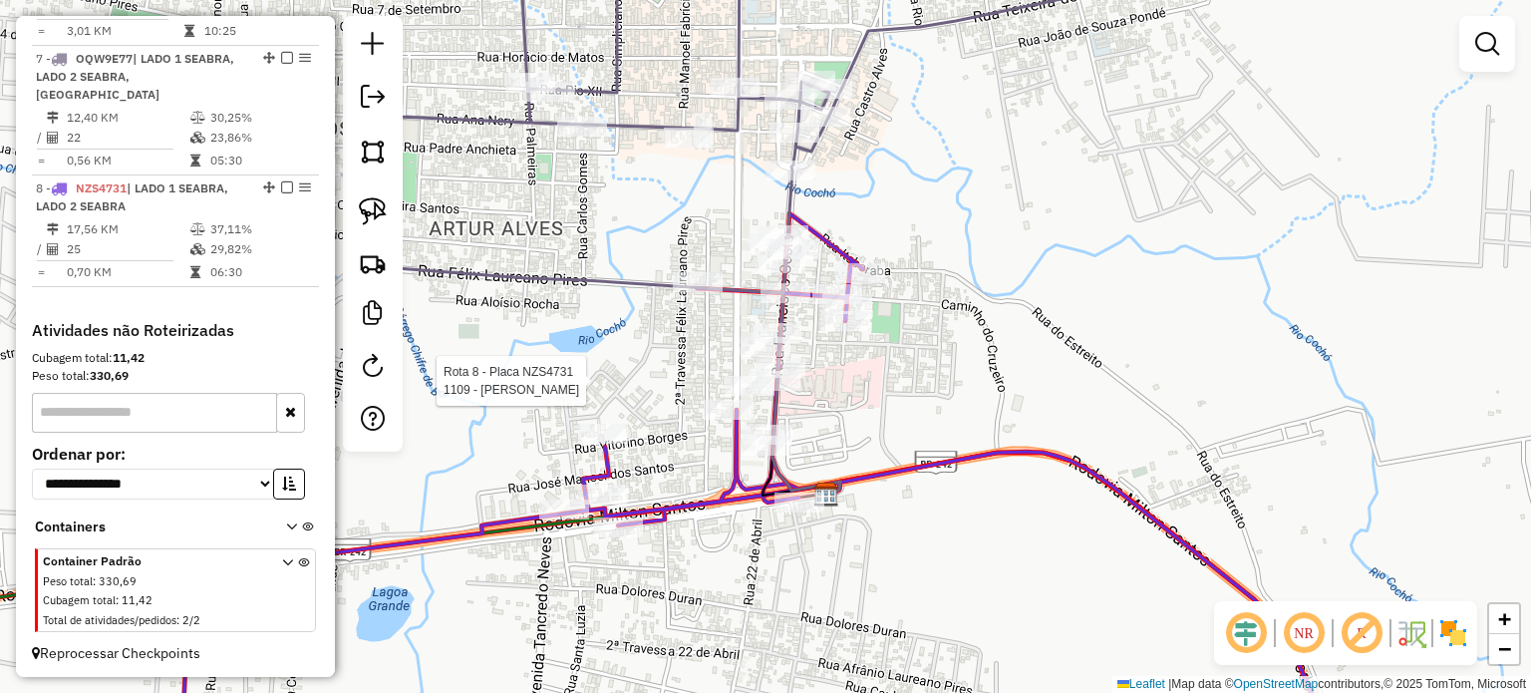
select select "*********"
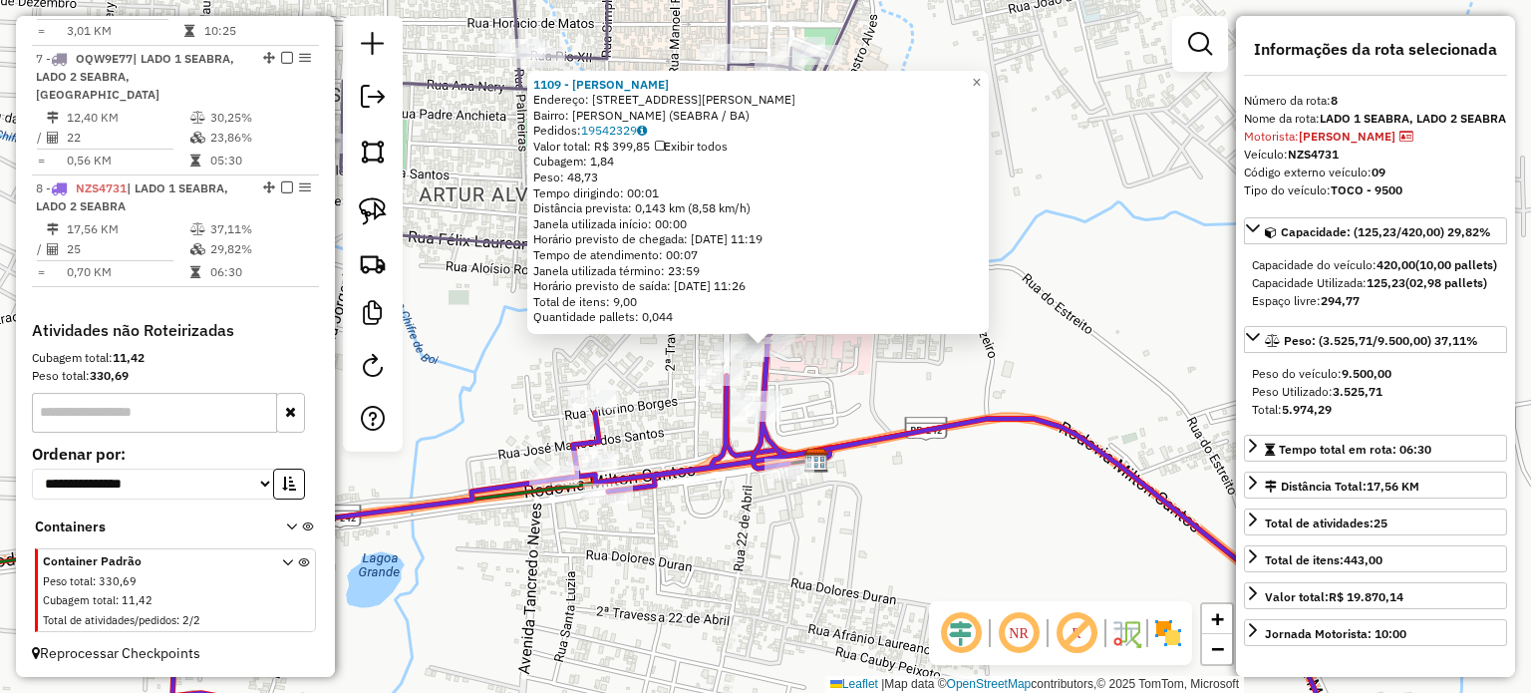
click at [829, 381] on div "1109 - [PERSON_NAME]: [STREET_ADDRESS][PERSON_NAME] Bairro: [PERSON_NAME] (SEAB…" at bounding box center [765, 346] width 1531 height 693
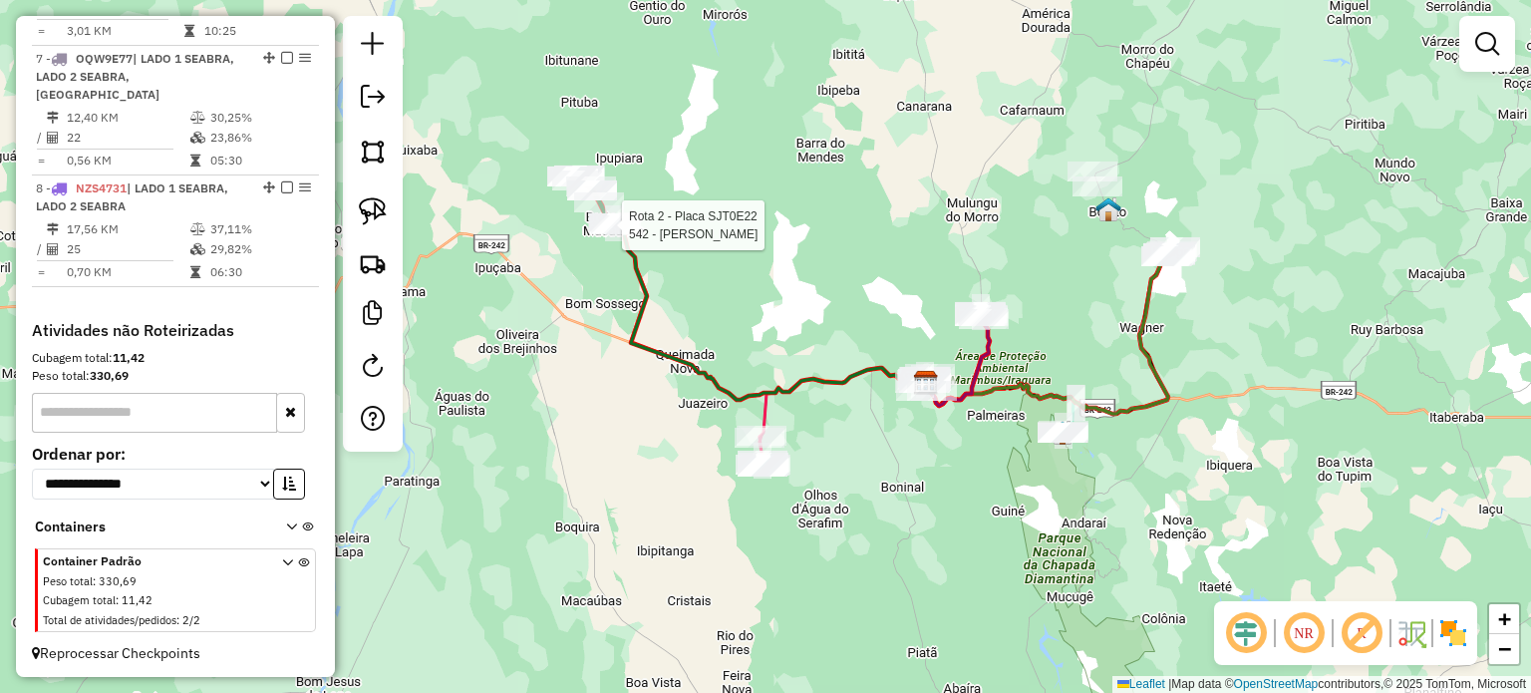
select select "*********"
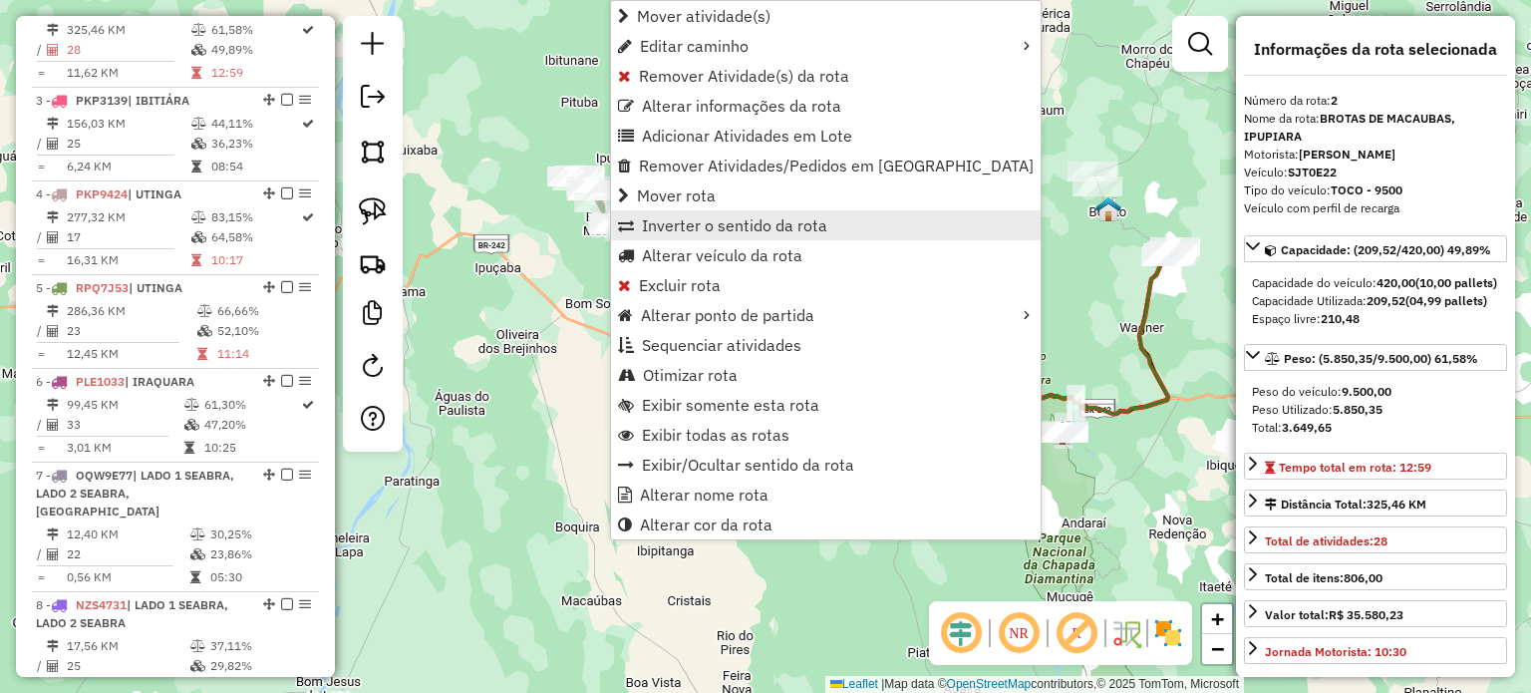
scroll to position [865, 0]
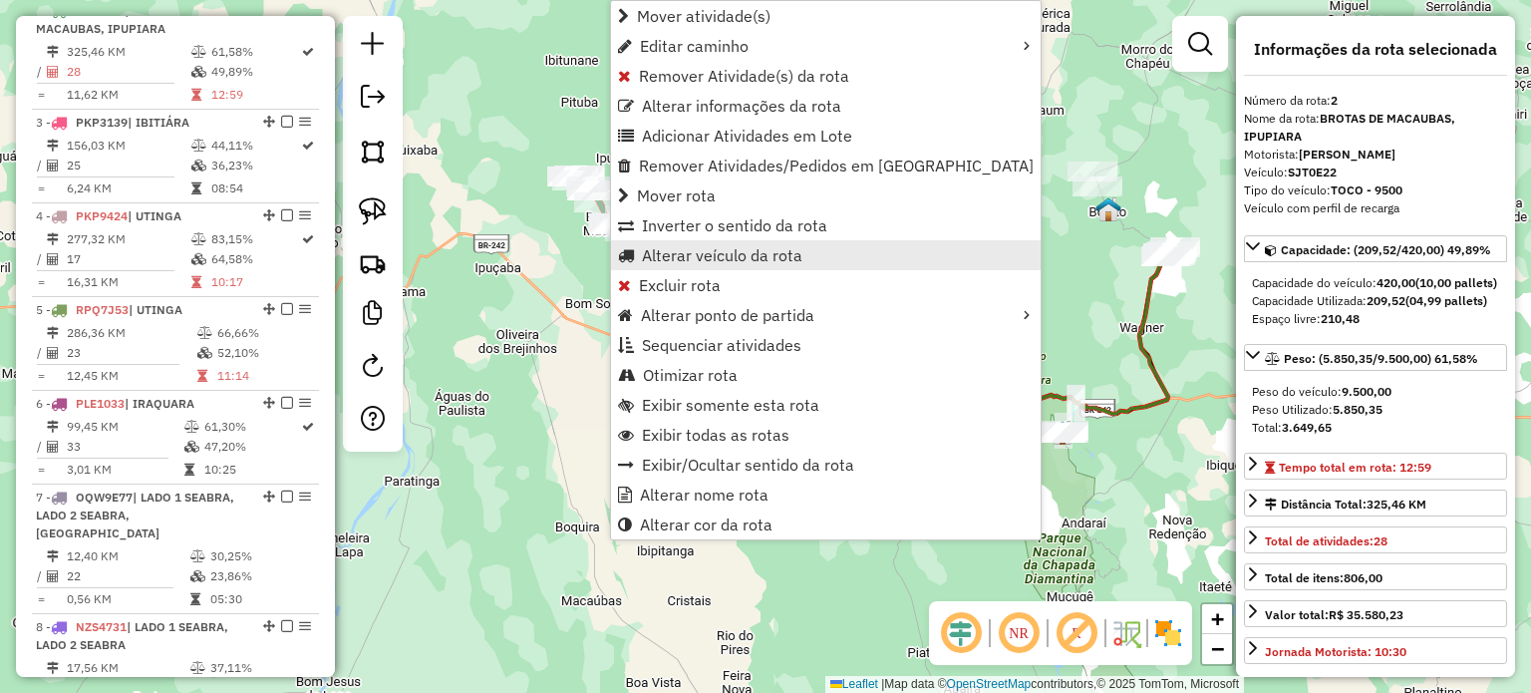
click at [762, 247] on span "Alterar veículo da rota" at bounding box center [722, 255] width 160 height 16
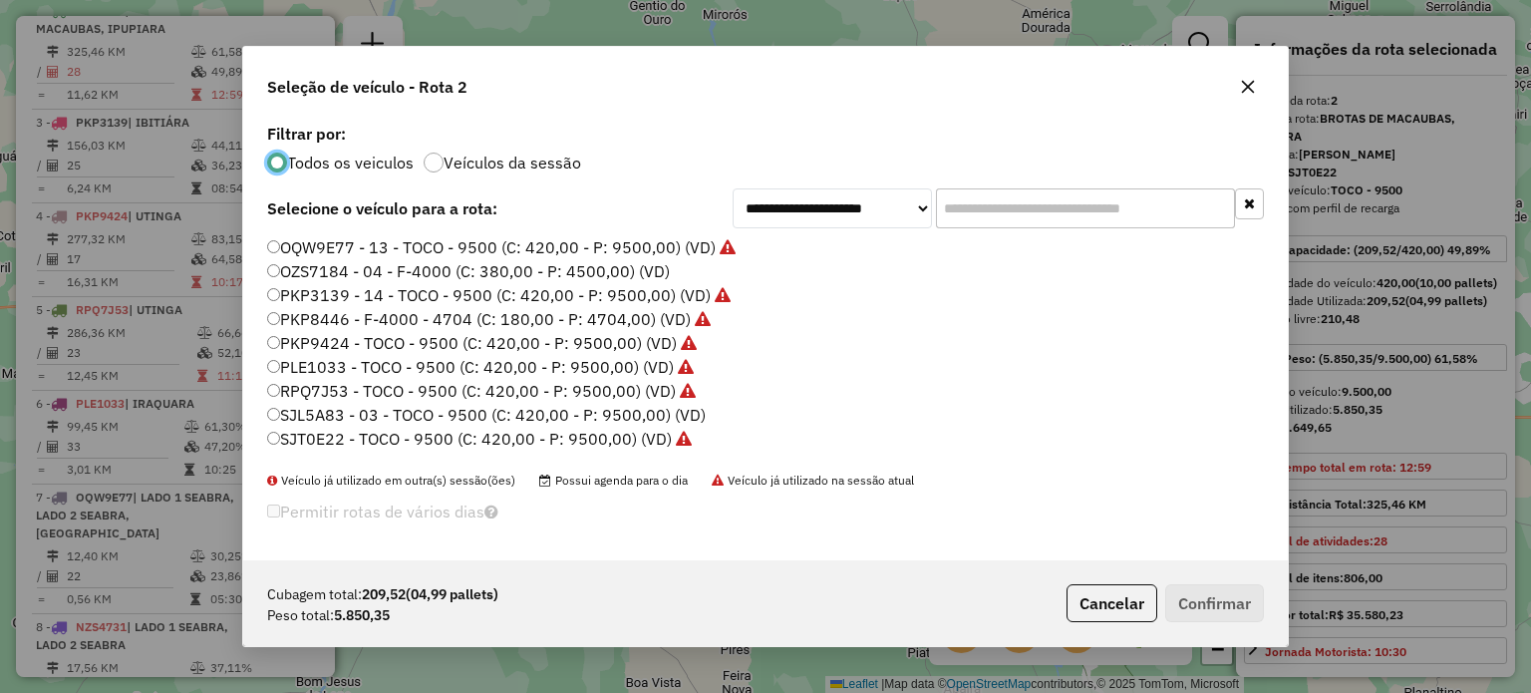
scroll to position [187, 0]
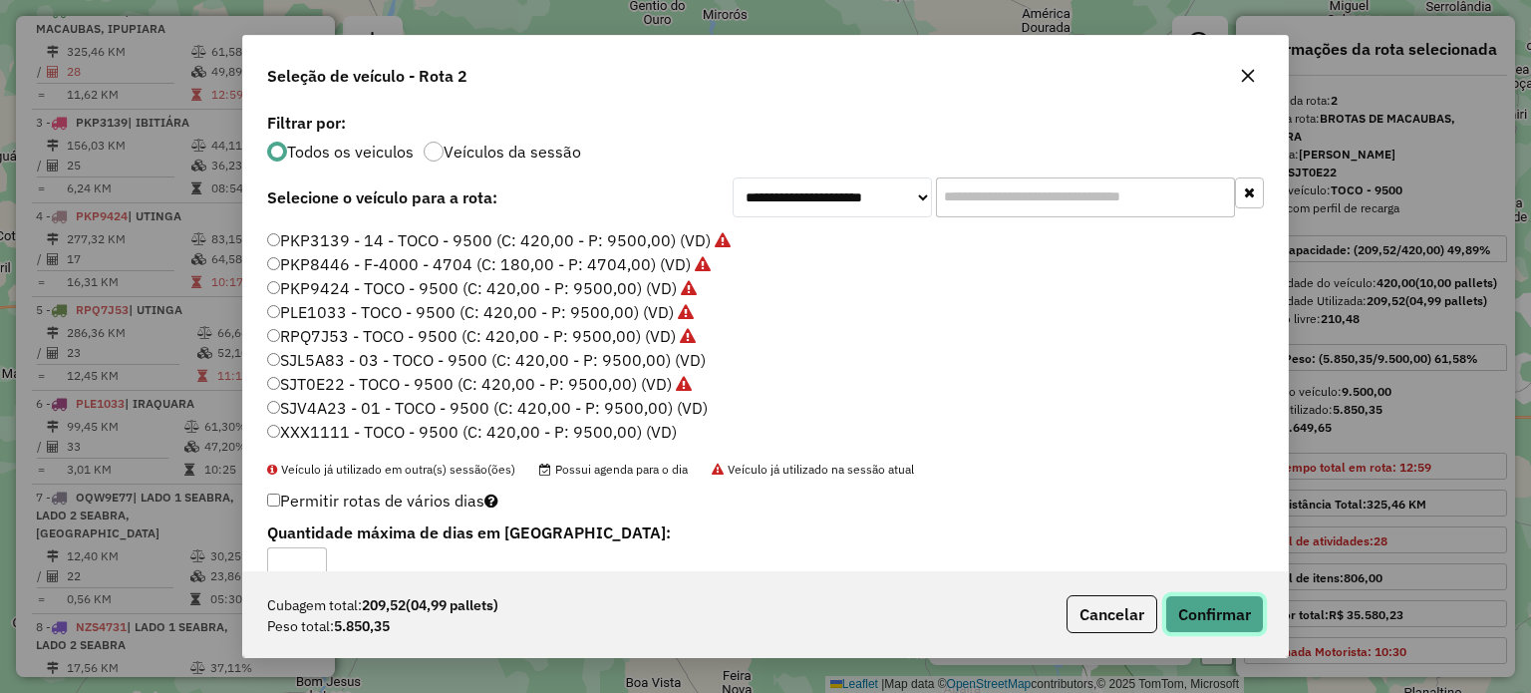
click at [1199, 620] on button "Confirmar" at bounding box center [1214, 614] width 99 height 38
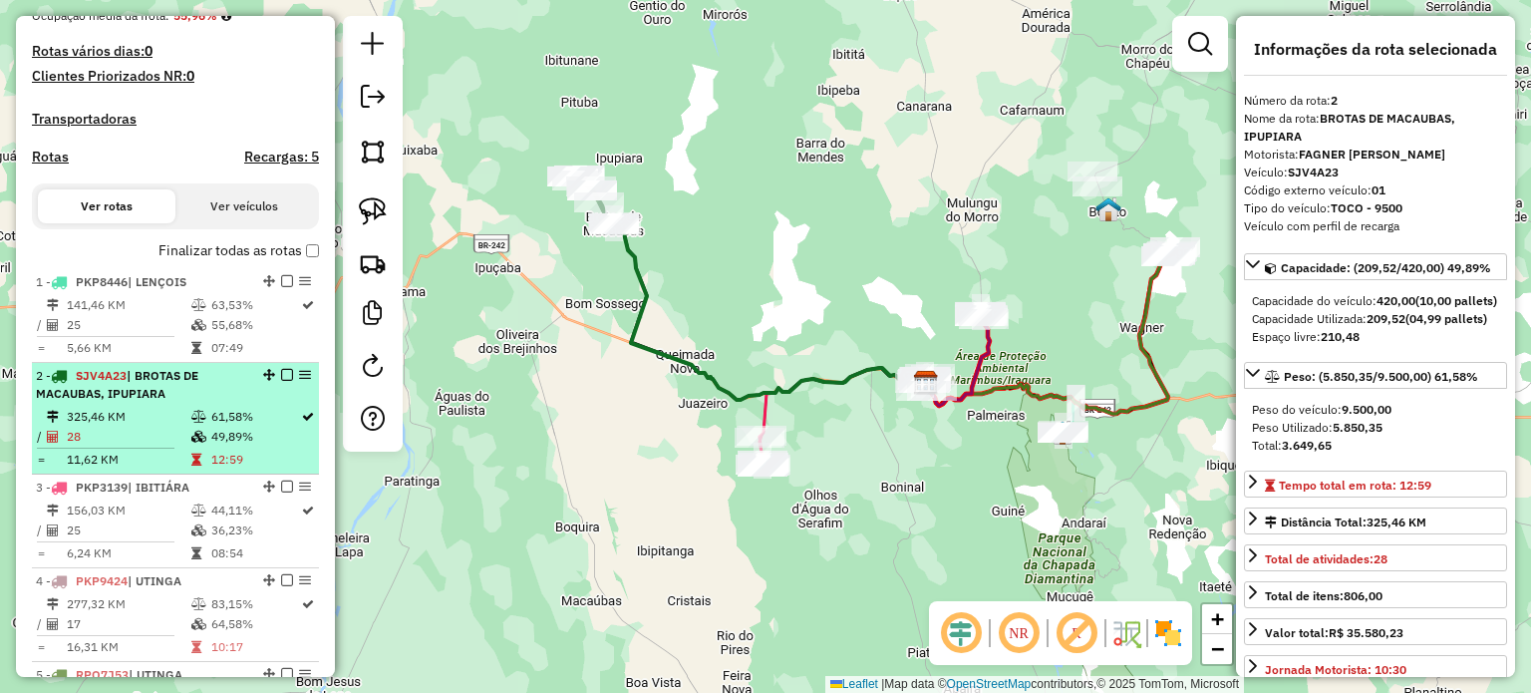
scroll to position [367, 0]
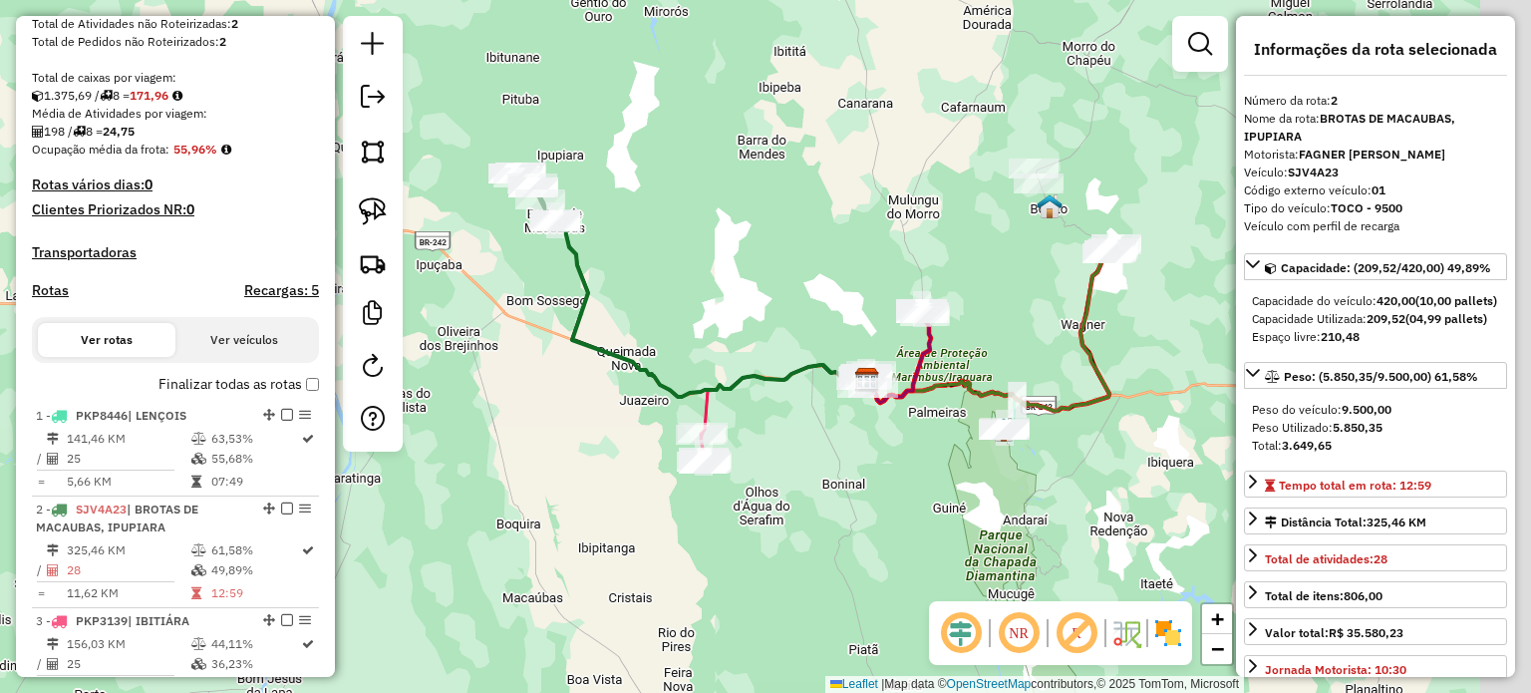
drag, startPoint x: 872, startPoint y: 459, endPoint x: 825, endPoint y: 457, distance: 46.9
click at [825, 457] on div "Janela de atendimento Grade de atendimento Capacidade Transportadoras Veículos …" at bounding box center [765, 346] width 1531 height 693
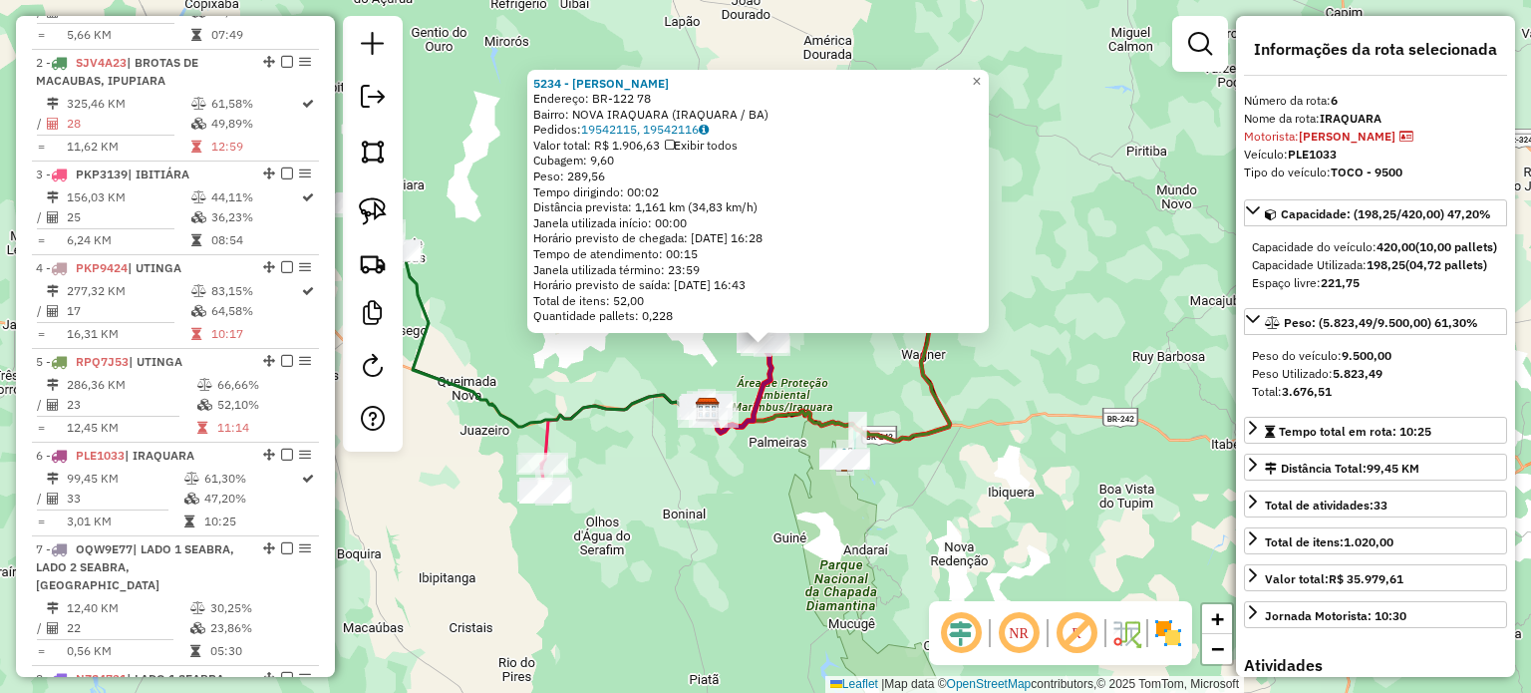
scroll to position [1256, 0]
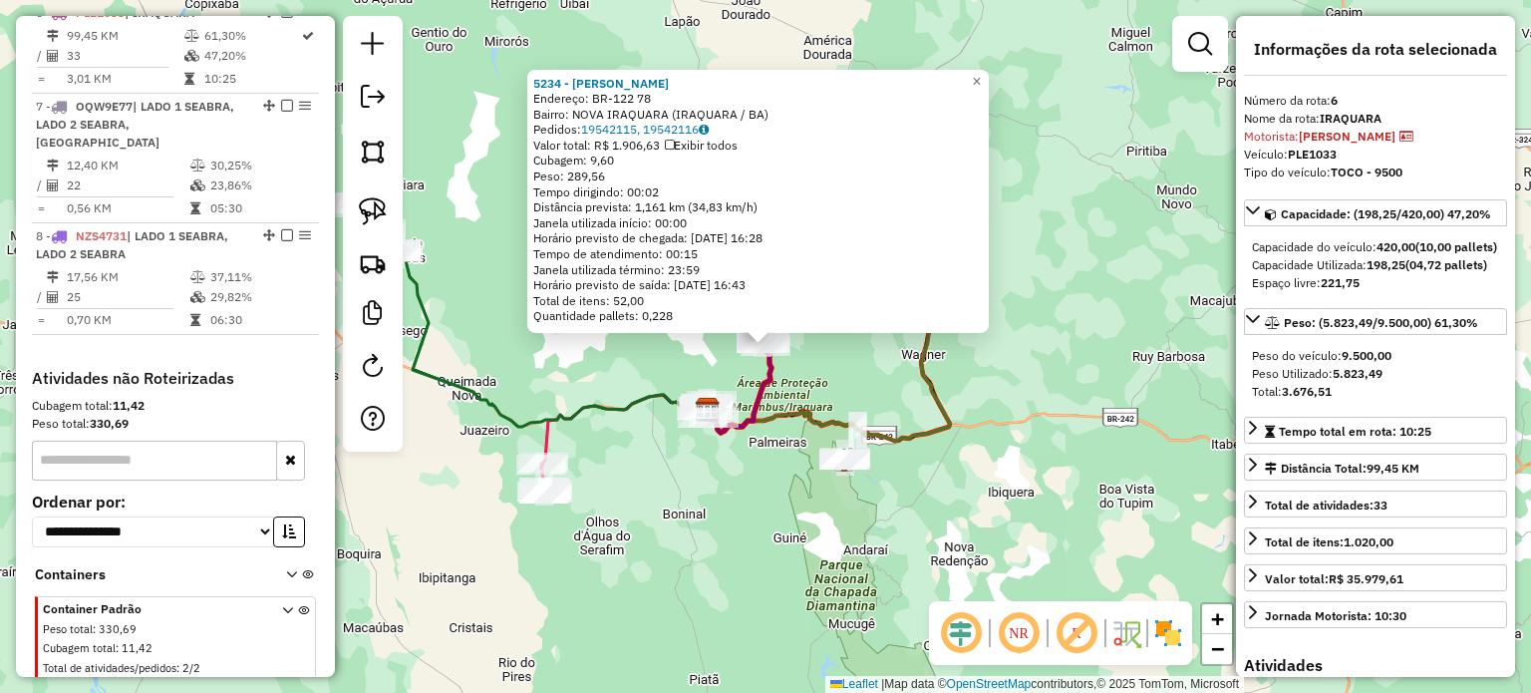
click at [693, 477] on div "5234 - [PERSON_NAME]: BR-122 78 Bairro: [GEOGRAPHIC_DATA] (IRAQUARA / BA) Pedid…" at bounding box center [765, 346] width 1531 height 693
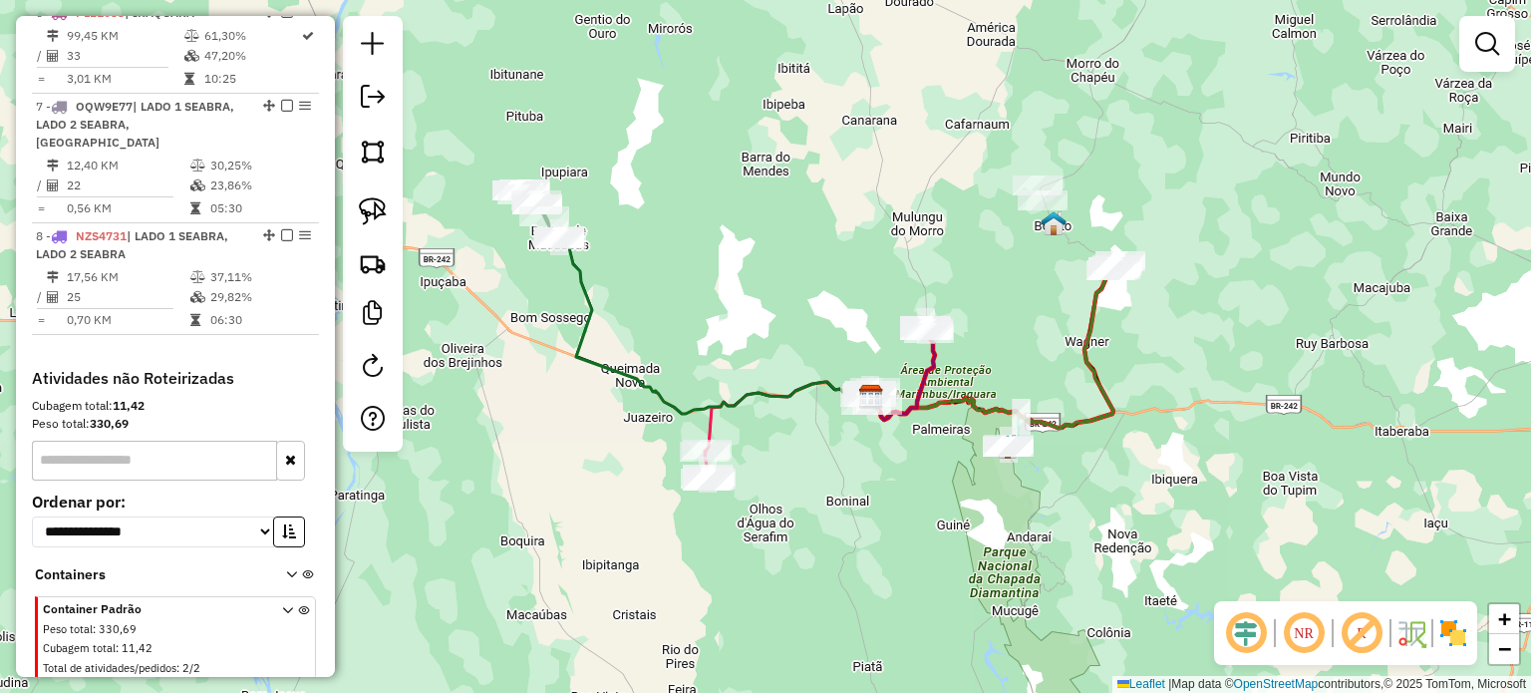
drag, startPoint x: 614, startPoint y: 461, endPoint x: 770, endPoint y: 450, distance: 156.8
click at [770, 450] on div "Janela de atendimento Grade de atendimento Capacidade Transportadoras Veículos …" at bounding box center [765, 346] width 1531 height 693
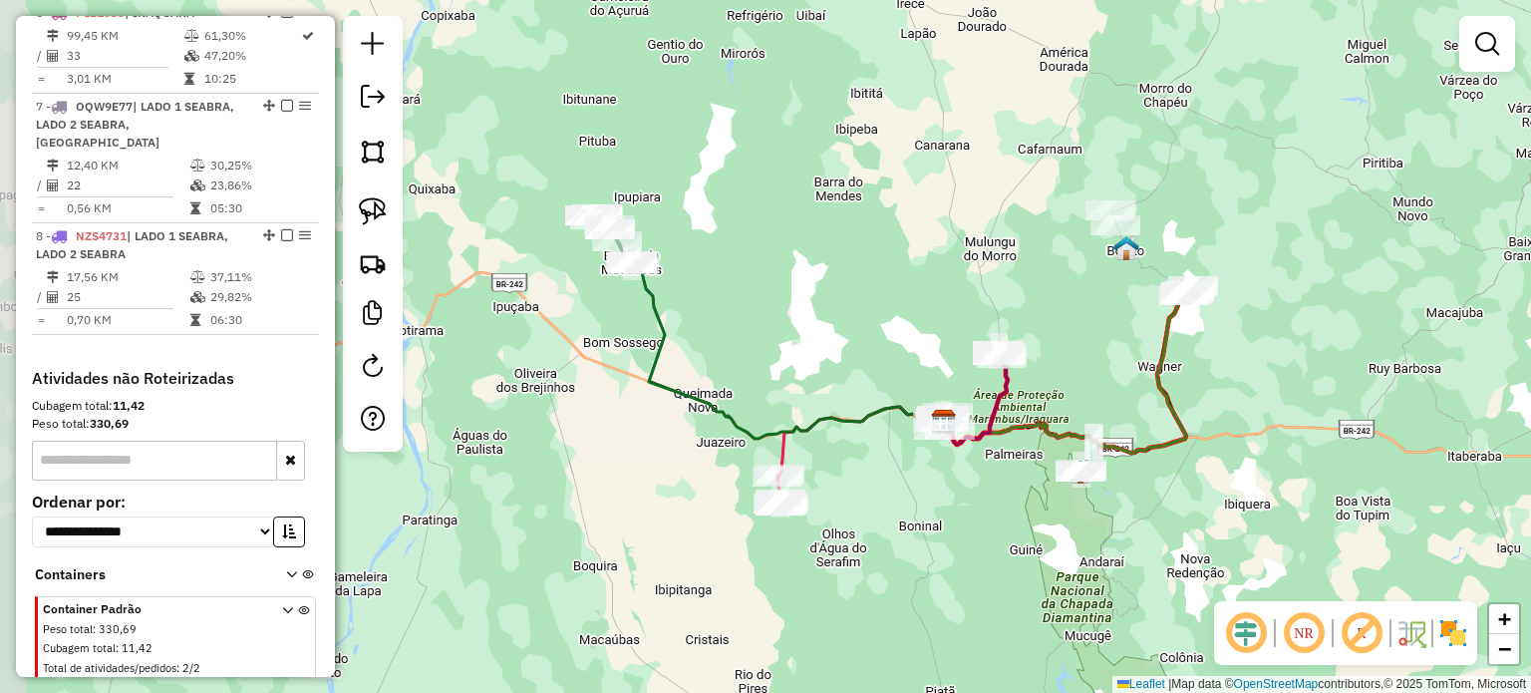
drag, startPoint x: 757, startPoint y: 245, endPoint x: 831, endPoint y: 270, distance: 77.8
click at [831, 270] on div "Janela de atendimento Grade de atendimento Capacidade Transportadoras Veículos …" at bounding box center [765, 346] width 1531 height 693
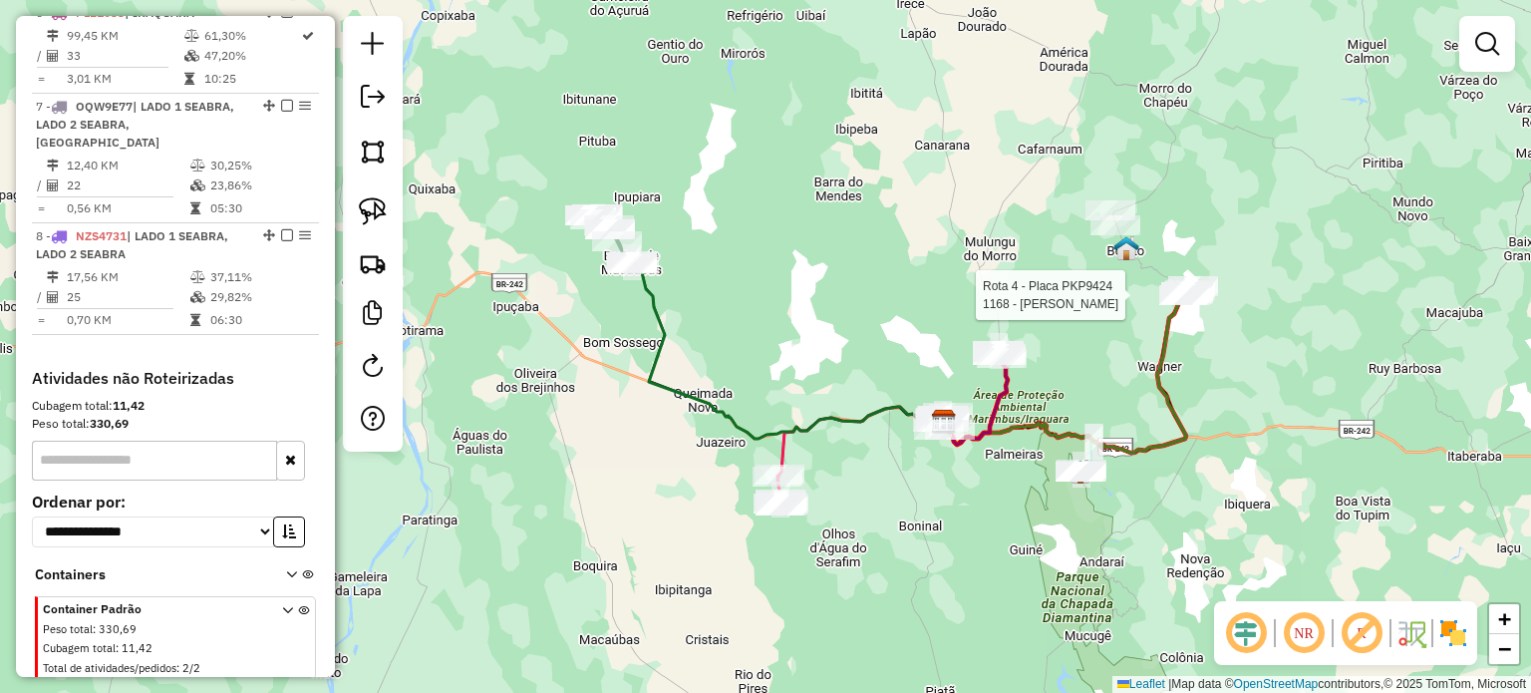
select select "*********"
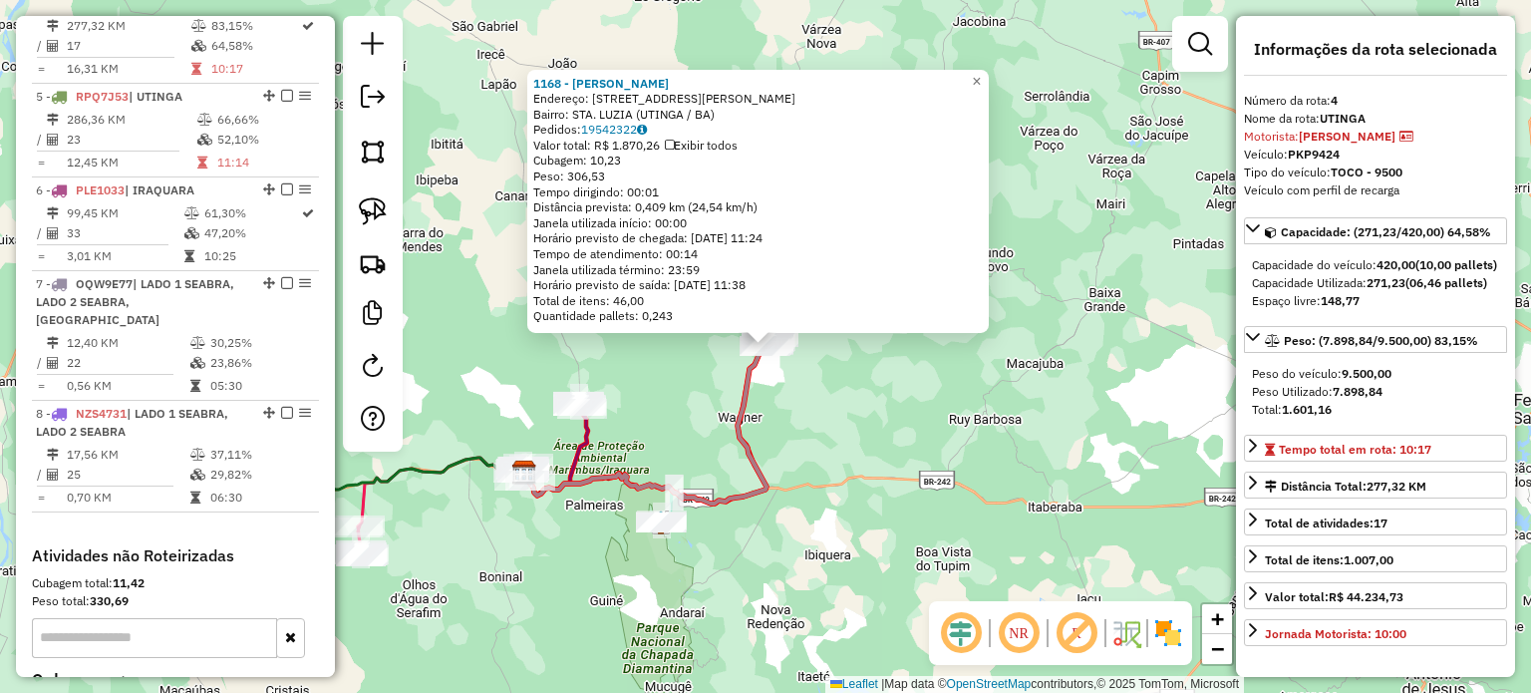
scroll to position [1068, 0]
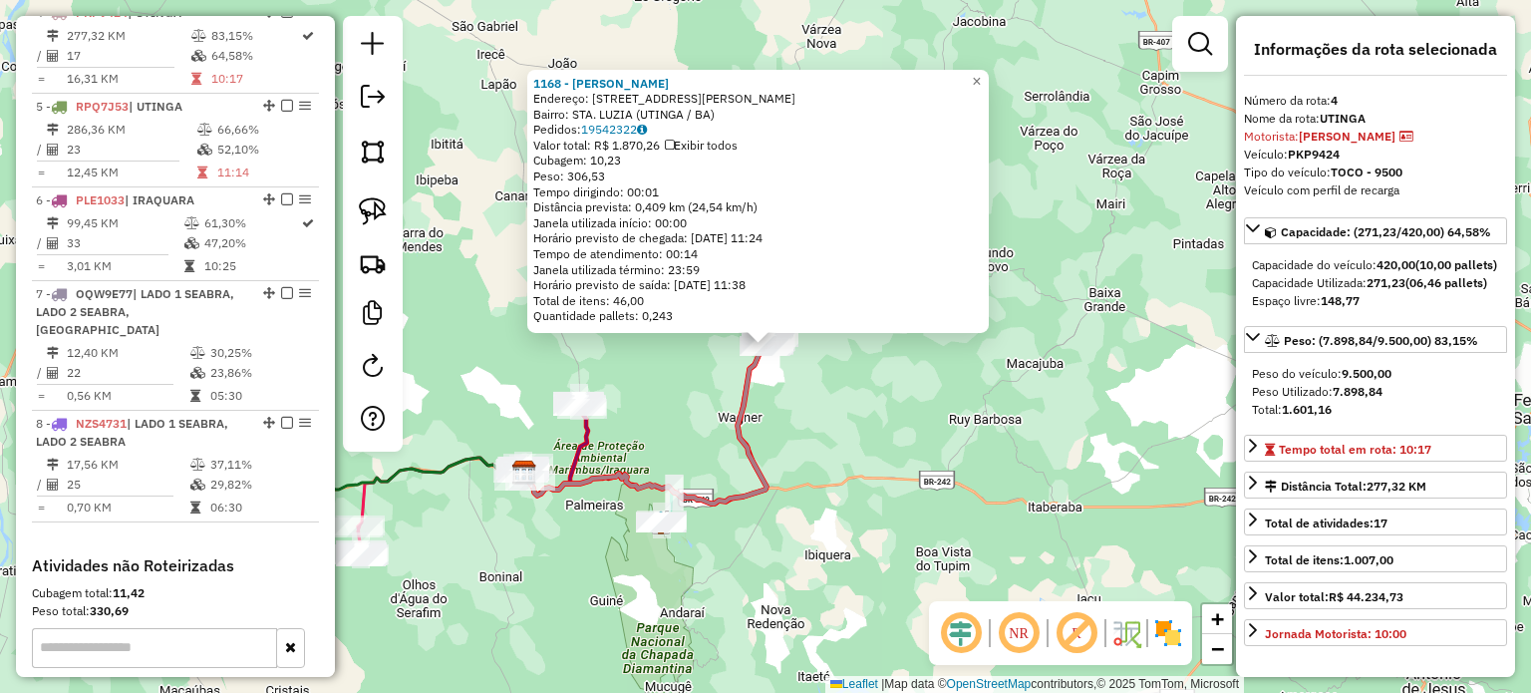
click at [1097, 342] on div "1168 - [PERSON_NAME]: [STREET_ADDRESS][PERSON_NAME] Bairro: STA. LUZIA (UTINGA …" at bounding box center [765, 346] width 1531 height 693
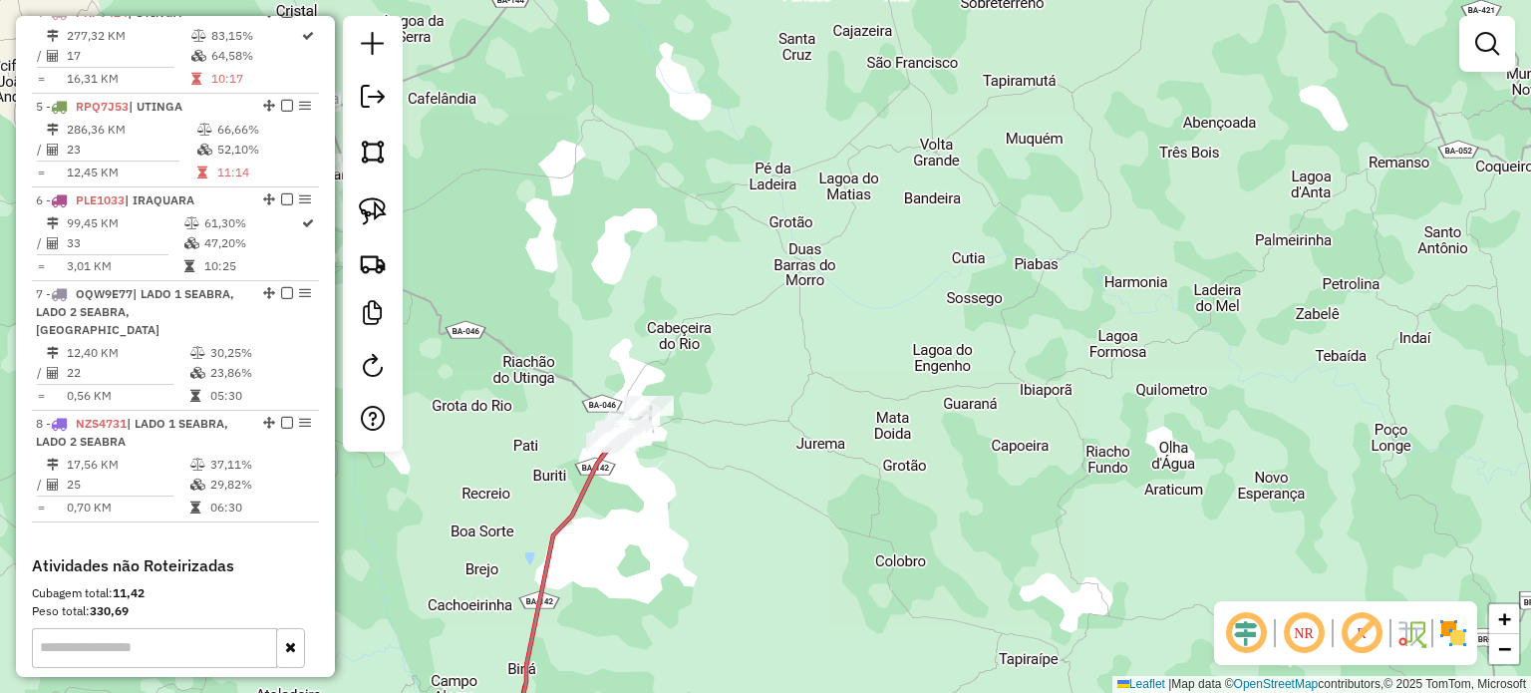
drag, startPoint x: 769, startPoint y: 413, endPoint x: 984, endPoint y: 373, distance: 217.9
click at [985, 374] on div "Janela de atendimento Grade de atendimento Capacidade Transportadoras Veículos …" at bounding box center [765, 346] width 1531 height 693
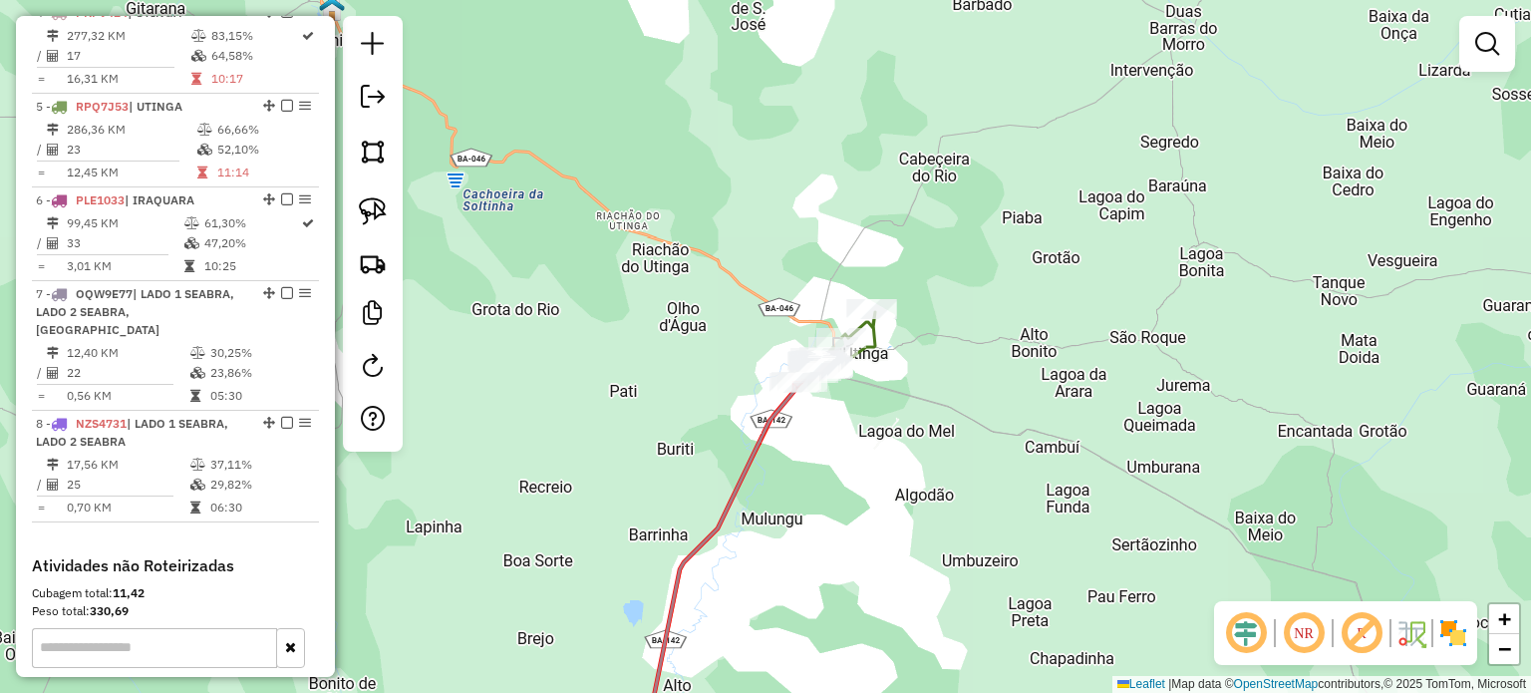
drag, startPoint x: 891, startPoint y: 393, endPoint x: 975, endPoint y: 362, distance: 89.2
click at [973, 365] on div "Janela de atendimento Grade de atendimento Capacidade Transportadoras Veículos …" at bounding box center [765, 346] width 1531 height 693
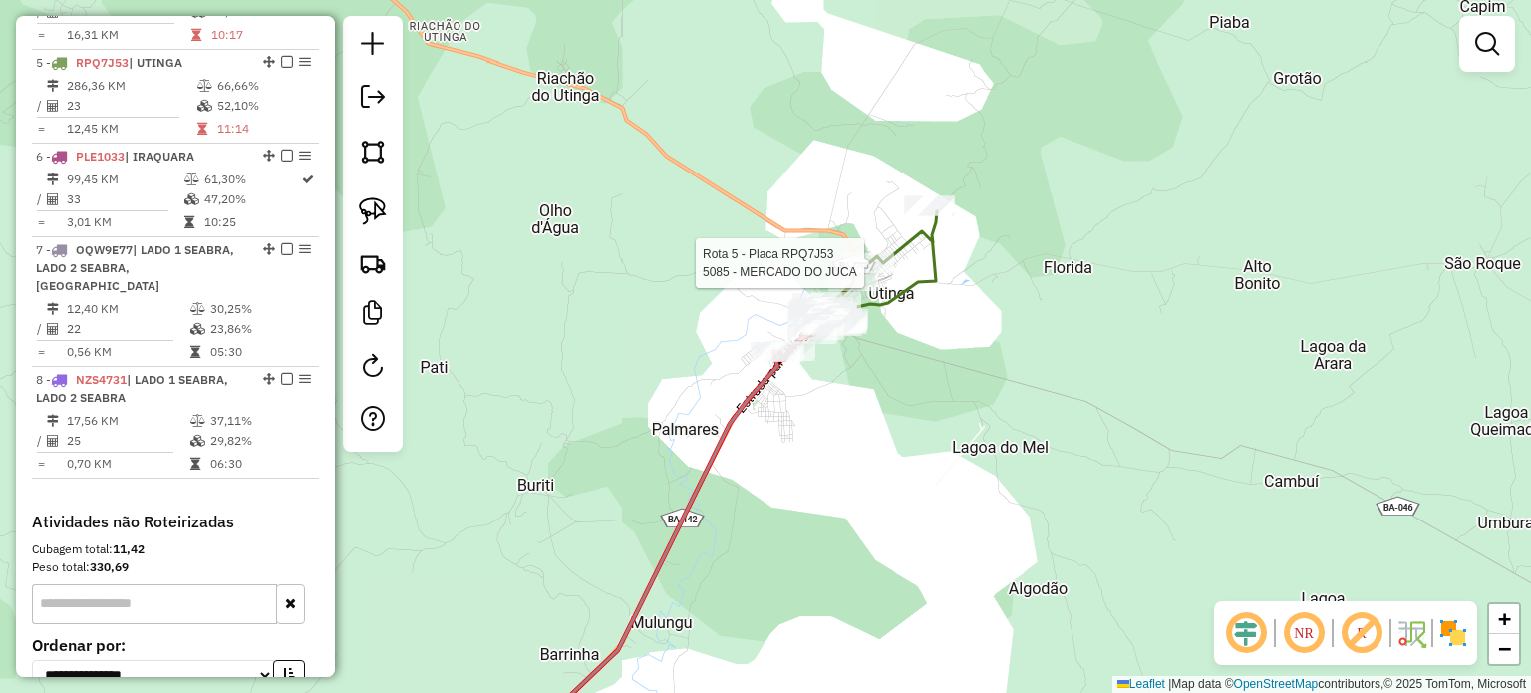
select select "*********"
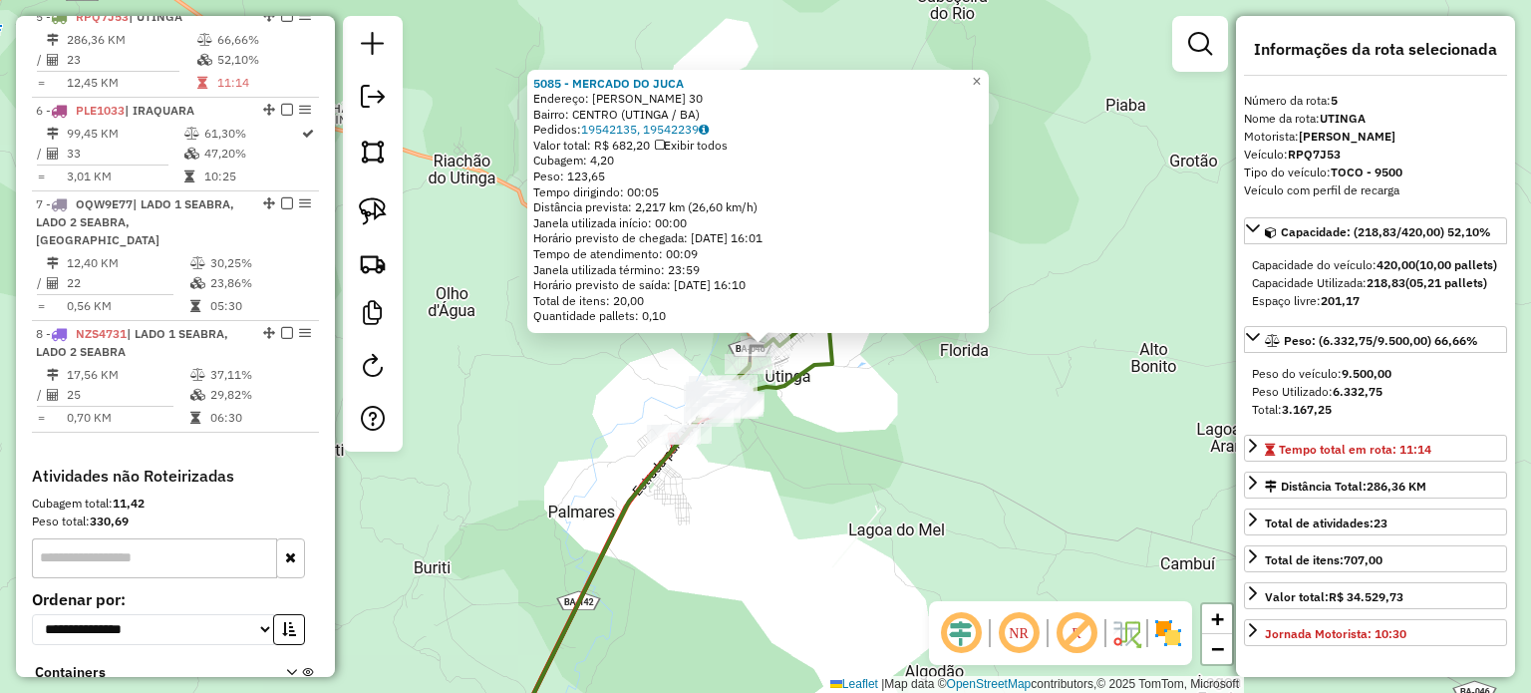
scroll to position [1163, 0]
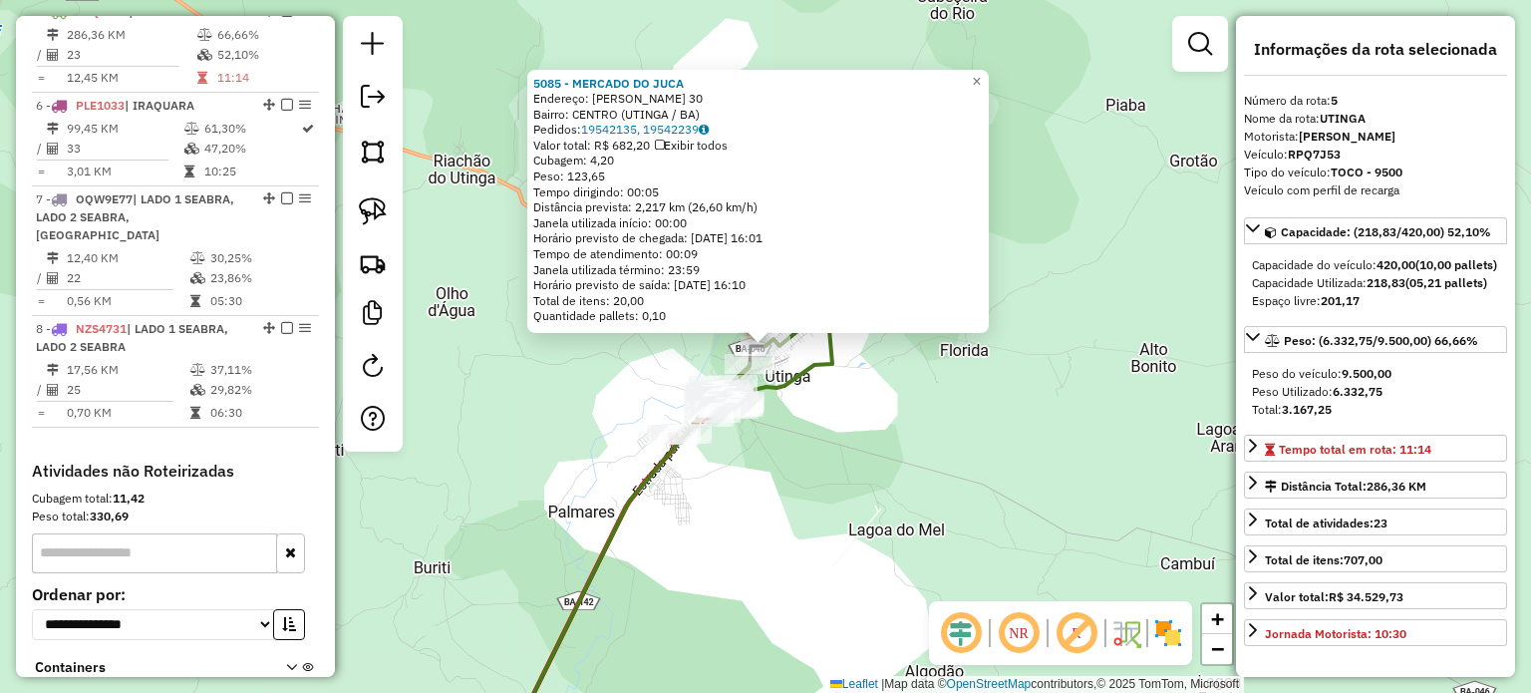
drag, startPoint x: 1013, startPoint y: 390, endPoint x: 909, endPoint y: 400, distance: 104.1
click at [1008, 391] on div "5085 - MERCADO DO JUCA Endereço: [PERSON_NAME] 30 Bairro: CENTRO (UTINGA / BA) …" at bounding box center [765, 346] width 1531 height 693
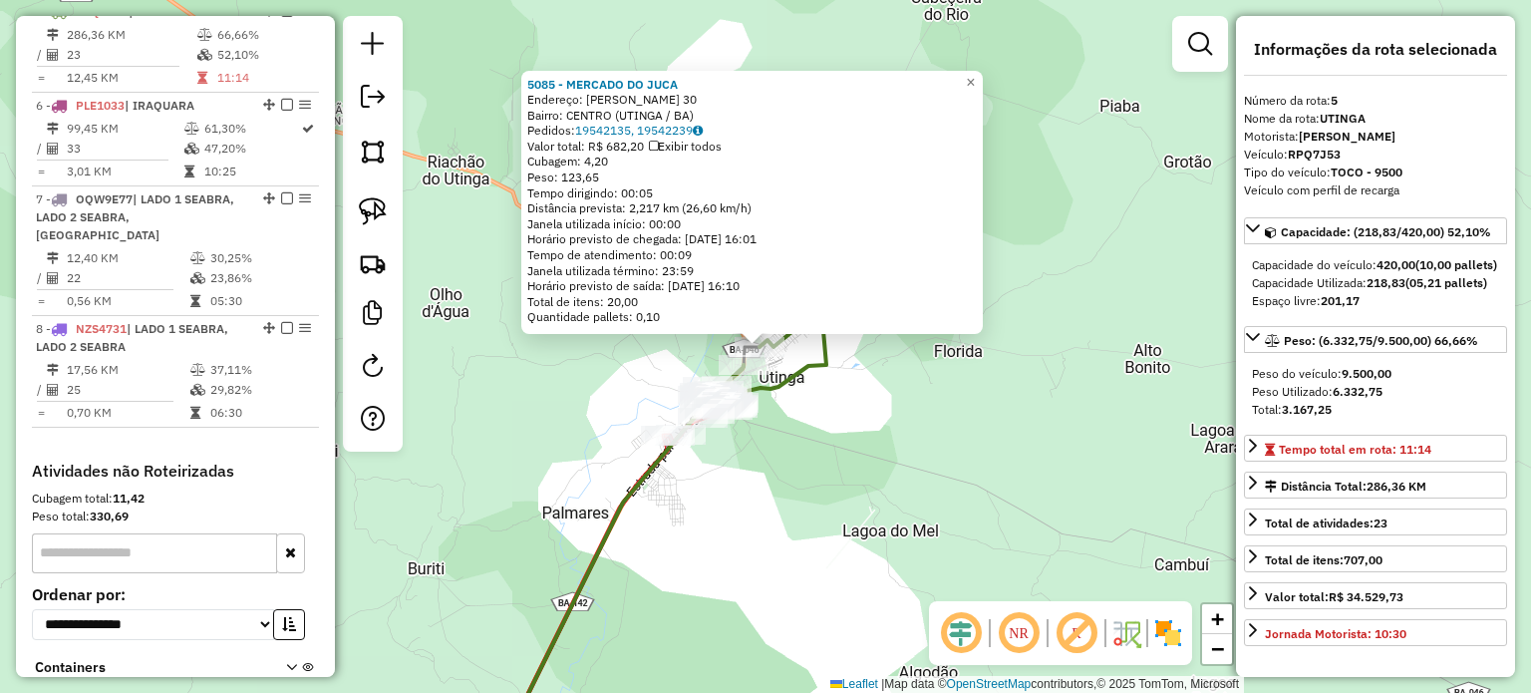
click at [753, 474] on div "5085 - MERCADO DO JUCA Endereço: [PERSON_NAME] 30 Bairro: CENTRO (UTINGA / BA) …" at bounding box center [765, 346] width 1531 height 693
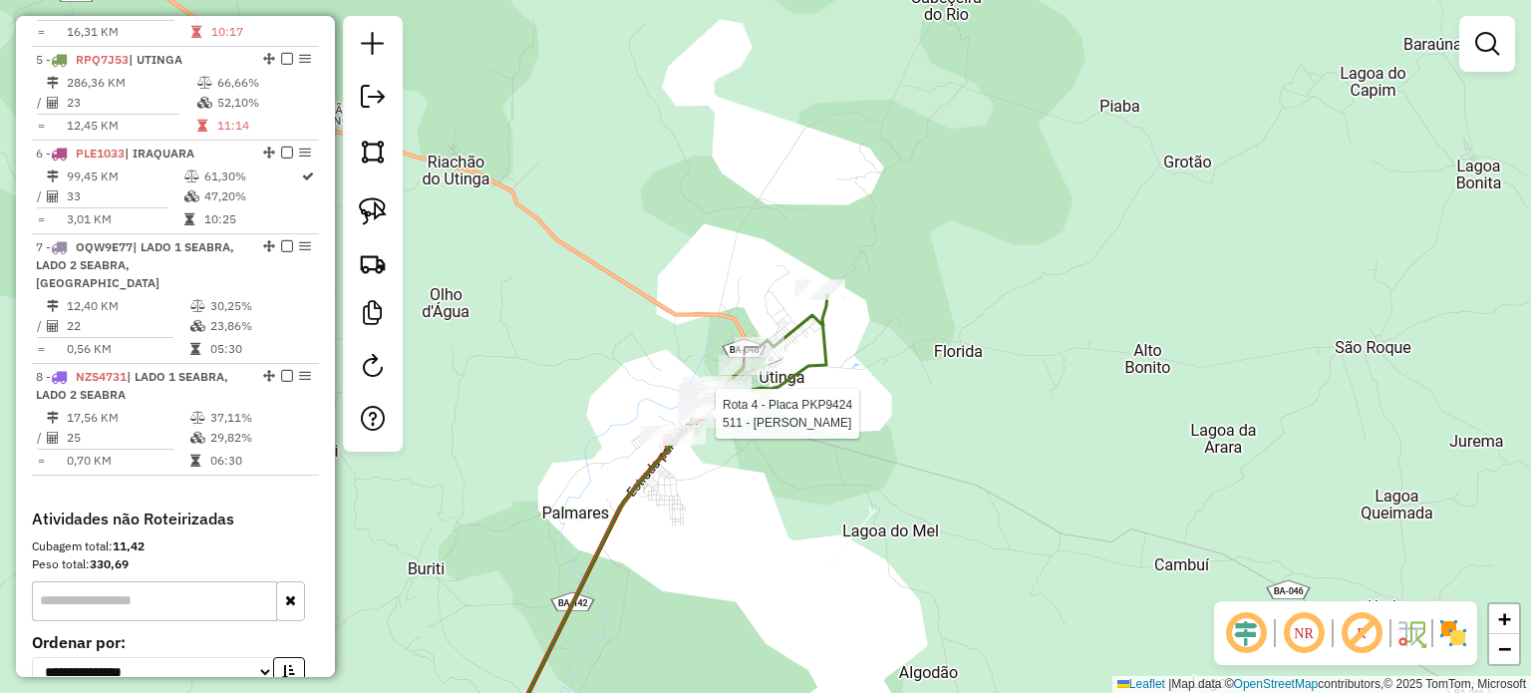
select select "*********"
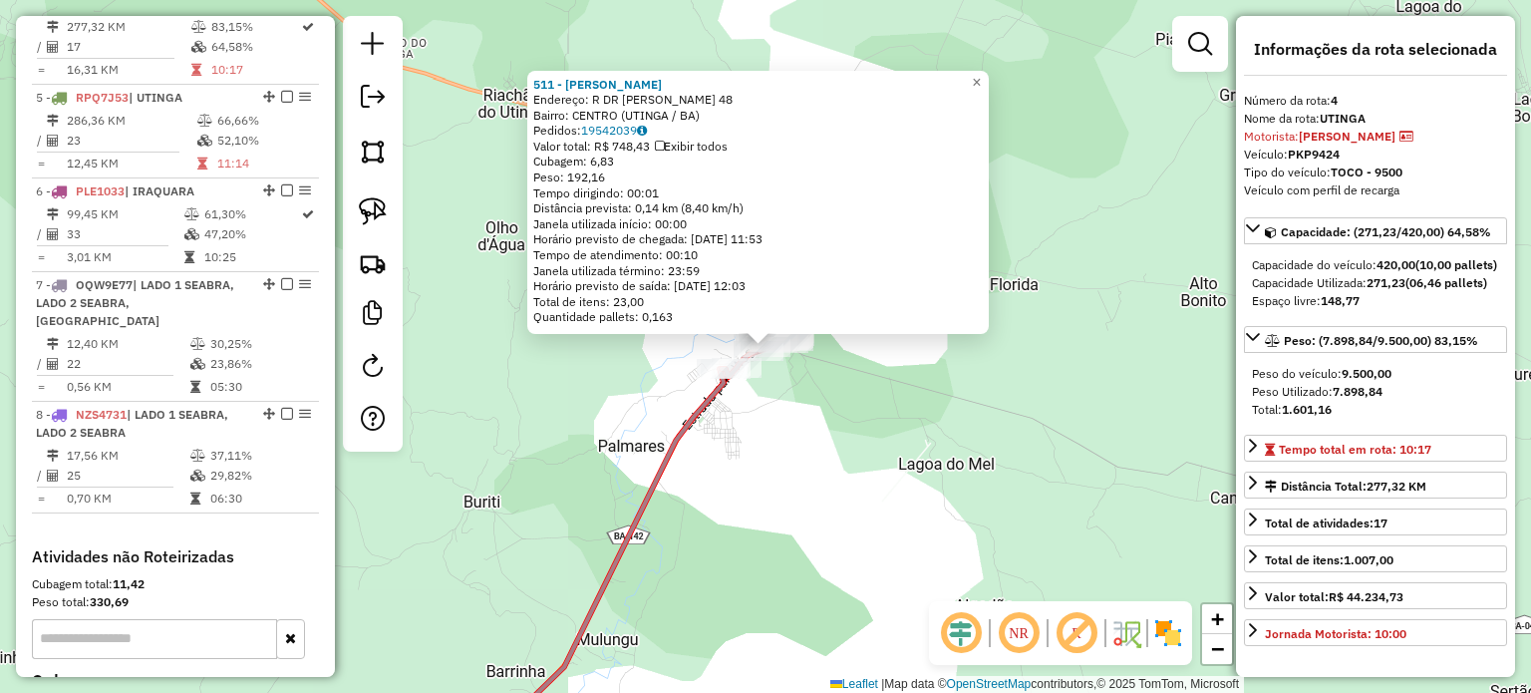
scroll to position [1068, 0]
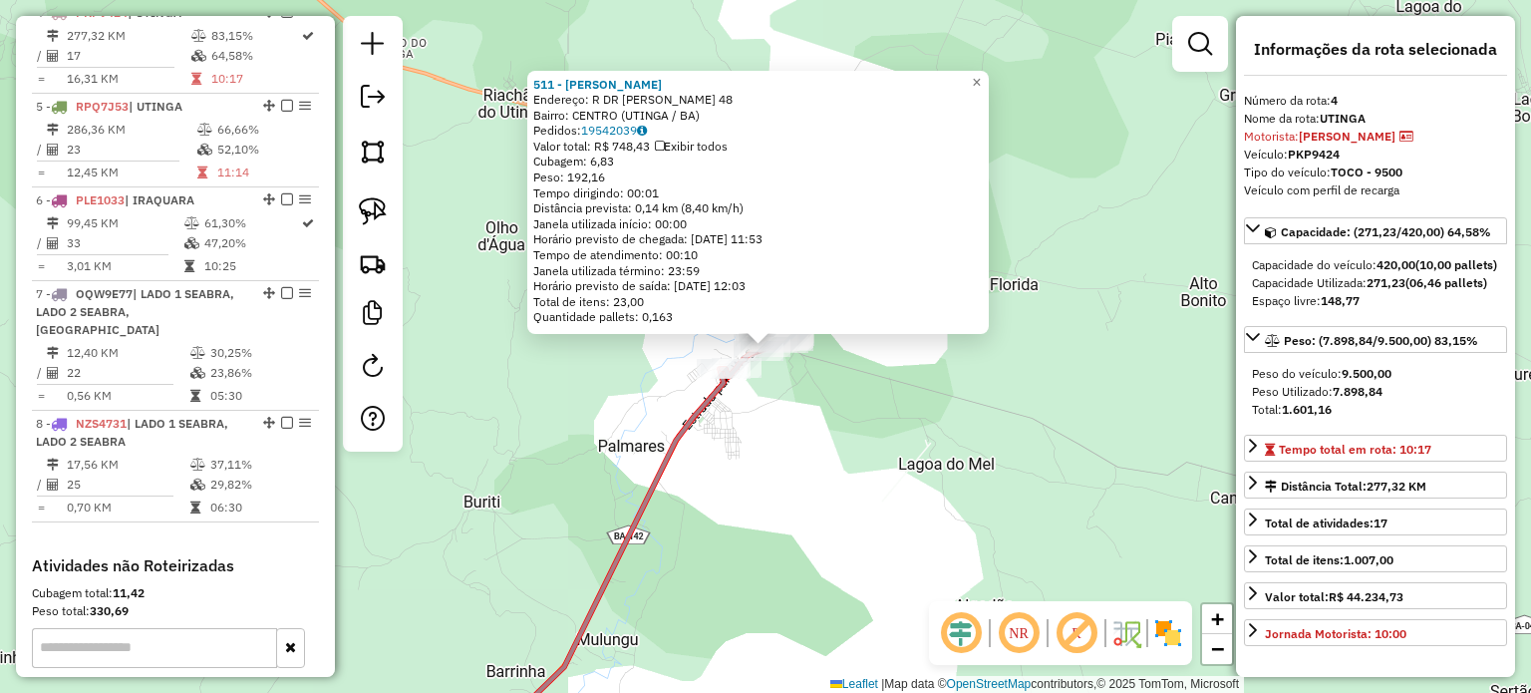
click at [889, 413] on div "511 - [PERSON_NAME] Endereço: R DR [PERSON_NAME] 48 Bairro: CENTRO (UTINGA / BA…" at bounding box center [765, 346] width 1531 height 693
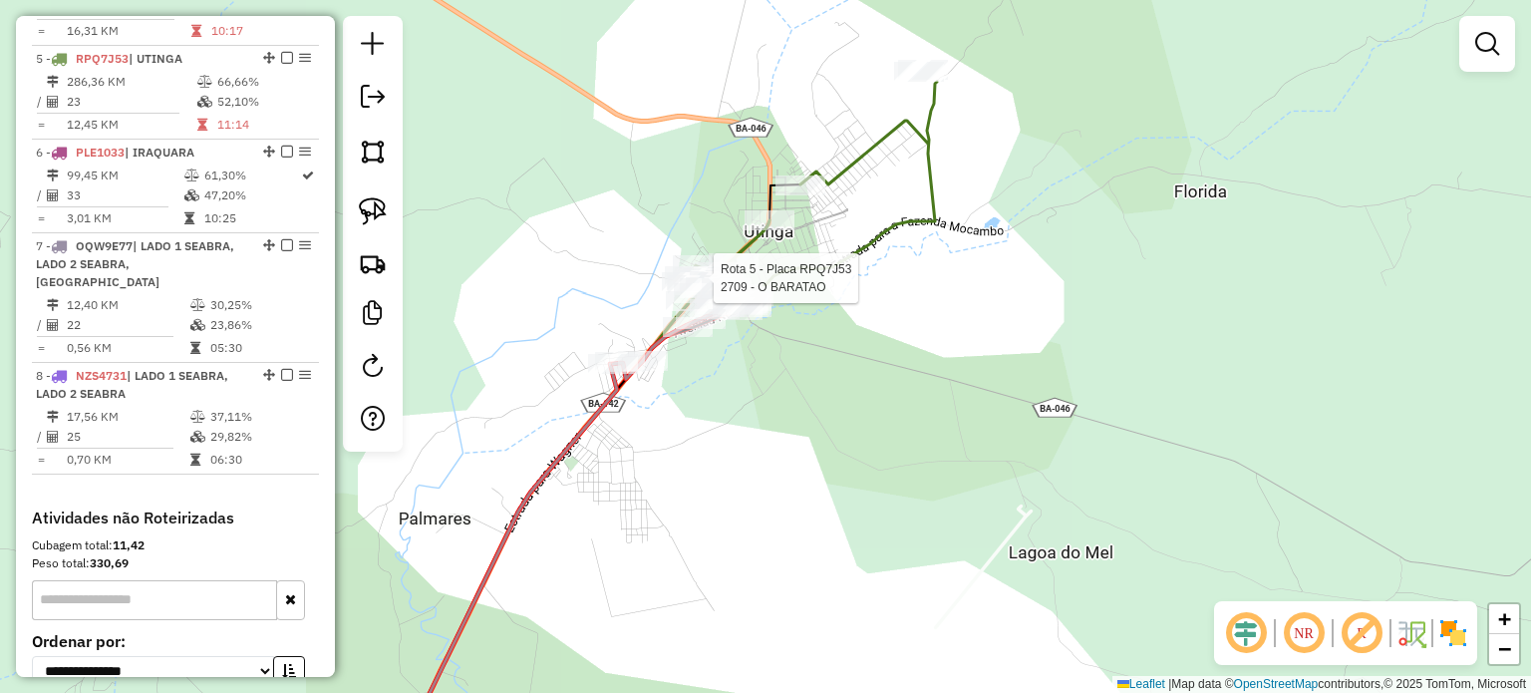
select select "*********"
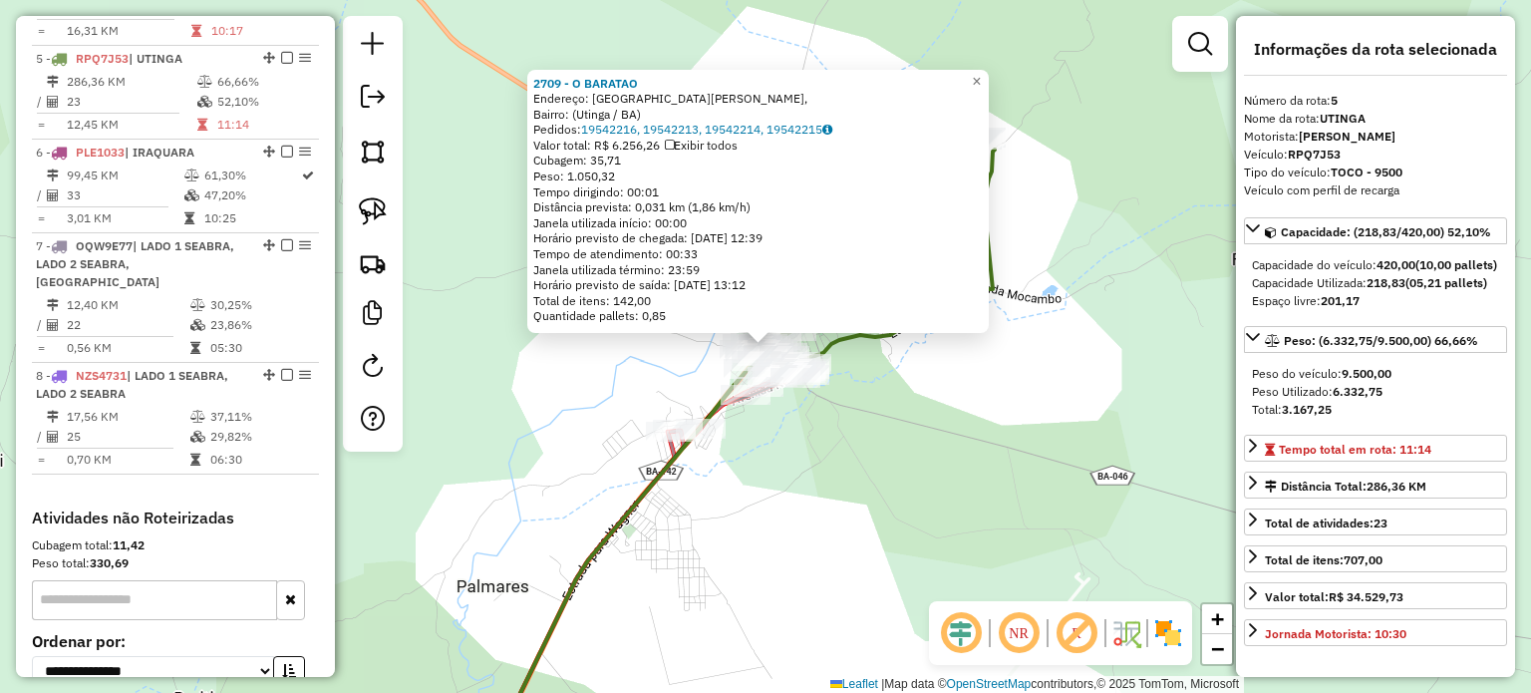
scroll to position [1163, 0]
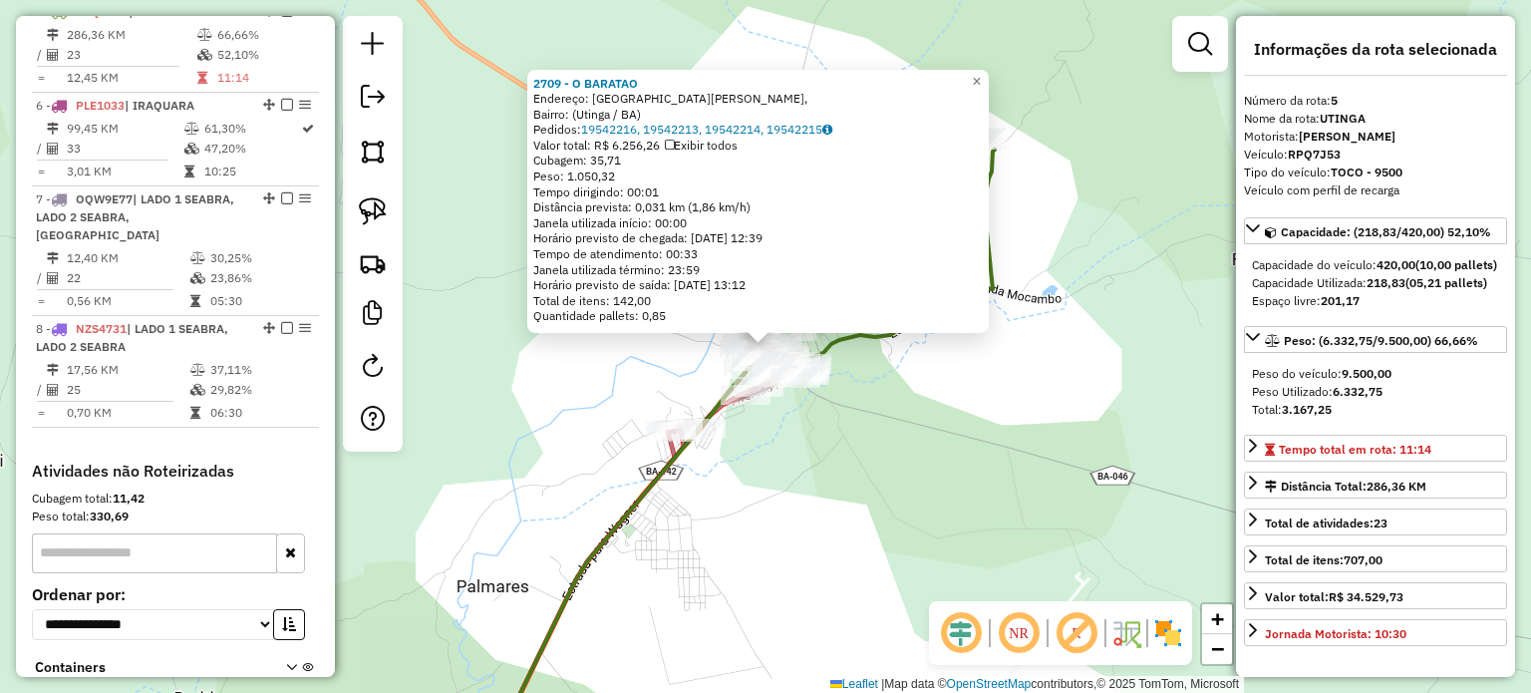
click at [896, 404] on div "2709 - O BARATAO Endereço: [GEOGRAPHIC_DATA][PERSON_NAME], Bairro: ([GEOGRAPHIC…" at bounding box center [765, 346] width 1531 height 693
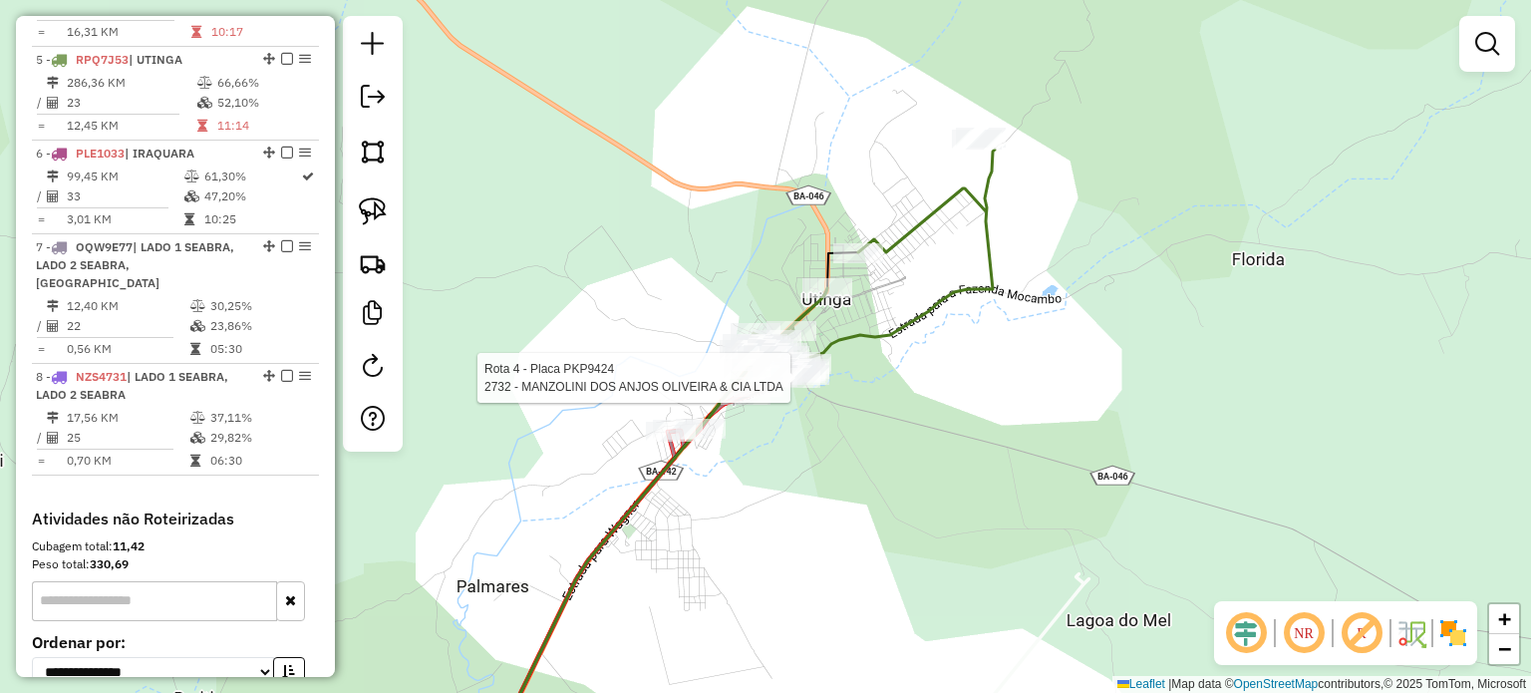
select select "*********"
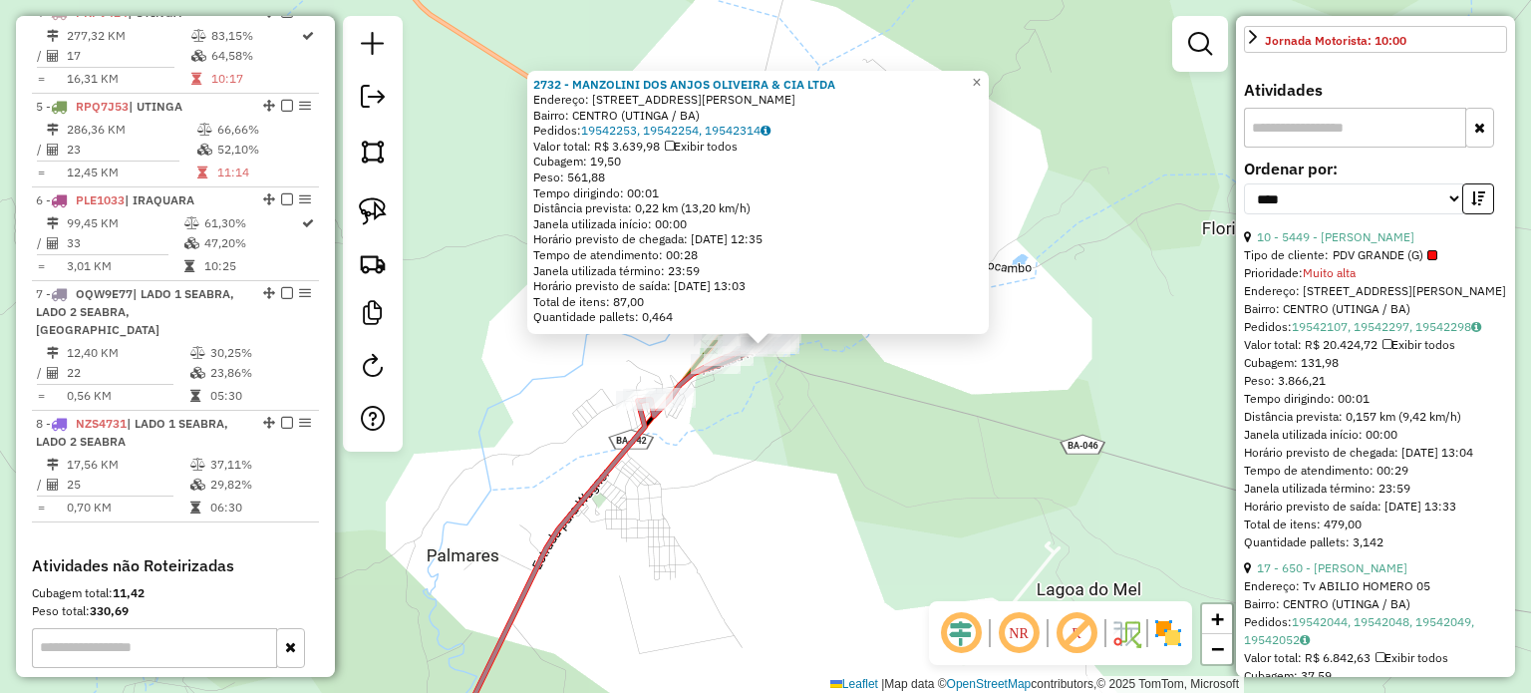
scroll to position [498, 0]
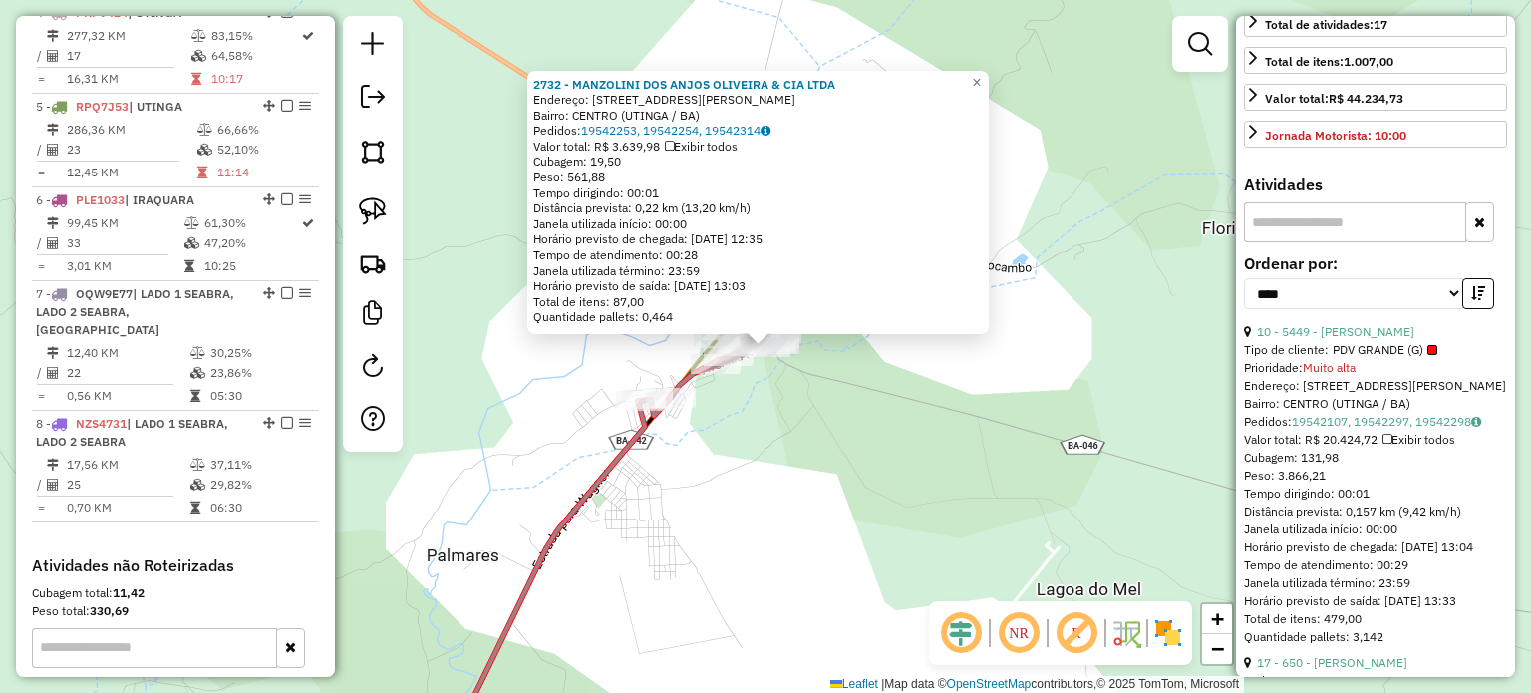
click at [853, 439] on div "2732 - MANZOLINI DOS ANJOS OLIVEIRA & CIA LTDA Endereço: [STREET_ADDRESS][PERSO…" at bounding box center [765, 346] width 1531 height 693
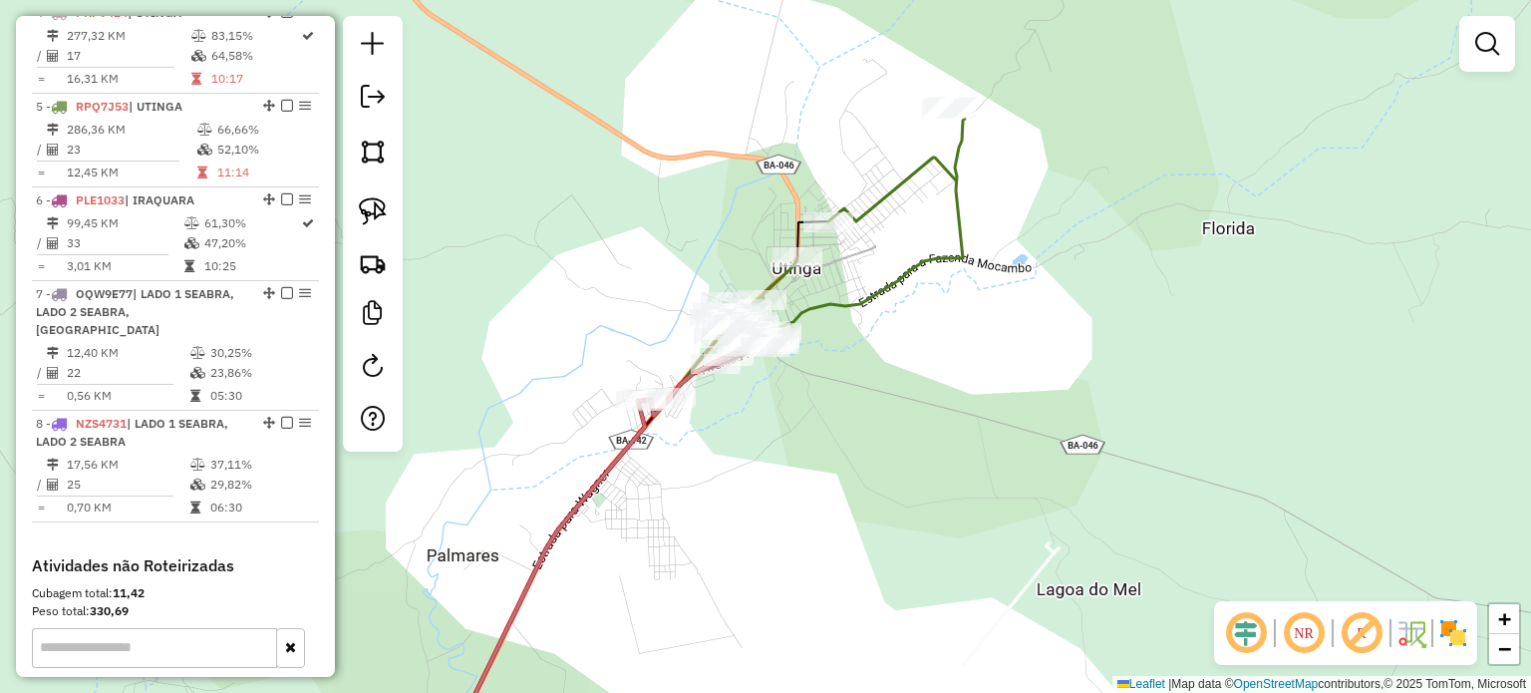
drag, startPoint x: 791, startPoint y: 475, endPoint x: 972, endPoint y: 394, distance: 198.0
click at [963, 399] on div "Janela de atendimento Grade de atendimento Capacidade Transportadoras Veículos …" at bounding box center [765, 346] width 1531 height 693
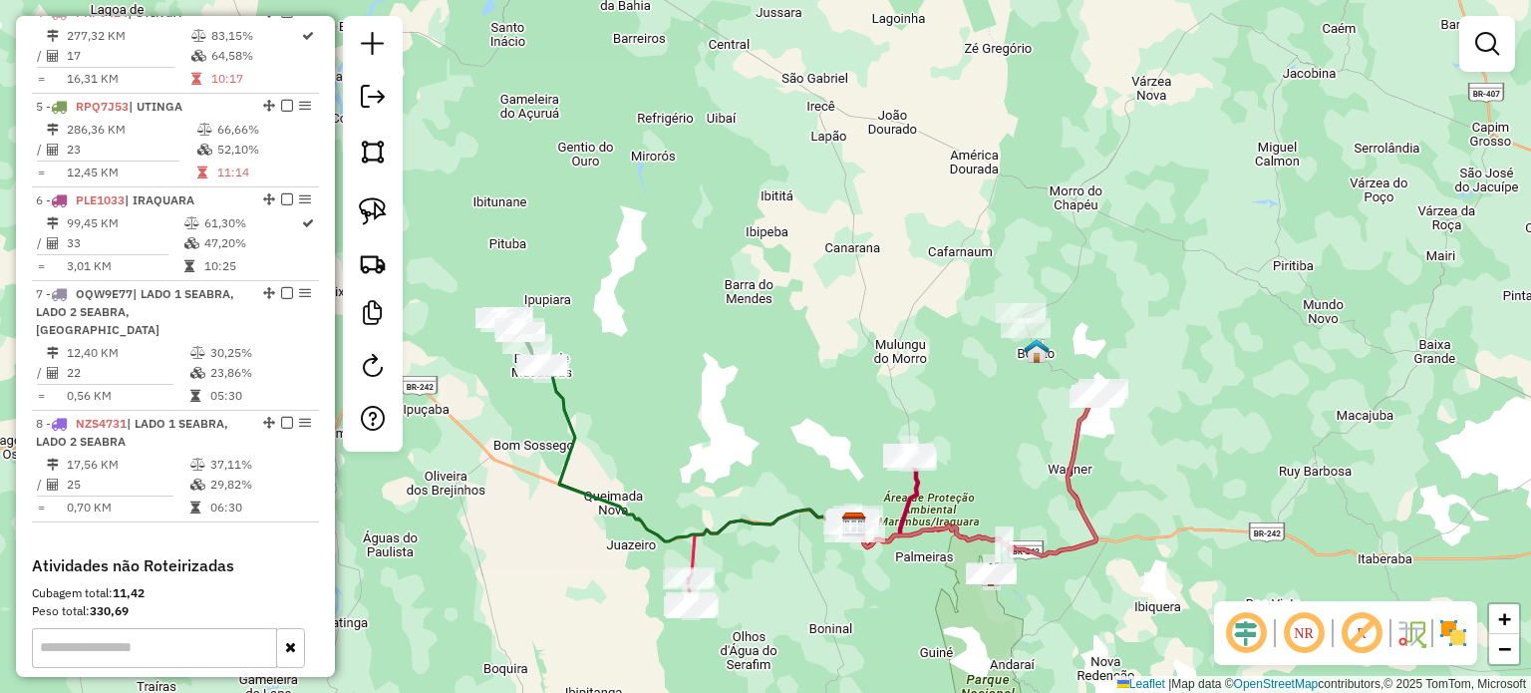
drag, startPoint x: 1024, startPoint y: 462, endPoint x: 1104, endPoint y: 393, distance: 105.9
click at [1088, 406] on div "Janela de atendimento Grade de atendimento Capacidade Transportadoras Veículos …" at bounding box center [765, 346] width 1531 height 693
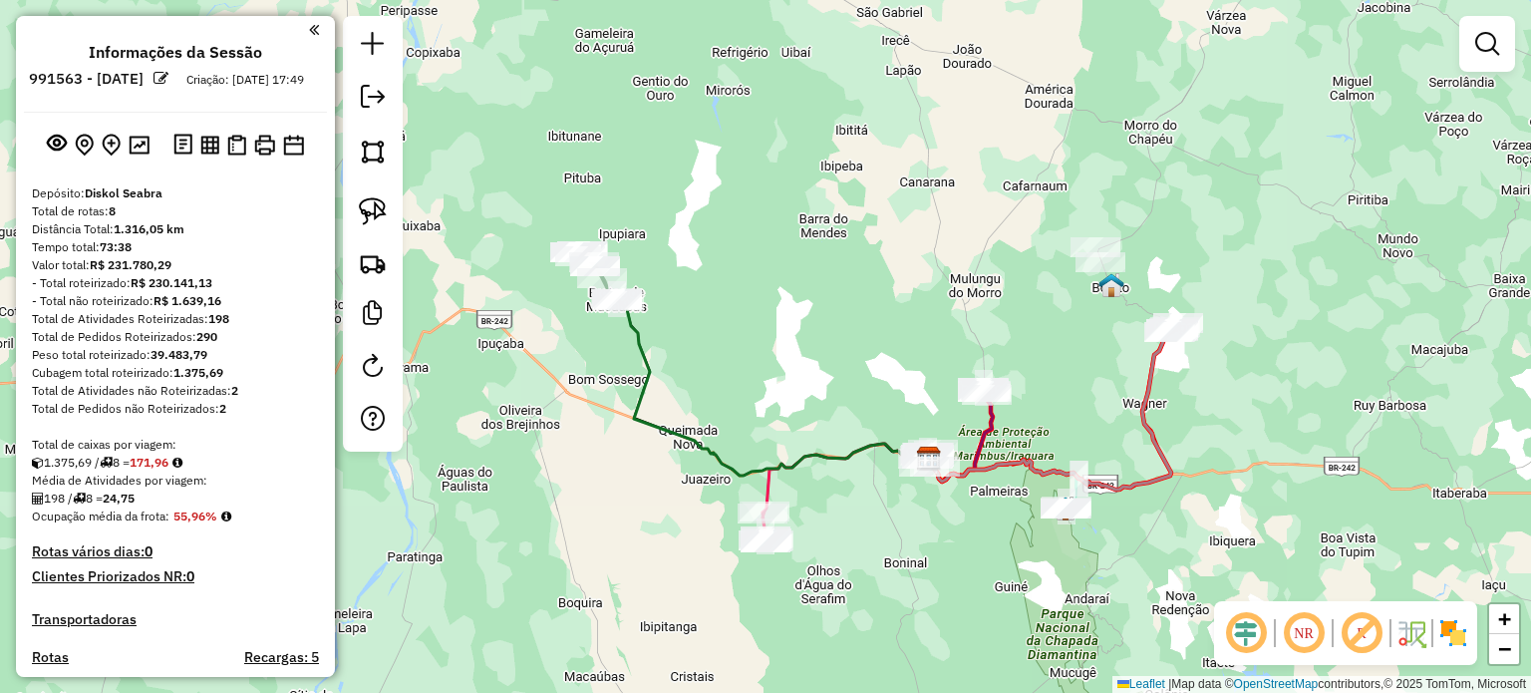
scroll to position [0, 0]
click at [387, 99] on link at bounding box center [373, 99] width 40 height 45
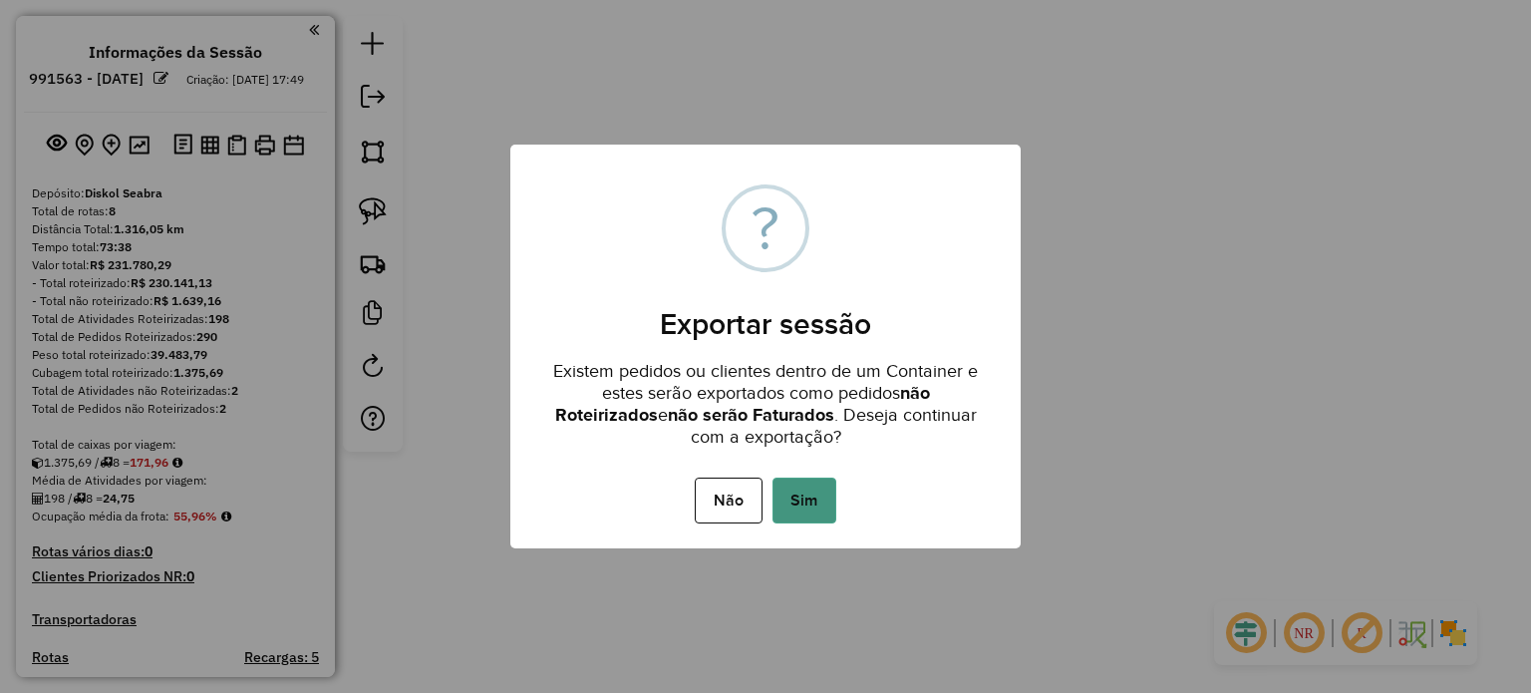
click at [815, 504] on button "Sim" at bounding box center [804, 500] width 64 height 46
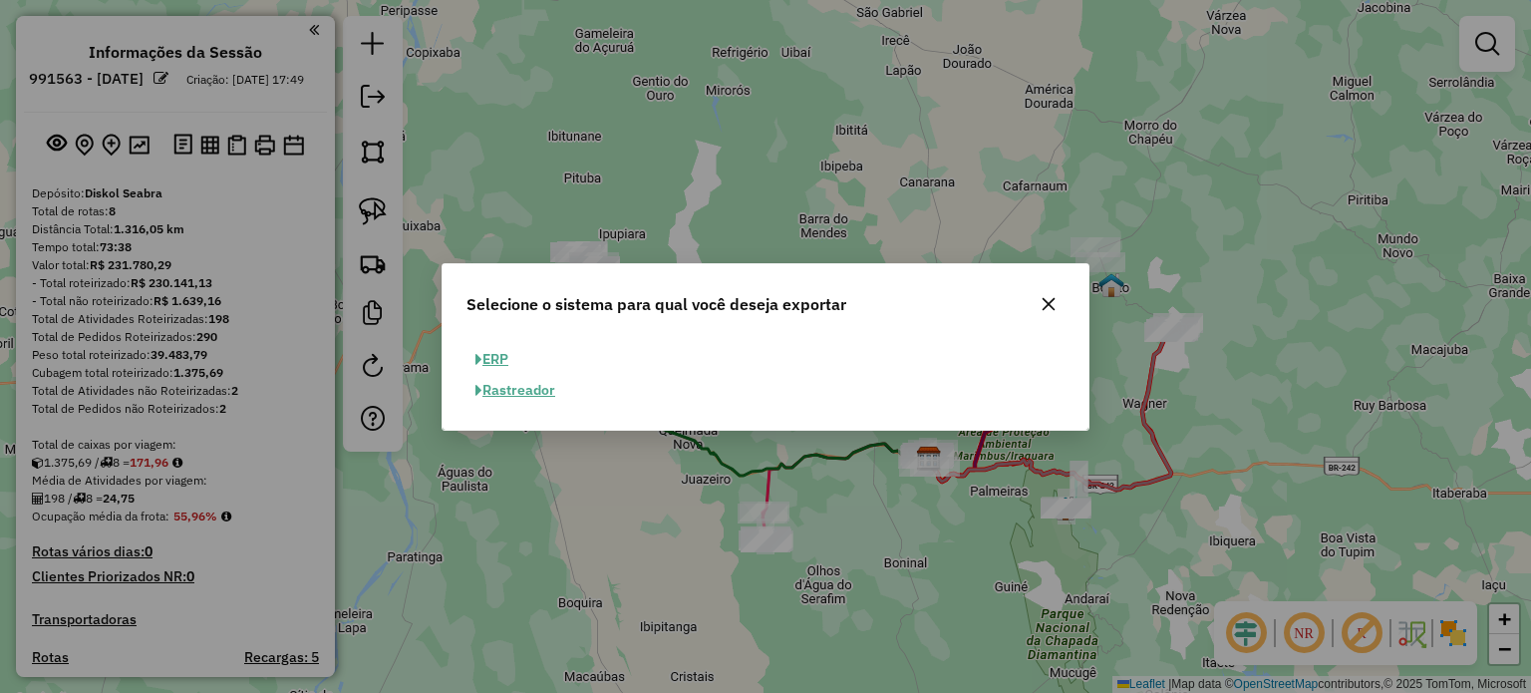
click at [503, 350] on button "ERP" at bounding box center [491, 359] width 51 height 31
select select "**"
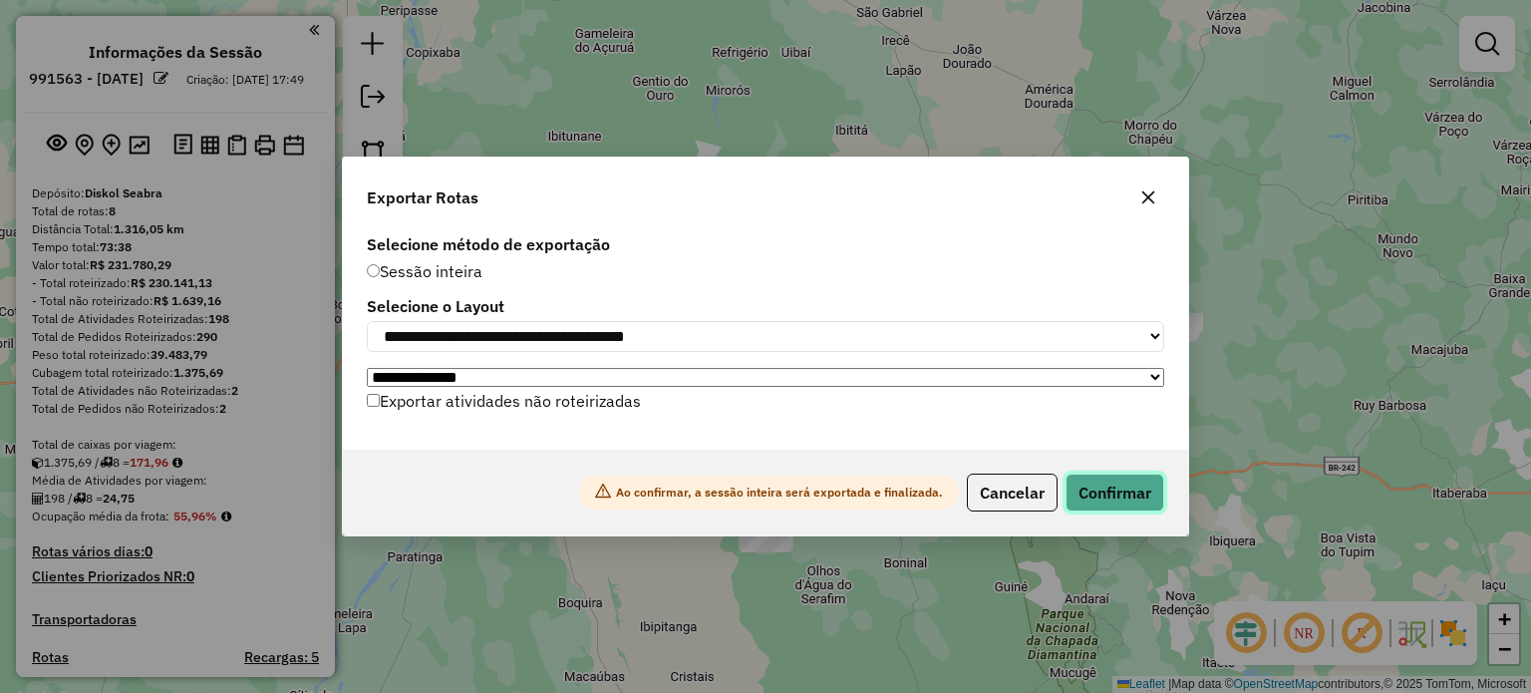
click at [1129, 503] on button "Confirmar" at bounding box center [1114, 492] width 99 height 38
